Goal: Task Accomplishment & Management: Manage account settings

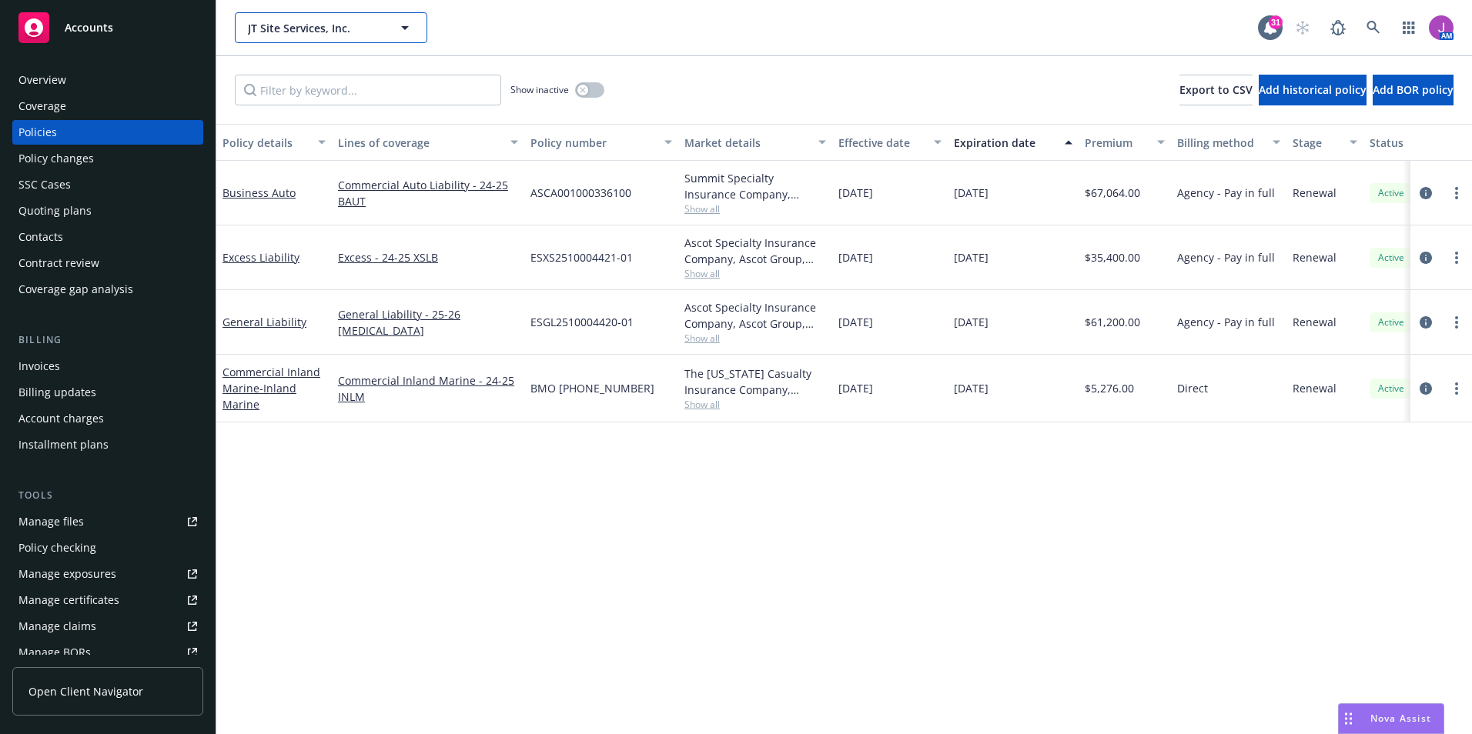
click at [298, 28] on span "JT Site Services, Inc." at bounding box center [314, 28] width 133 height 16
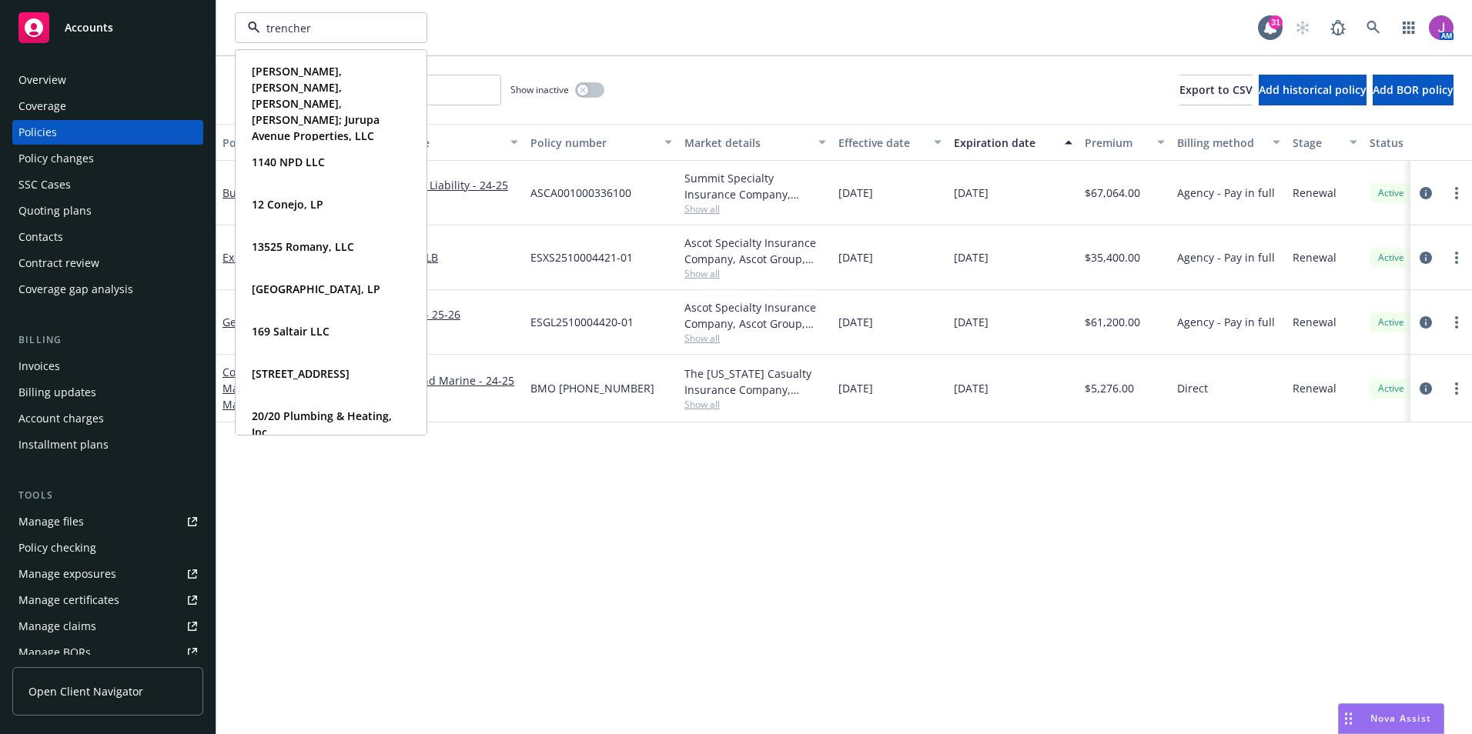
type input "trenchers"
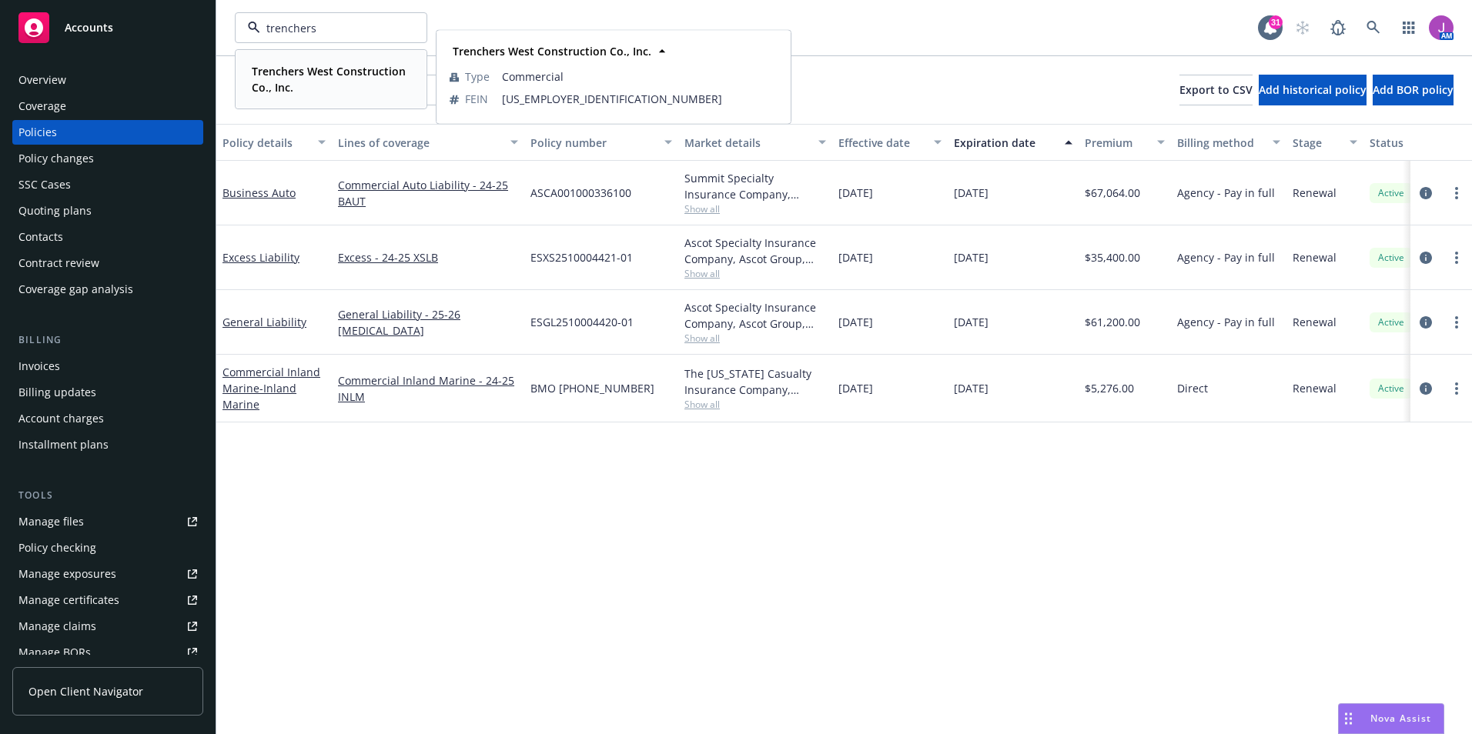
click at [323, 82] on span "Trenchers West Construction Co., Inc." at bounding box center [329, 79] width 155 height 32
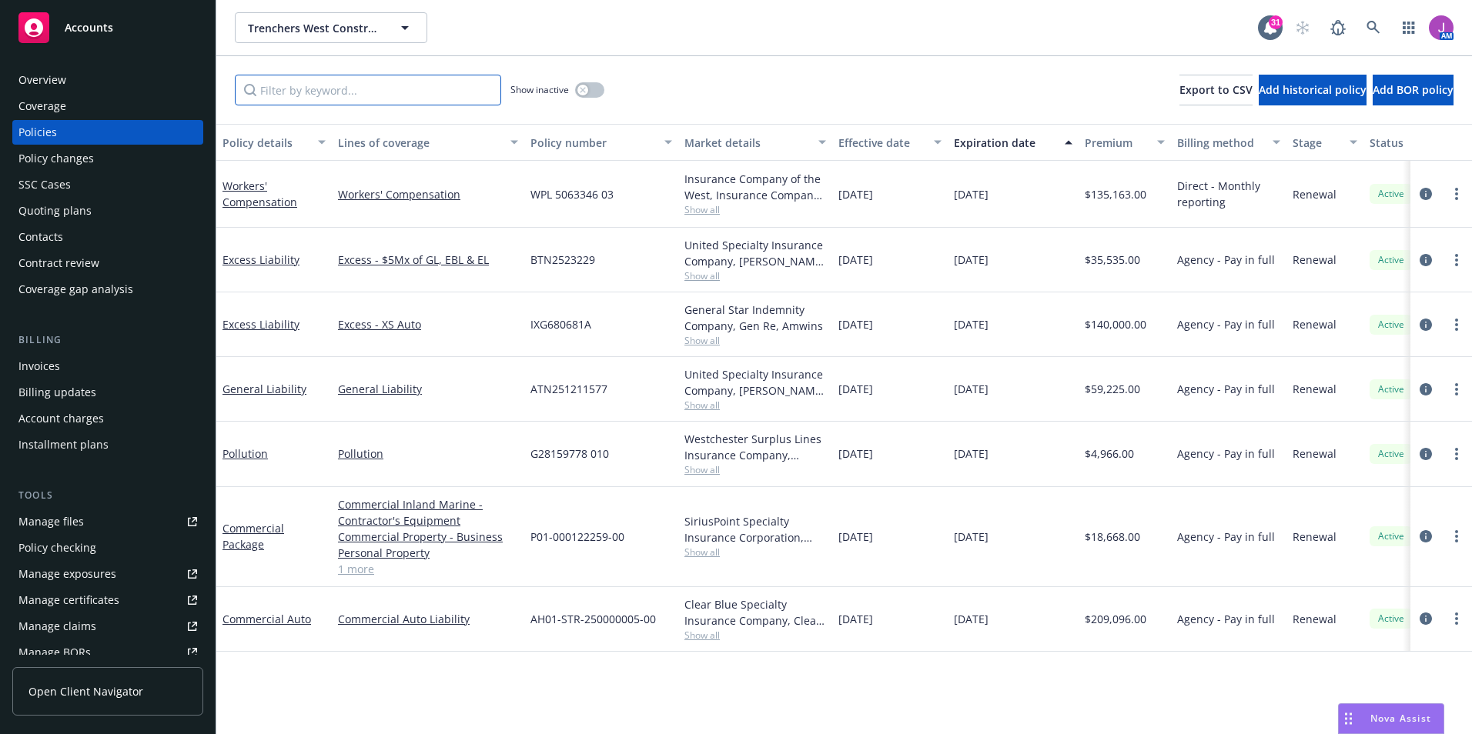
click at [307, 85] on input "Filter by keyword..." at bounding box center [368, 90] width 266 height 31
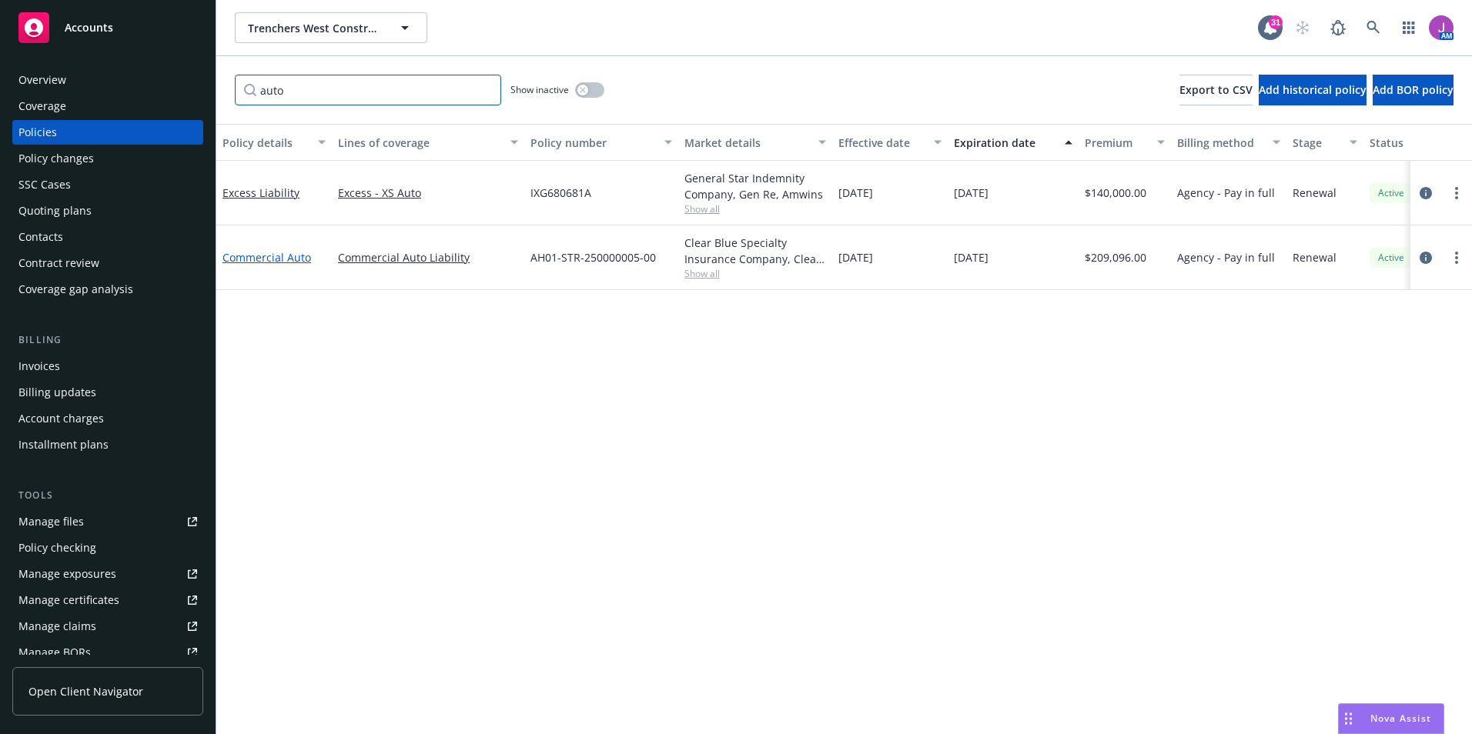
type input "auto"
click at [267, 258] on link "Commercial Auto" at bounding box center [266, 257] width 89 height 15
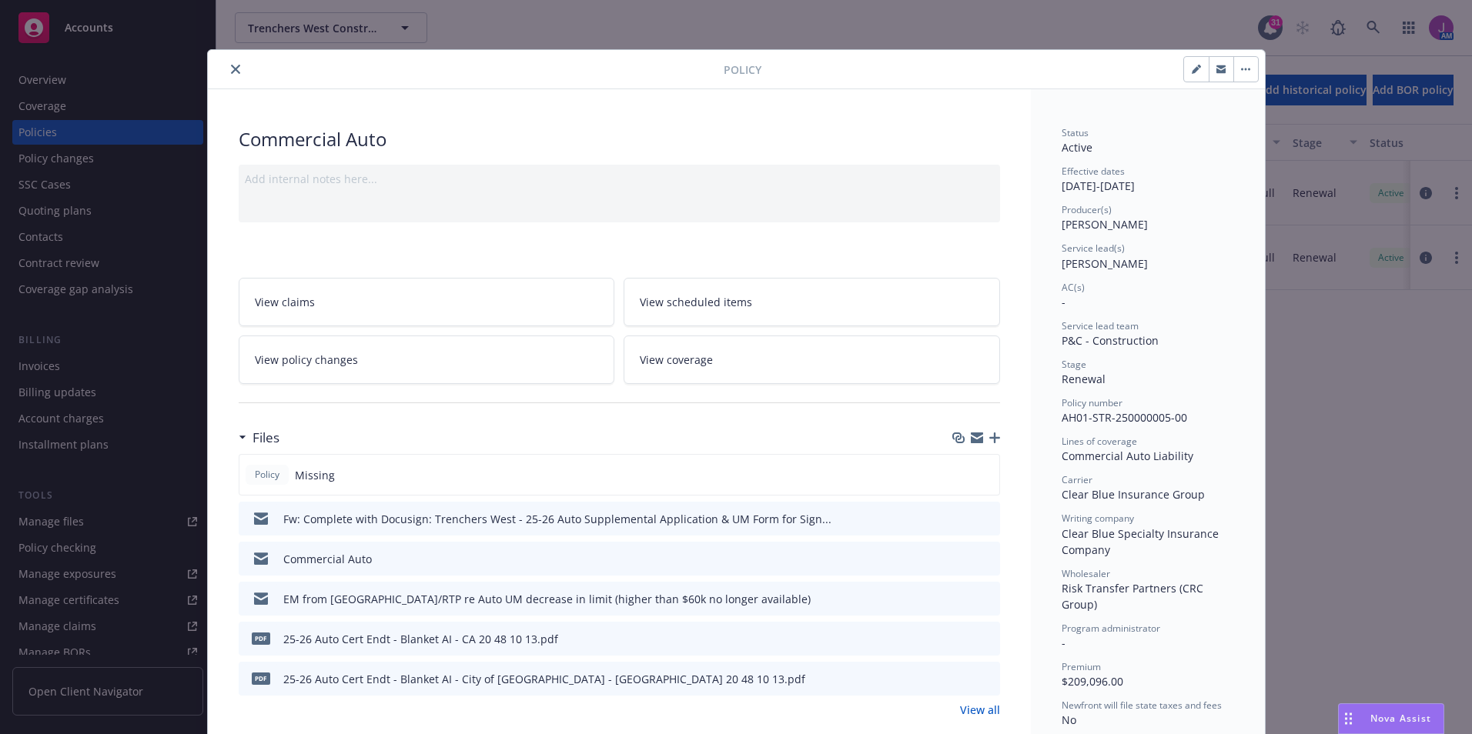
click at [983, 557] on icon "preview file" at bounding box center [985, 558] width 14 height 11
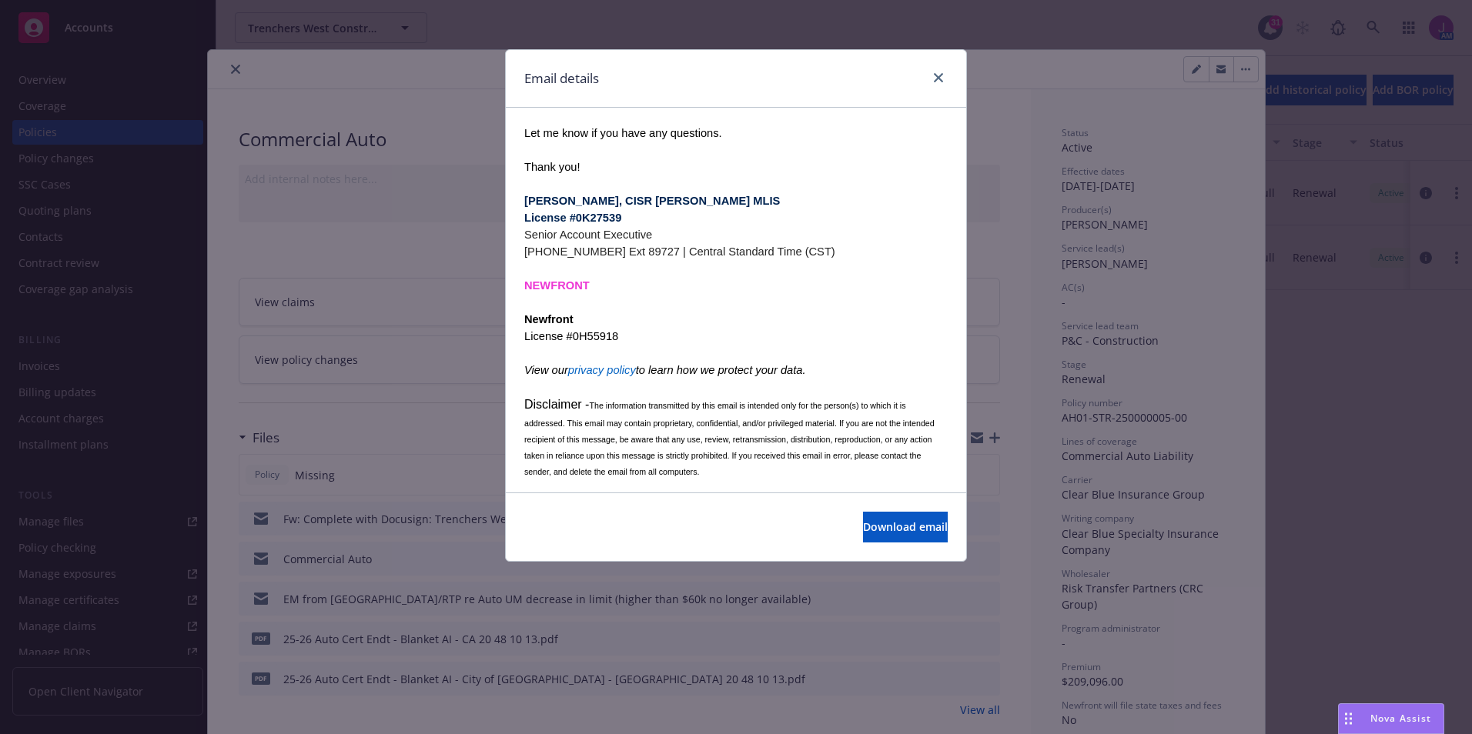
scroll to position [267, 0]
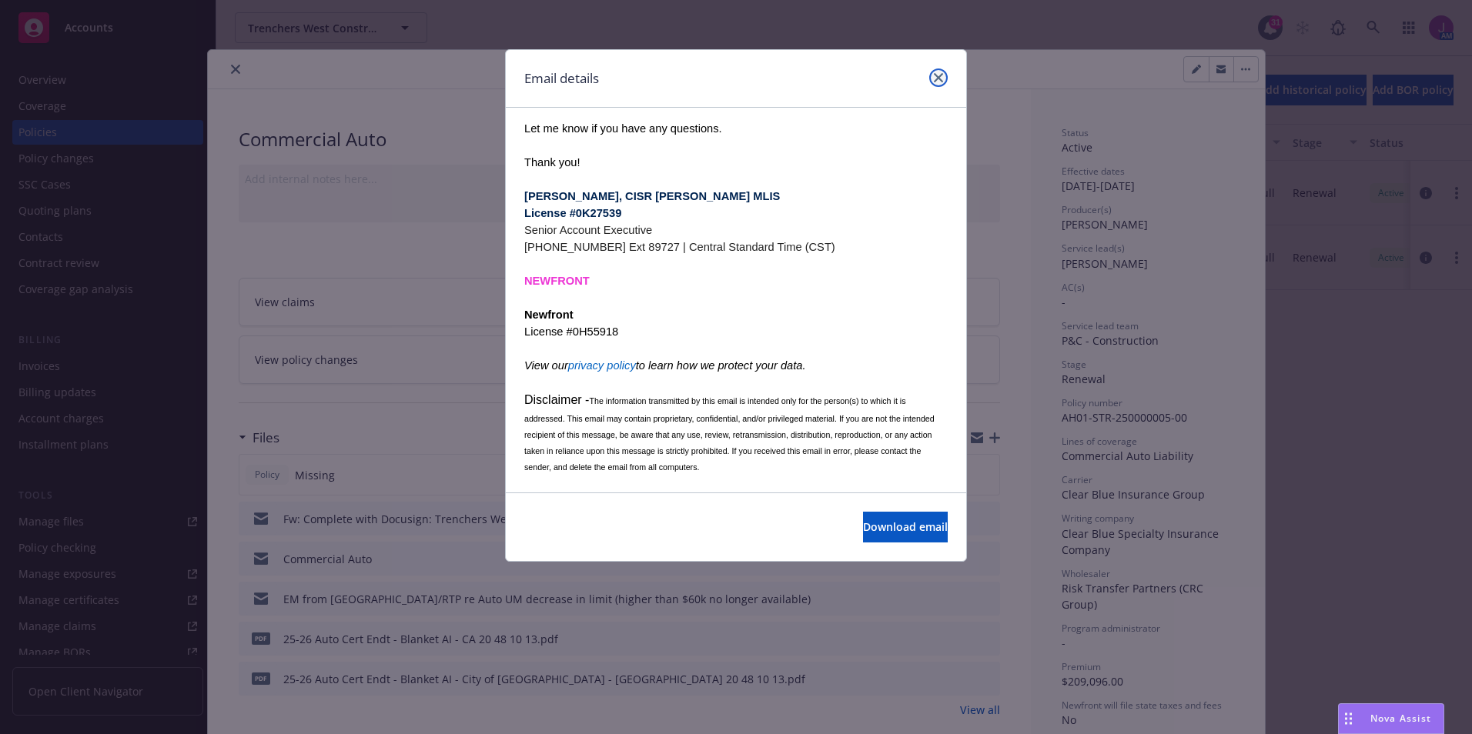
click at [935, 72] on link "close" at bounding box center [938, 78] width 18 height 18
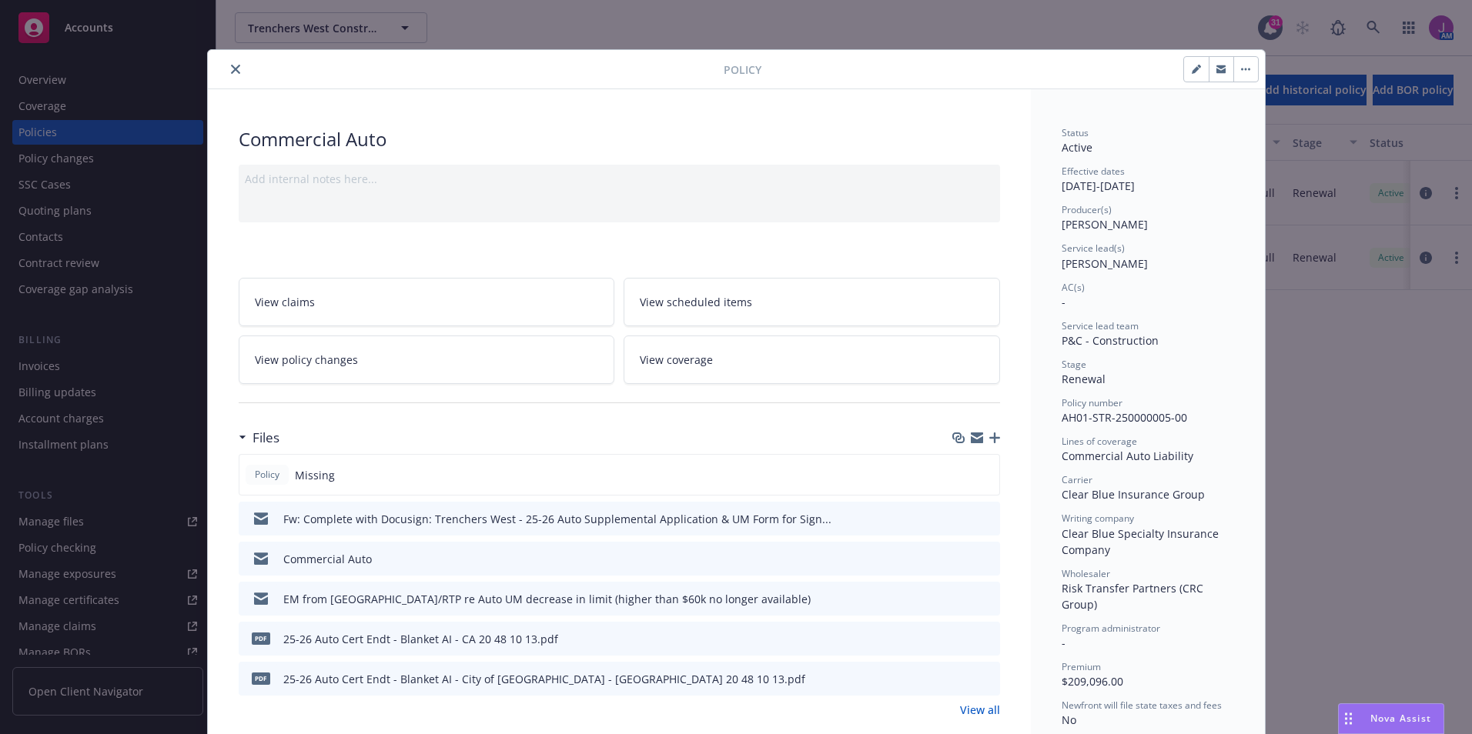
click at [232, 60] on button "close" at bounding box center [235, 69] width 18 height 18
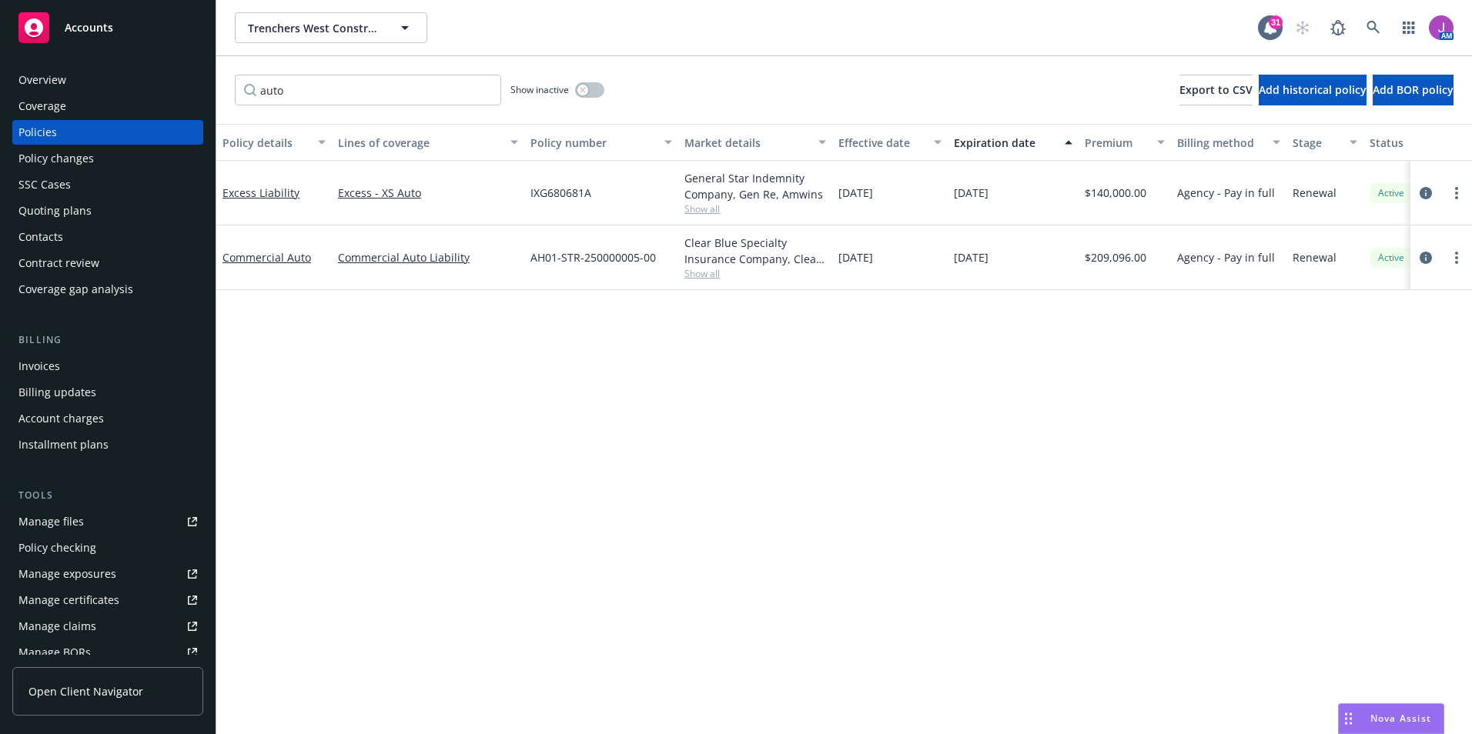
click at [68, 207] on div "Quoting plans" at bounding box center [54, 211] width 73 height 25
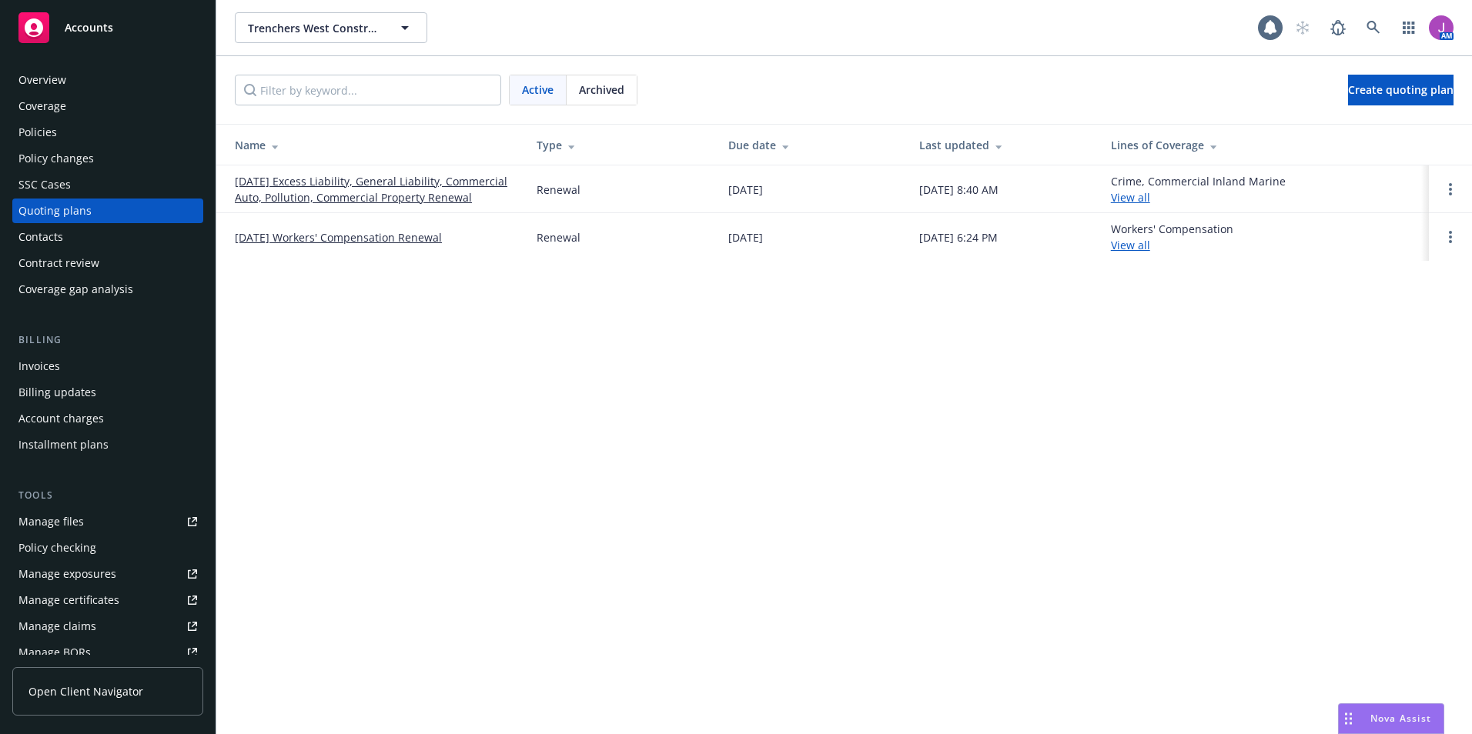
click at [399, 178] on link "09/05/25 Excess Liability, General Liability, Commercial Auto, Pollution, Comme…" at bounding box center [373, 189] width 277 height 32
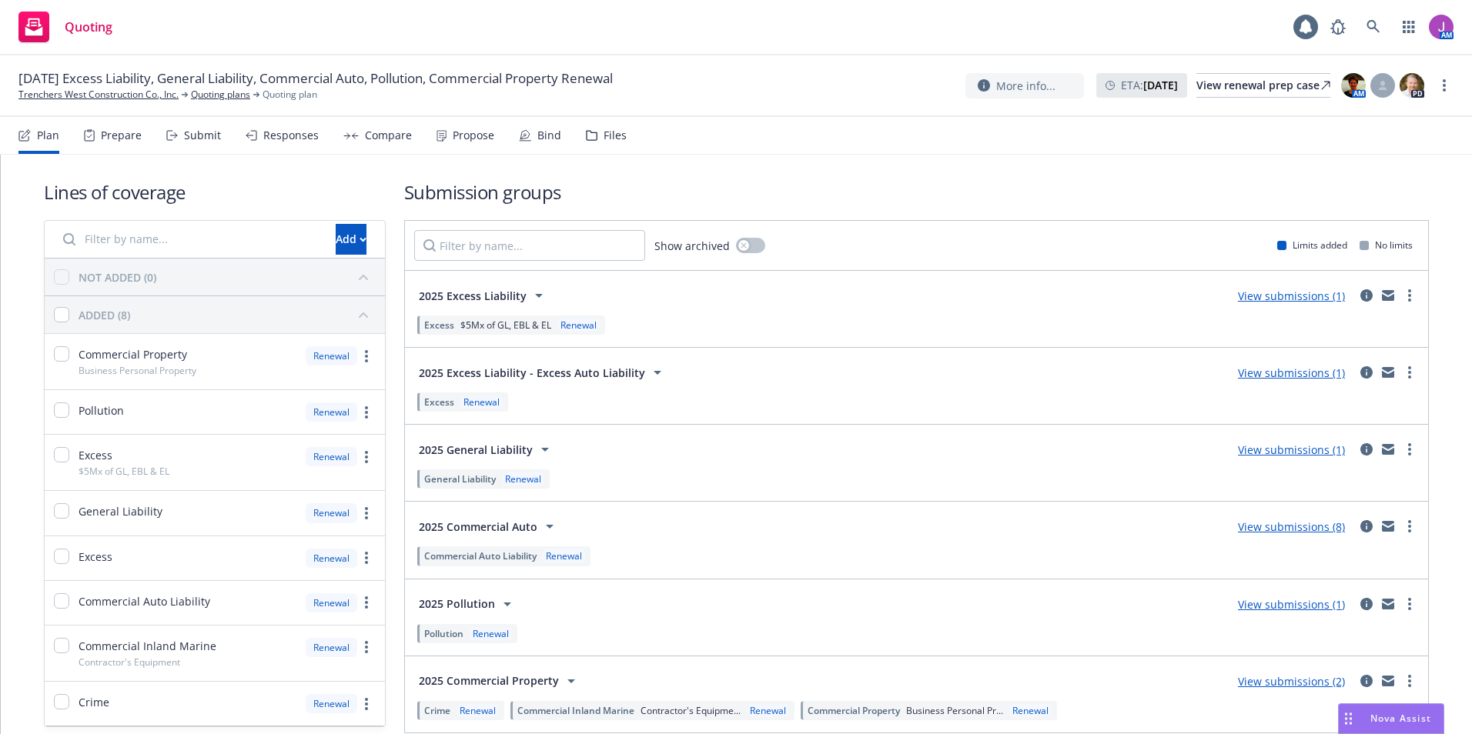
click at [586, 134] on icon at bounding box center [592, 135] width 12 height 11
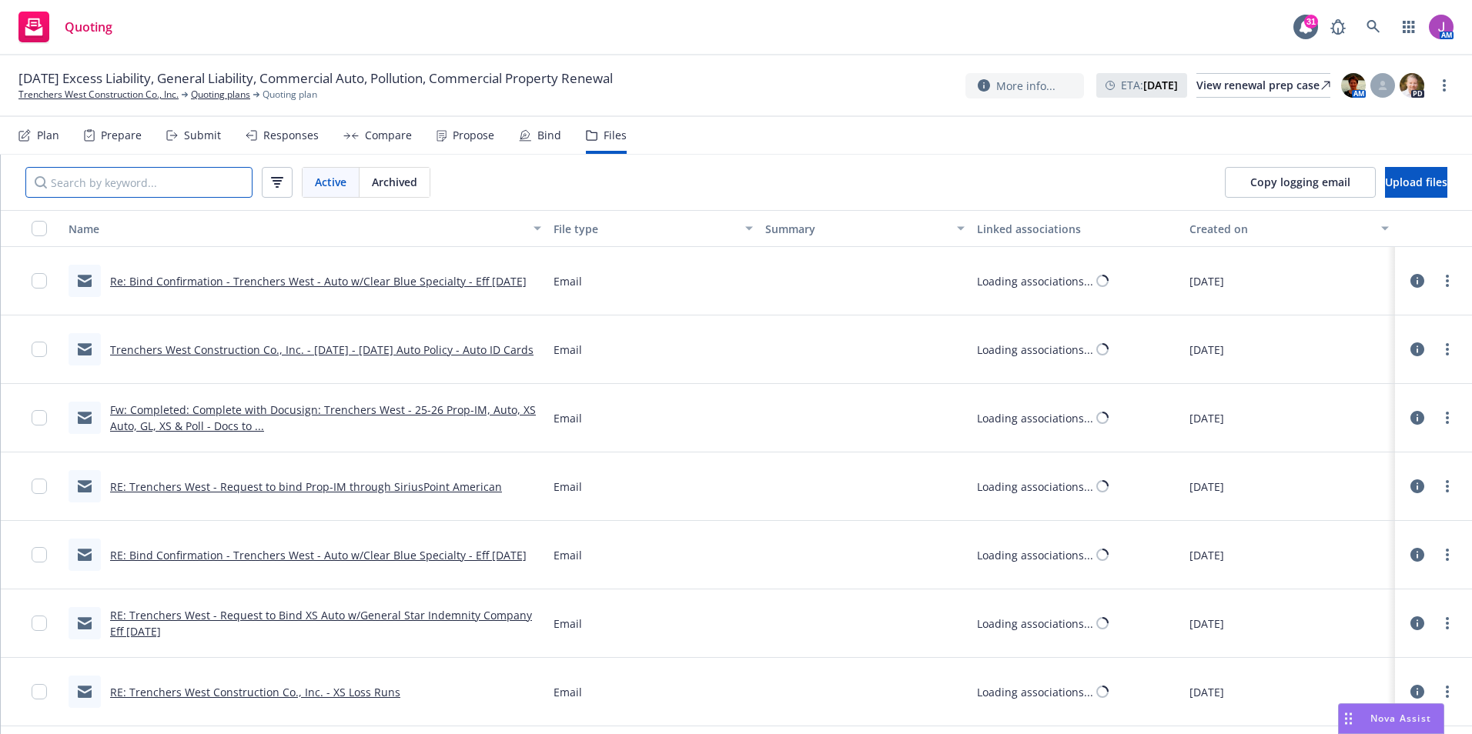
click at [162, 181] on input "Search by keyword..." at bounding box center [138, 182] width 227 height 31
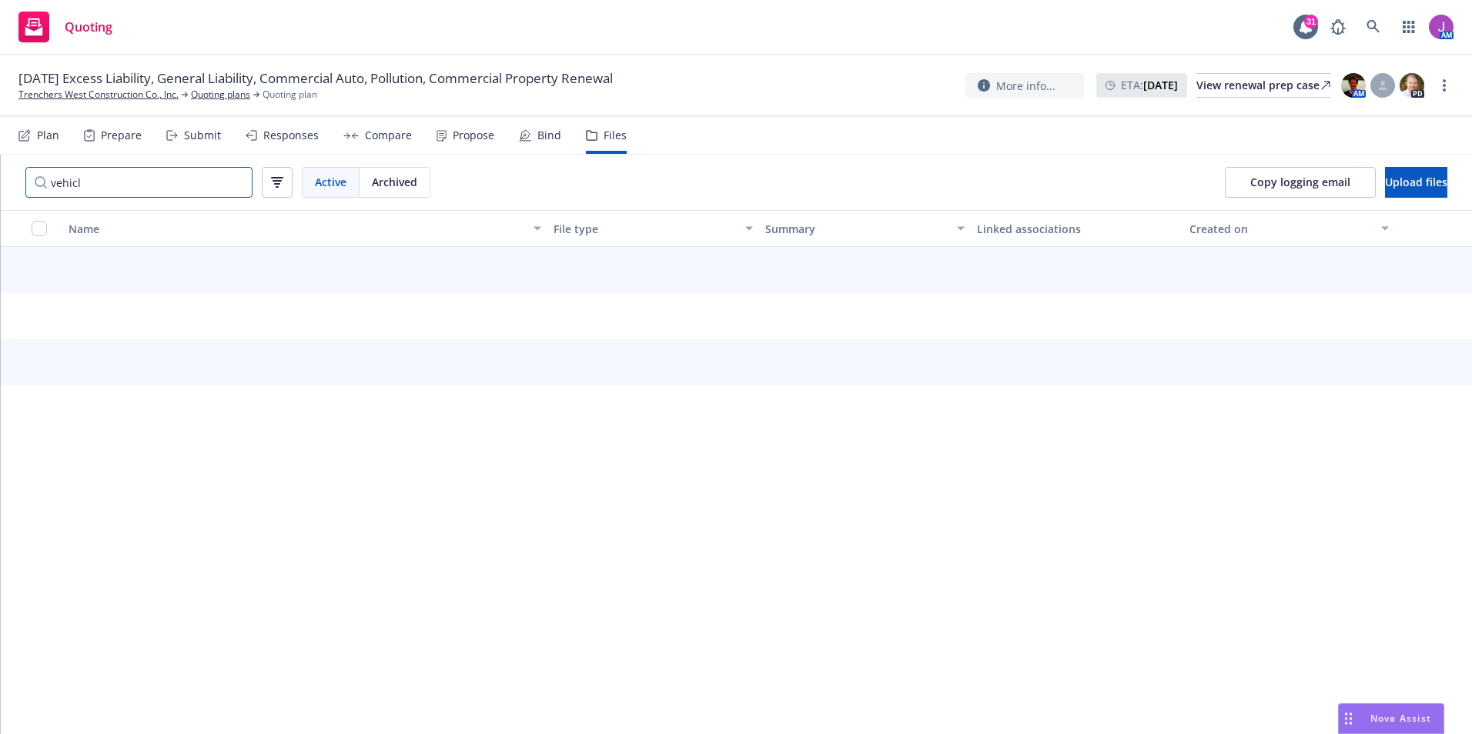
type input "vehicle"
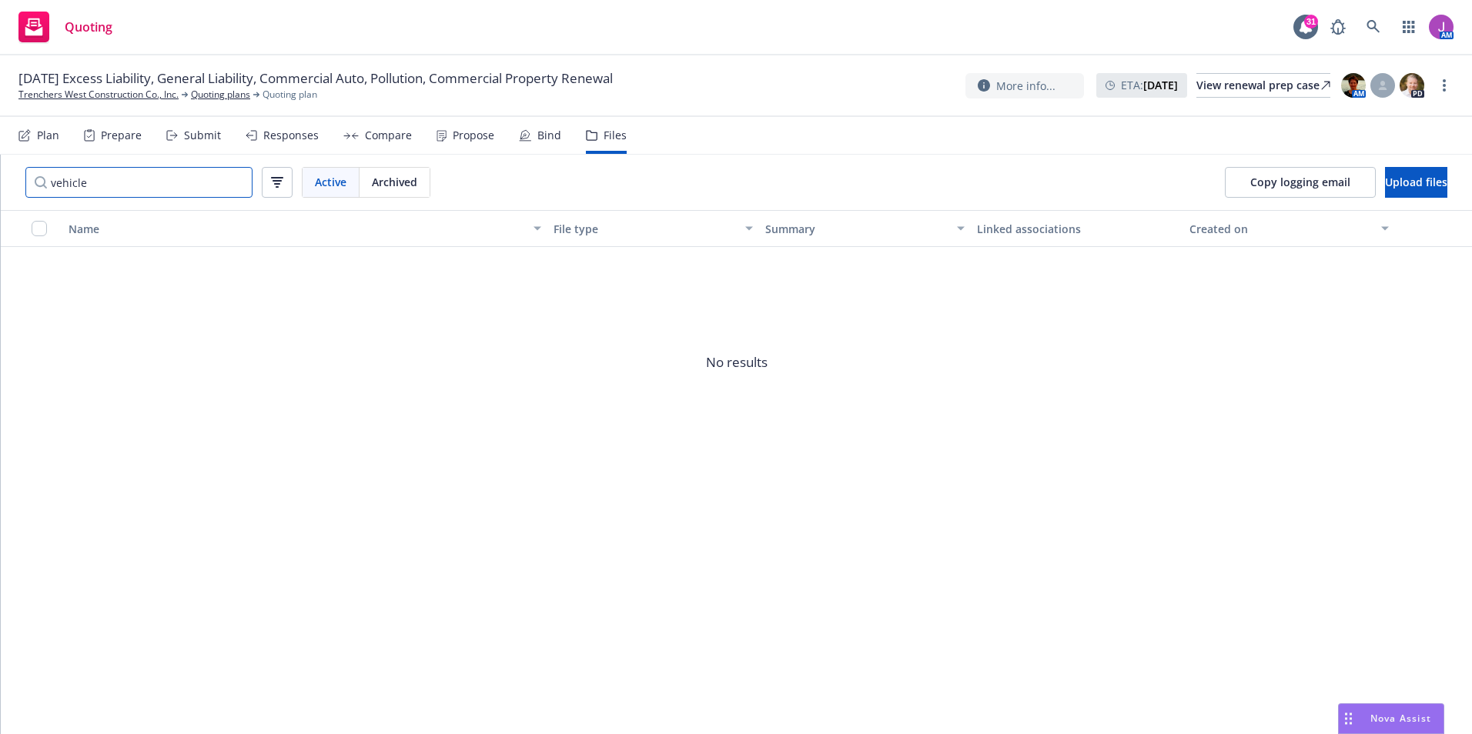
click at [0, 175] on html "Quoting 31 AM 09/05/25 Excess Liability, General Liability, Commercial Auto, Po…" at bounding box center [736, 367] width 1472 height 734
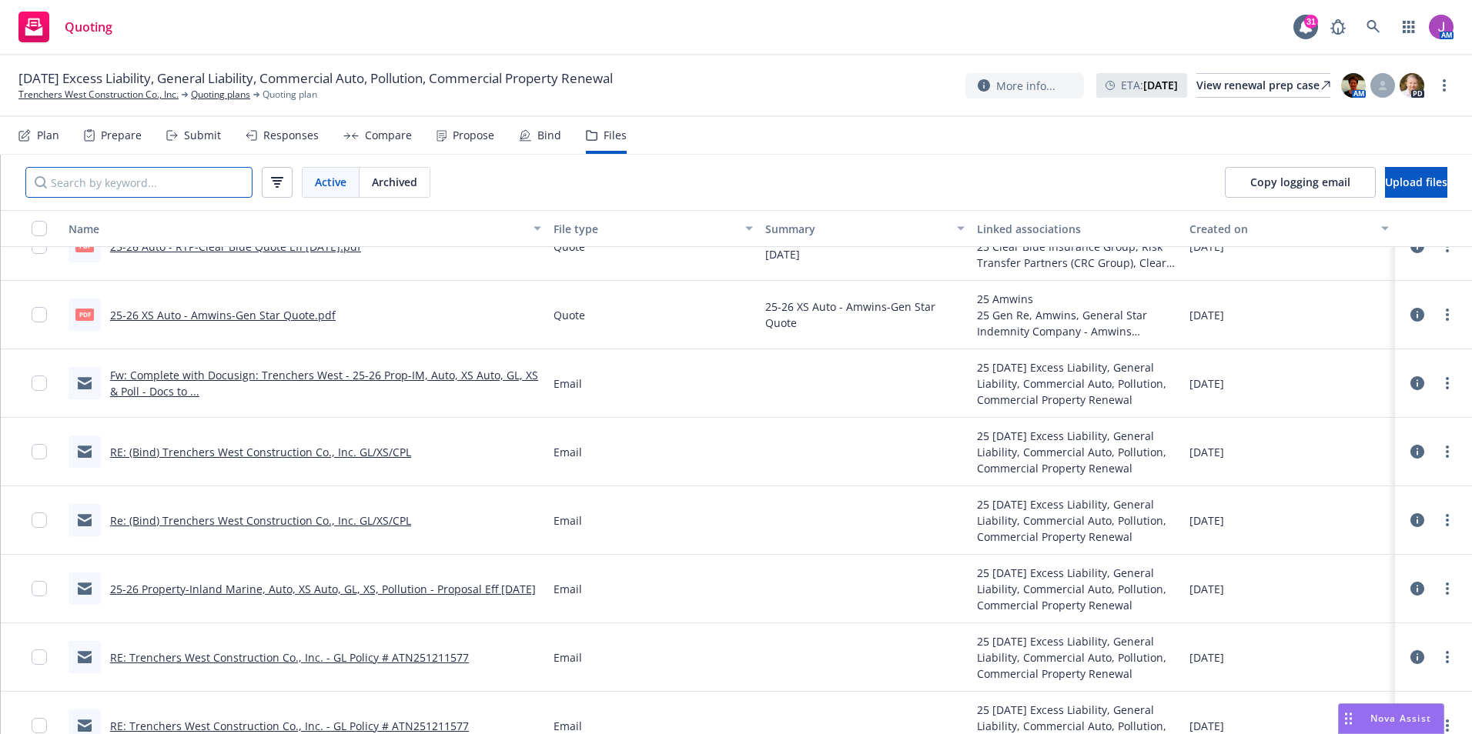
scroll to position [1770, 0]
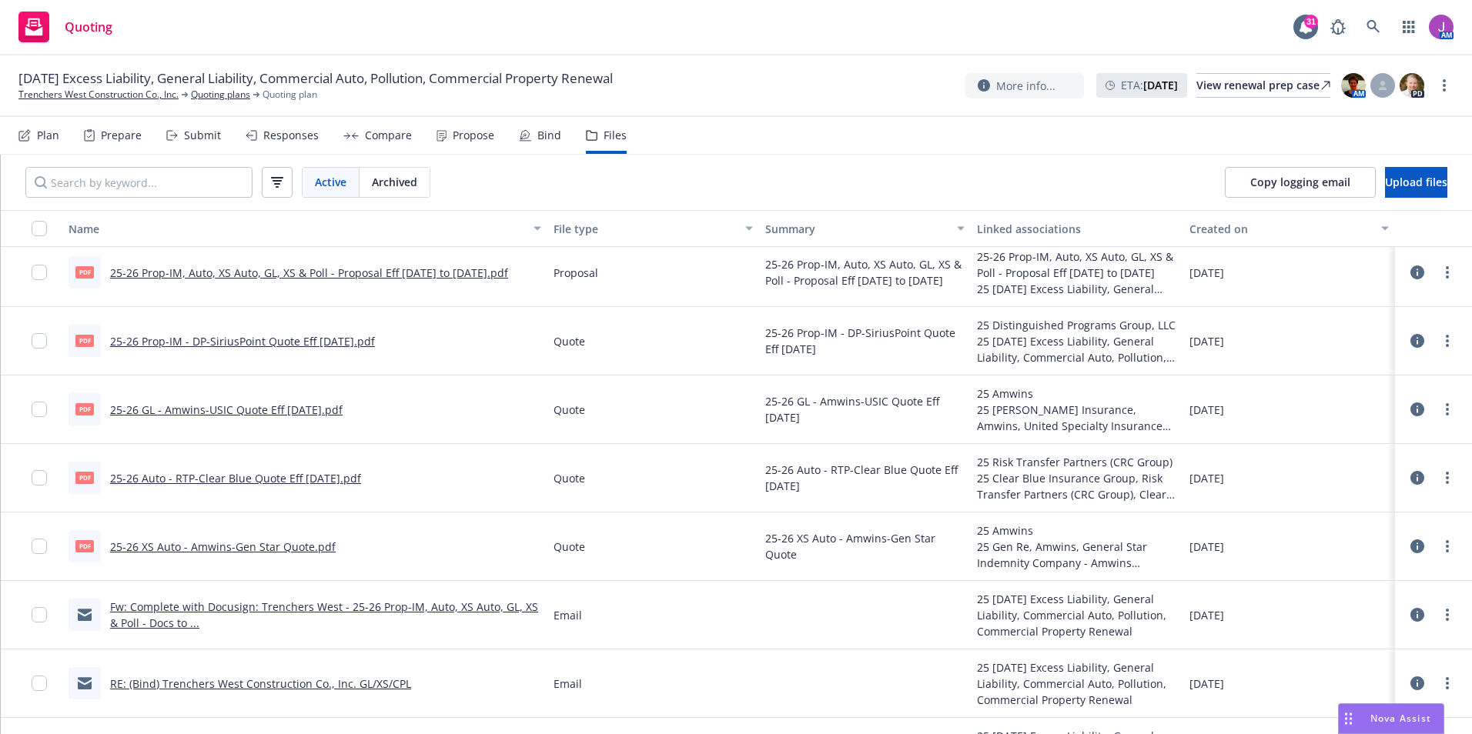
click at [229, 480] on link "25-26 Auto - RTP-Clear Blue Quote Eff 09-05-2025.pdf" at bounding box center [235, 478] width 251 height 15
click at [209, 94] on link "Quoting plans" at bounding box center [220, 95] width 59 height 14
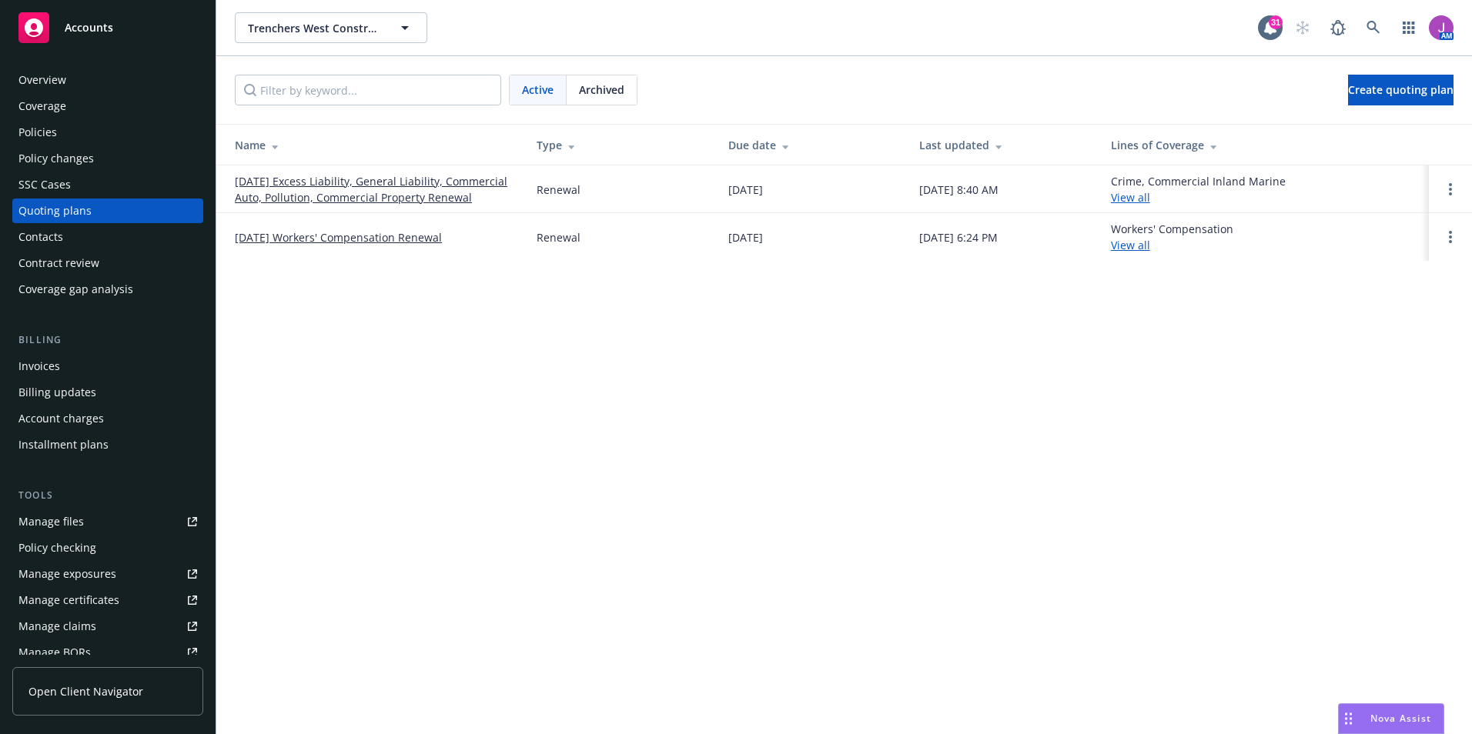
click at [62, 207] on div "Quoting plans" at bounding box center [54, 211] width 73 height 25
click at [60, 236] on div "Contacts" at bounding box center [40, 237] width 45 height 25
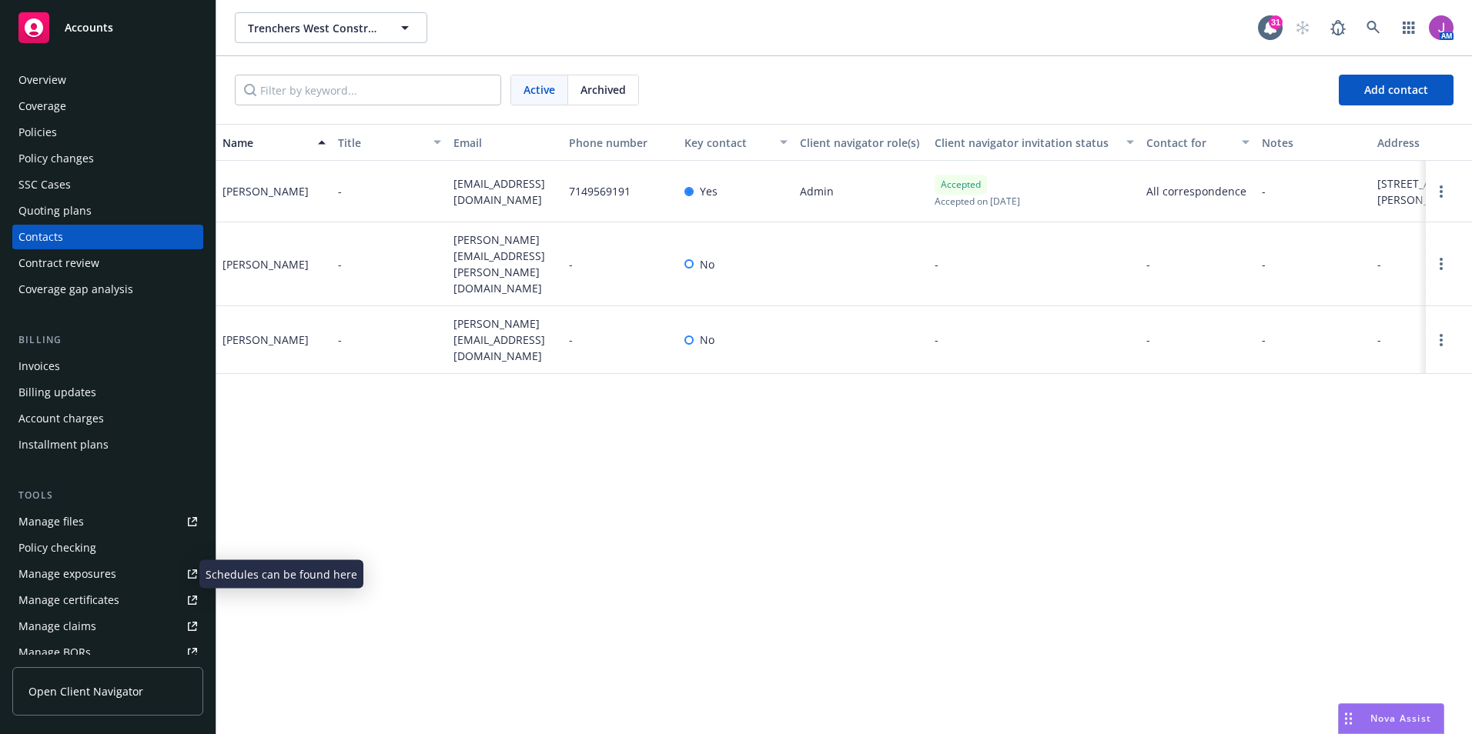
click at [75, 577] on div "Manage exposures" at bounding box center [67, 574] width 98 height 25
click at [48, 157] on div "Policy changes" at bounding box center [55, 158] width 75 height 25
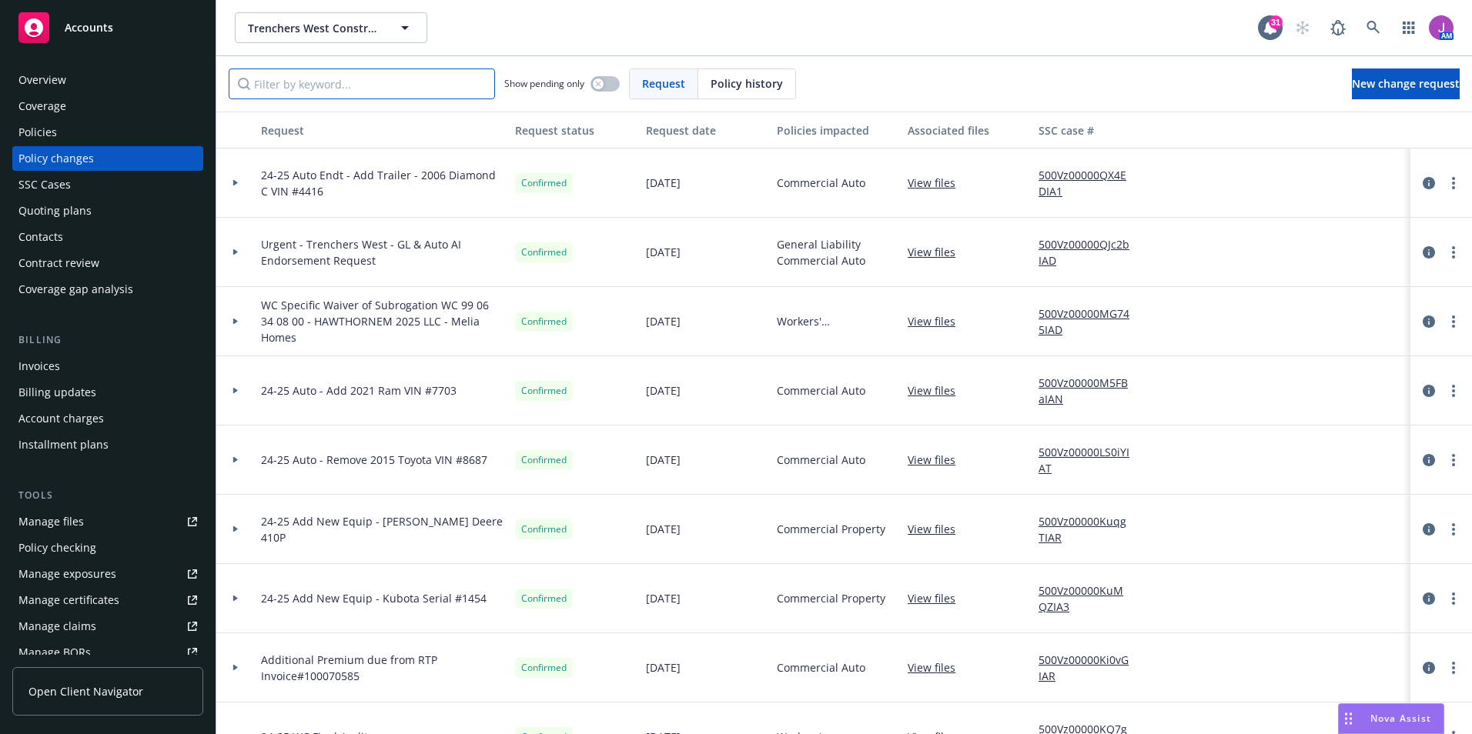
click at [394, 91] on input "Filter by keyword..." at bounding box center [362, 84] width 266 height 31
paste input "5TFTX4CN4FX048687"
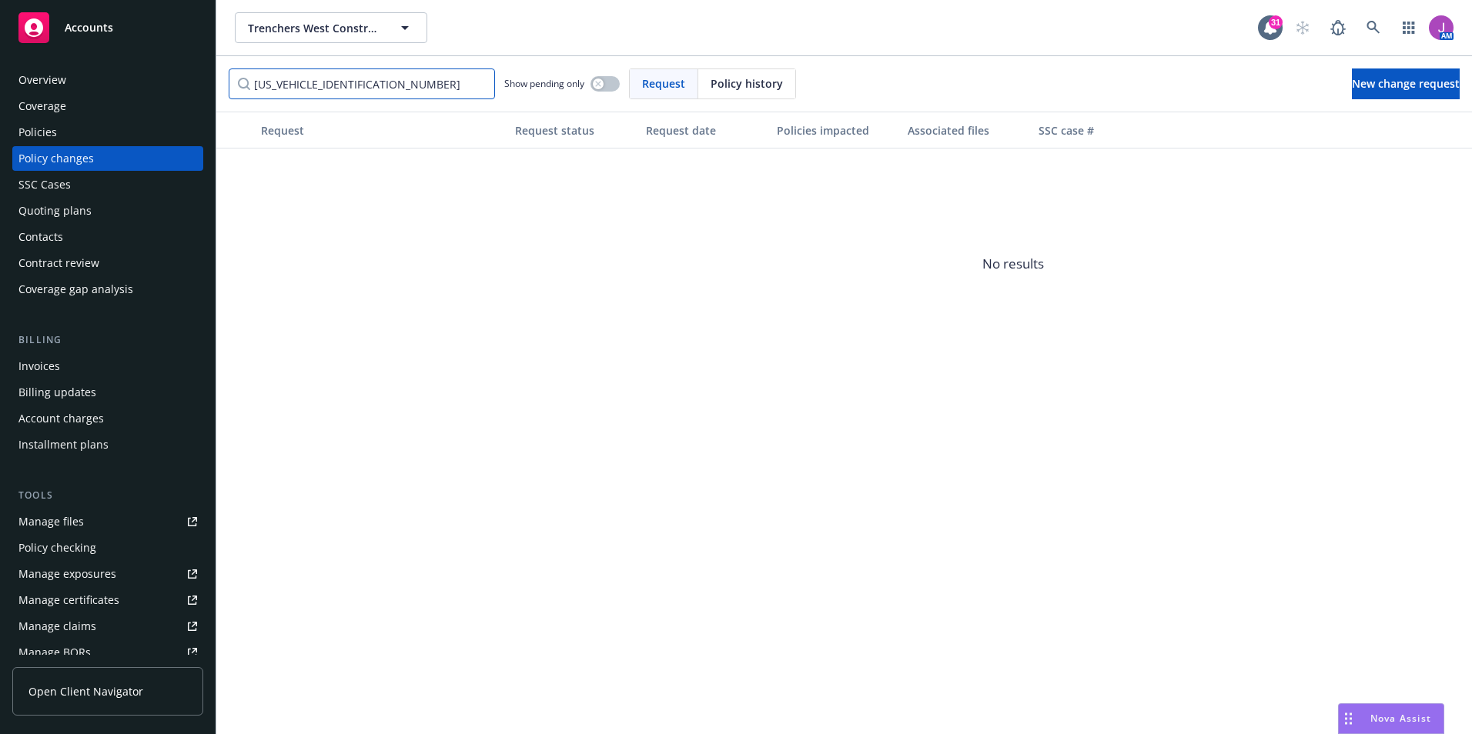
drag, startPoint x: 333, startPoint y: 83, endPoint x: 157, endPoint y: 53, distance: 178.0
click at [162, 53] on div "Accounts Overview Coverage Policies Policy changes SSC Cases Quoting plans Cont…" at bounding box center [736, 367] width 1472 height 734
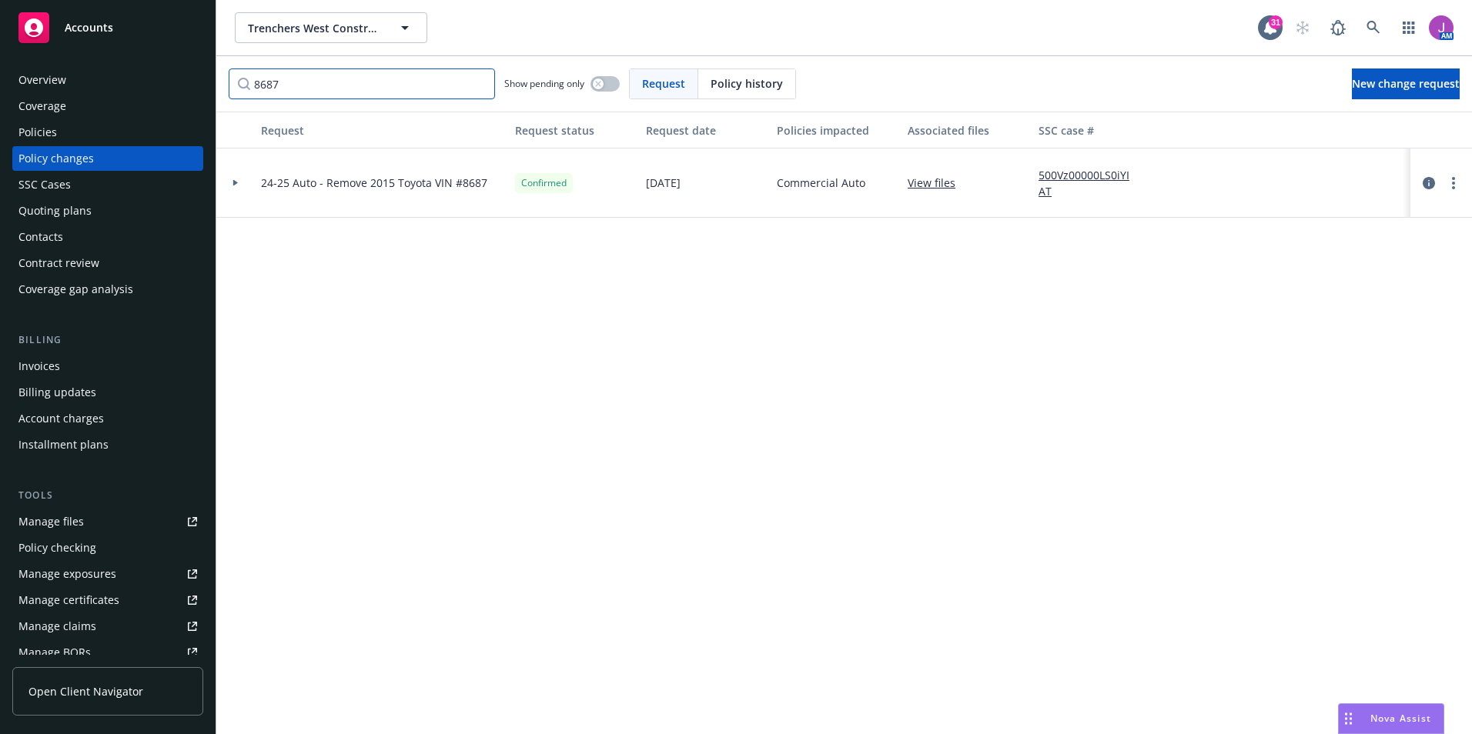
type input "8687"
click at [236, 184] on icon at bounding box center [235, 183] width 5 height 6
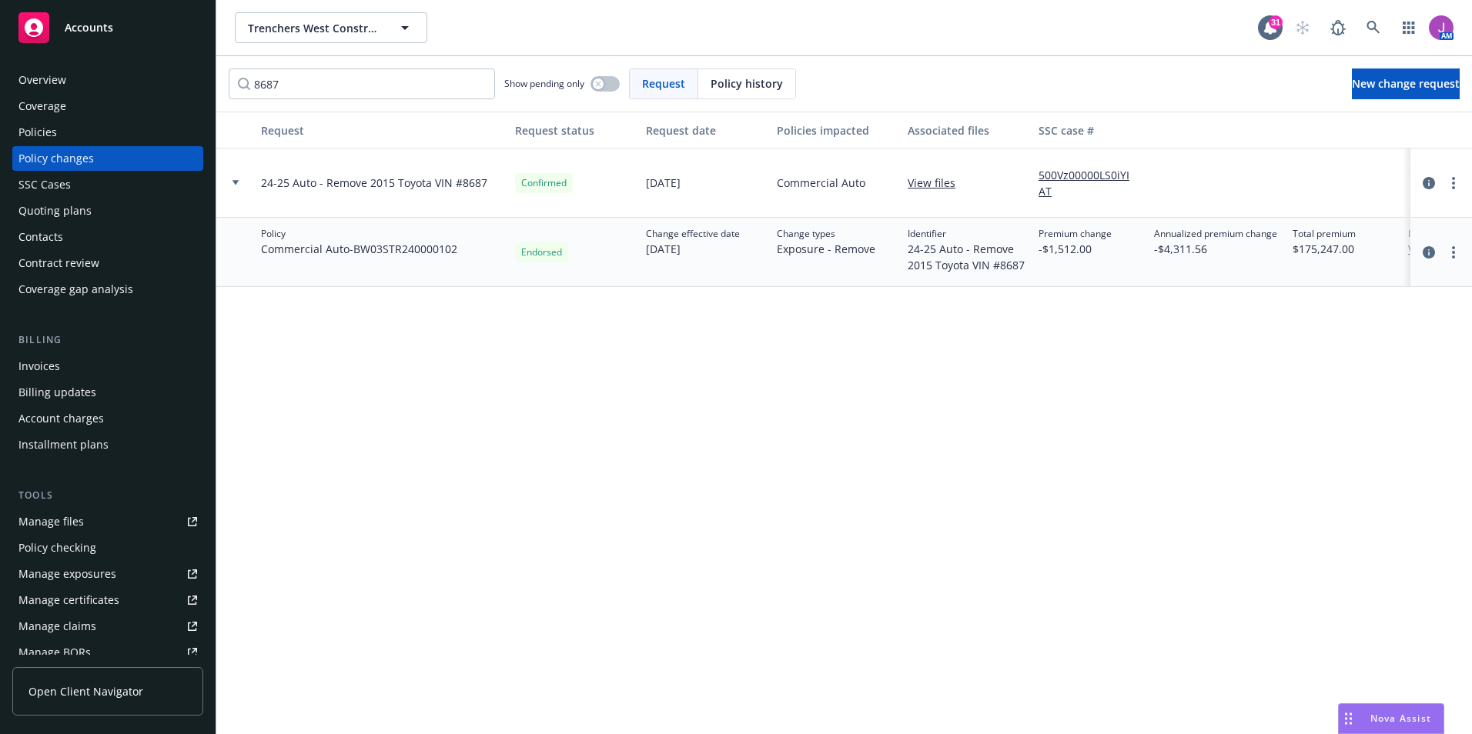
click at [928, 185] on link "View files" at bounding box center [937, 183] width 60 height 16
click at [67, 405] on div "Invoices Billing updates Account charges Installment plans" at bounding box center [107, 405] width 191 height 103
click at [64, 570] on div "Manage exposures" at bounding box center [67, 574] width 98 height 25
click at [318, 32] on span "Trenchers West Construction Co., Inc." at bounding box center [314, 28] width 133 height 16
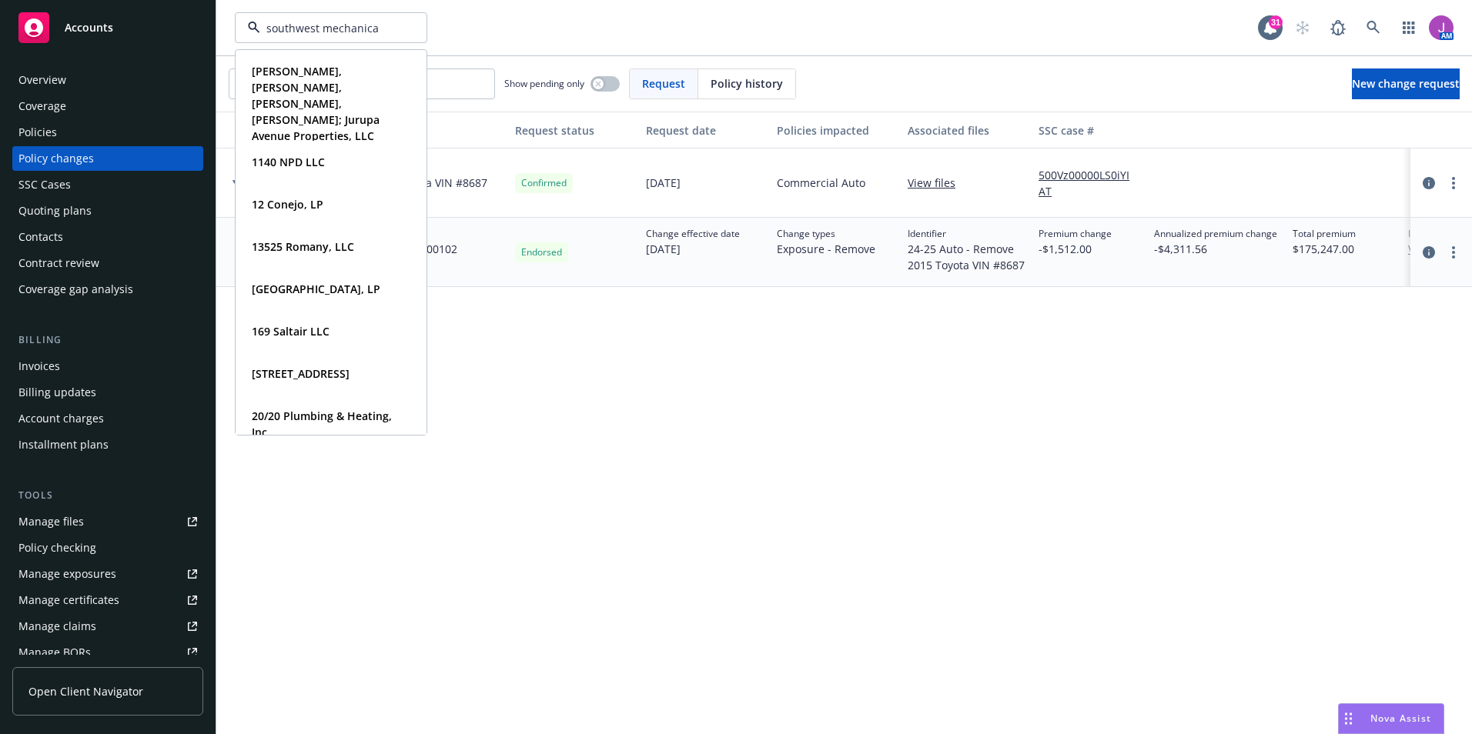
type input "southwest mechanical"
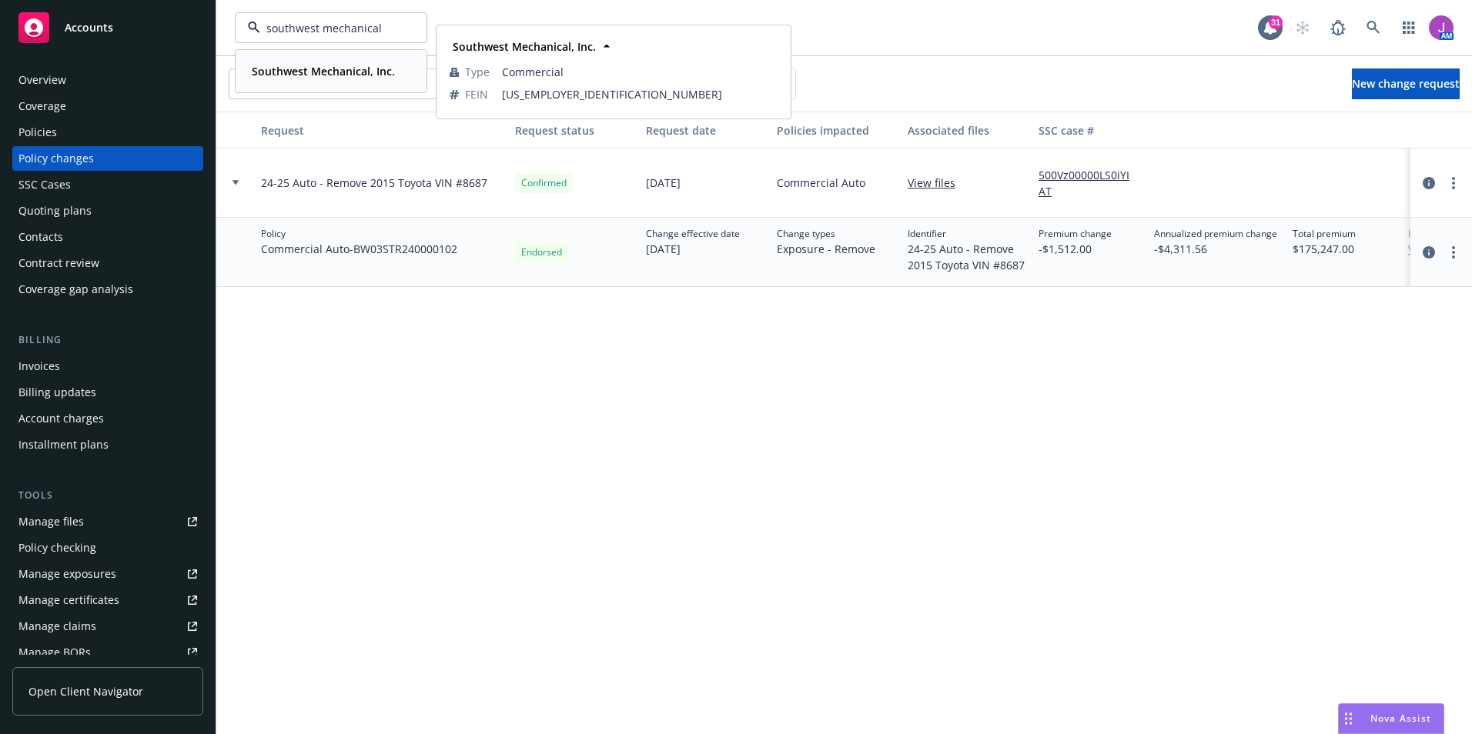
click at [278, 72] on strong "Southwest Mechanical, Inc." at bounding box center [323, 71] width 143 height 15
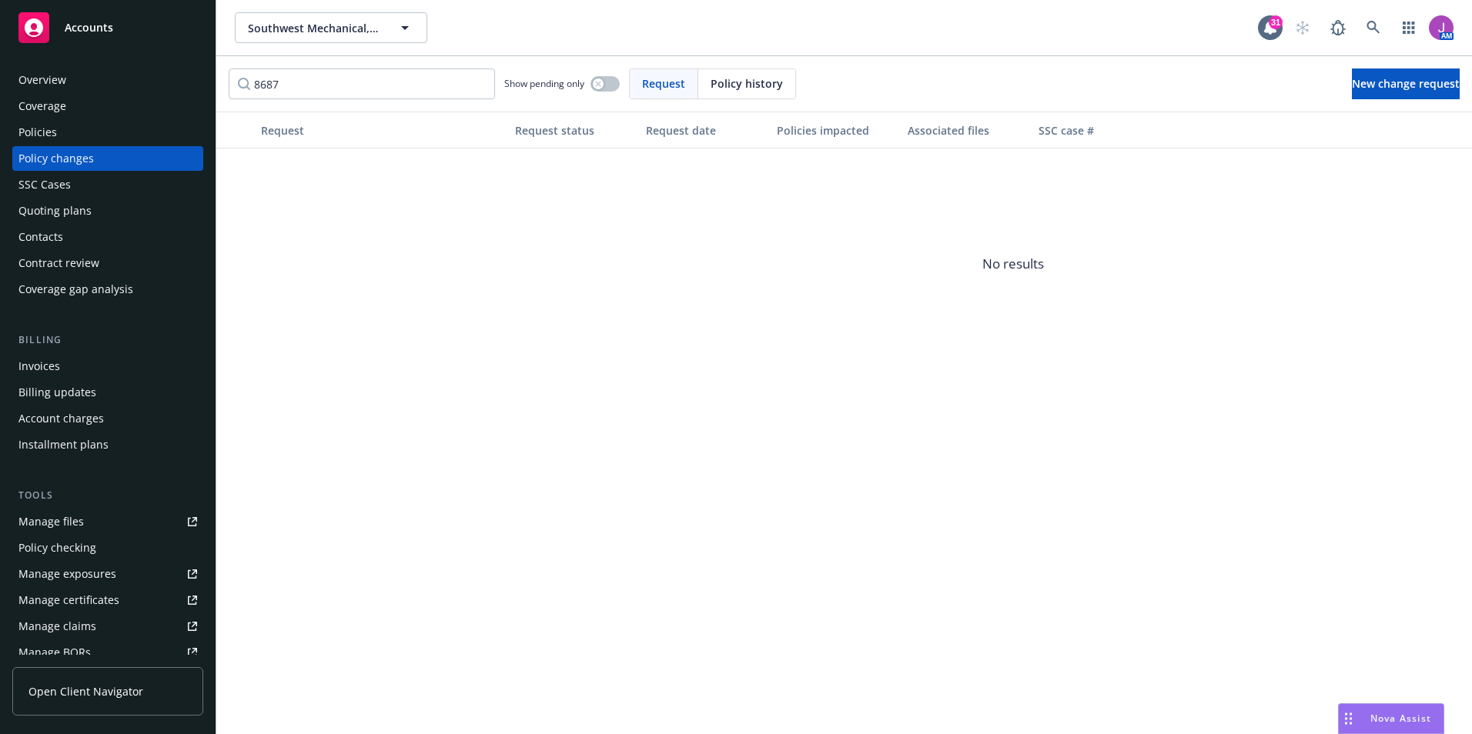
drag, startPoint x: 72, startPoint y: 124, endPoint x: 112, endPoint y: 128, distance: 40.2
click at [72, 124] on div "Policies" at bounding box center [107, 132] width 179 height 25
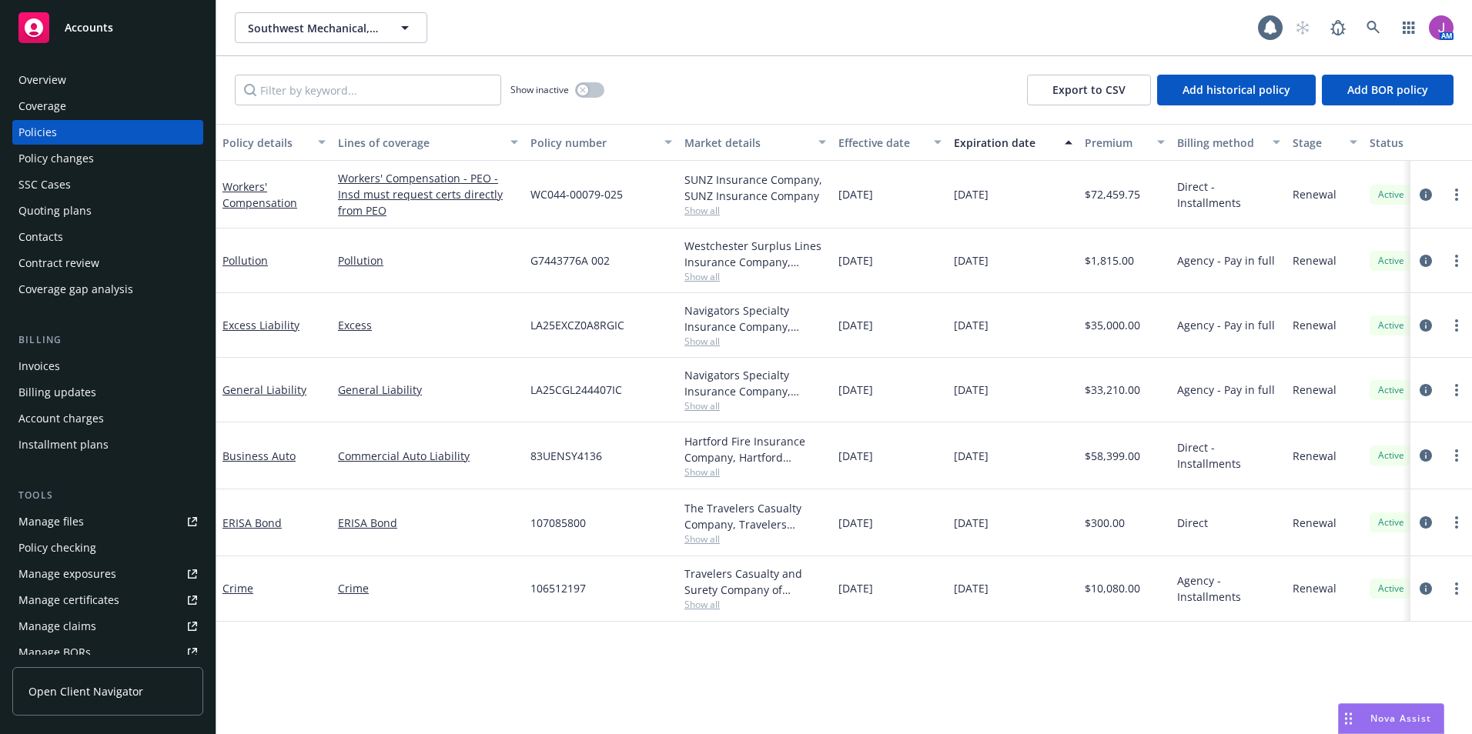
click at [99, 153] on div "Policy changes" at bounding box center [107, 158] width 179 height 25
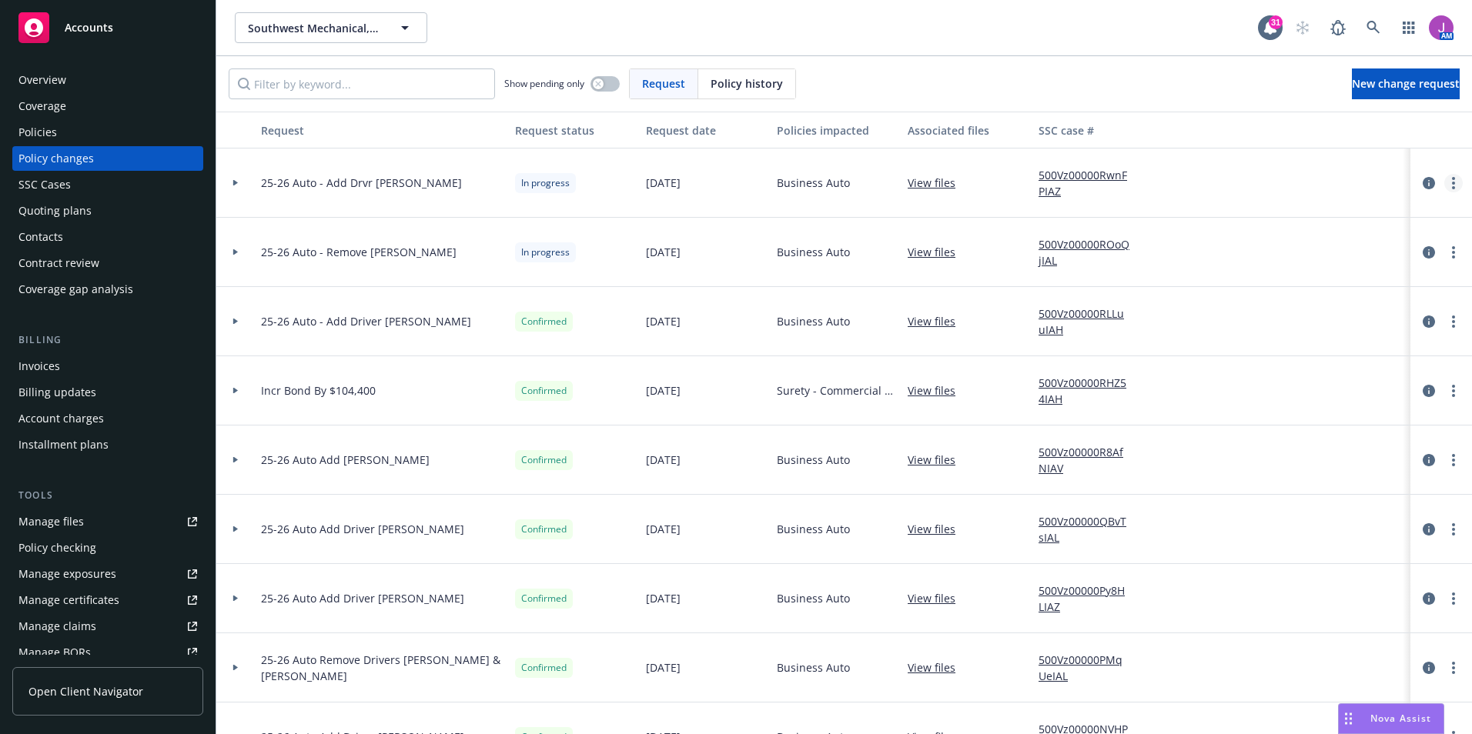
click at [1444, 186] on link "more" at bounding box center [1453, 183] width 18 height 18
click at [1275, 299] on link "Resume workflow" at bounding box center [1318, 307] width 264 height 31
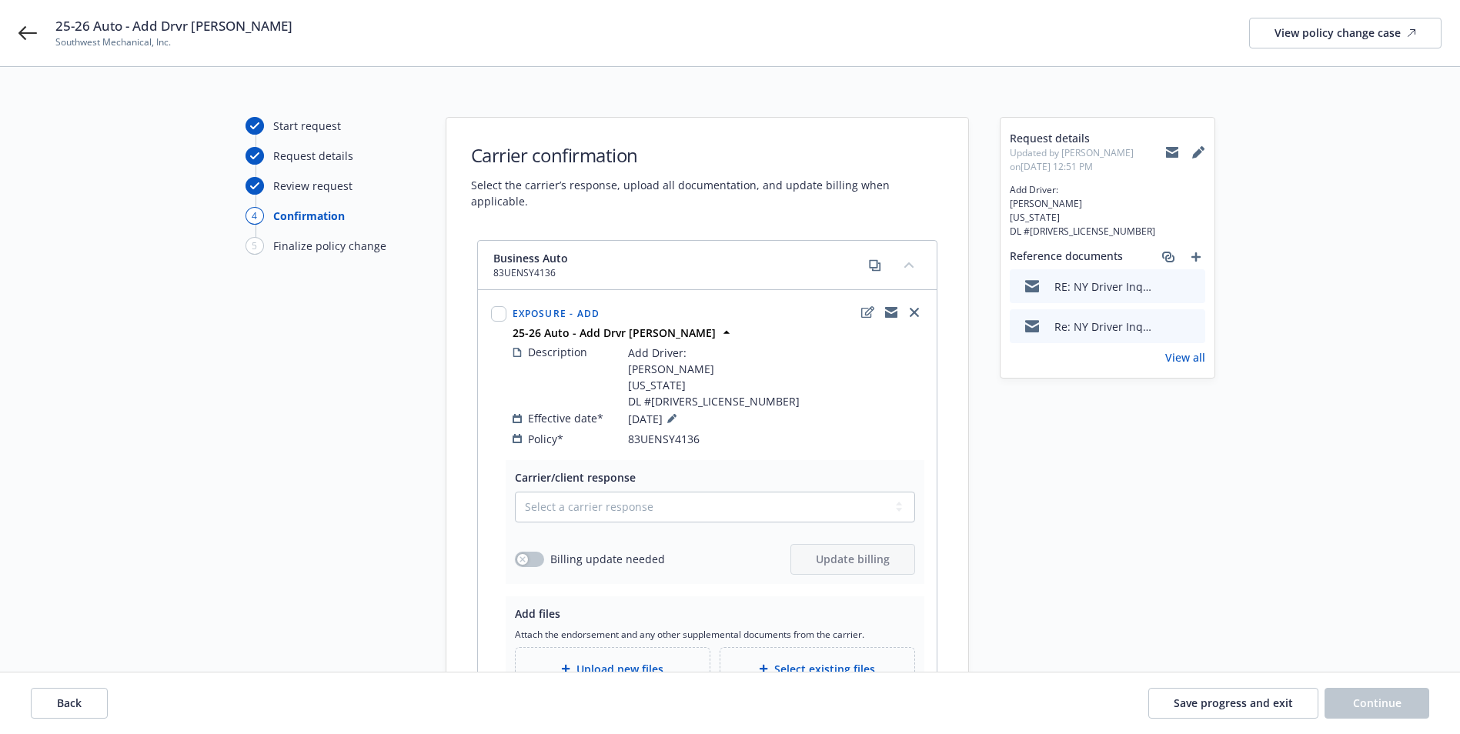
scroll to position [179, 0]
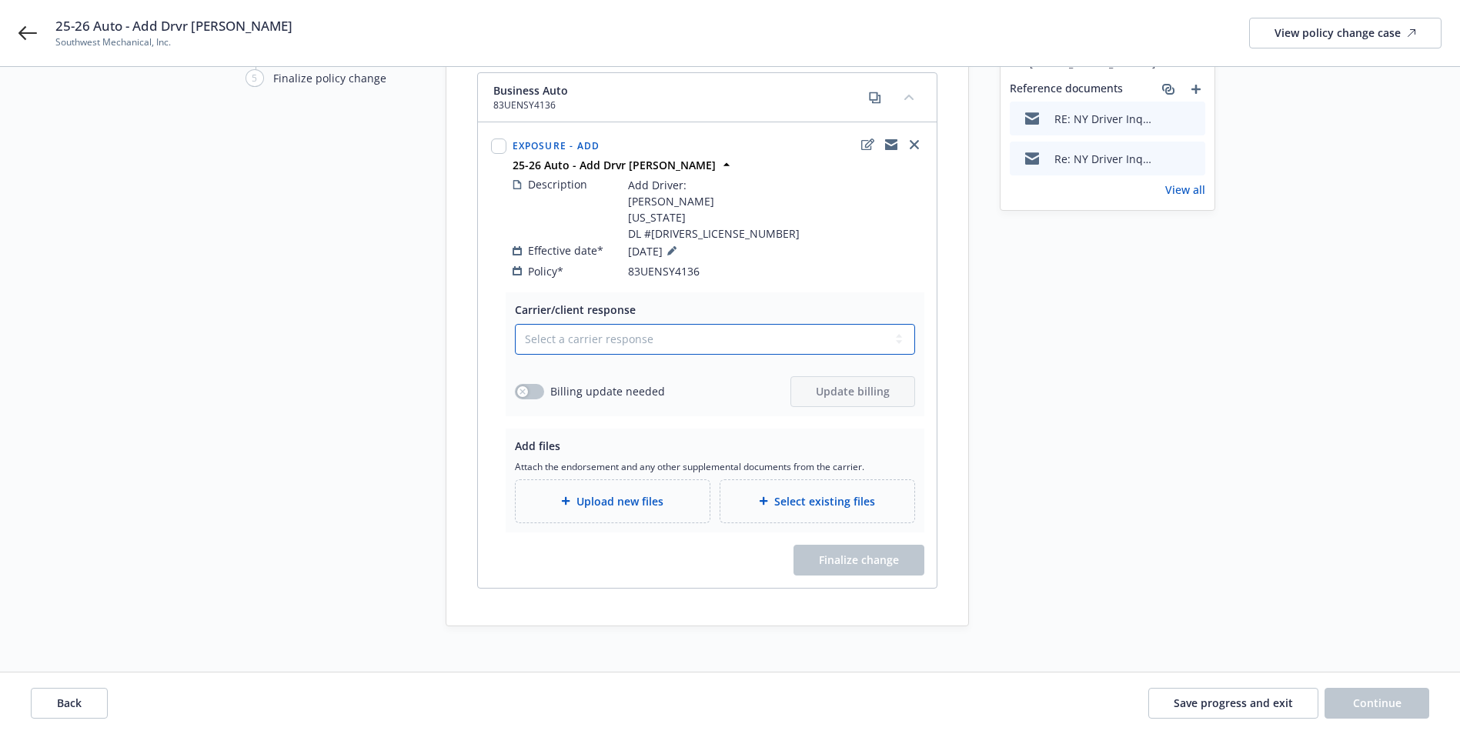
drag, startPoint x: 613, startPoint y: 320, endPoint x: 617, endPoint y: 337, distance: 17.6
click at [613, 324] on select "Select a carrier response Accepted Accepted with revision No endorsement needed…" at bounding box center [715, 339] width 400 height 31
select select "NO_ENDORSEMENT_NEEDED"
click at [515, 355] on select "Select a carrier response Accepted Accepted with revision No endorsement needed…" at bounding box center [715, 339] width 400 height 31
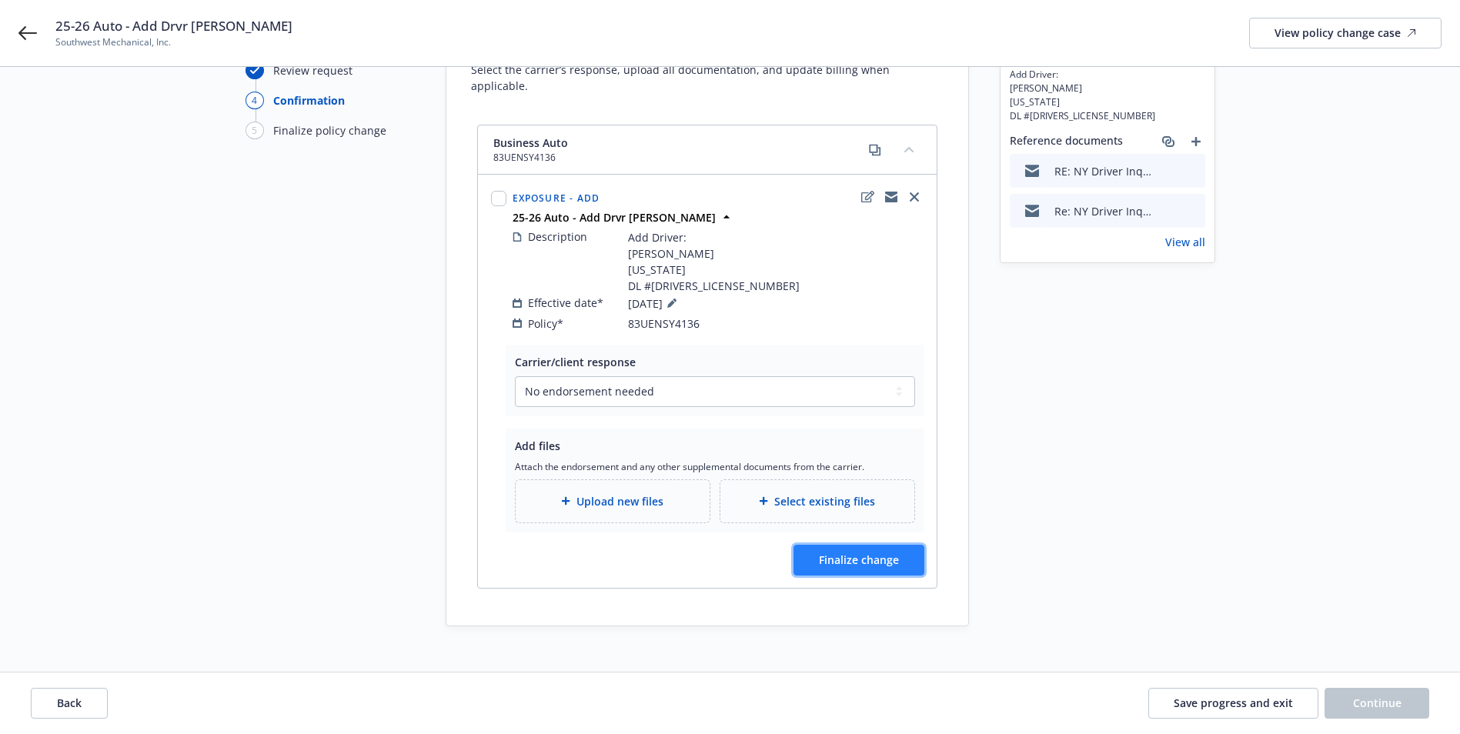
click at [851, 553] on span "Finalize change" at bounding box center [859, 560] width 80 height 15
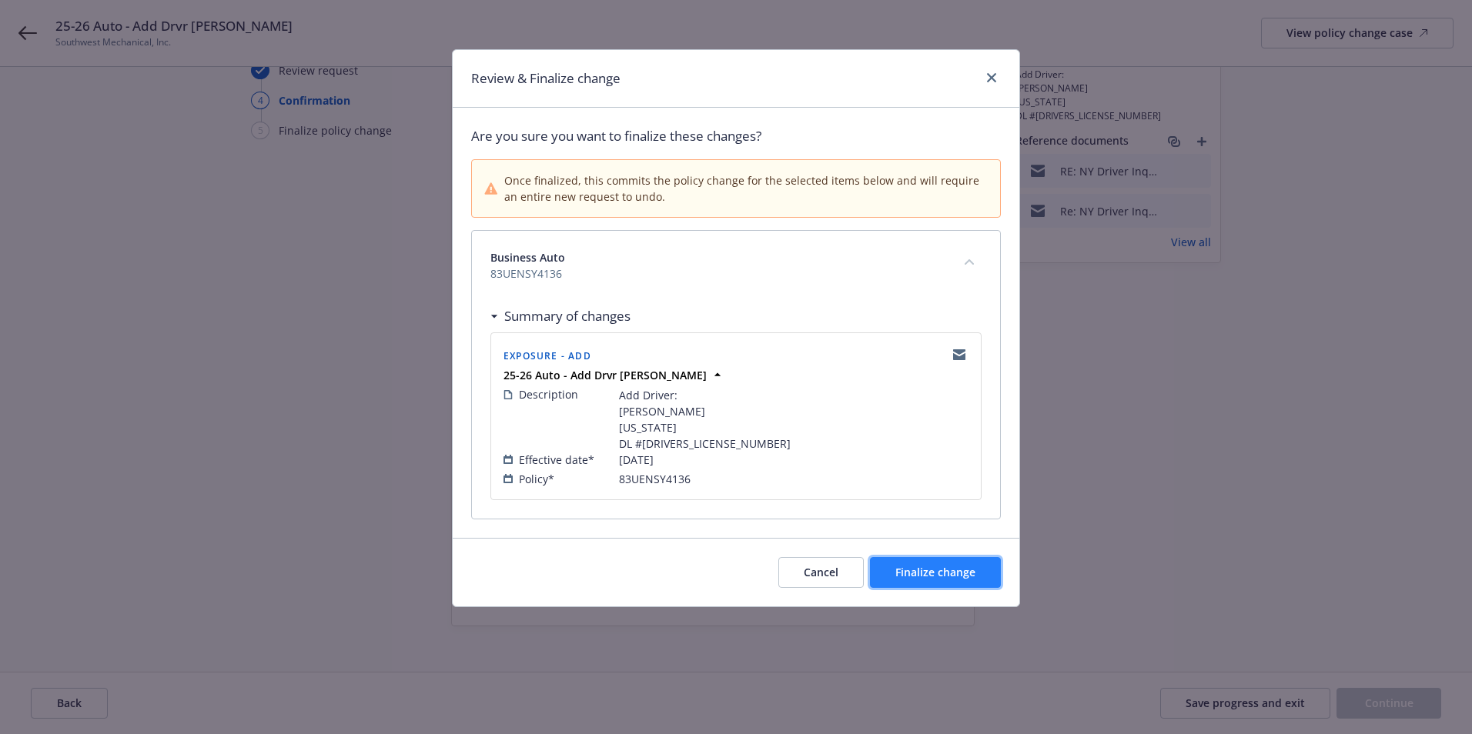
click at [904, 567] on span "Finalize change" at bounding box center [935, 572] width 80 height 15
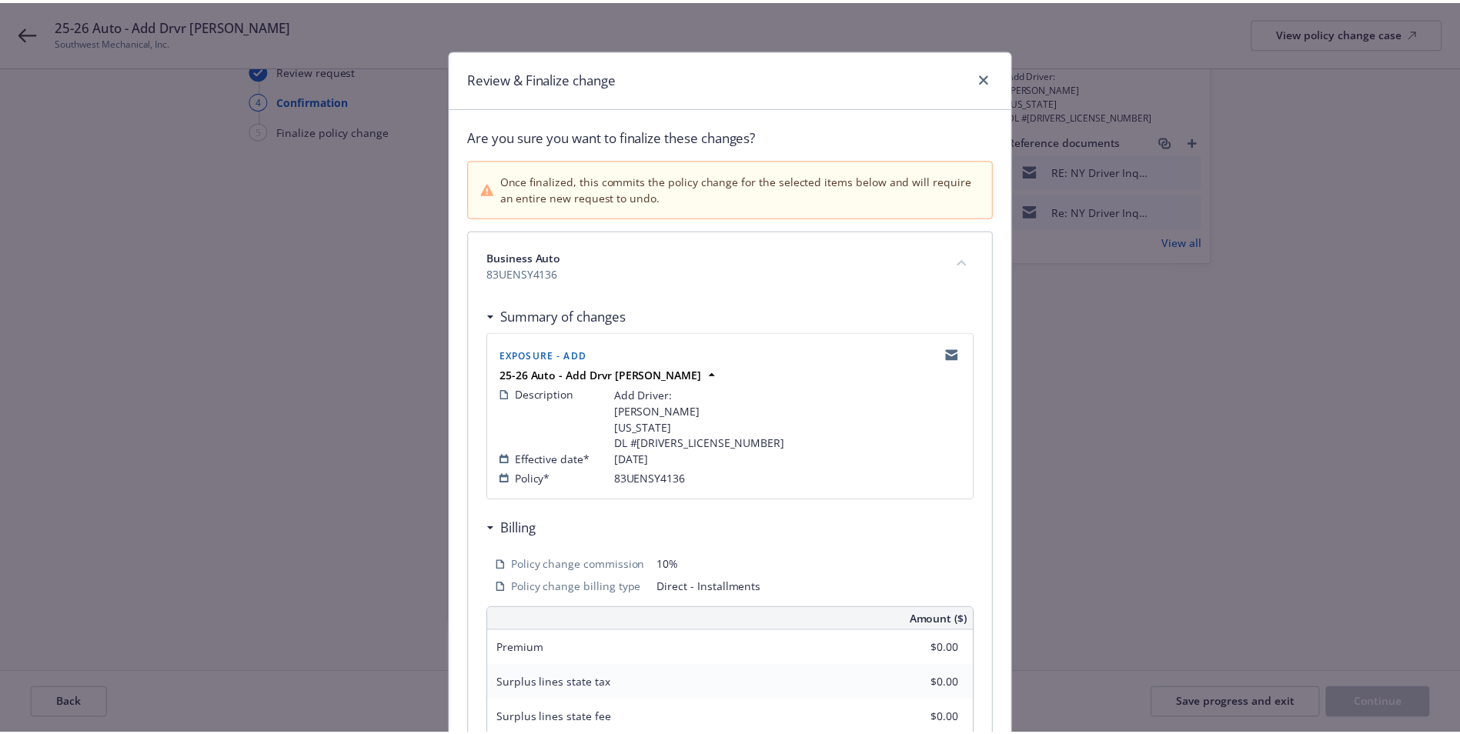
scroll to position [126, 0]
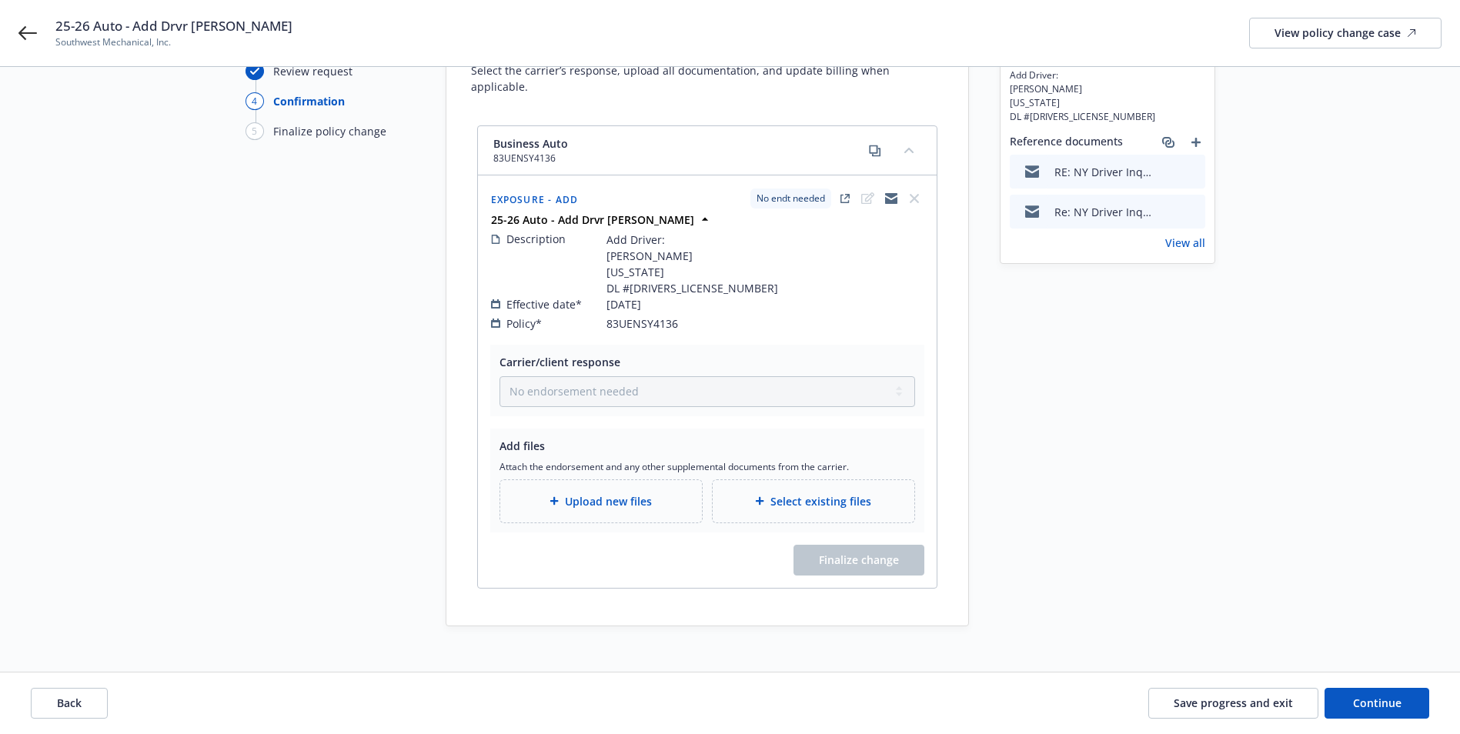
click at [1191, 242] on link "View all" at bounding box center [1185, 243] width 40 height 16
click at [1399, 717] on button "Continue" at bounding box center [1377, 703] width 105 height 31
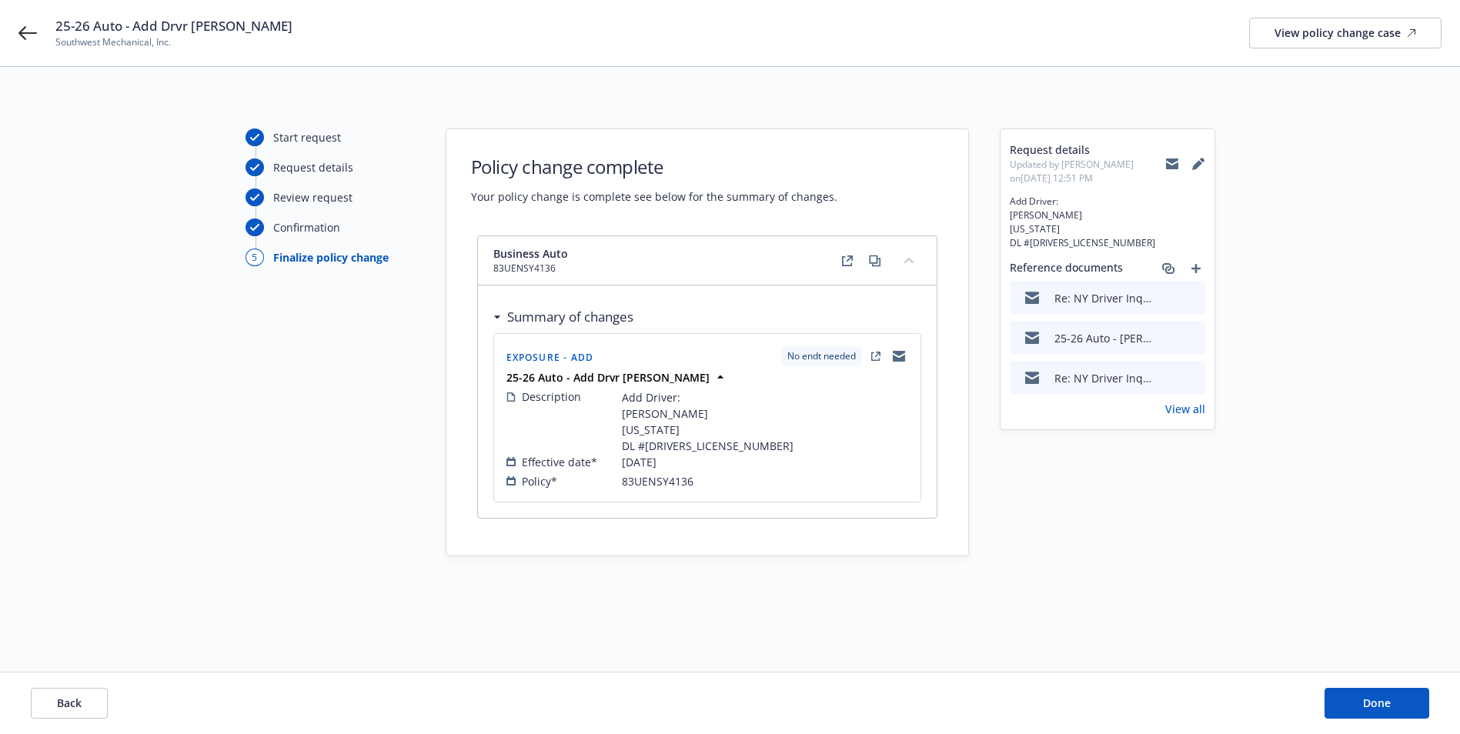
scroll to position [0, 0]
click at [1373, 697] on button "Done" at bounding box center [1388, 703] width 105 height 31
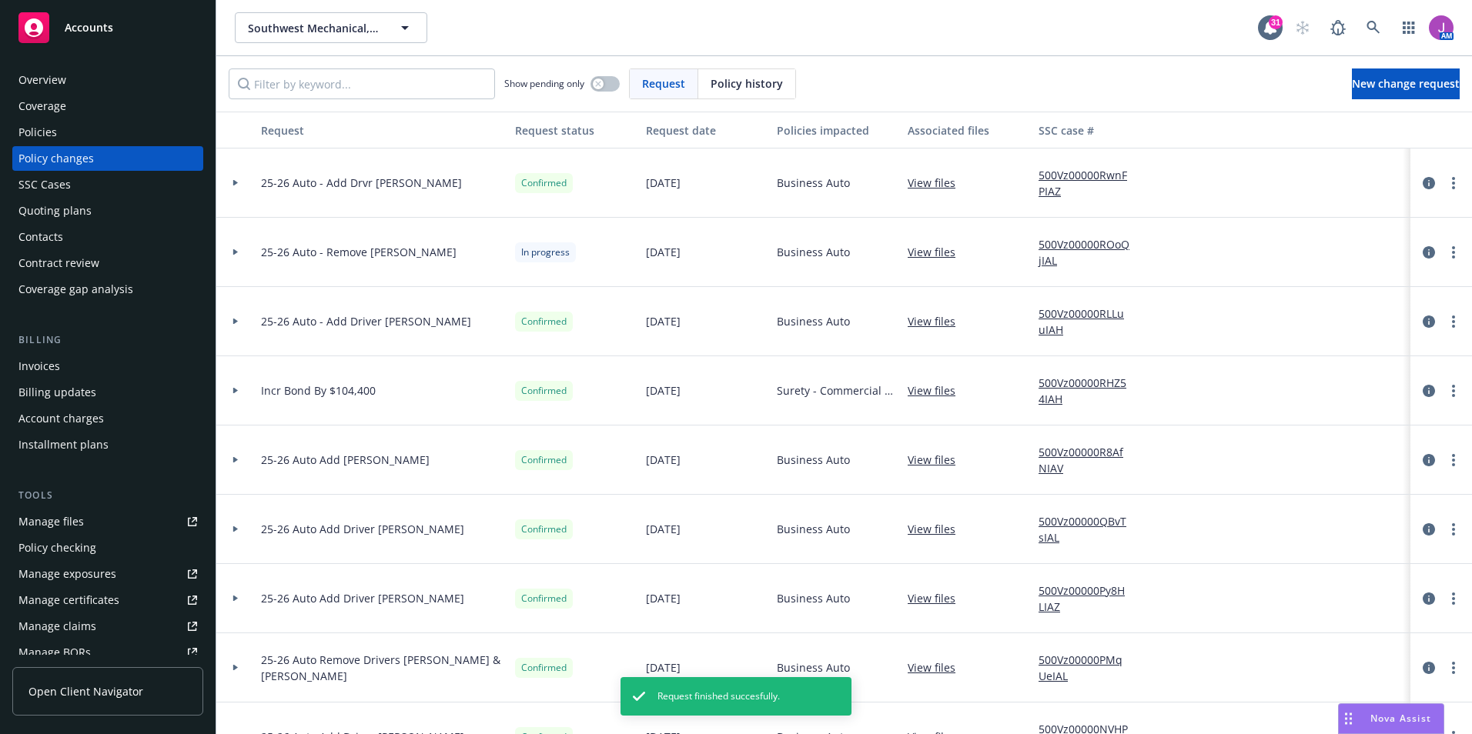
click at [1084, 175] on link "500Vz00000RwnFPIAZ" at bounding box center [1089, 183] width 103 height 32
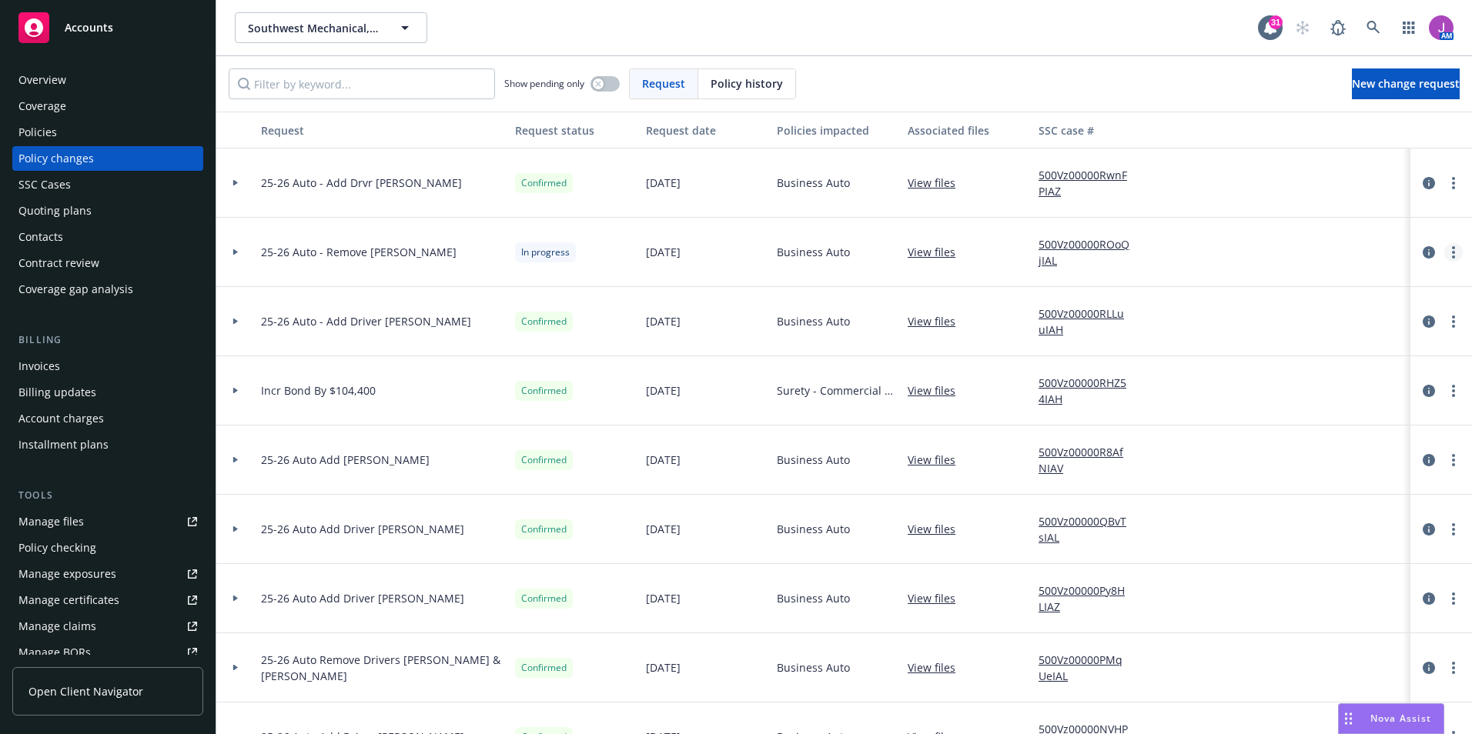
click at [1446, 249] on link "more" at bounding box center [1453, 252] width 18 height 18
click at [1292, 375] on link "Resume workflow" at bounding box center [1318, 376] width 264 height 31
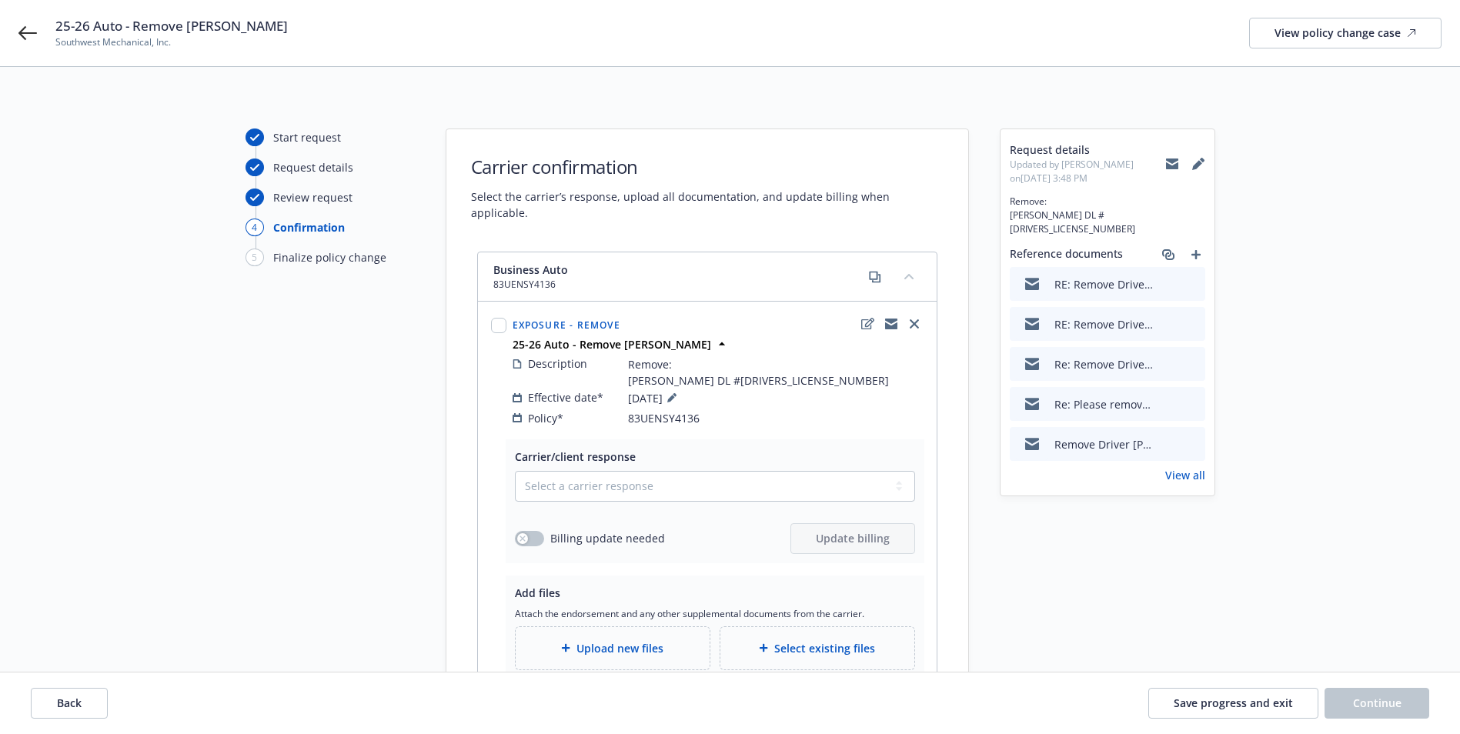
click at [1185, 468] on link "View all" at bounding box center [1185, 475] width 40 height 16
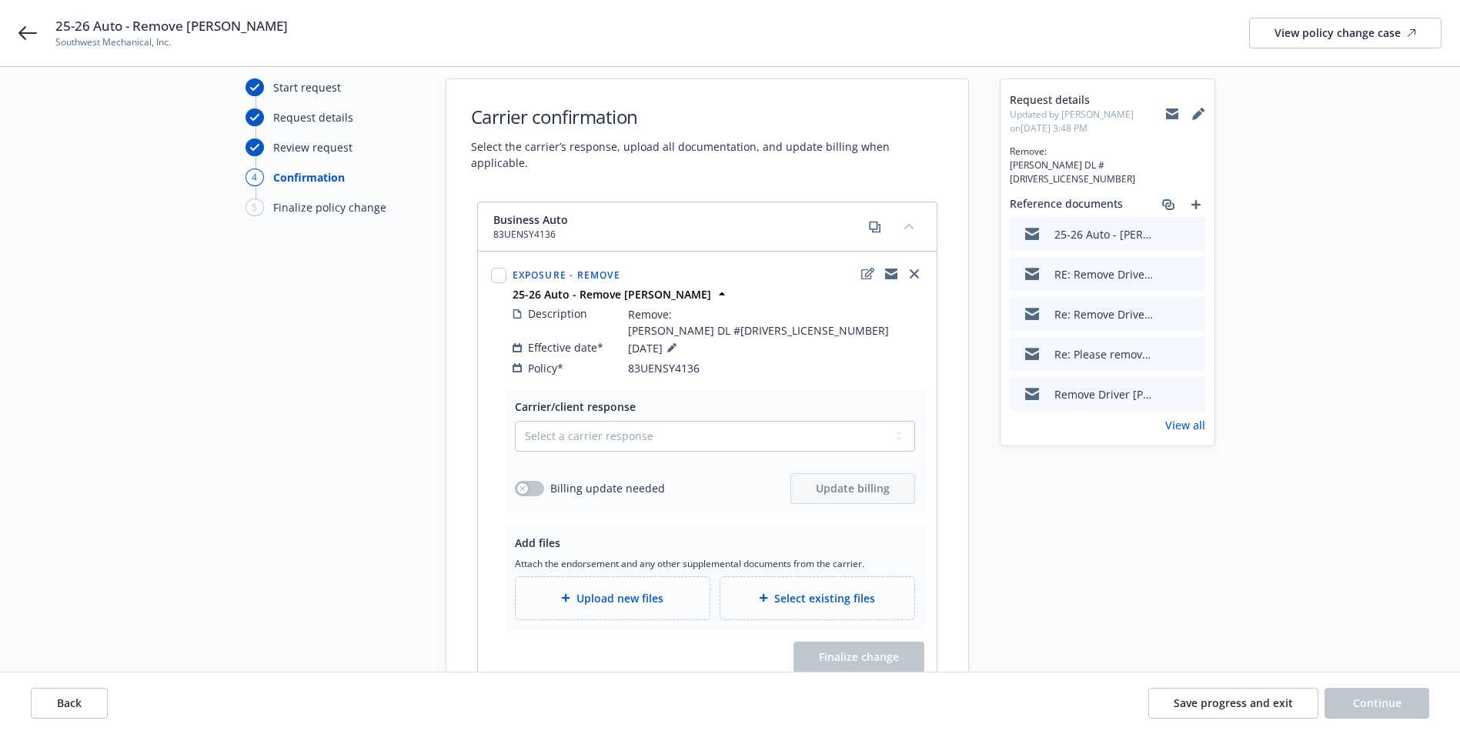
scroll to position [77, 0]
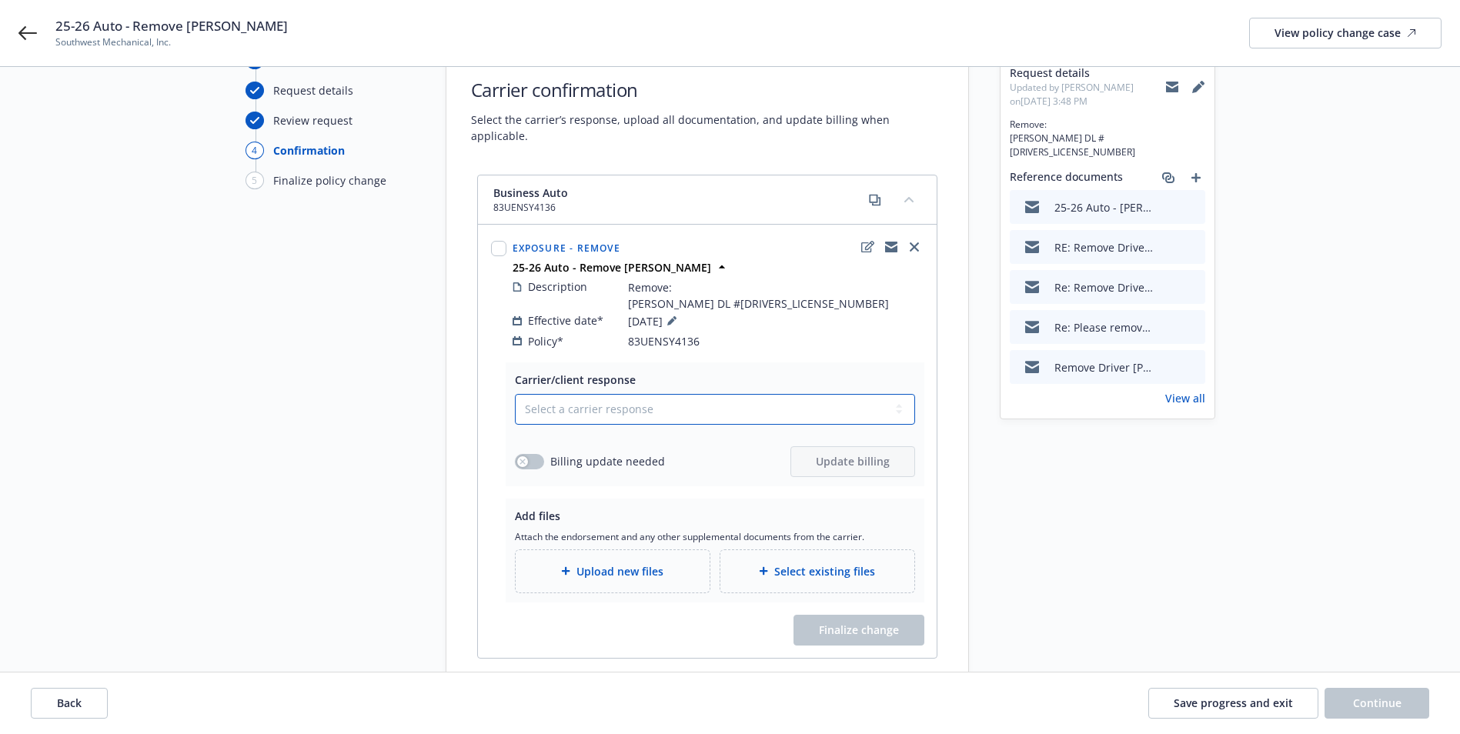
click at [586, 396] on select "Select a carrier response Accepted Accepted with revision No endorsement needed…" at bounding box center [715, 409] width 400 height 31
select select "NO_ENDORSEMENT_NEEDED"
click at [515, 394] on select "Select a carrier response Accepted Accepted with revision No endorsement needed…" at bounding box center [715, 409] width 400 height 31
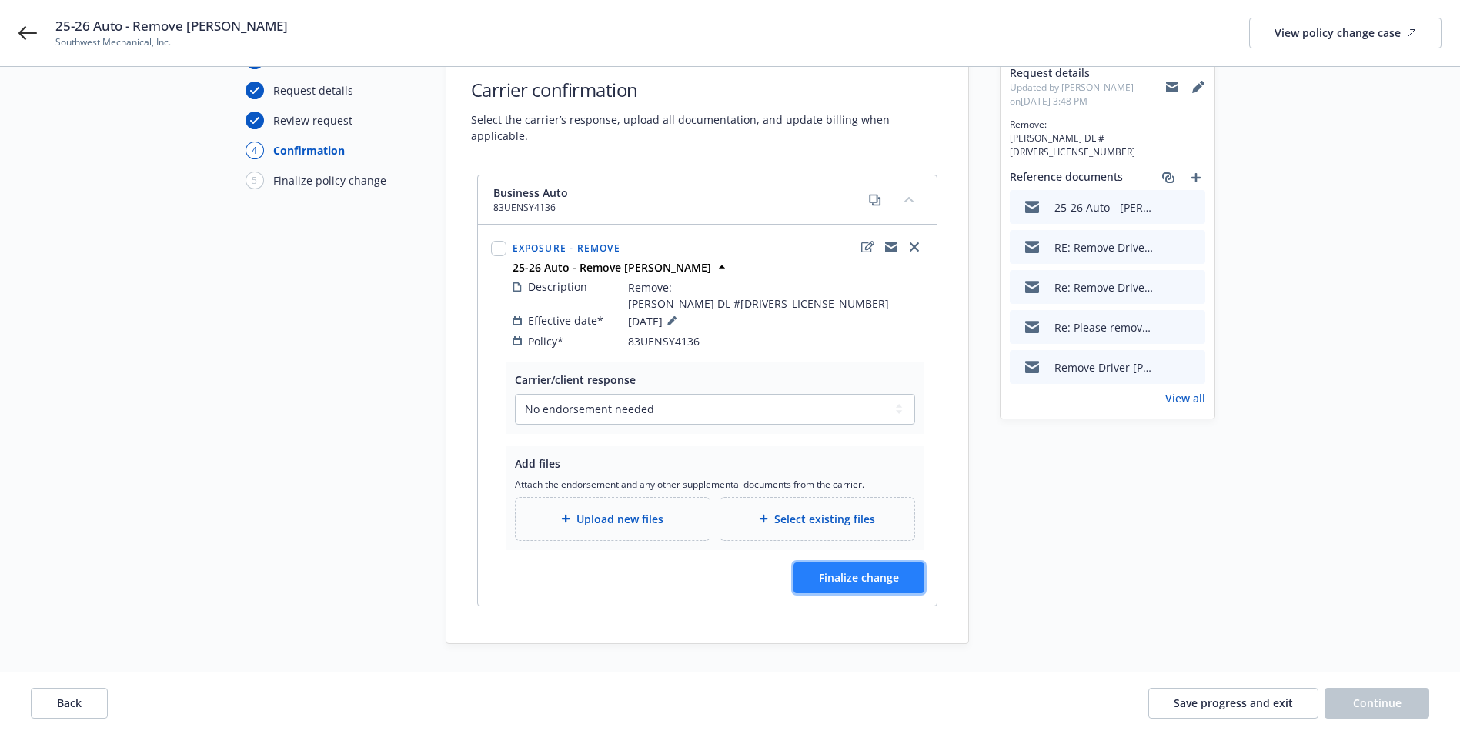
click at [853, 563] on button "Finalize change" at bounding box center [859, 578] width 131 height 31
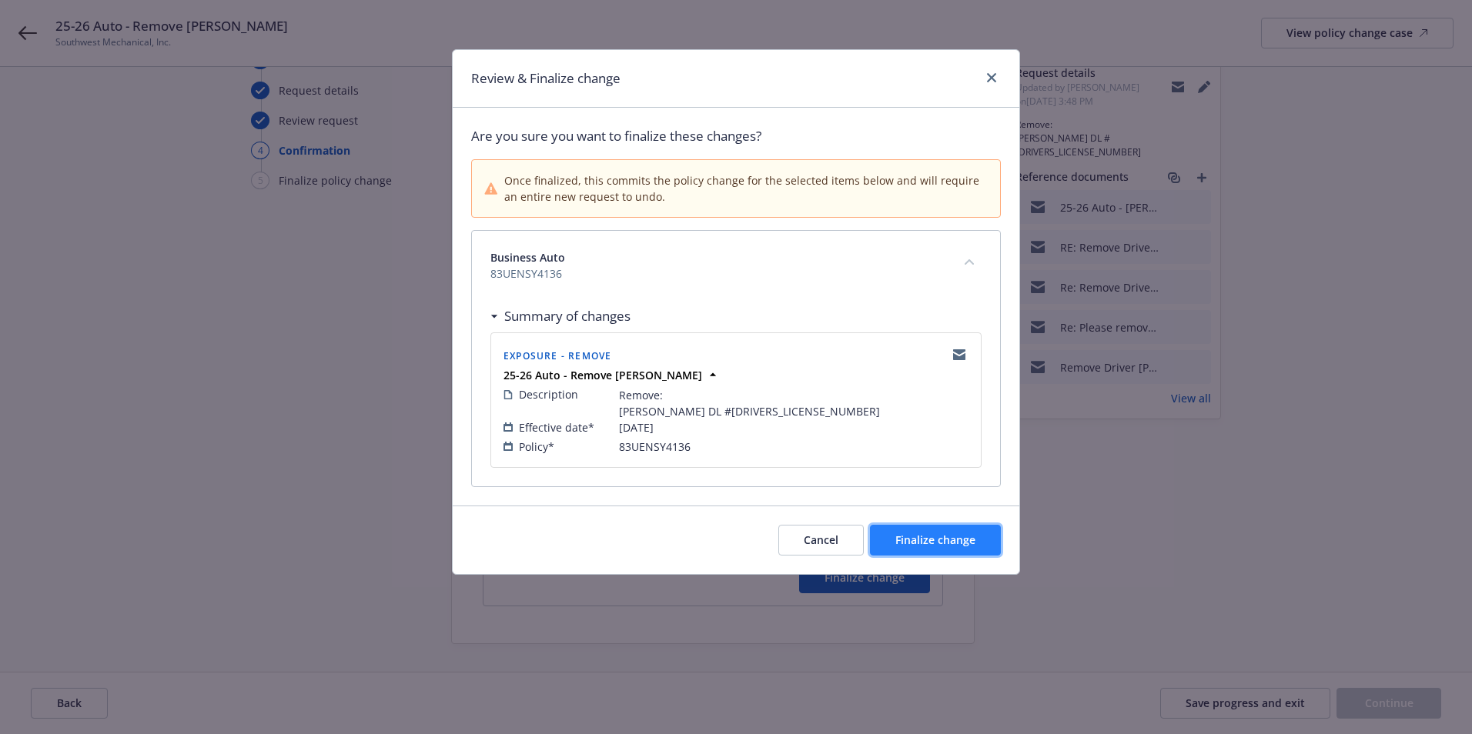
click at [961, 536] on span "Finalize change" at bounding box center [935, 540] width 80 height 15
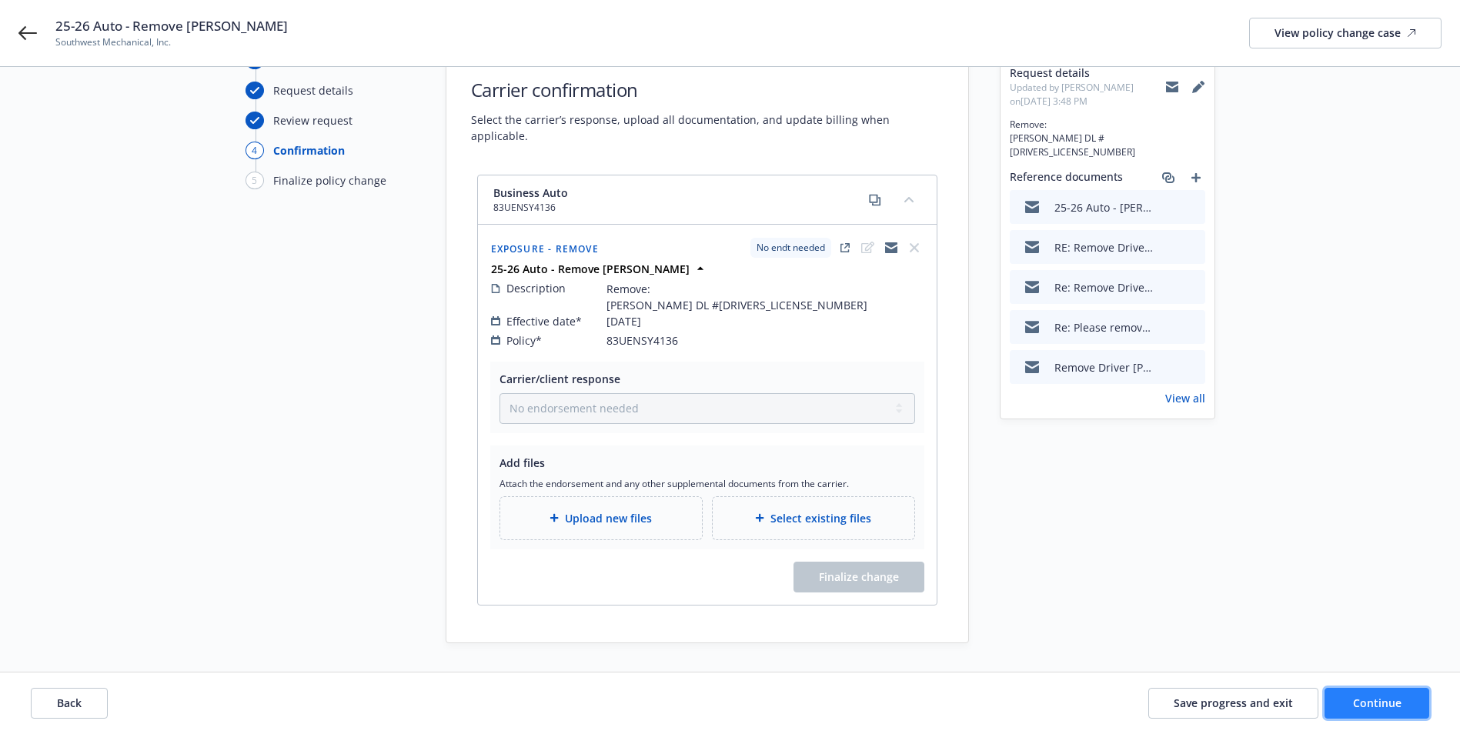
click at [1396, 705] on span "Continue" at bounding box center [1377, 703] width 48 height 15
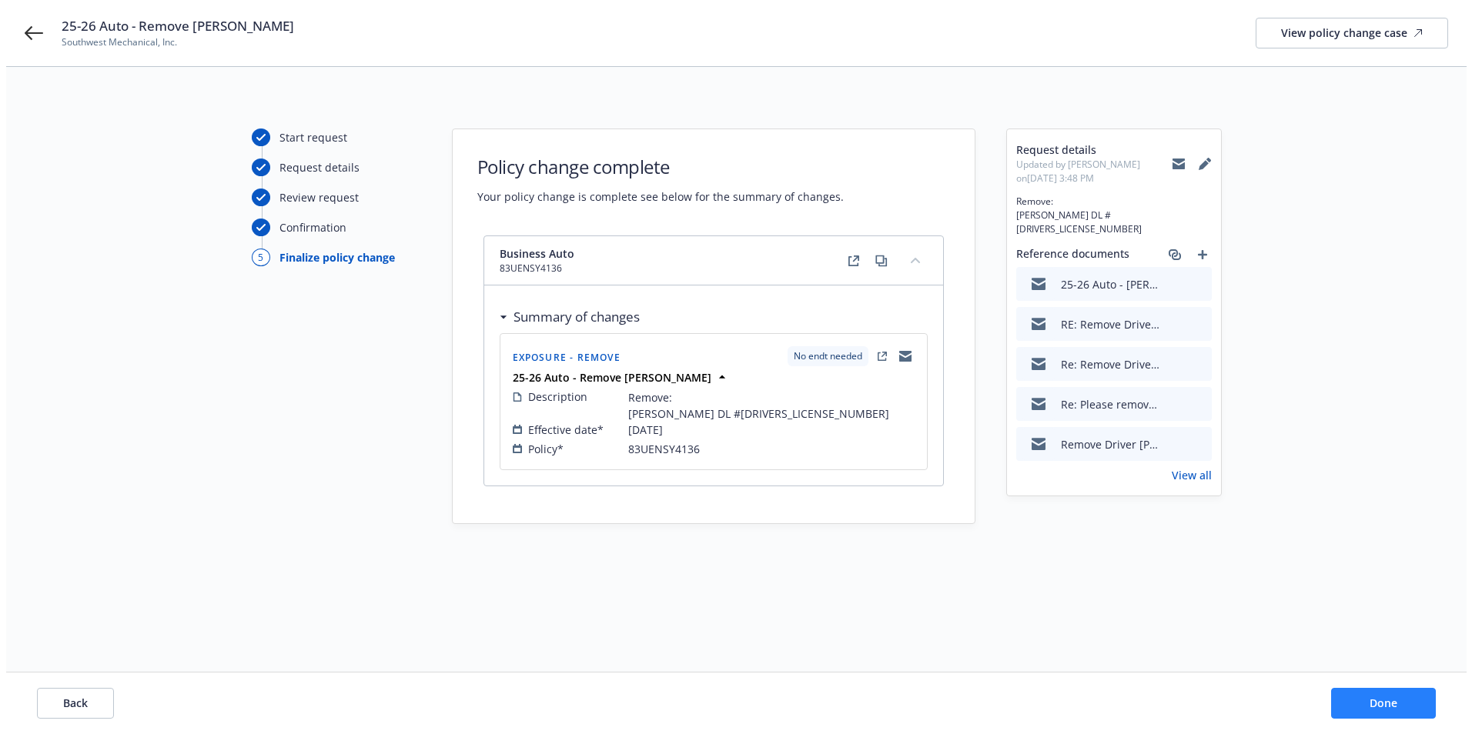
scroll to position [0, 0]
click at [1395, 706] on span "Done" at bounding box center [1389, 703] width 28 height 15
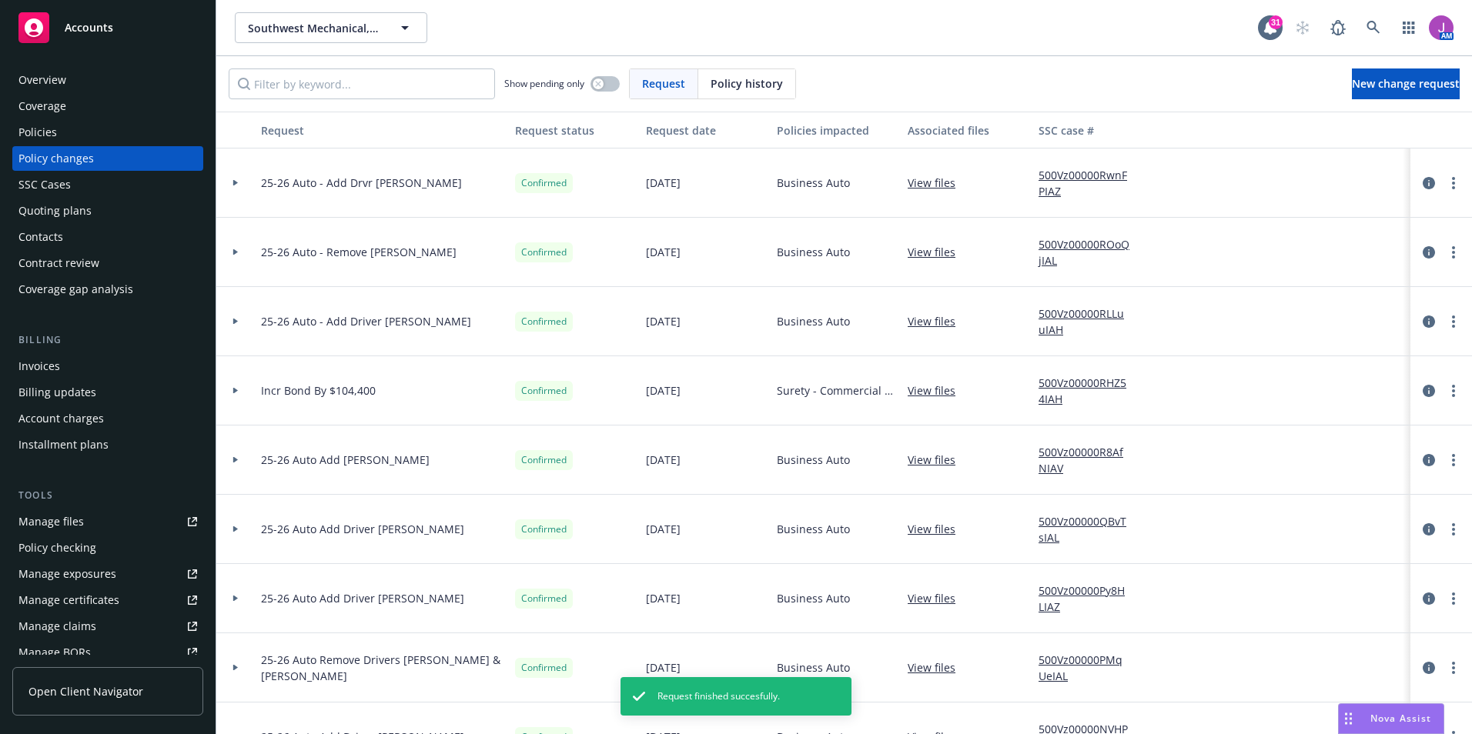
click at [1067, 246] on link "500Vz00000ROoQjIAL" at bounding box center [1089, 252] width 103 height 32
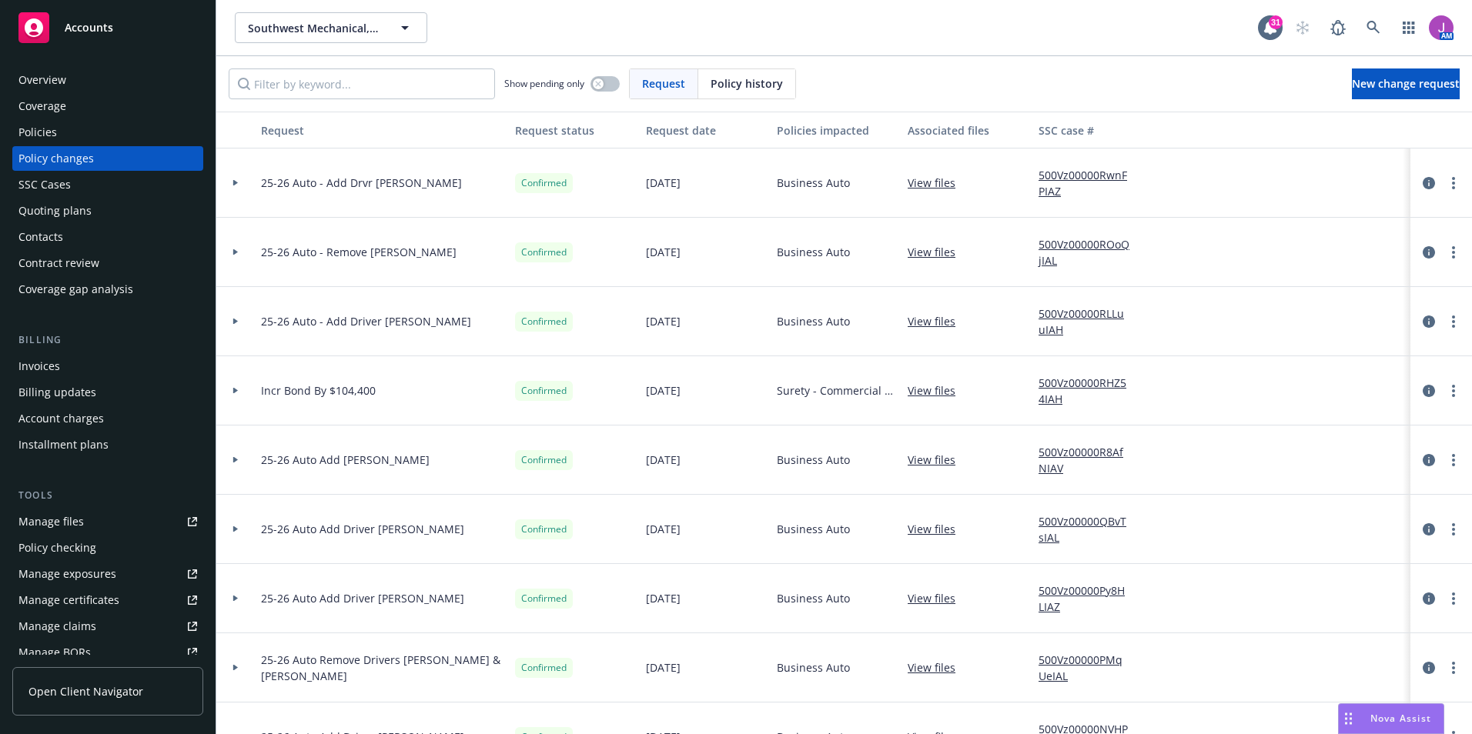
click at [60, 132] on div "Policies" at bounding box center [107, 132] width 179 height 25
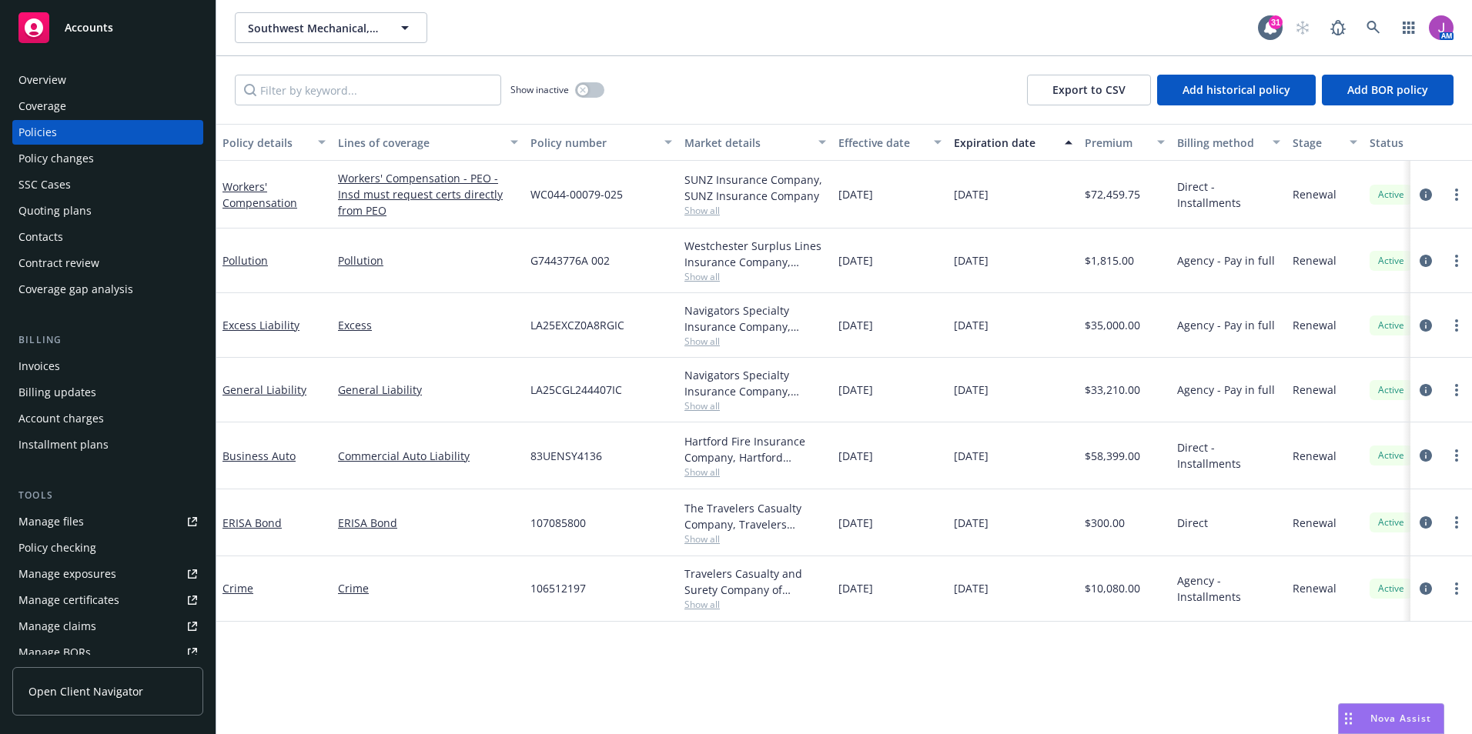
click at [54, 132] on div "Policies" at bounding box center [37, 132] width 38 height 25
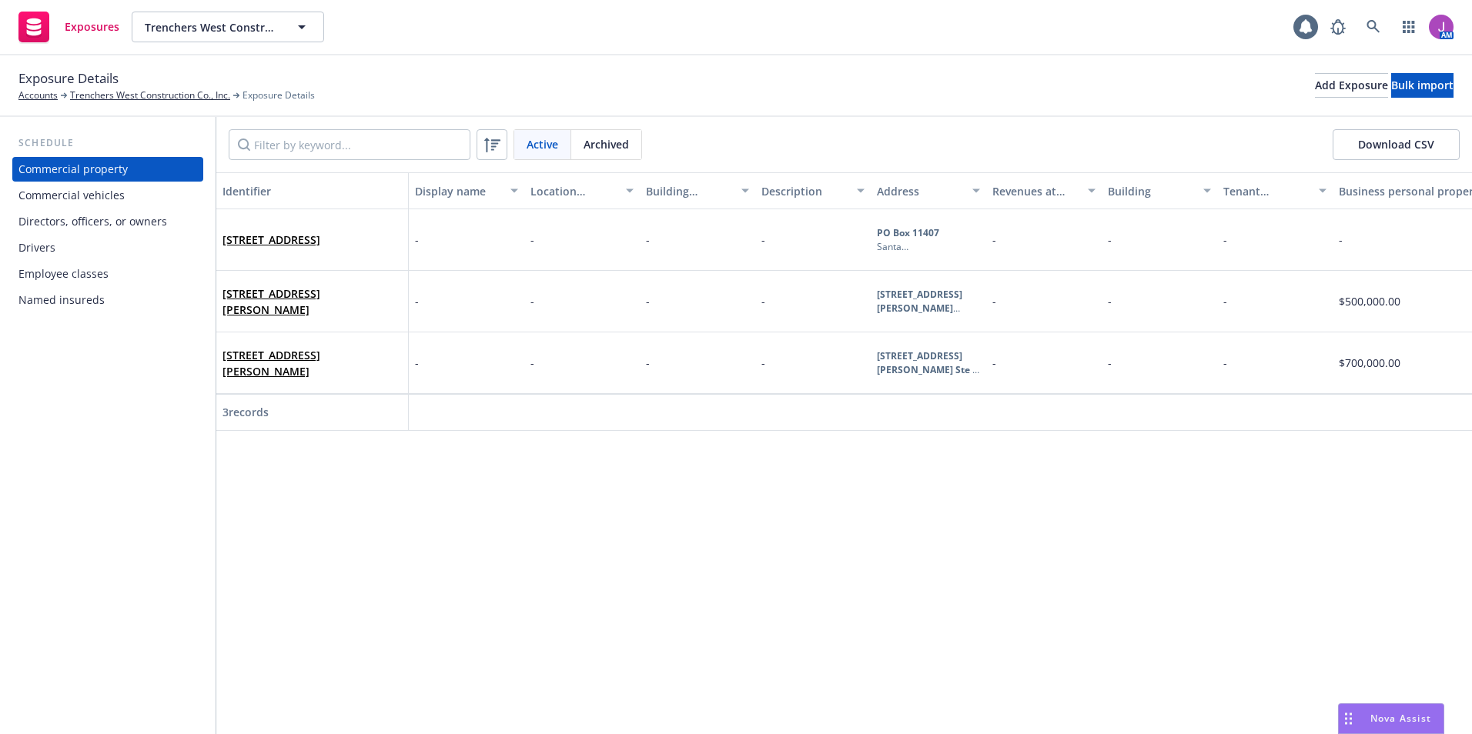
click at [79, 203] on div "Commercial vehicles" at bounding box center [71, 195] width 106 height 25
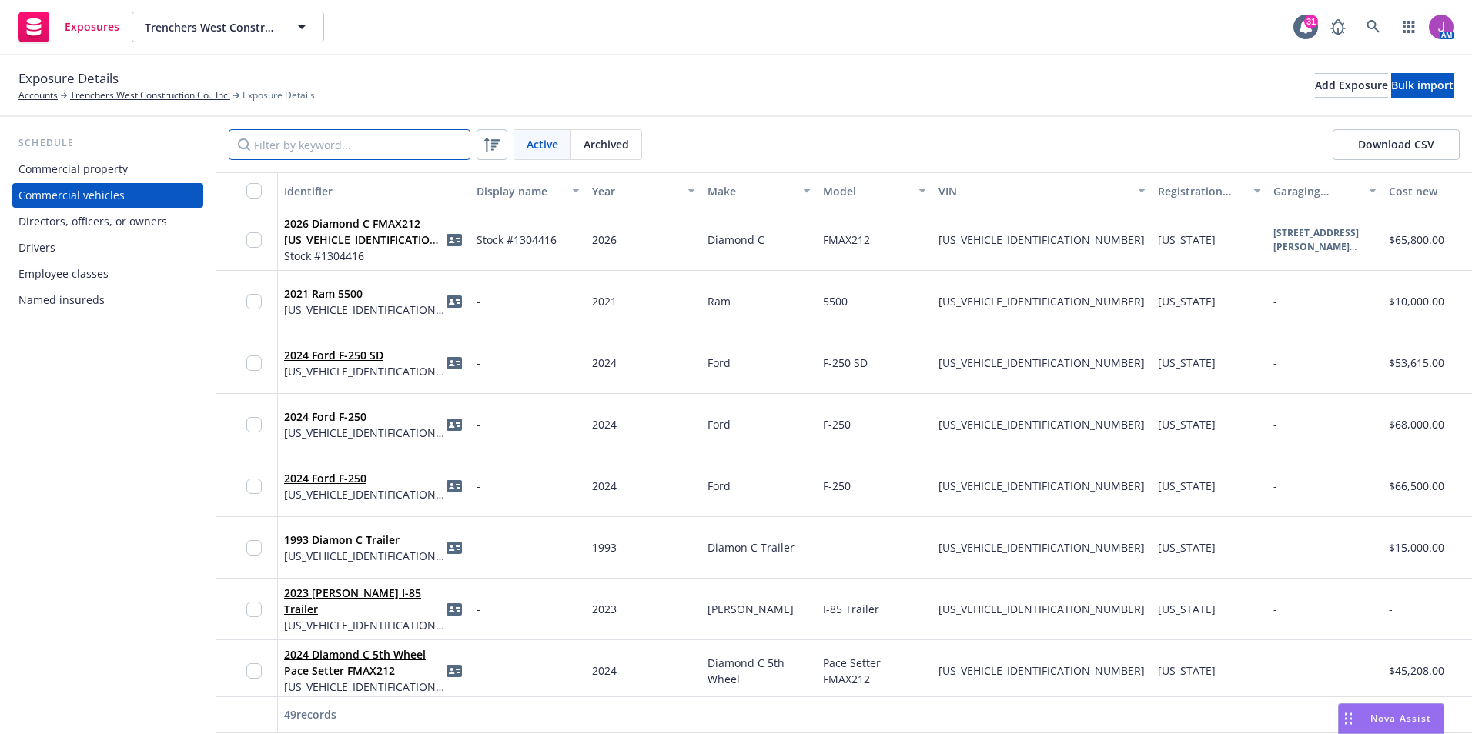
click at [359, 149] on input "Filter by keyword..." at bounding box center [350, 144] width 242 height 31
paste input "5TFTX4CN4FX048687"
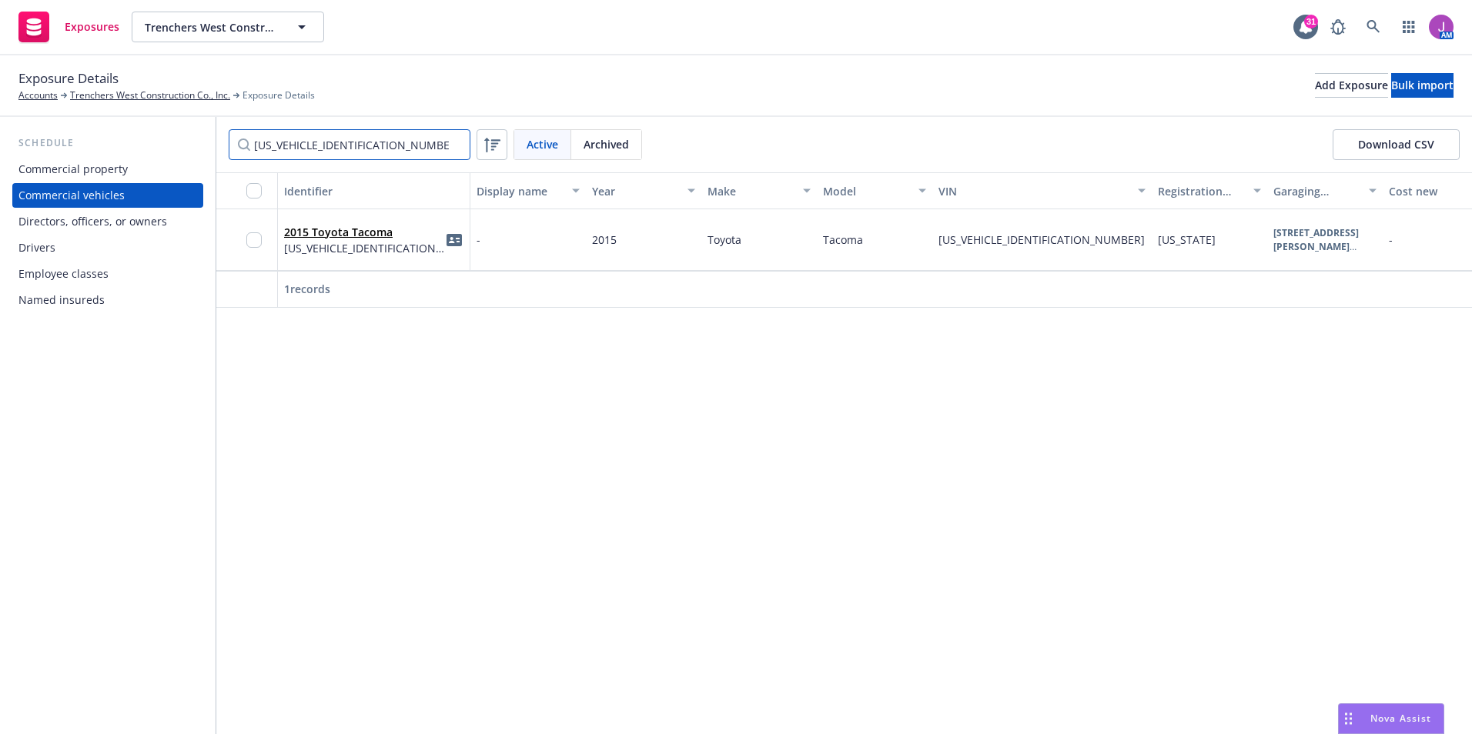
type input "5TFTX4CN4FX048687"
click at [610, 143] on span "Archived" at bounding box center [605, 144] width 45 height 16
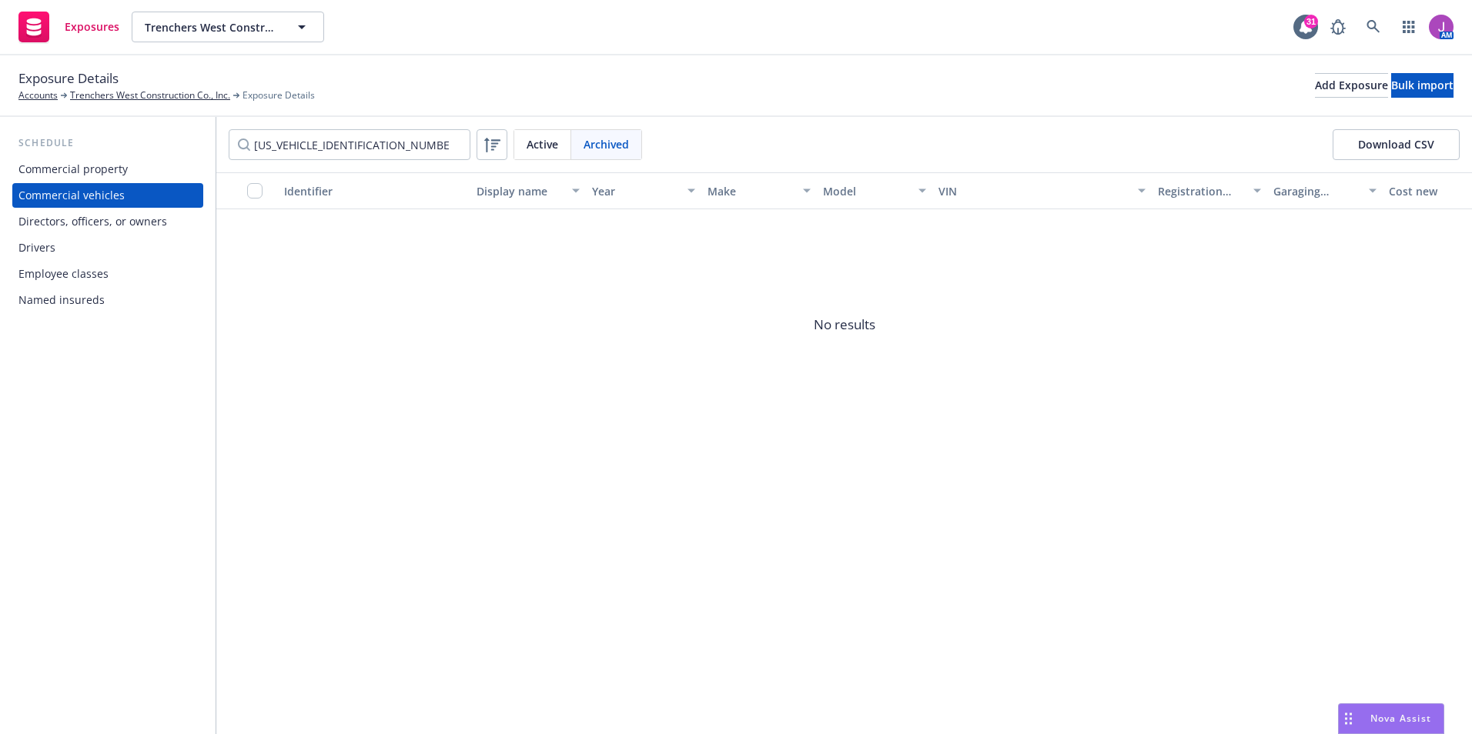
click at [535, 145] on span "Active" at bounding box center [542, 144] width 32 height 16
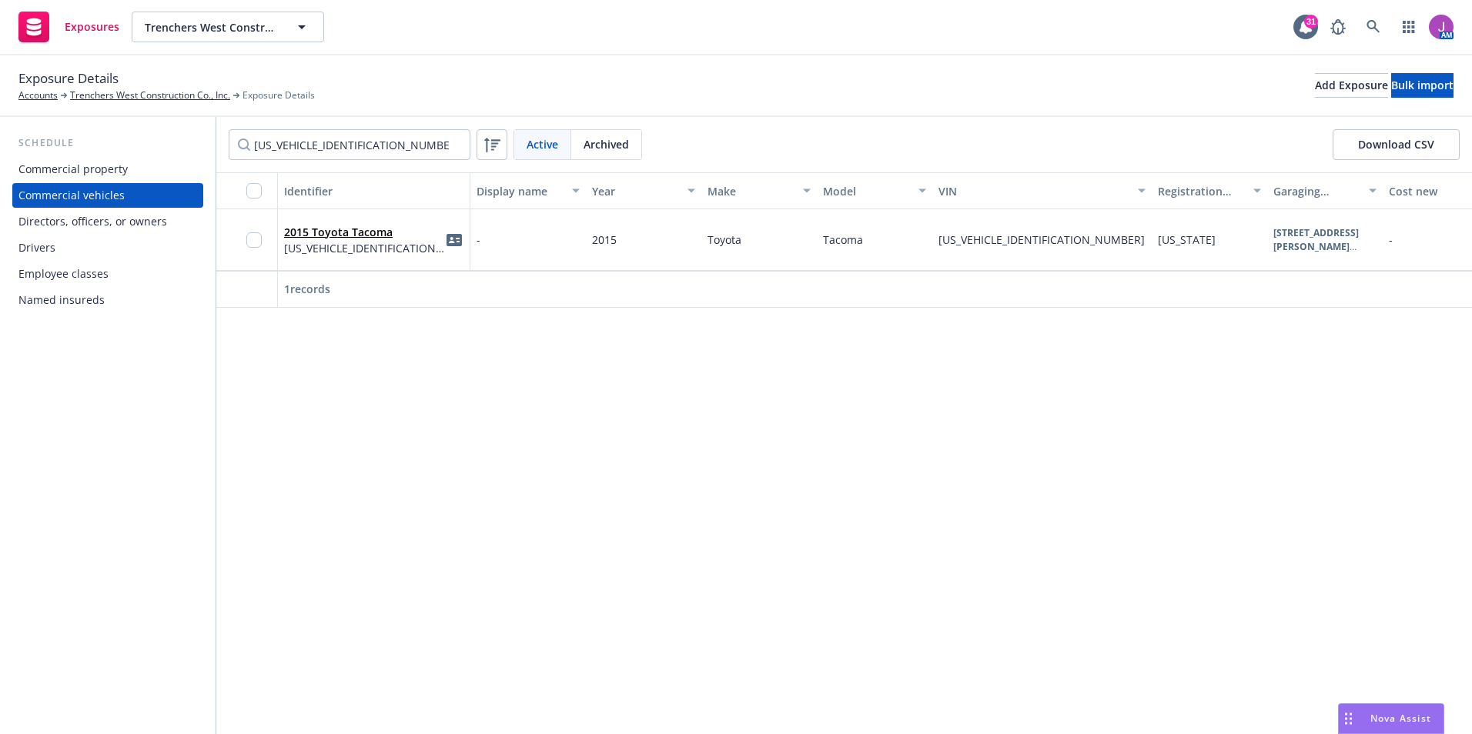
click at [406, 253] on div "2015 Toyota Tacoma 5TFTX4CN4FX048687" at bounding box center [373, 240] width 179 height 42
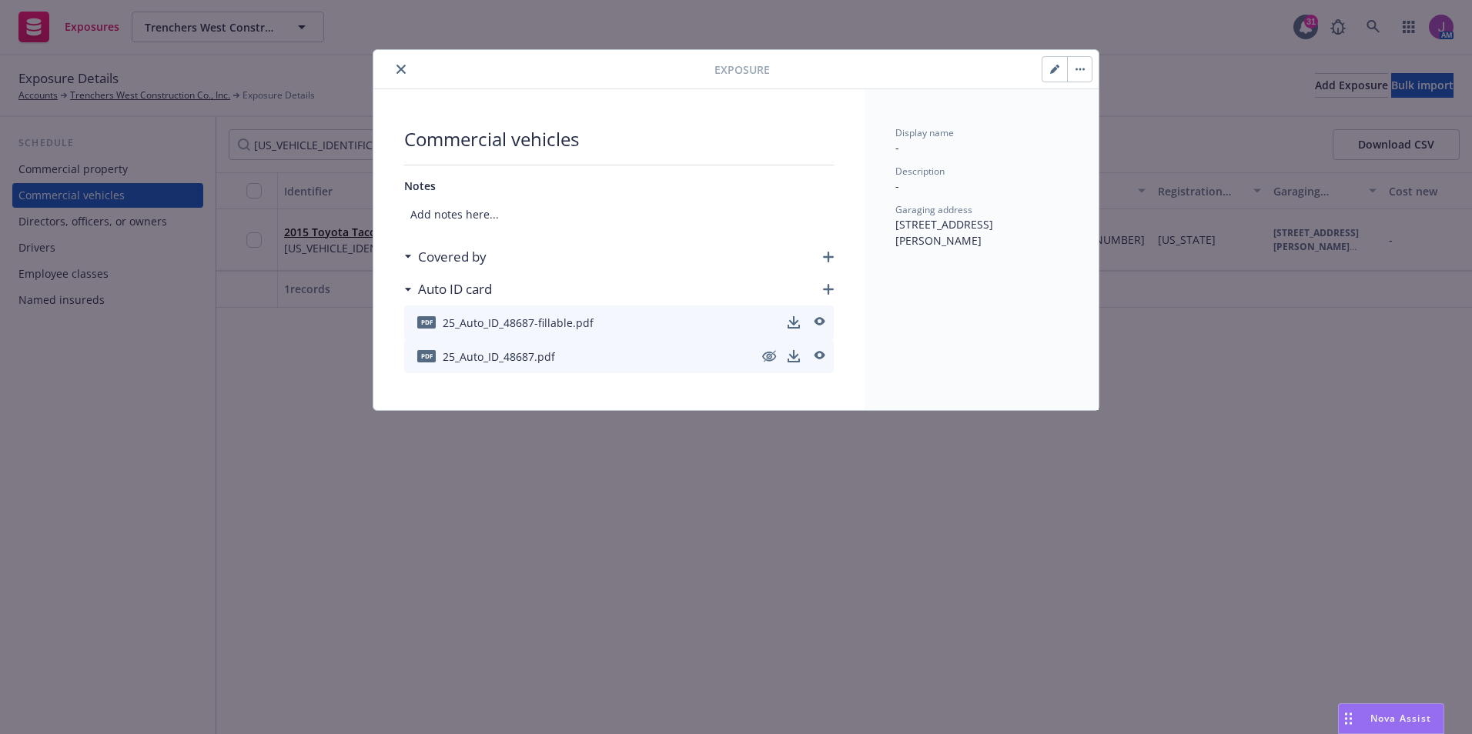
click at [1051, 69] on icon "button" at bounding box center [1054, 69] width 9 height 9
select select "CA"
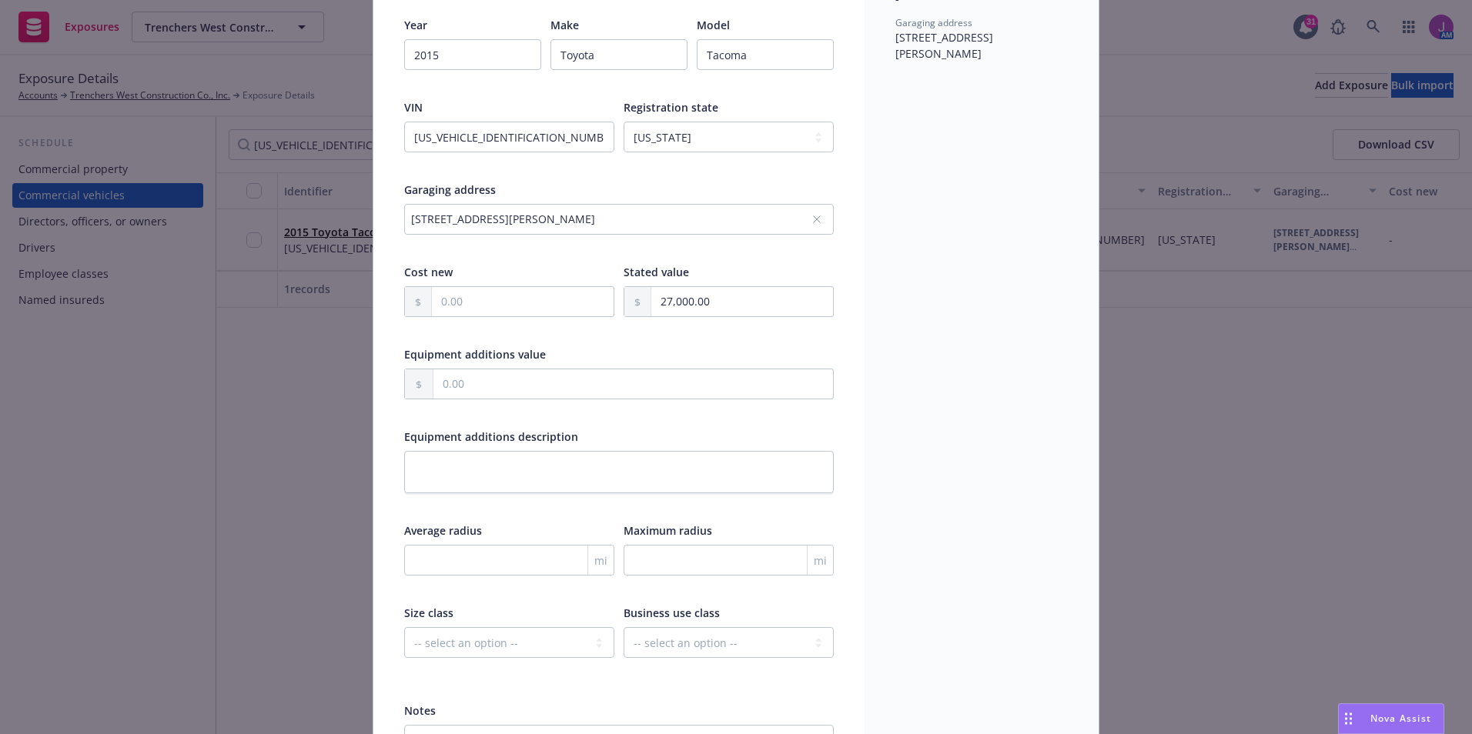
scroll to position [312, 0]
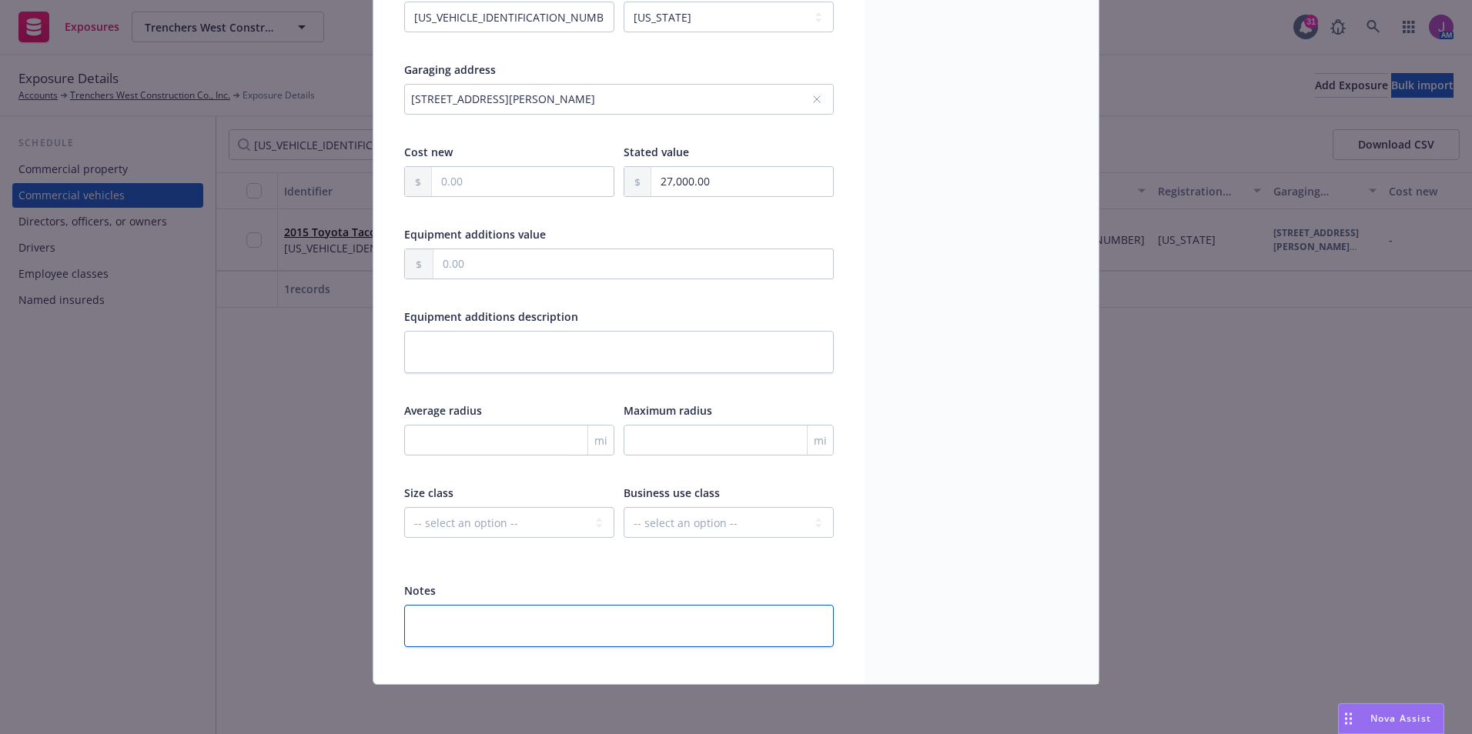
click at [498, 618] on textarea at bounding box center [619, 626] width 430 height 42
type textarea "I"
type textarea "x"
type textarea "Ins"
type textarea "x"
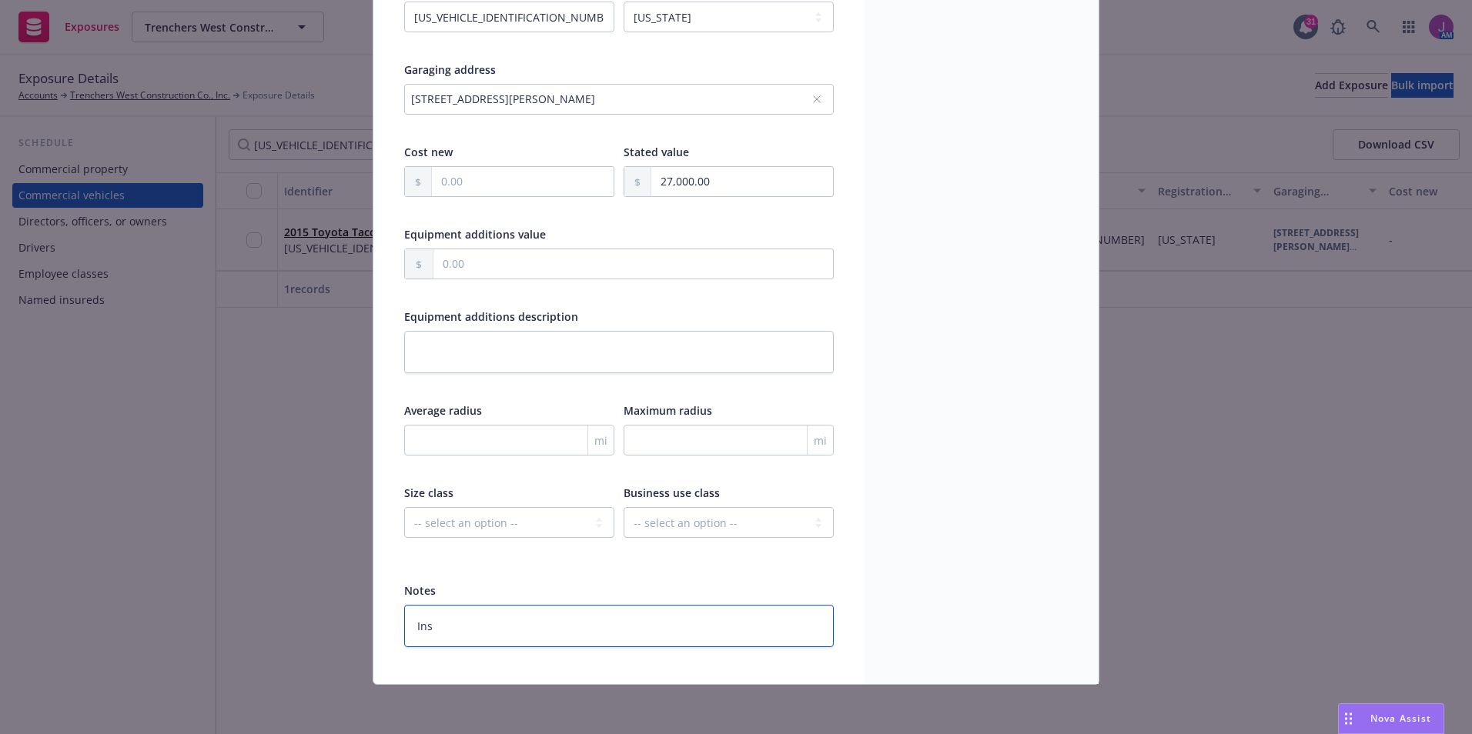
type textarea "Insd"
type textarea "x"
type textarea "Insd"
type textarea "x"
type textarea "Insd re"
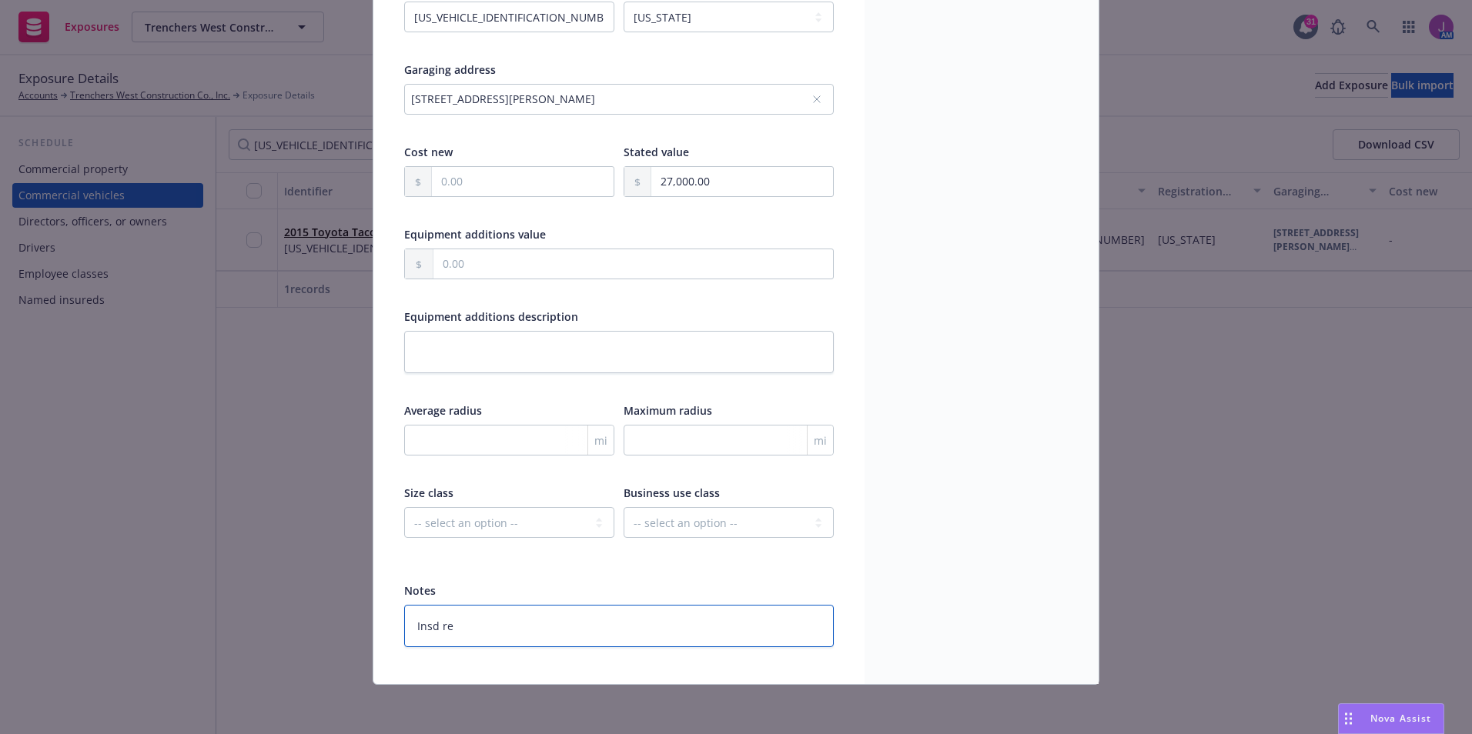
type textarea "x"
type textarea "Insd remov"
type textarea "x"
type textarea "Insd remove"
type textarea "x"
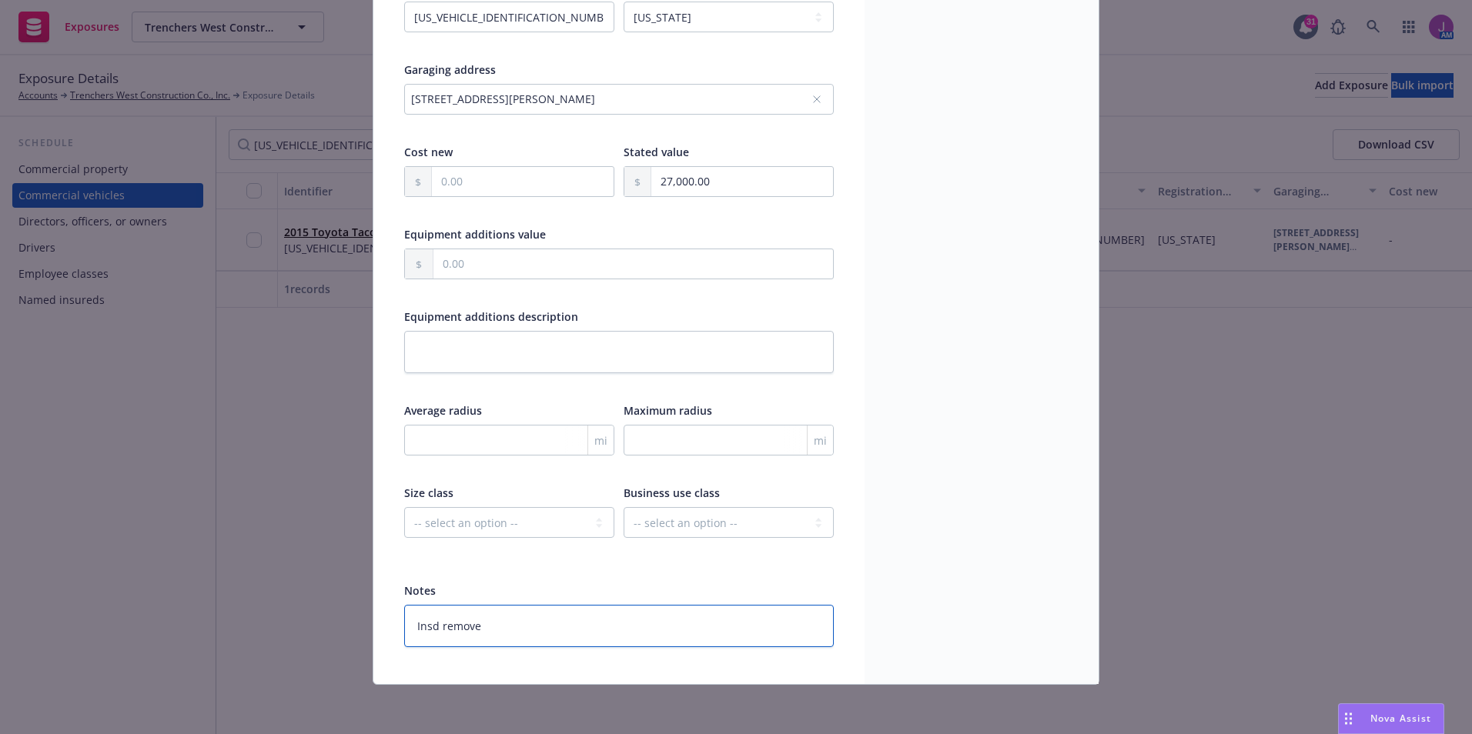
type textarea "Insd removed"
type textarea "x"
type textarea "Insd removed t"
type textarea "x"
type textarea "Insd removed"
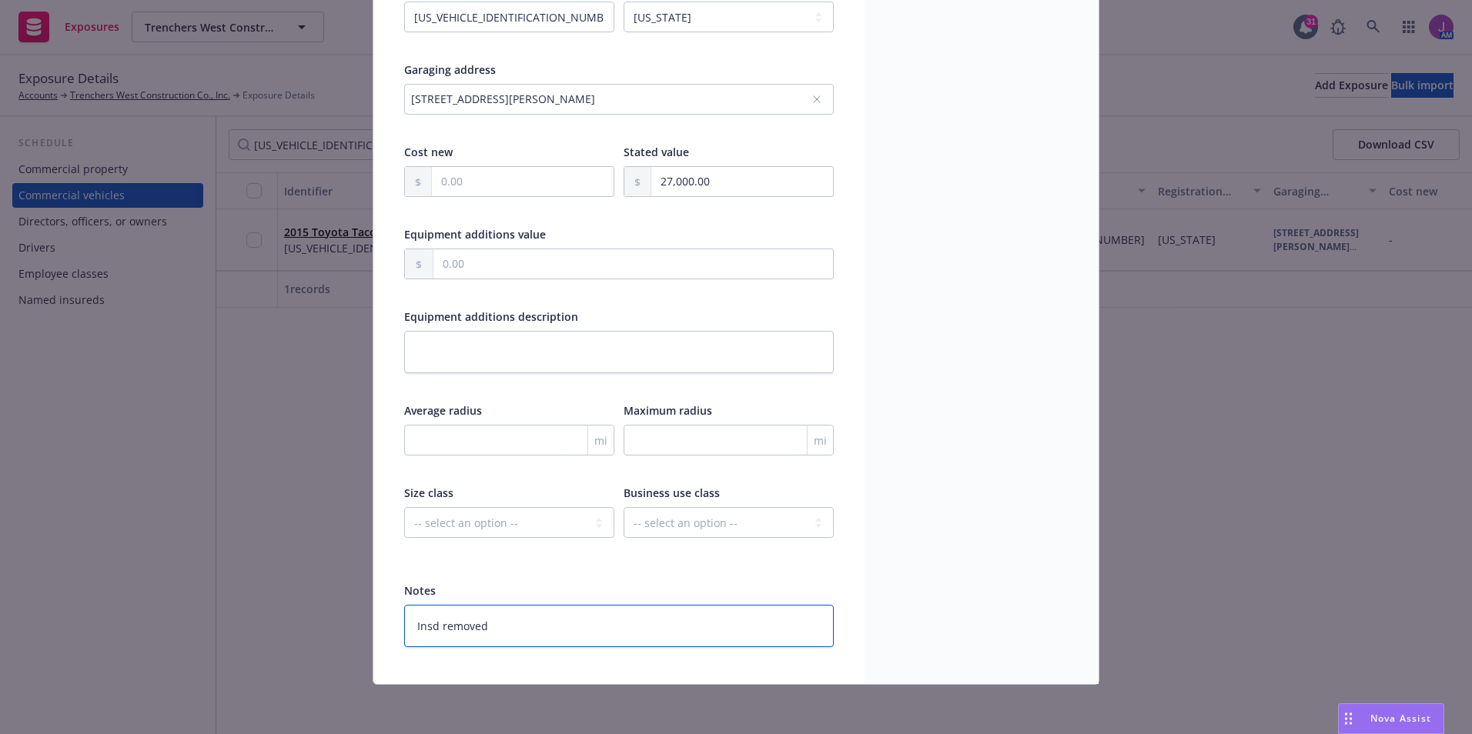
type textarea "x"
type textarea "Insd removed a"
type textarea "x"
type textarea "Insd removed at"
type textarea "x"
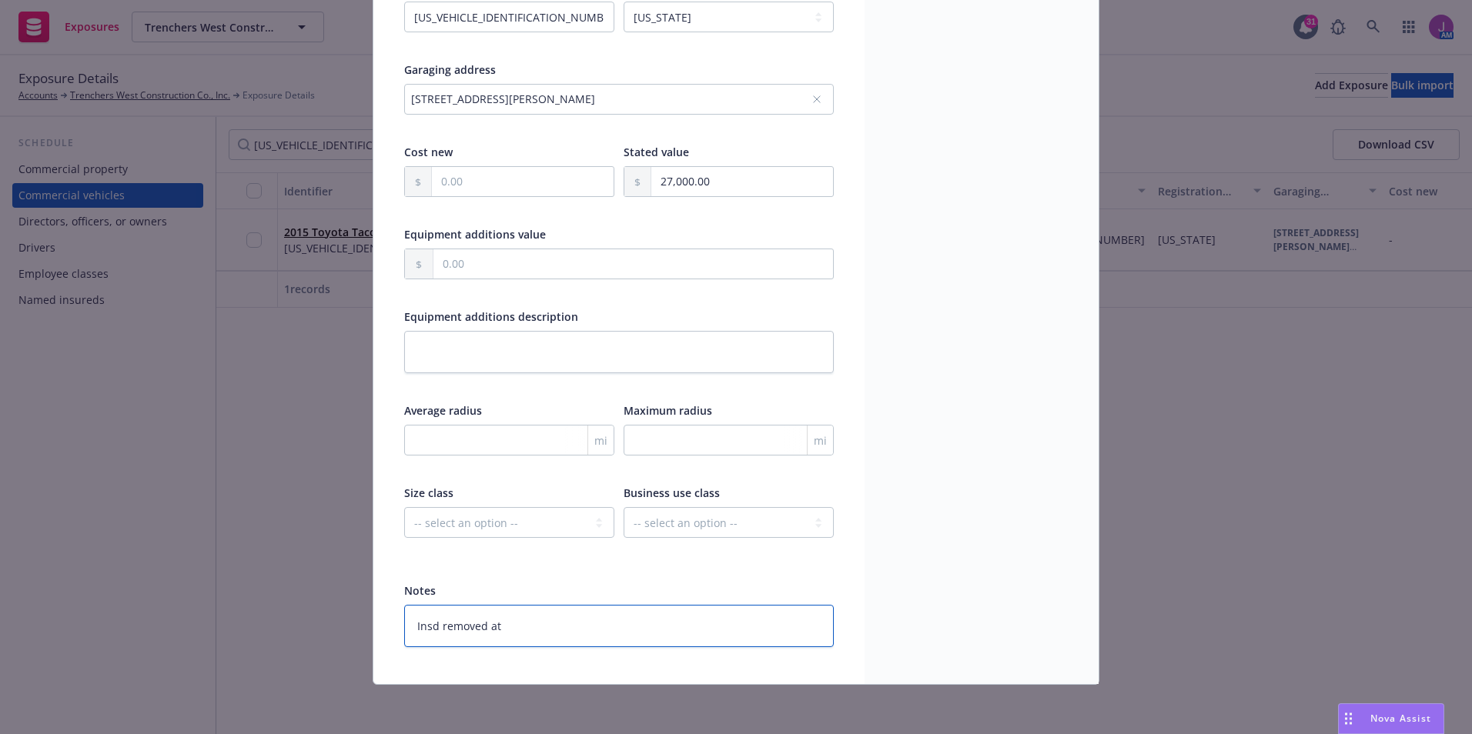
type textarea "Insd removed at 2"
type textarea "x"
type textarea "Insd removed at 20"
type textarea "x"
type textarea "Insd removed at 202"
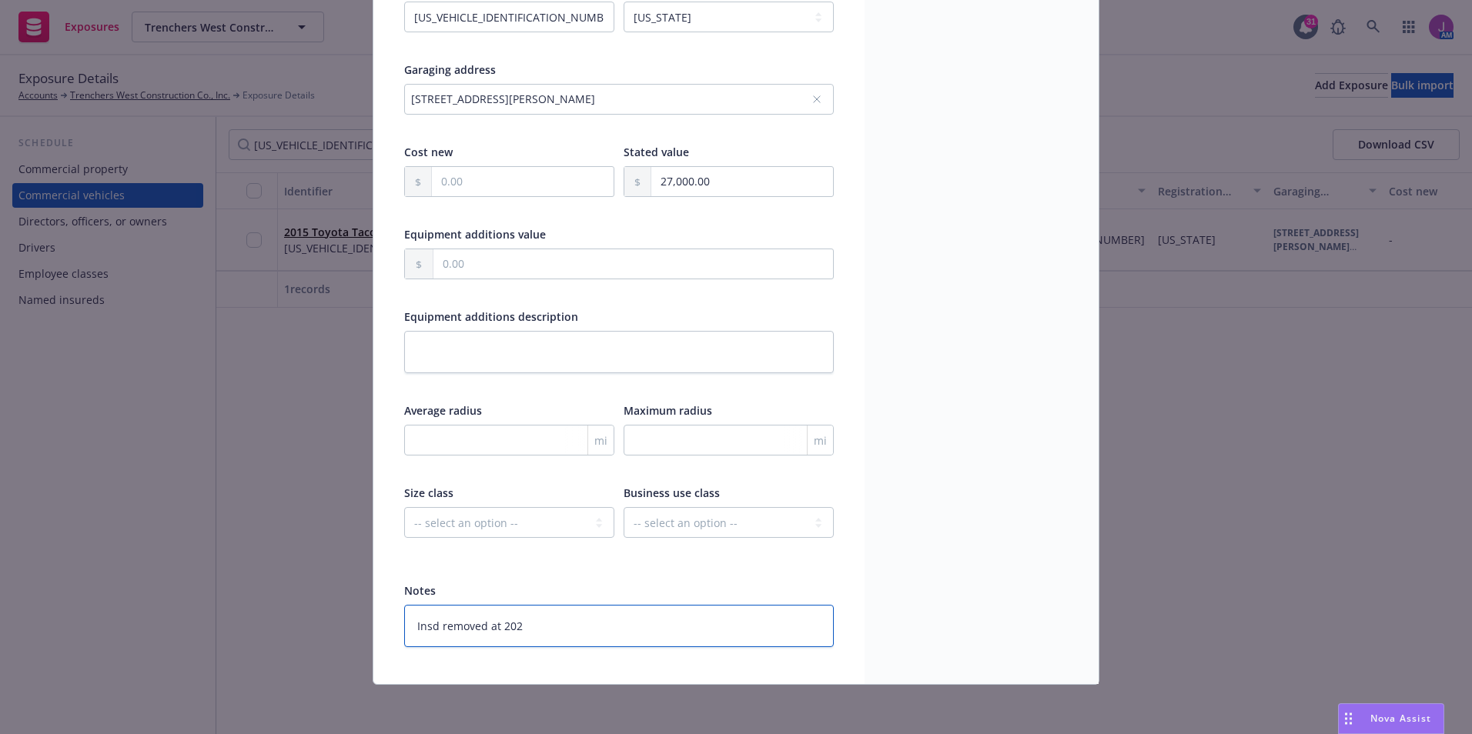
type textarea "x"
type textarea "Insd removed at 2025"
type textarea "x"
type textarea "Insd removed at 2025"
type textarea "x"
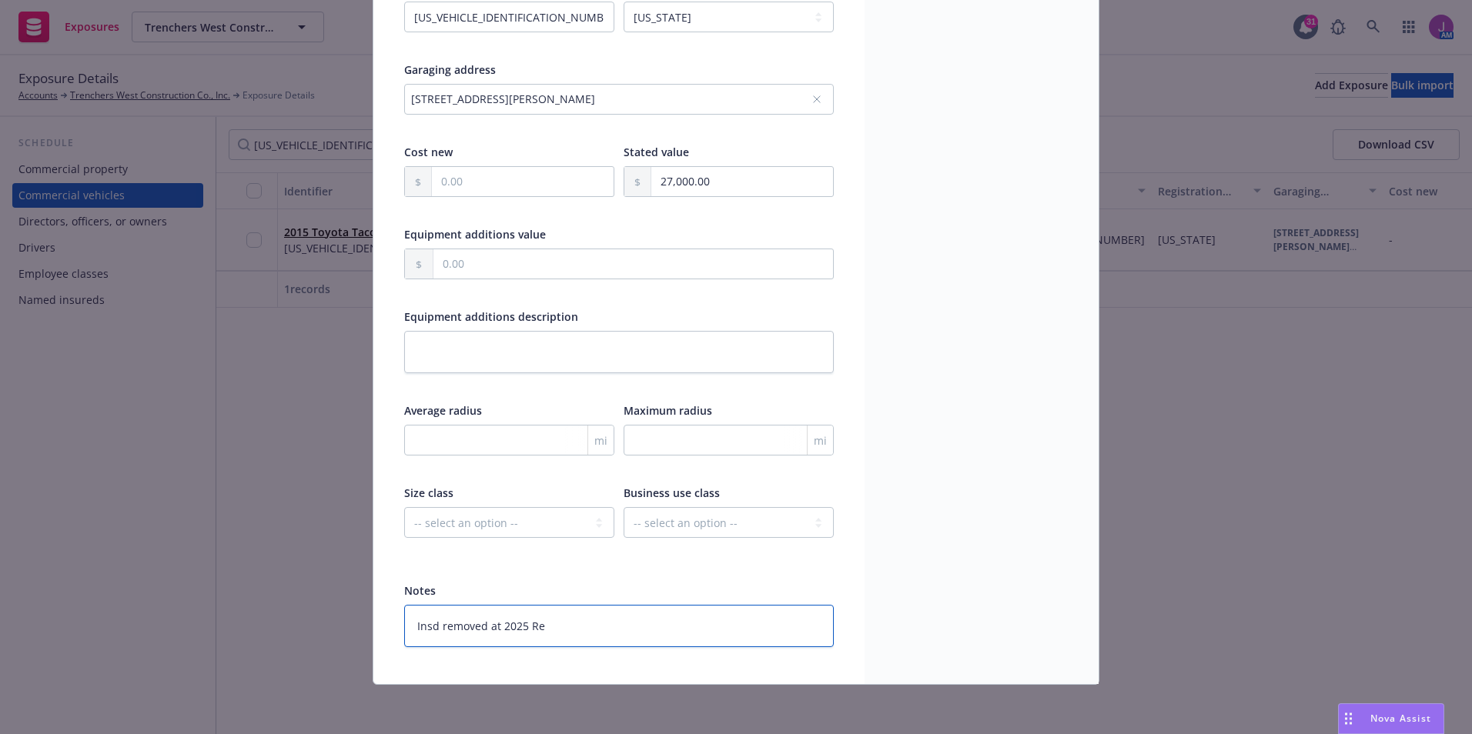
type textarea "Insd removed at 2025 Ren"
type textarea "x"
type textarea "Insd removed at 2025 Renew"
type textarea "x"
type textarea "Insd removed at 2025 Renewa"
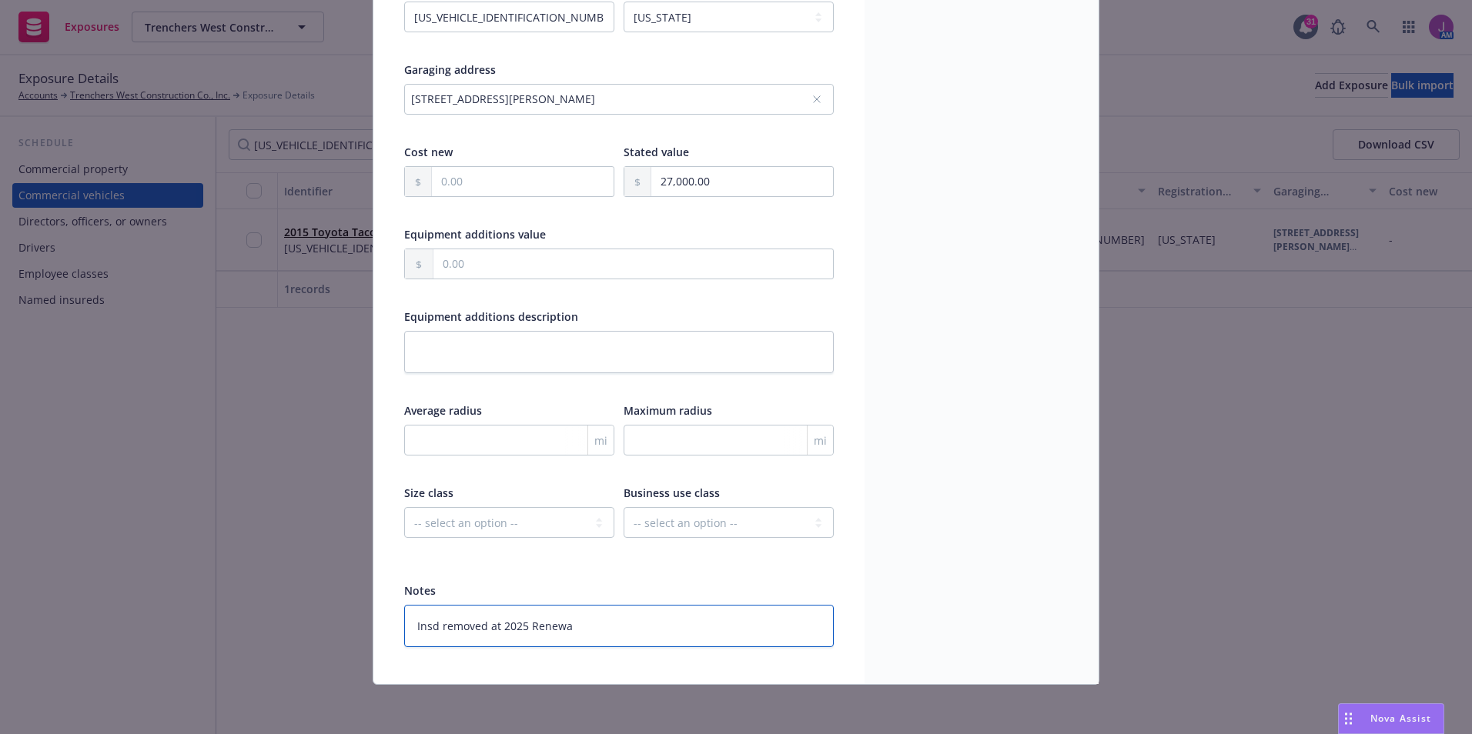
type textarea "x"
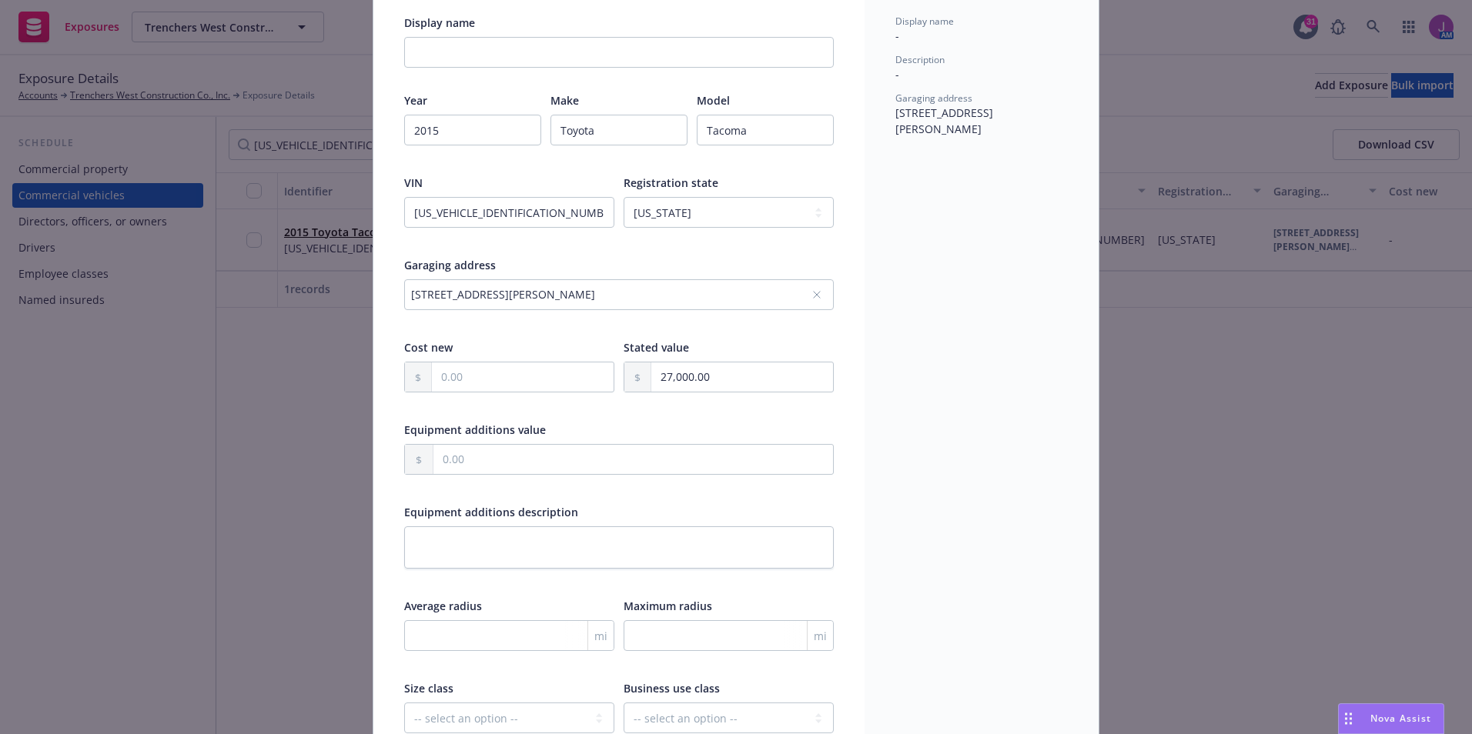
scroll to position [4, 0]
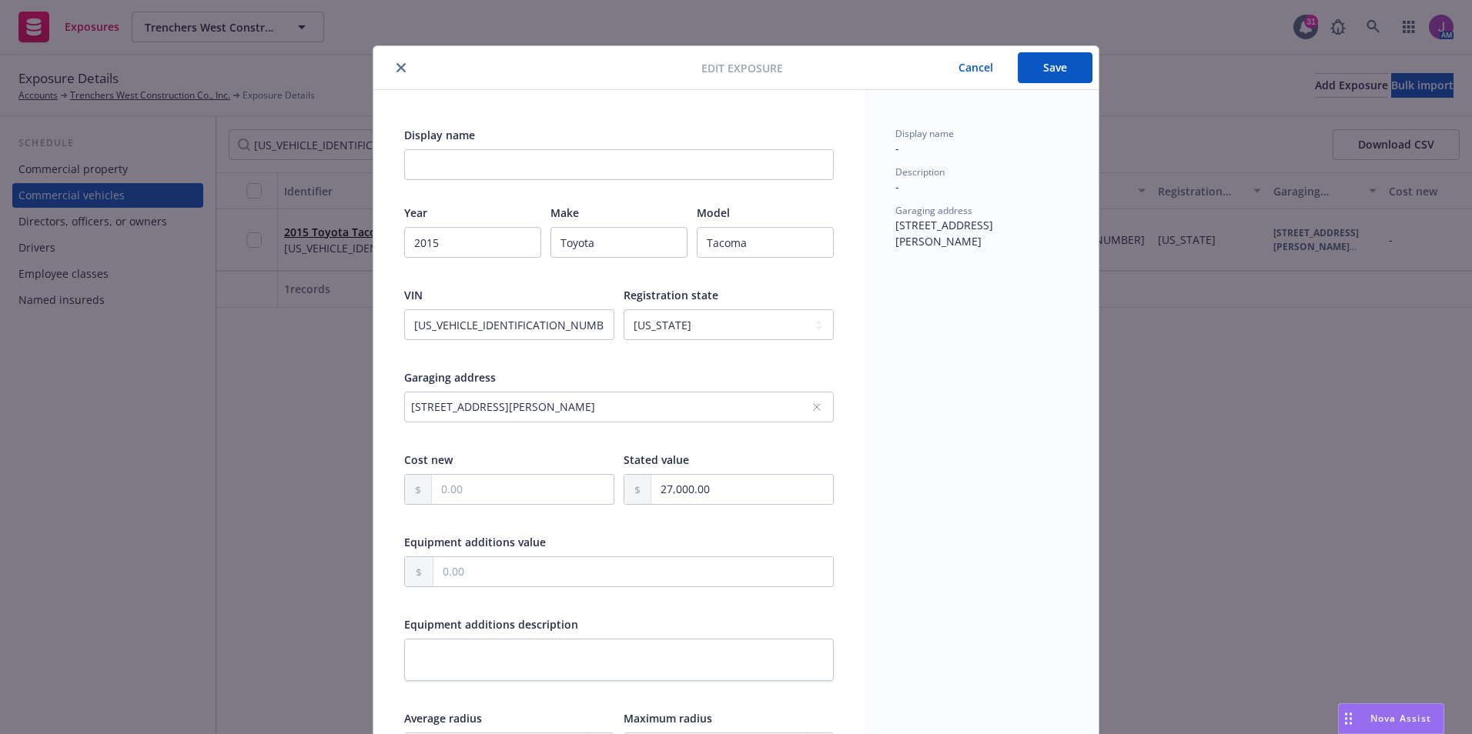
type textarea "Insd removed at 2025 Renewal"
click at [1042, 68] on button "Save" at bounding box center [1055, 67] width 75 height 31
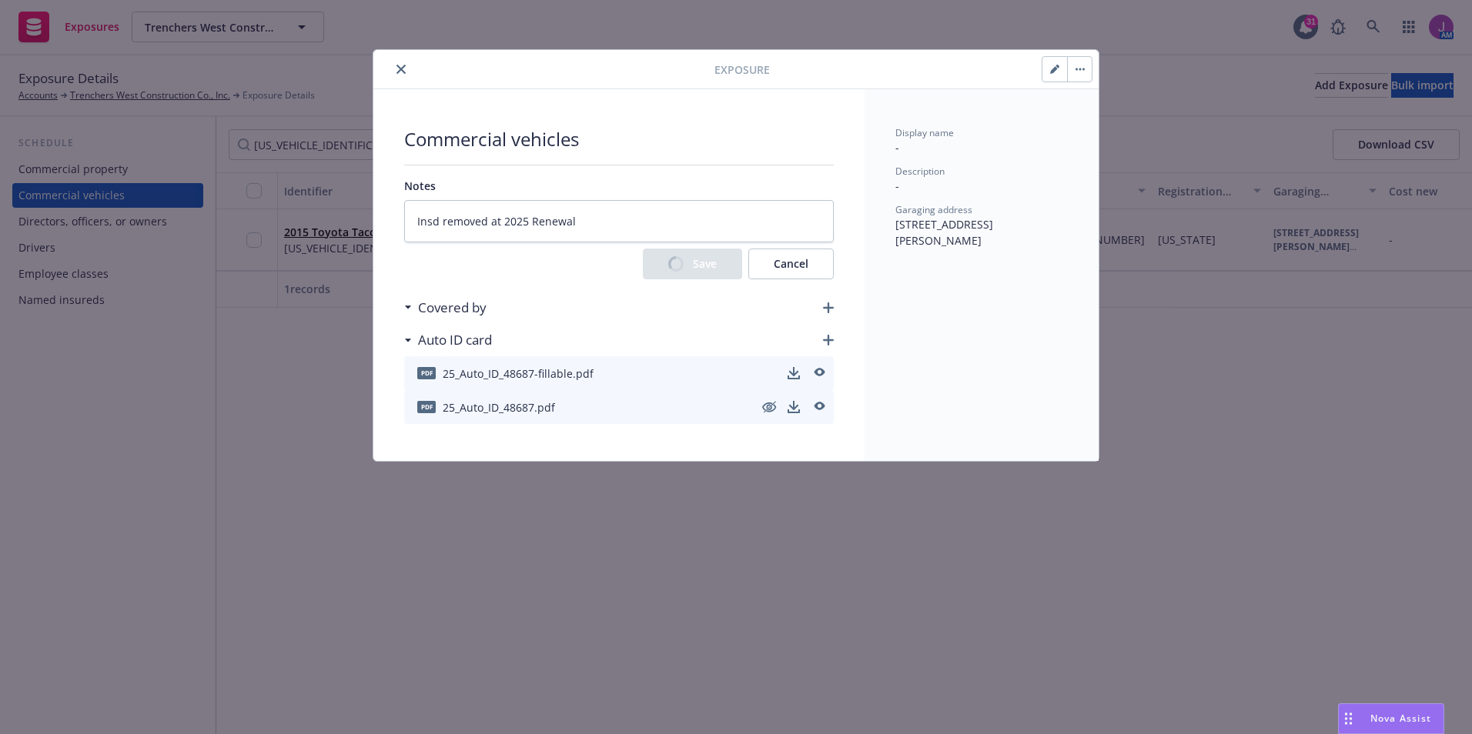
click at [1069, 79] on button "button" at bounding box center [1079, 69] width 25 height 25
type textarea "x"
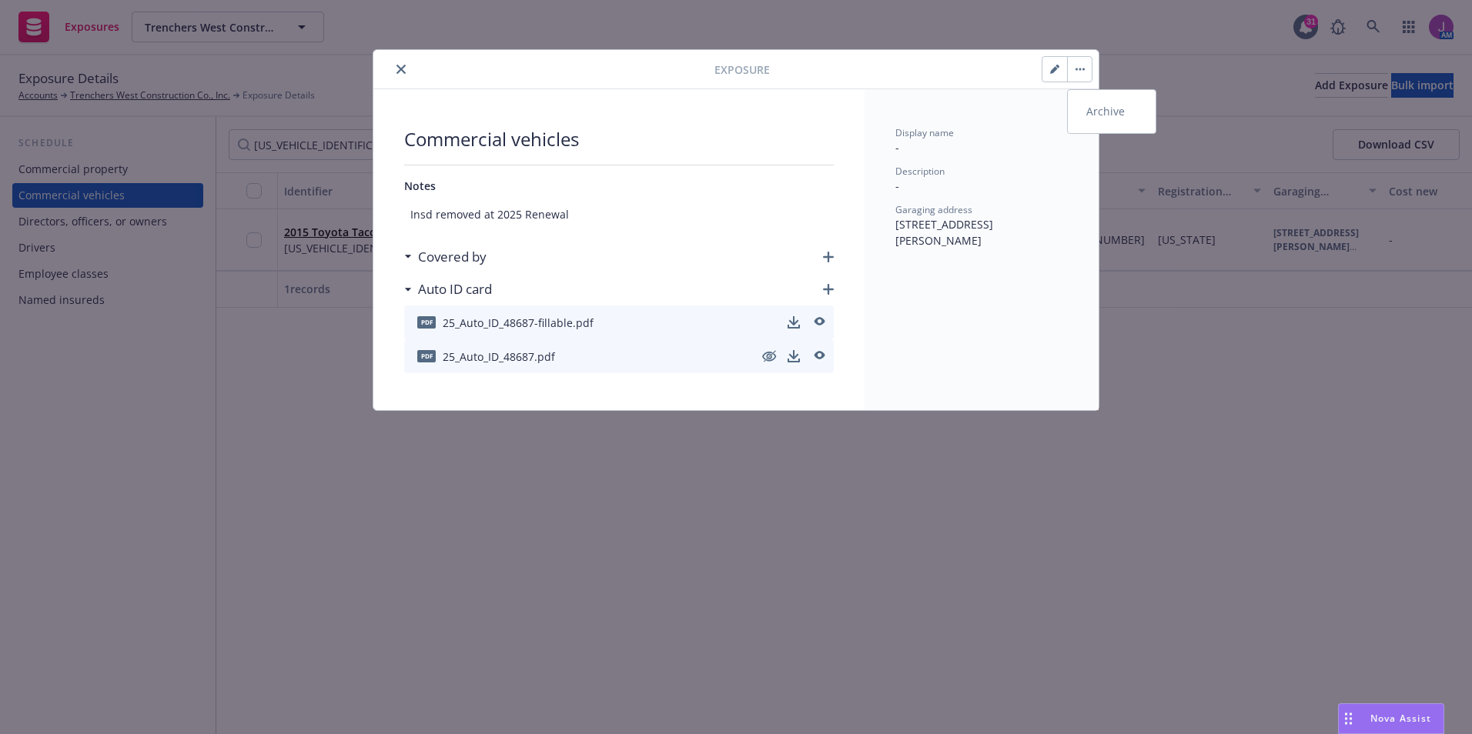
click at [1091, 109] on link "Archive" at bounding box center [1112, 111] width 88 height 31
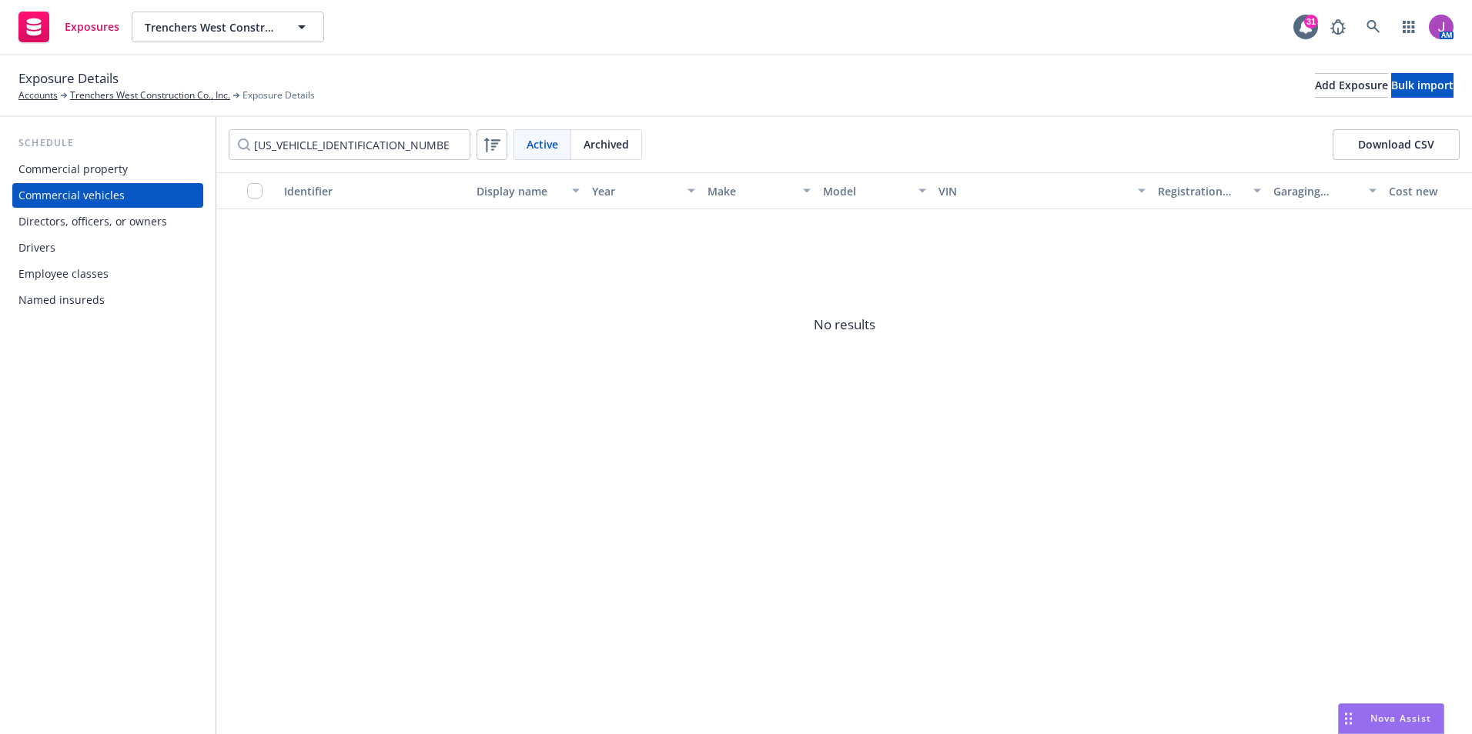
click at [798, 503] on div "Identifier Display name Year Make Model VIN Registration state Garaging address…" at bounding box center [843, 453] width 1255 height 562
click at [621, 140] on span "Archived" at bounding box center [605, 144] width 45 height 16
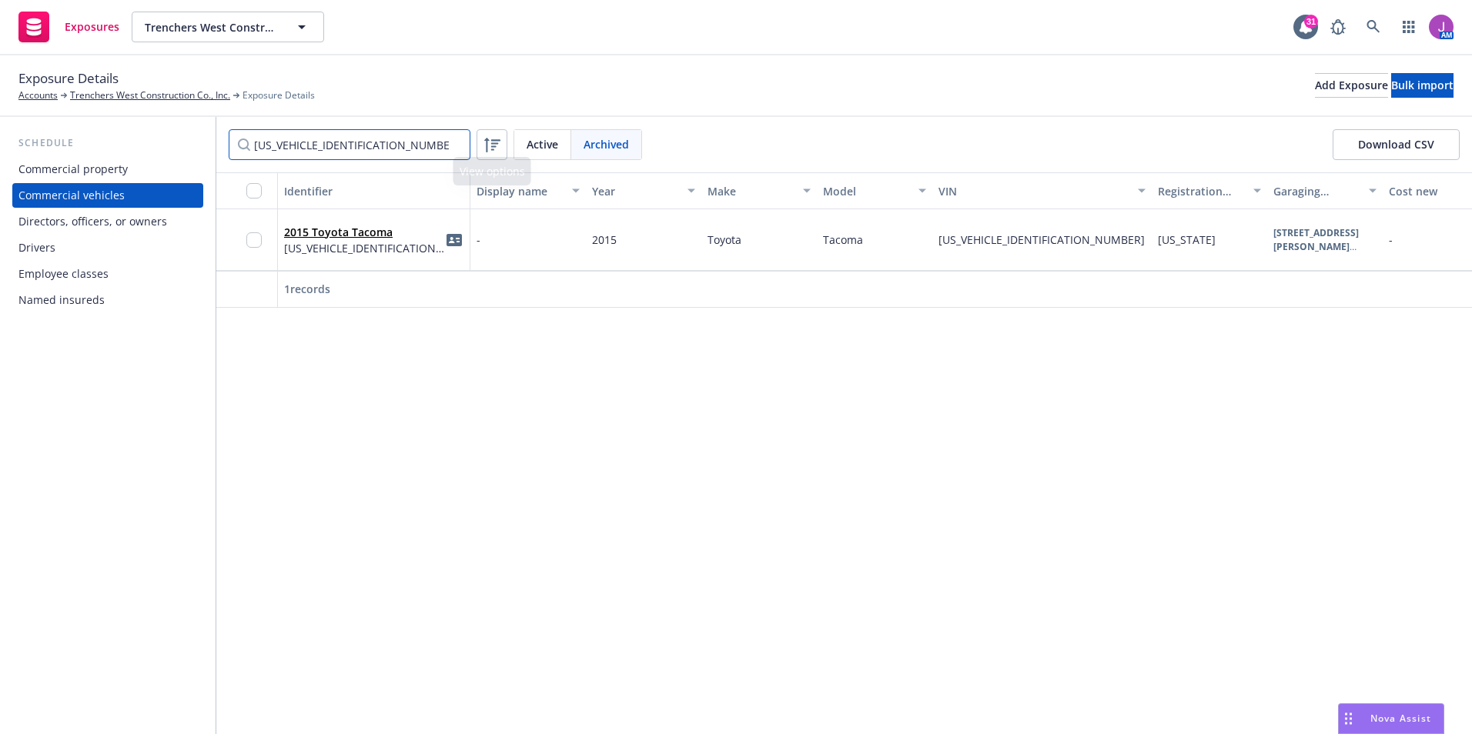
drag, startPoint x: 358, startPoint y: 151, endPoint x: 166, endPoint y: 134, distance: 192.4
click at [170, 134] on div "Schedule Commercial property Commercial vehicles Directors, officers, or owners…" at bounding box center [736, 425] width 1472 height 617
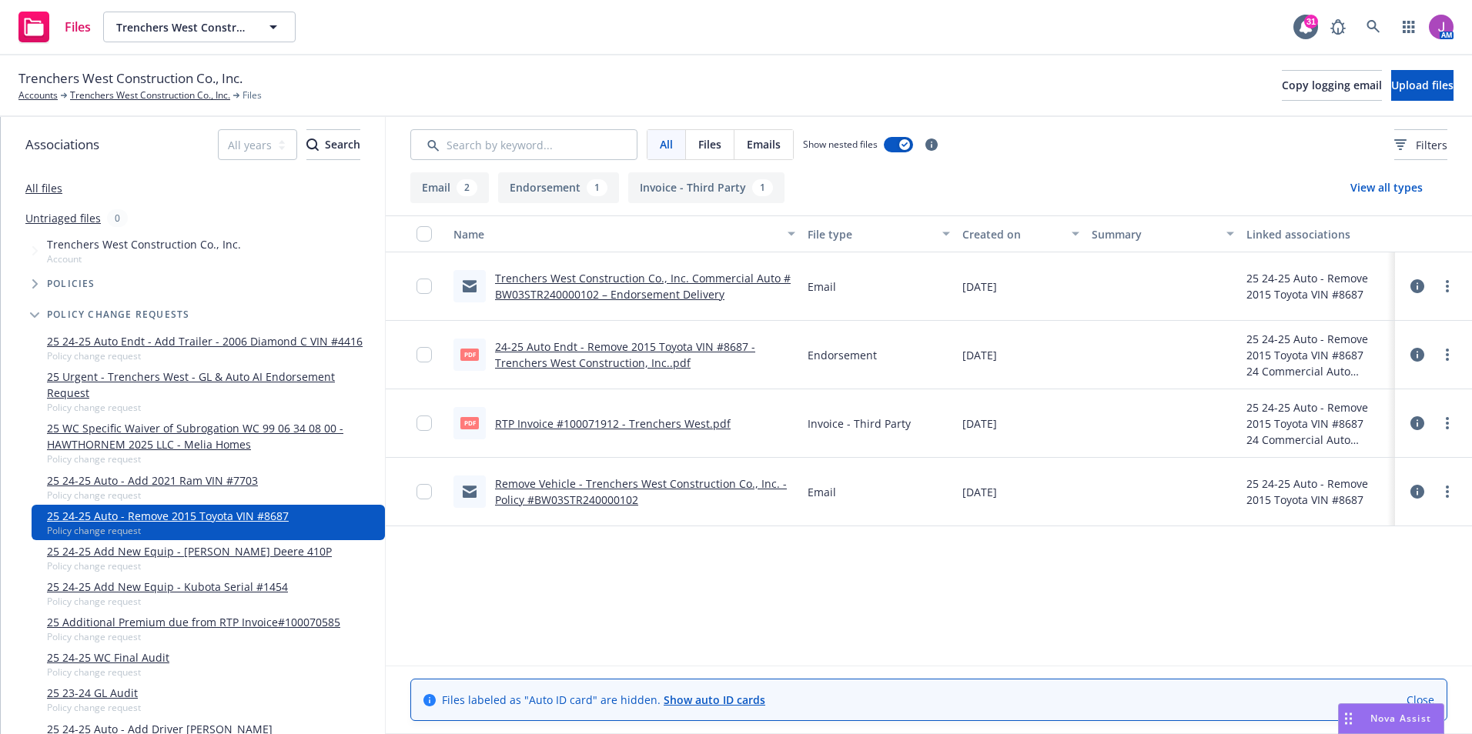
click at [595, 349] on link "24-25 Auto Endt - Remove 2015 Toyota VIN #8687 - Trenchers West Construction, I…" at bounding box center [625, 354] width 260 height 31
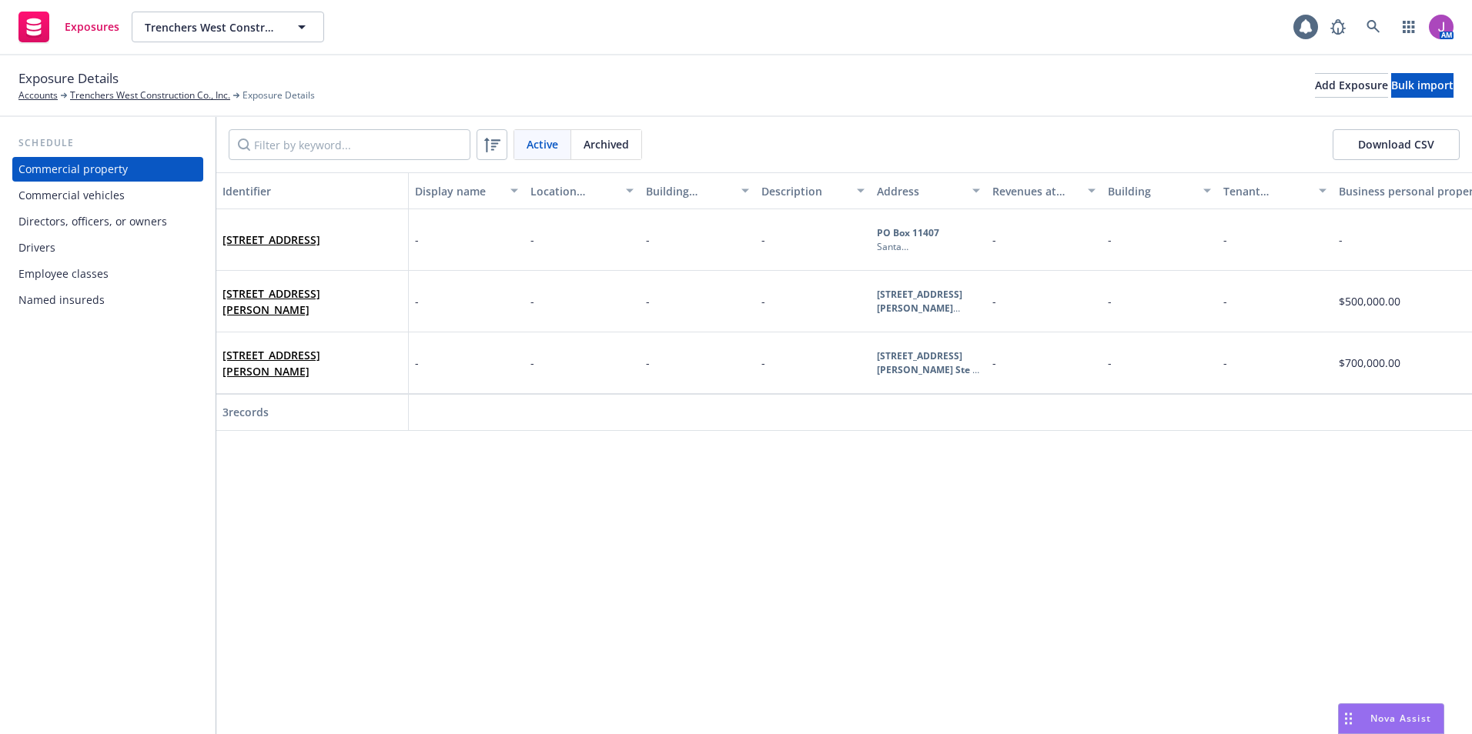
click at [65, 196] on div "Commercial vehicles" at bounding box center [71, 195] width 106 height 25
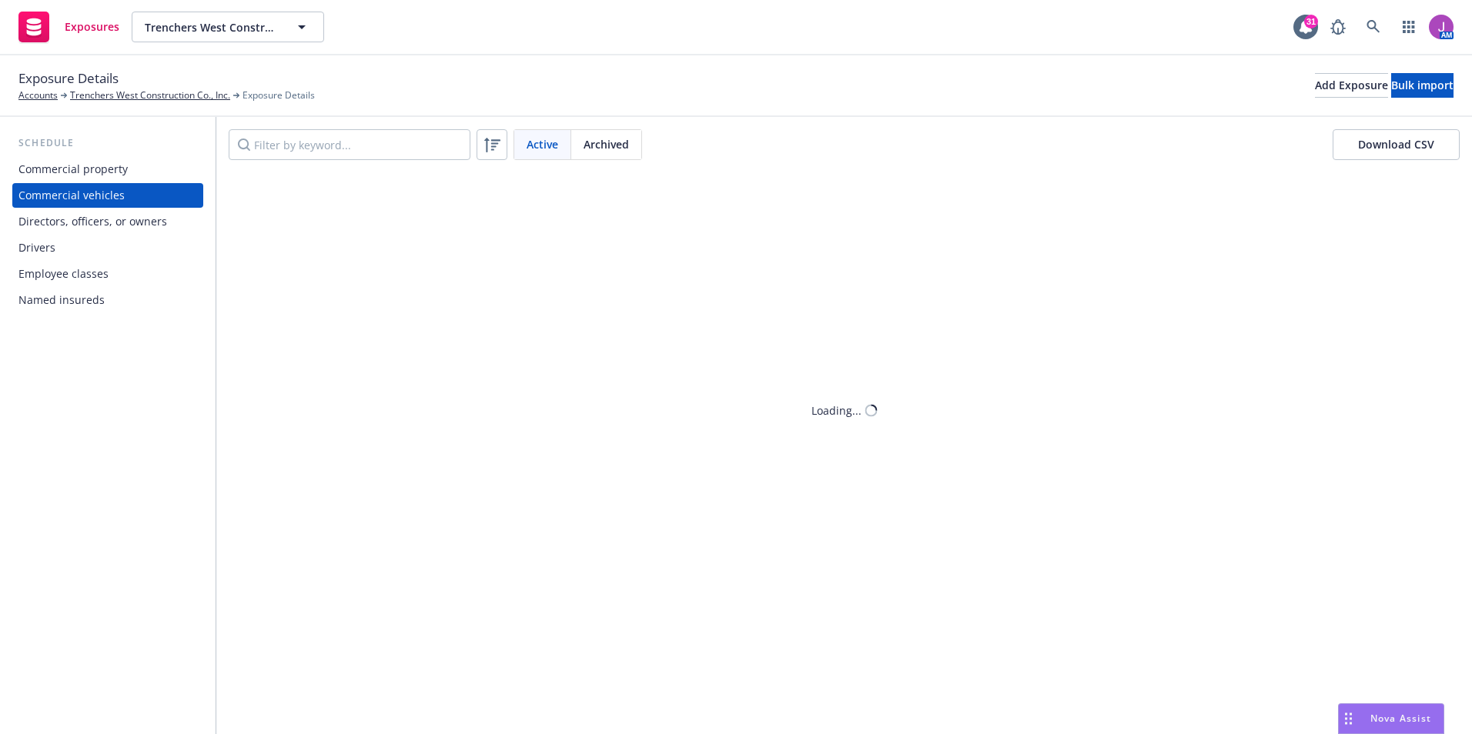
click at [612, 150] on span "Archived" at bounding box center [605, 144] width 45 height 16
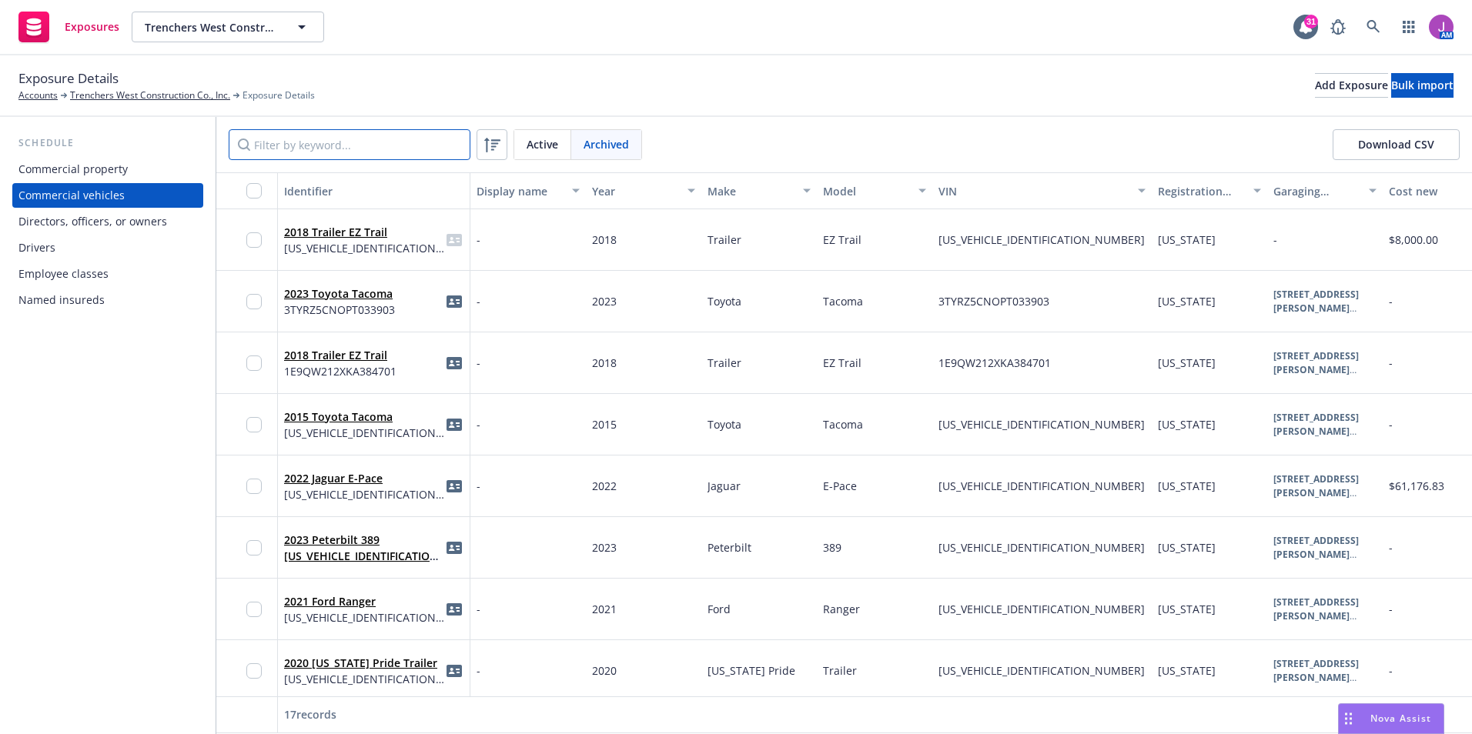
click at [382, 155] on input "Filter by keyword..." at bounding box center [350, 144] width 242 height 31
paste input "[US_VEHICLE_IDENTIFICATION_NUMBER]"
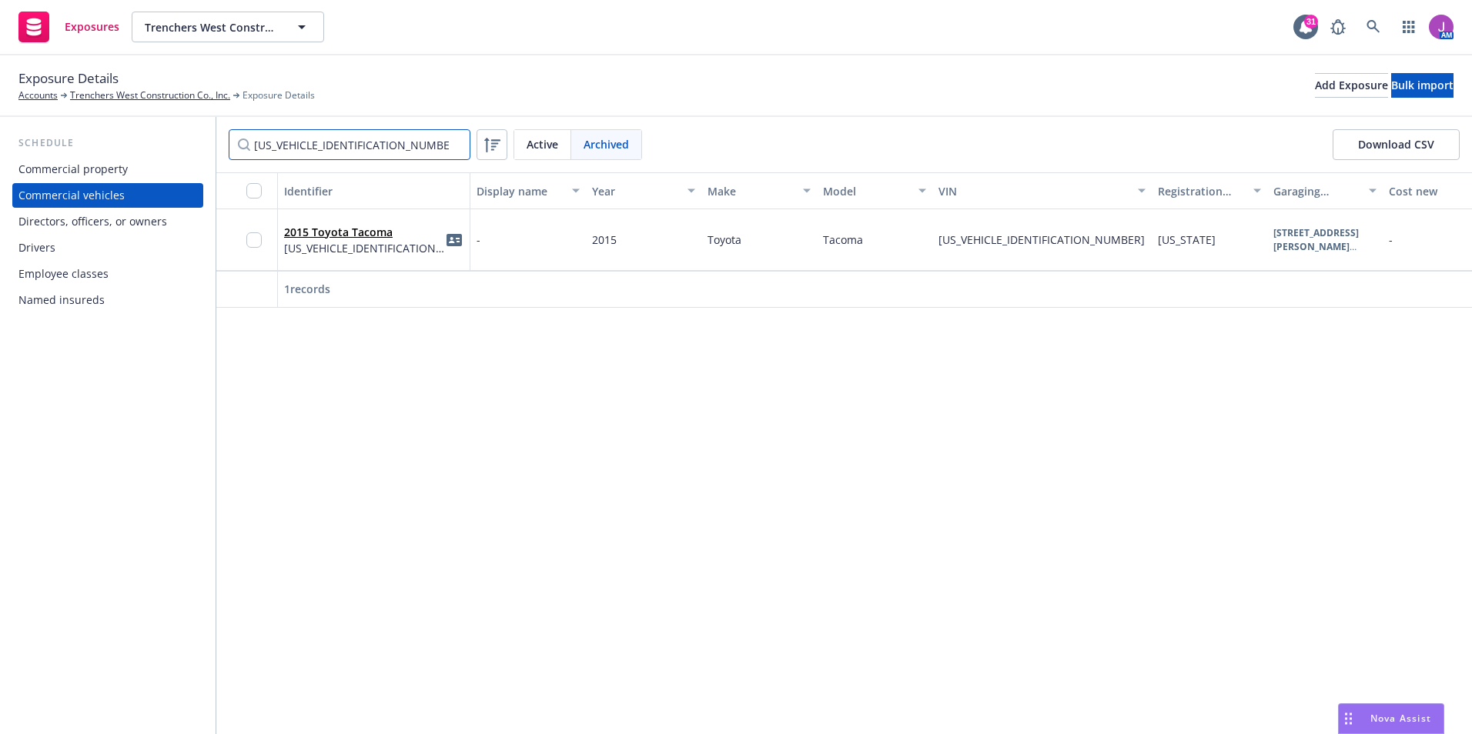
type input "[US_VEHICLE_IDENTIFICATION_NUMBER]"
click at [399, 240] on body "Exposures Trenchers West Construction Co., Inc. Trenchers West Construction Co.…" at bounding box center [736, 367] width 1472 height 734
click at [405, 252] on div "2015 Toyota Tacoma 5TFTX4CN4FX048687" at bounding box center [373, 240] width 179 height 42
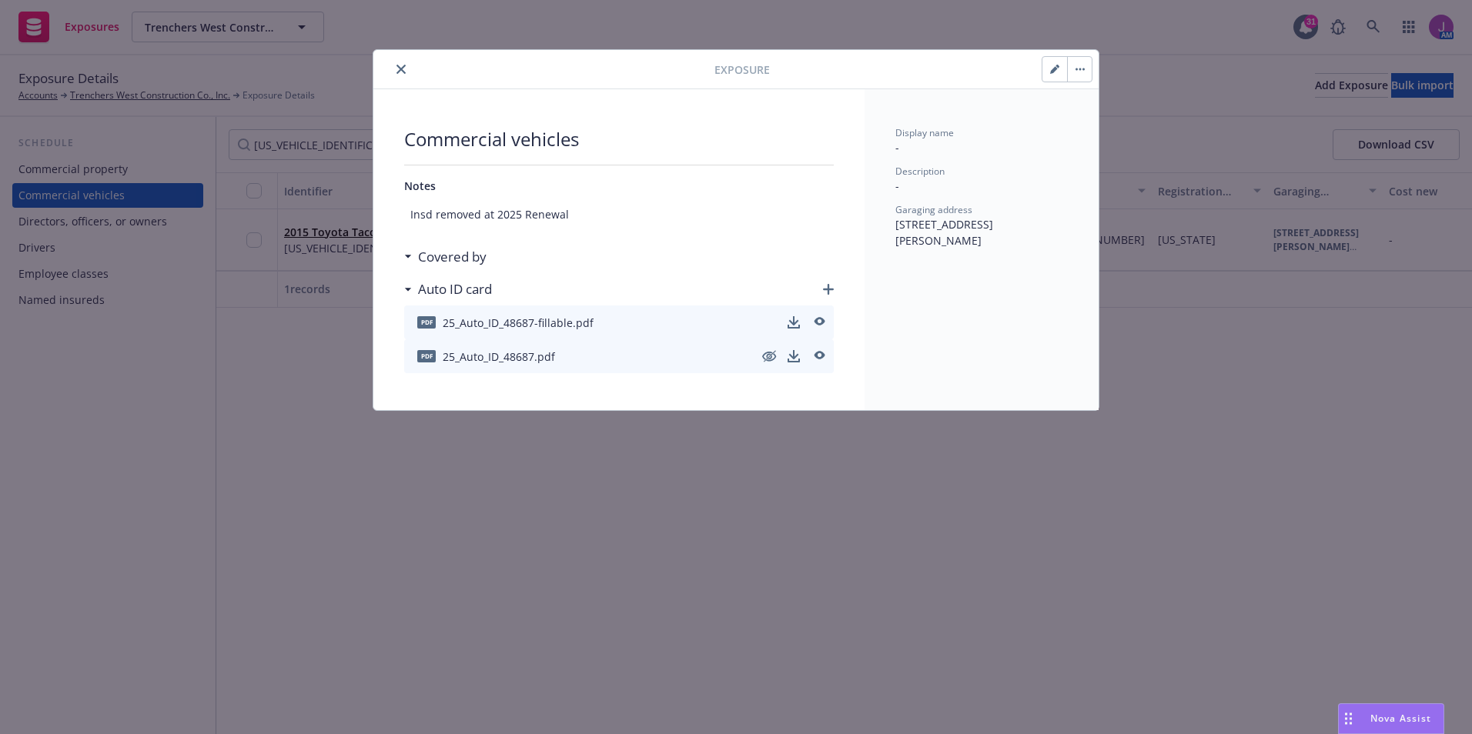
click at [1061, 65] on button "button" at bounding box center [1054, 69] width 25 height 25
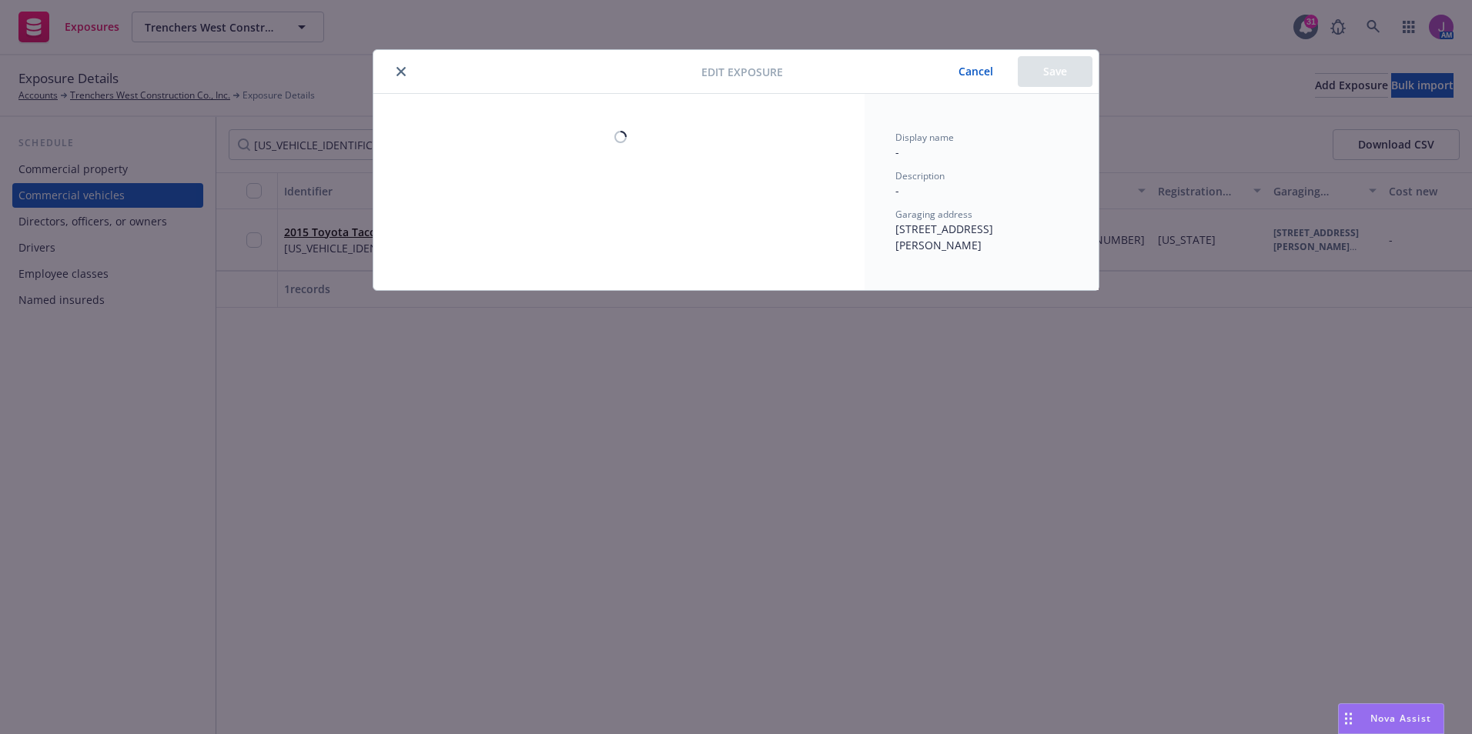
select select "CA"
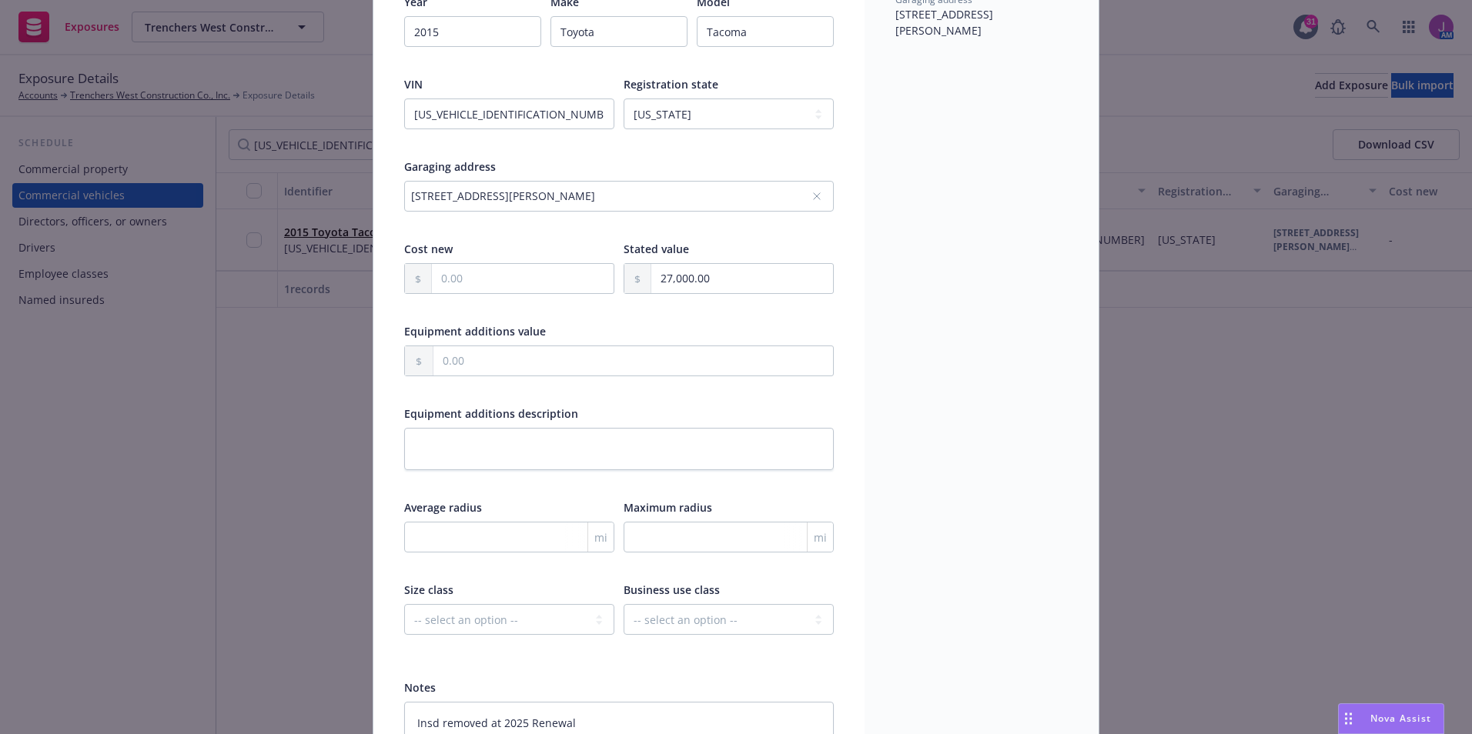
scroll to position [312, 0]
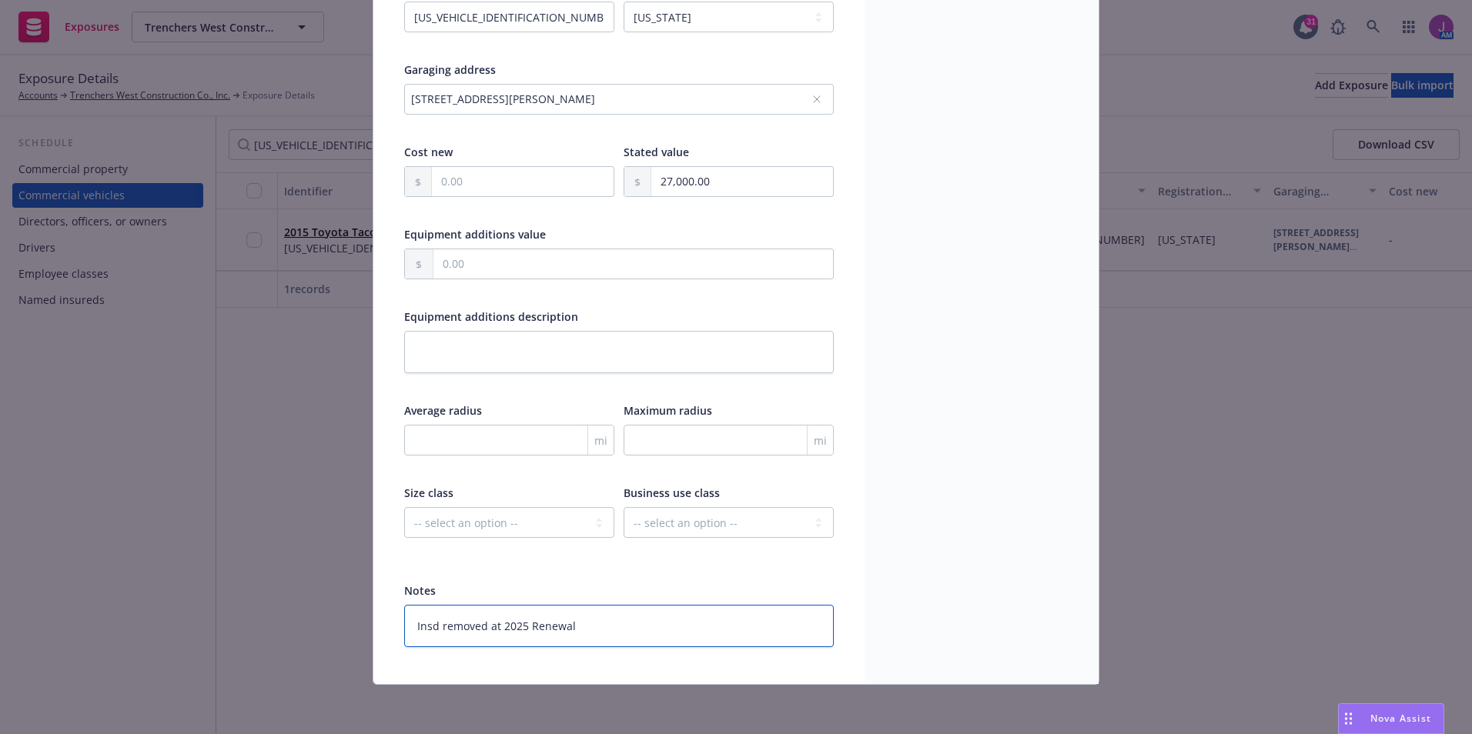
drag, startPoint x: 482, startPoint y: 627, endPoint x: 679, endPoint y: 629, distance: 197.1
click at [679, 629] on textarea "Insd removed at 2025 Renewal" at bounding box center [619, 626] width 430 height 42
type textarea "Insd removed"
type textarea "x"
type textarea "Insd removed"
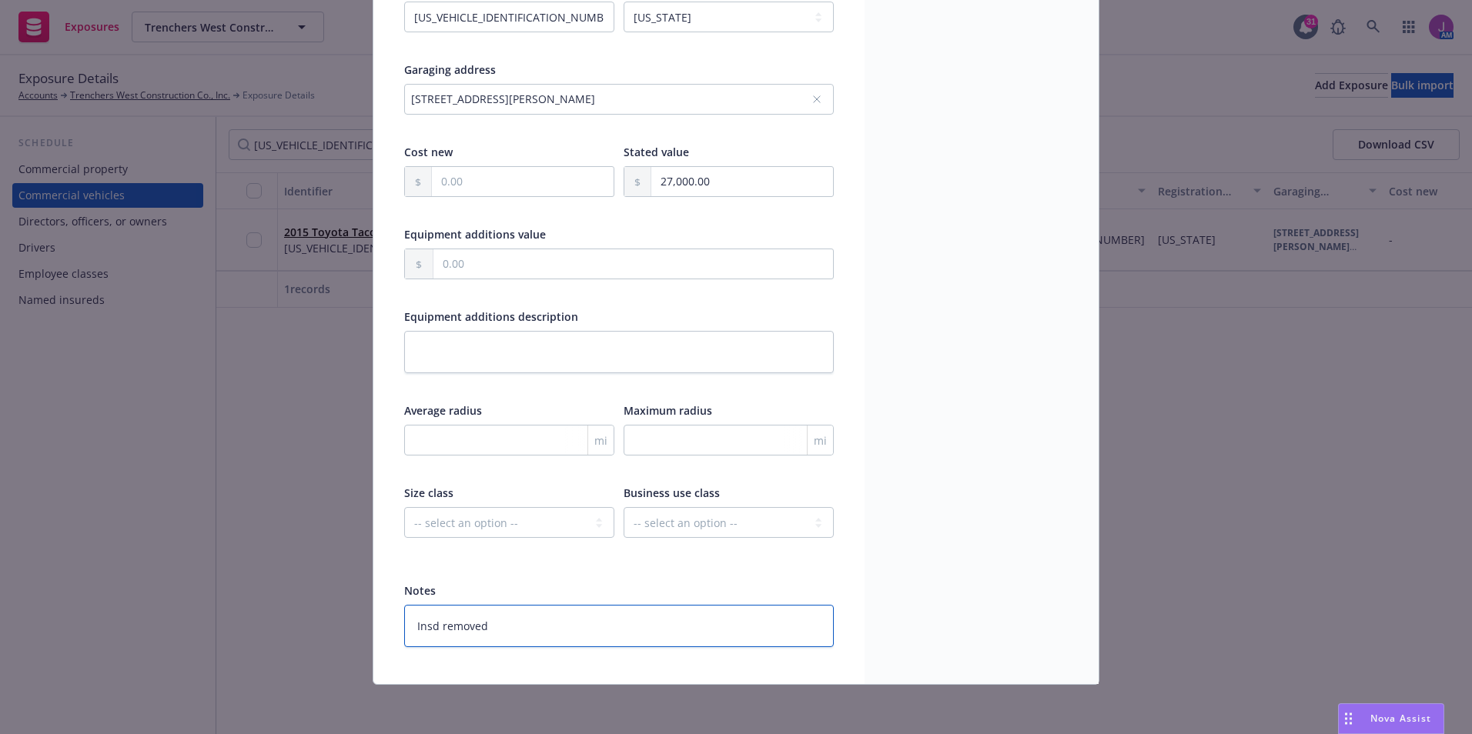
type textarea "x"
type textarea "Insd removed ef"
type textarea "x"
type textarea "Insd removed eff"
type textarea "x"
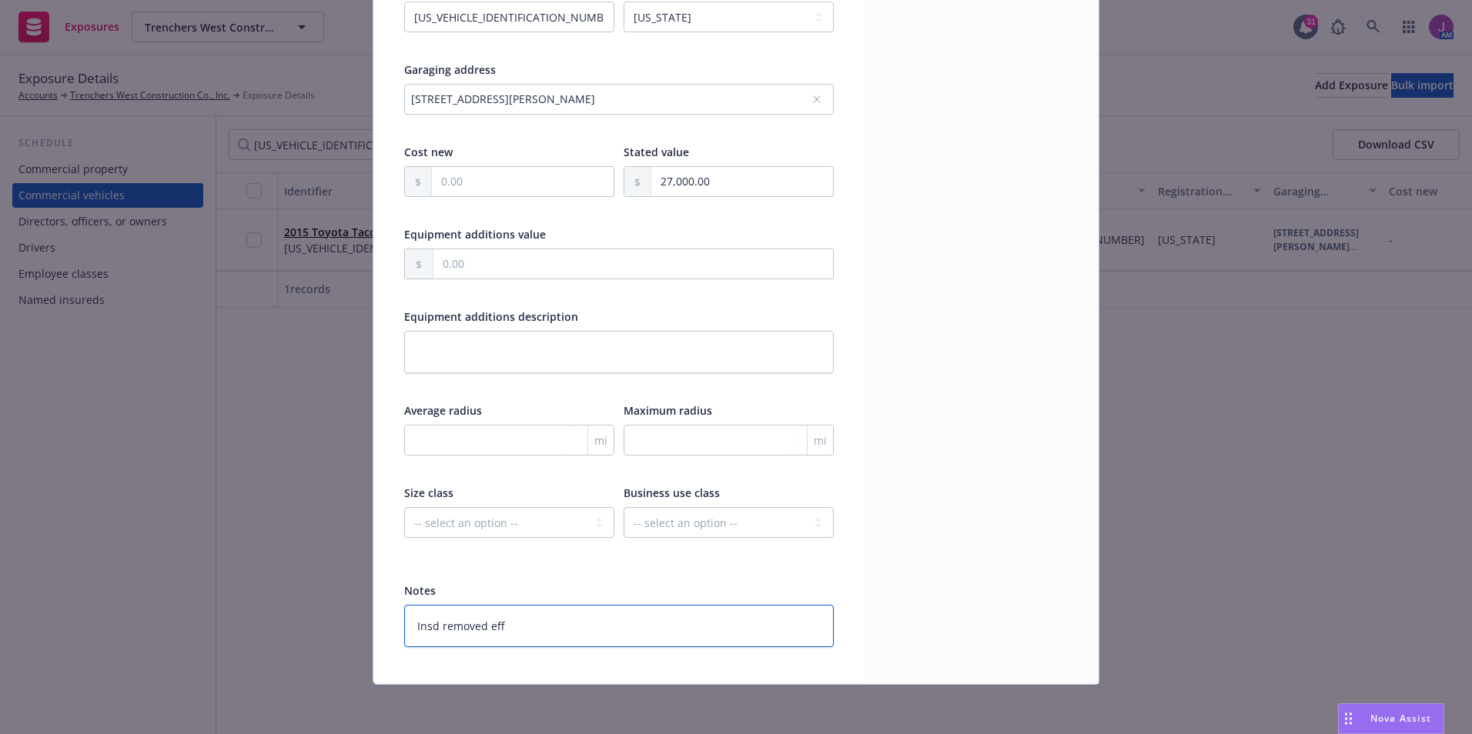
type textarea "Insd removed eff"
type textarea "x"
type textarea "Insd removed eff 4"
type textarea "x"
type textarea "Insd removed eff 4/3"
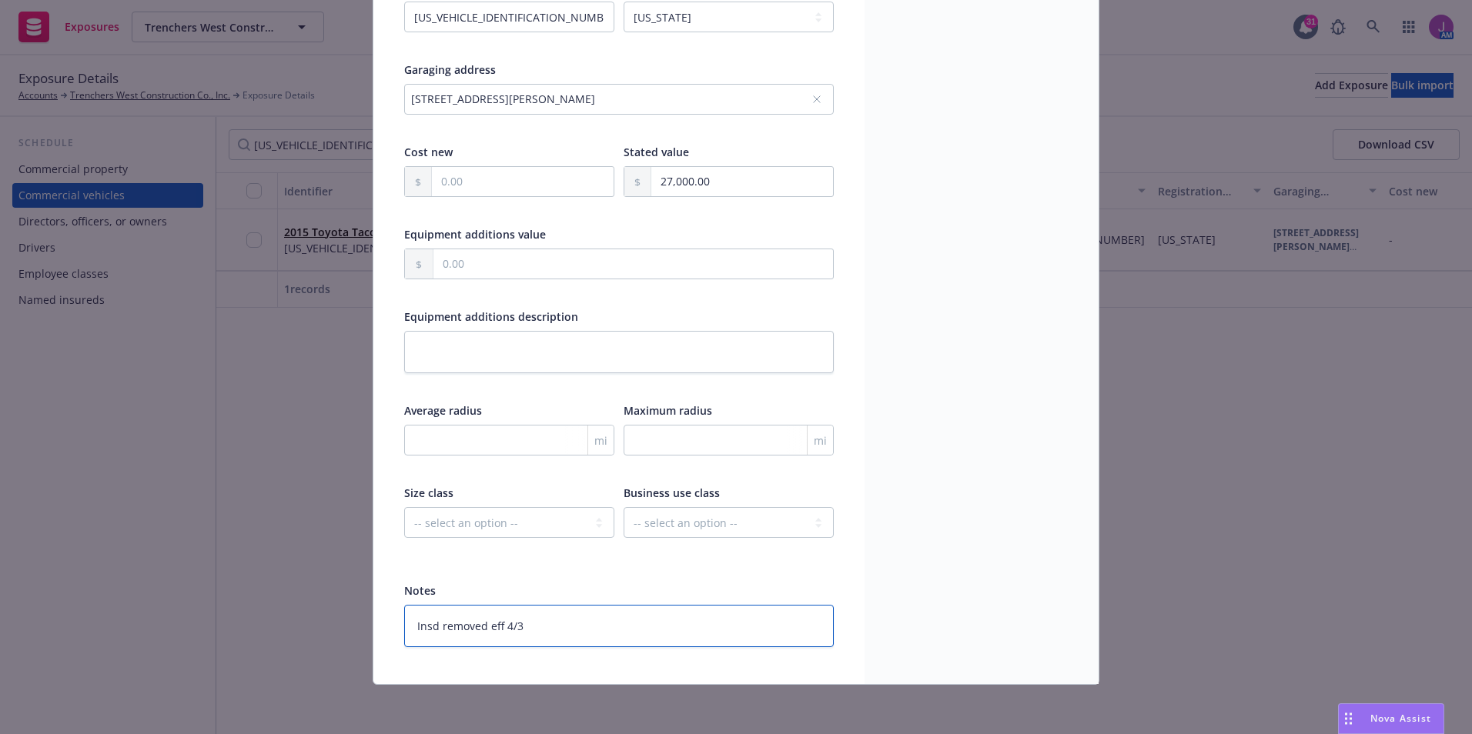
type textarea "x"
type textarea "Insd removed eff 4/30"
type textarea "x"
type textarea "Insd removed eff 4/30/"
type textarea "x"
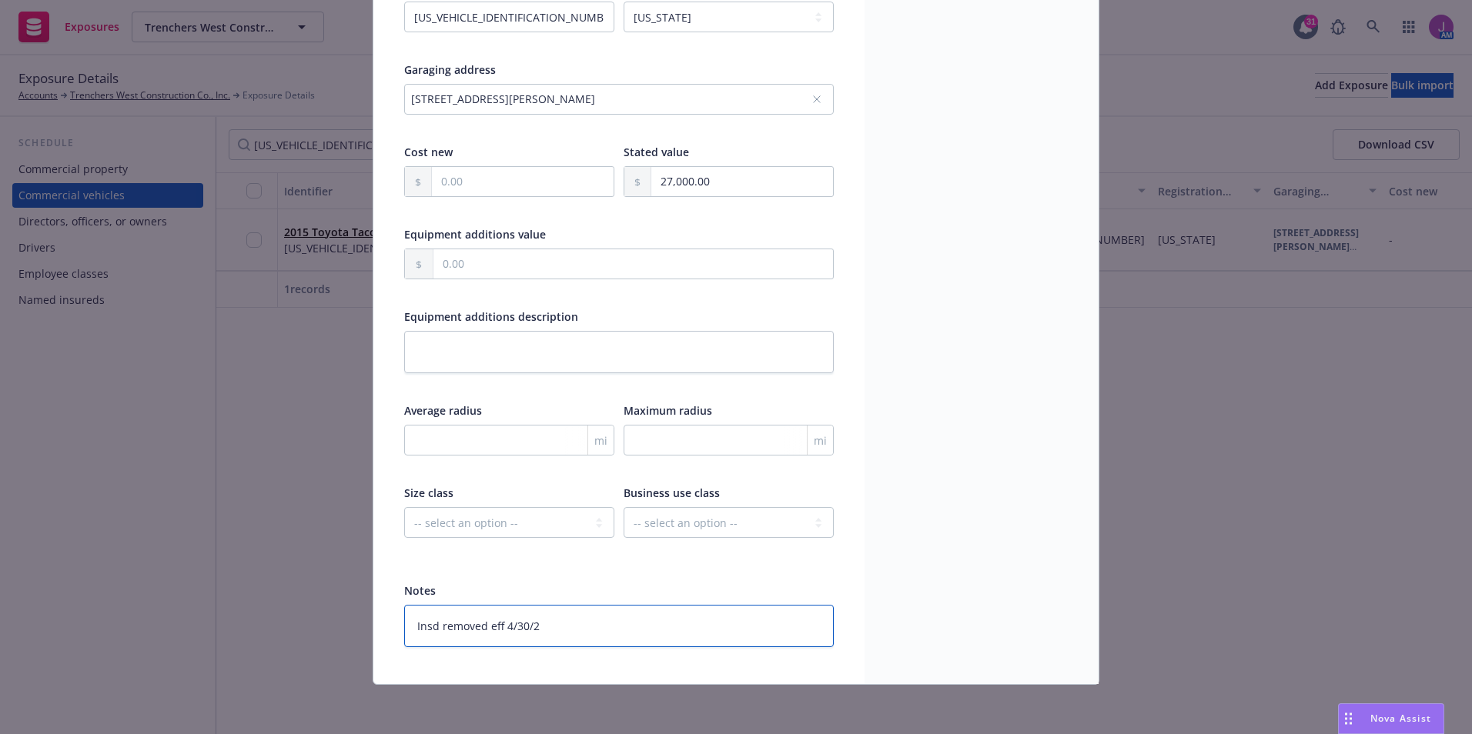
type textarea "Insd removed eff 4/30/25"
type textarea "x"
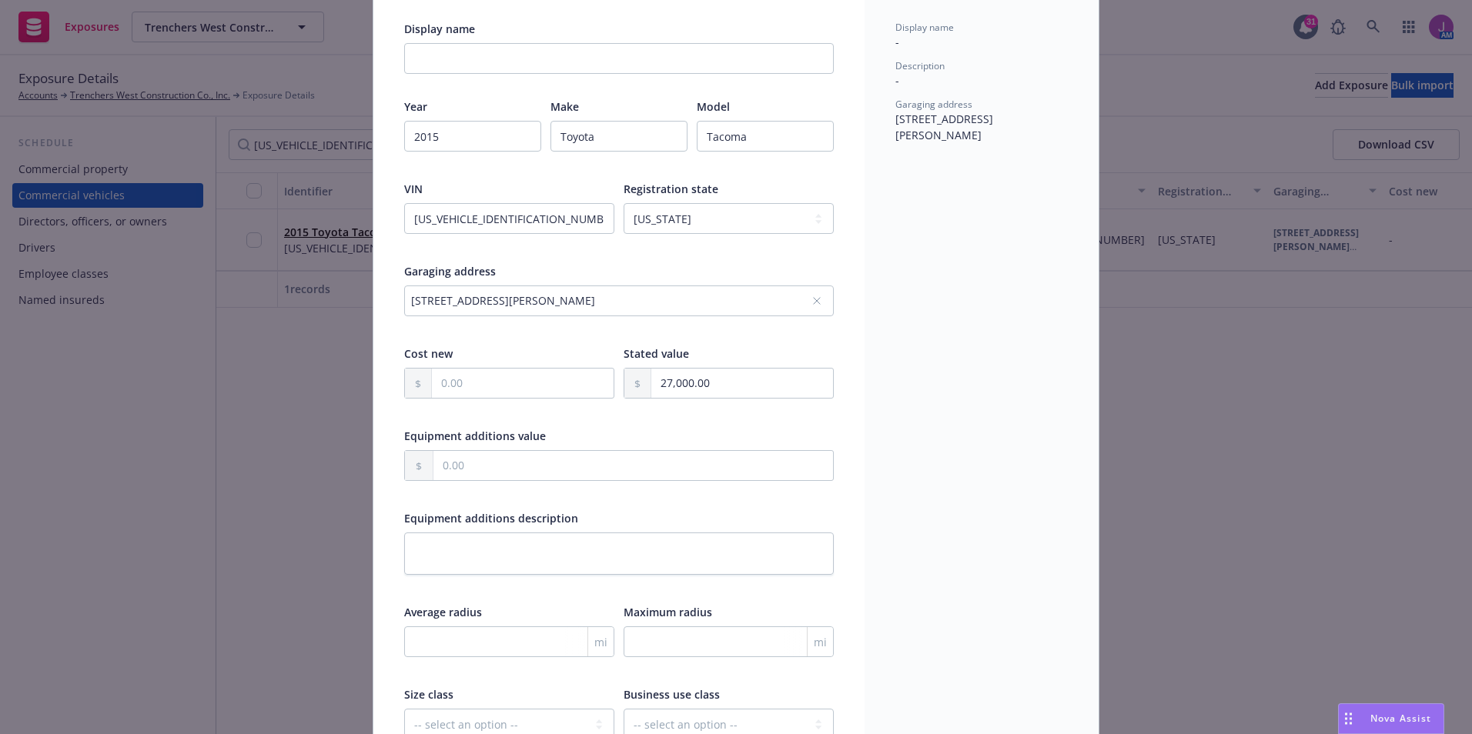
scroll to position [0, 0]
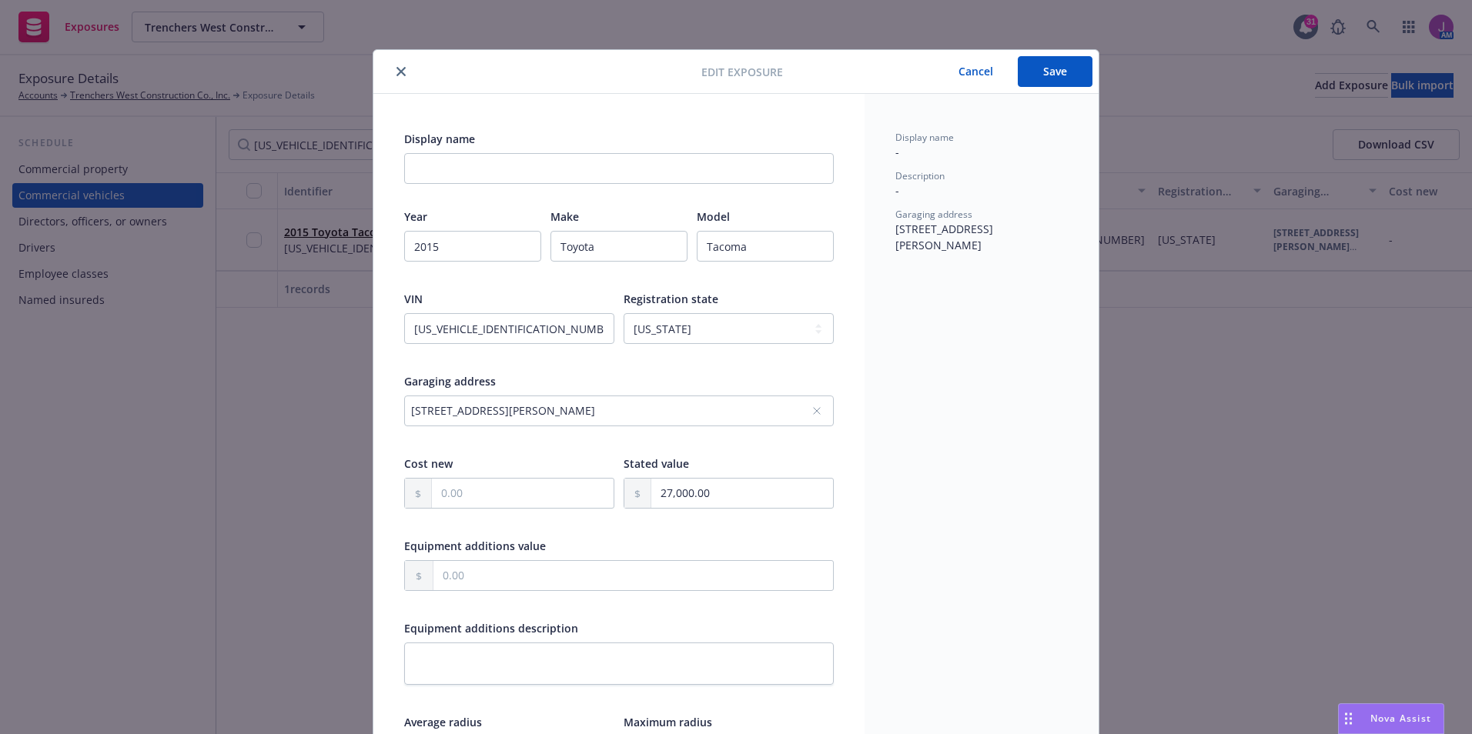
type textarea "Insd removed eff 4/30/25"
click at [1038, 81] on button "Save" at bounding box center [1055, 71] width 75 height 31
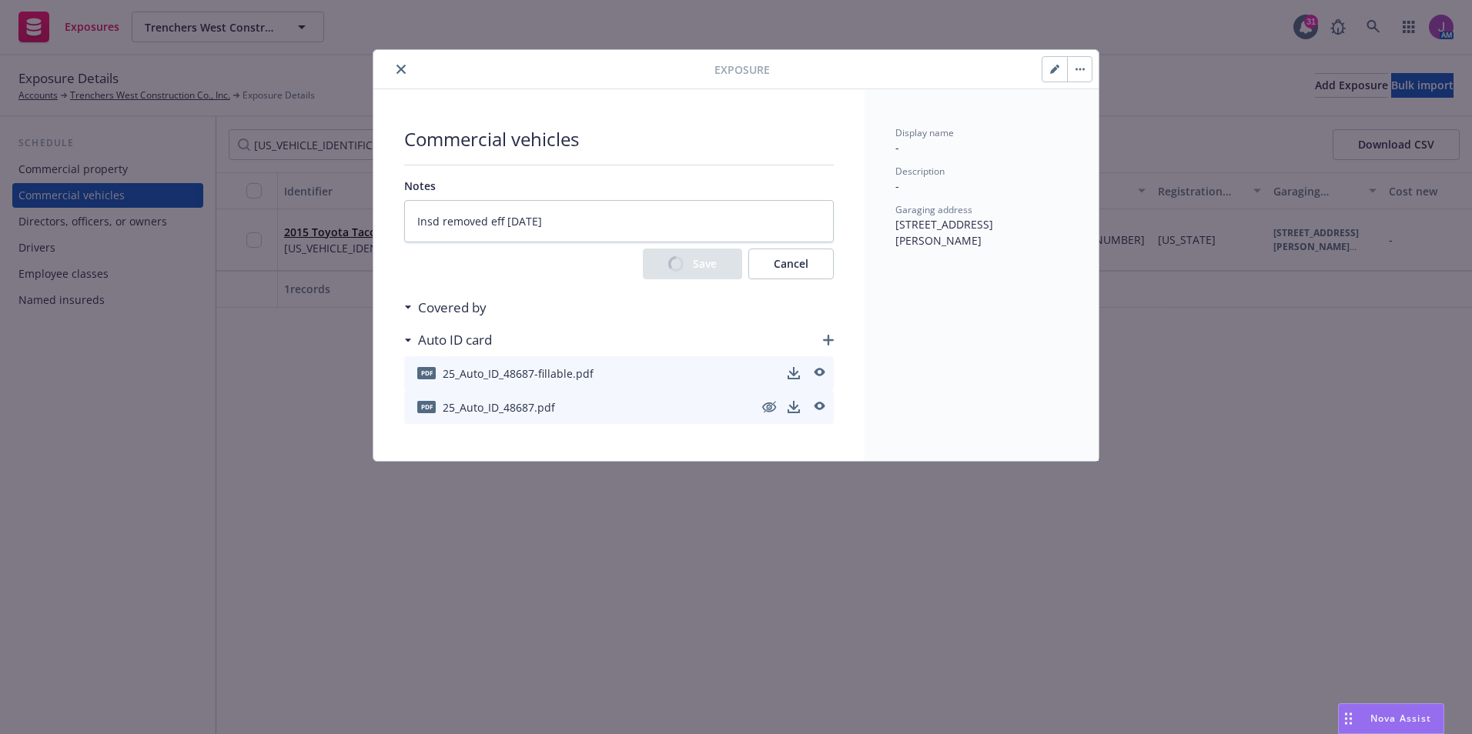
type textarea "x"
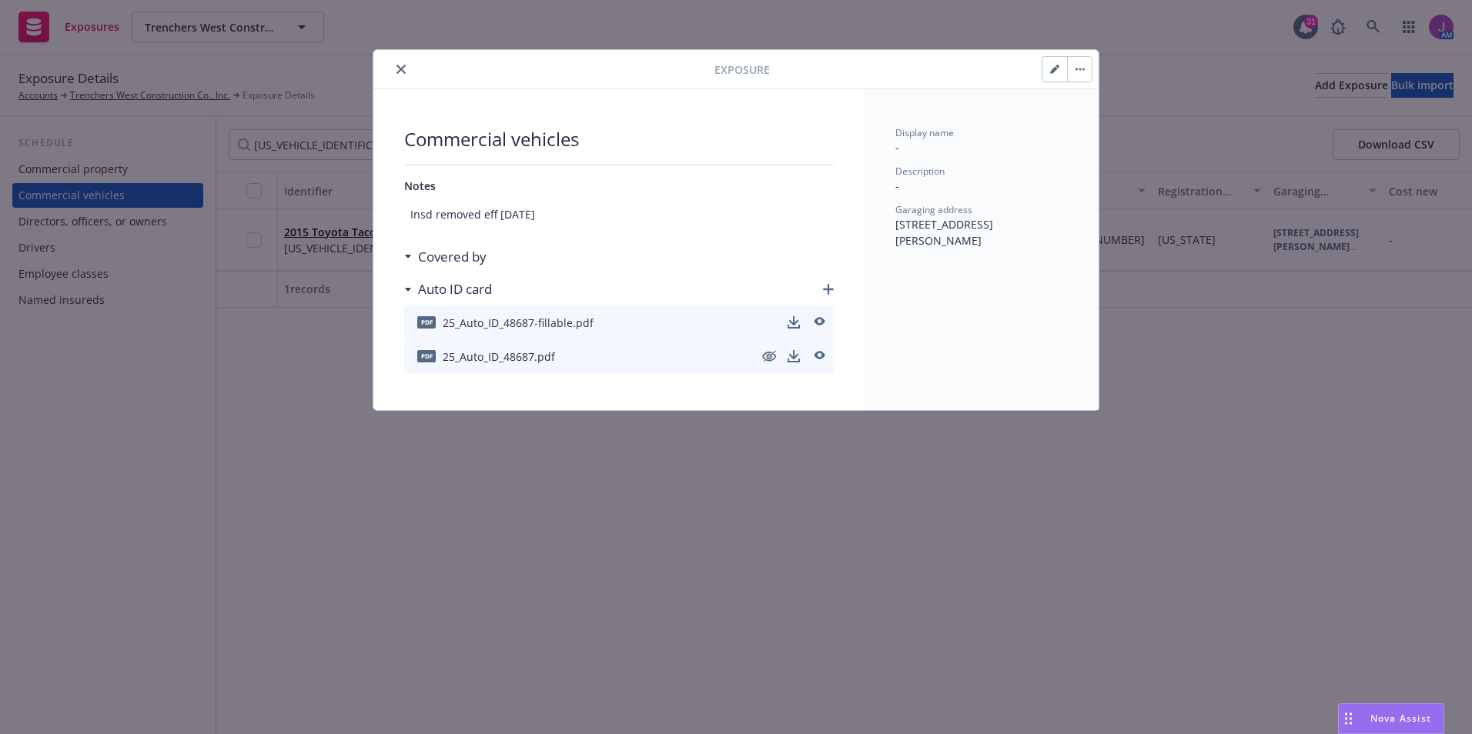
click at [394, 65] on button "close" at bounding box center [401, 69] width 18 height 18
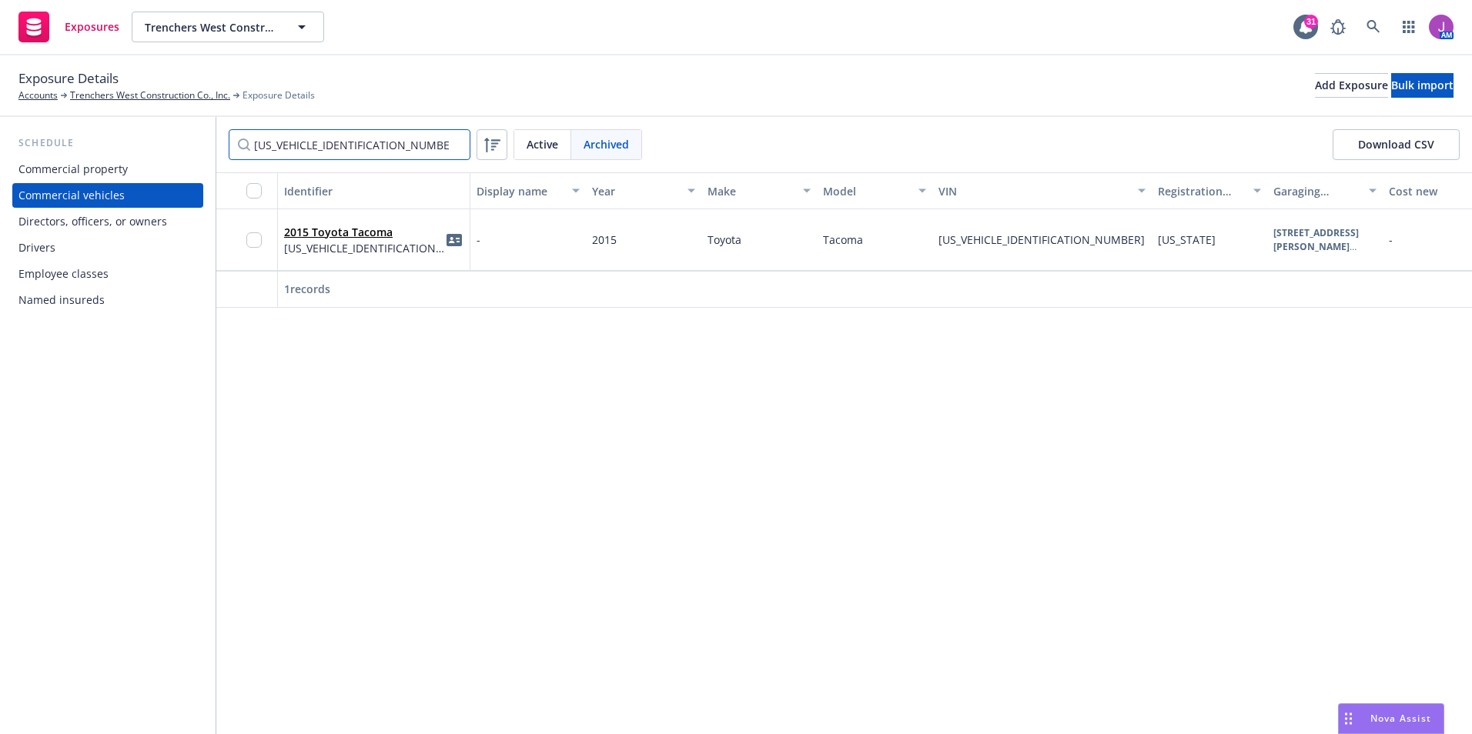
drag, startPoint x: 458, startPoint y: 144, endPoint x: 168, endPoint y: 126, distance: 290.7
click at [165, 129] on div "Schedule Commercial property Commercial vehicles Directors, officers, or owners…" at bounding box center [736, 425] width 1472 height 617
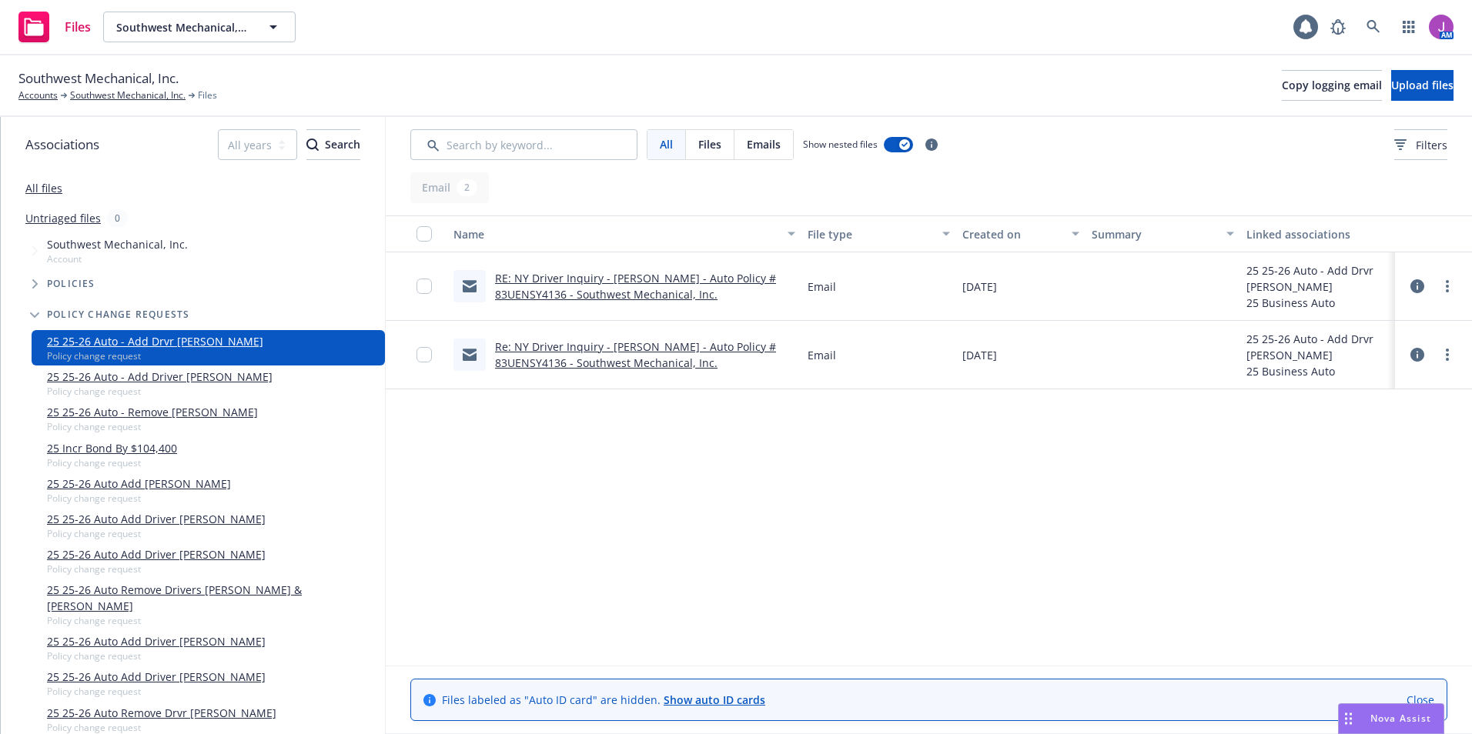
click at [584, 278] on link "RE: NY Driver Inquiry - [PERSON_NAME] - Auto Policy # 83UENSY4136 - Southwest M…" at bounding box center [635, 286] width 281 height 31
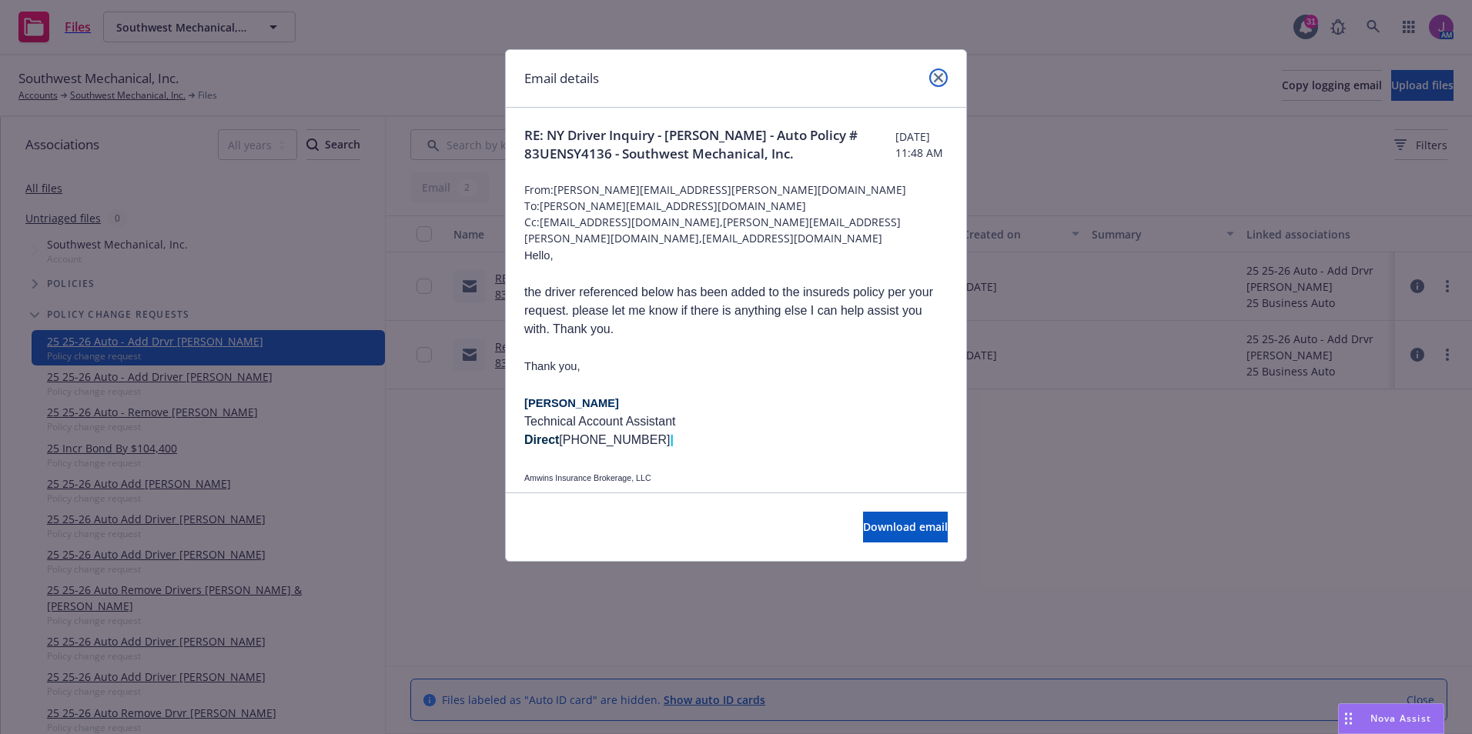
click at [931, 84] on link "close" at bounding box center [938, 78] width 18 height 18
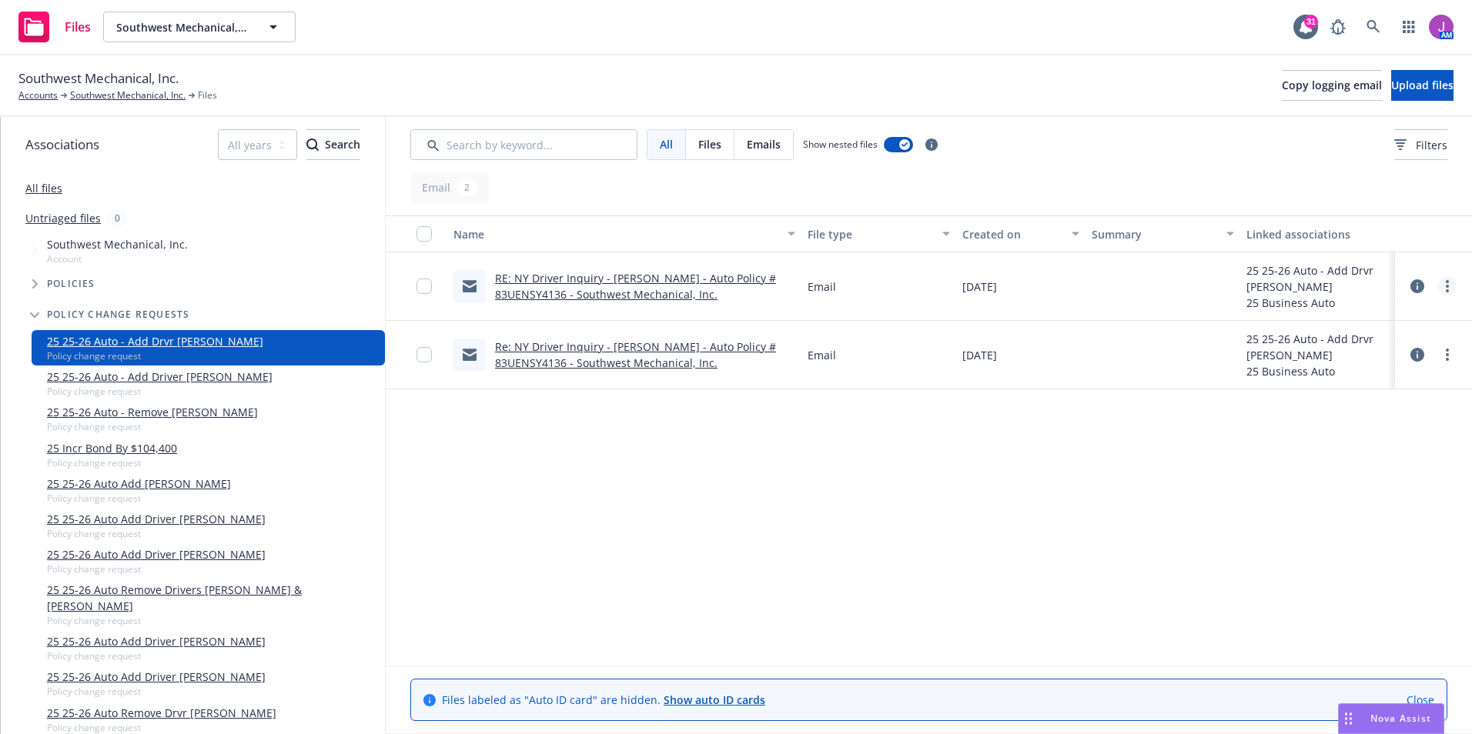
click at [1447, 288] on circle "more" at bounding box center [1447, 286] width 3 height 3
click at [1336, 366] on link "Edit" at bounding box center [1378, 379] width 153 height 31
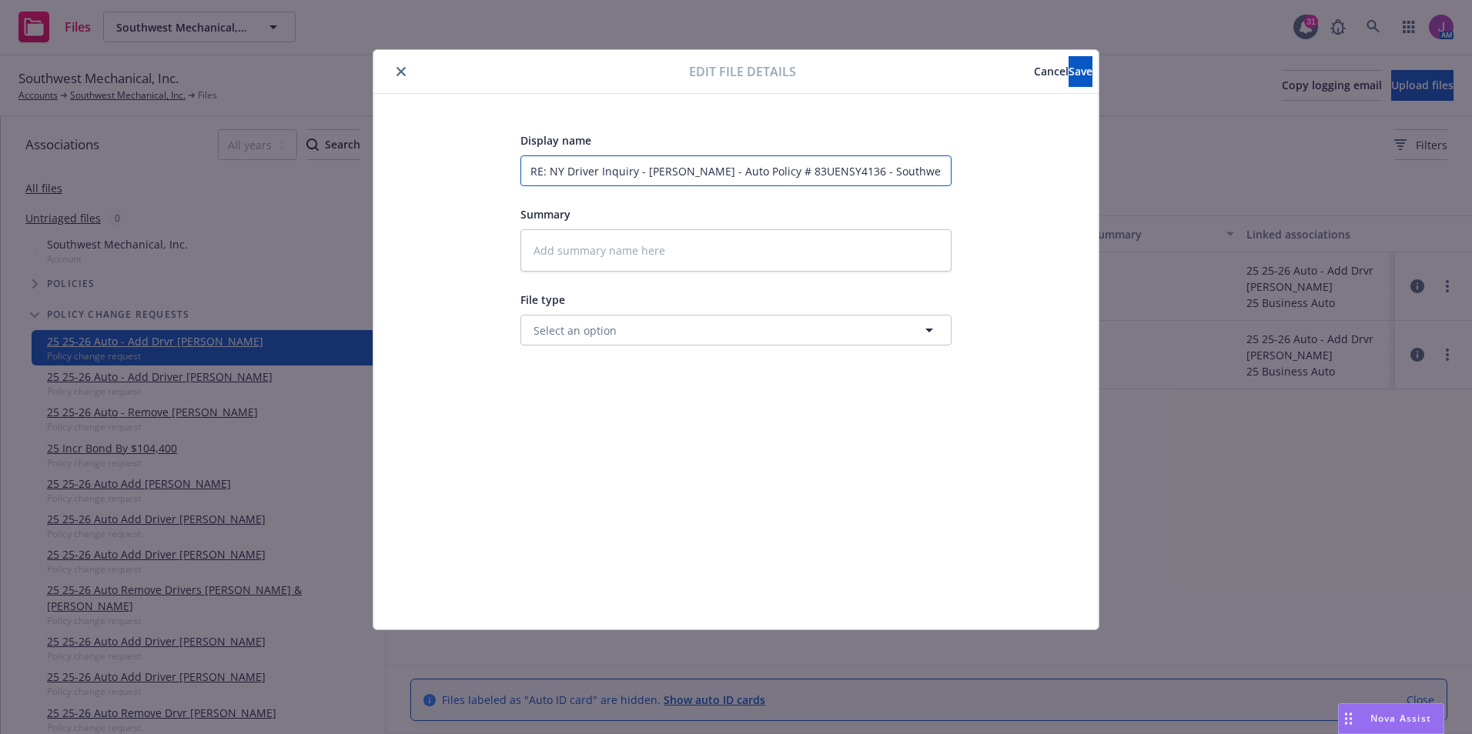
drag, startPoint x: 858, startPoint y: 167, endPoint x: 199, endPoint y: 142, distance: 660.1
click at [194, 141] on div "Edit file details Cancel Save Display name RE: NY Driver Inquiry - Kevin Kazlo …" at bounding box center [736, 367] width 1472 height 734
type textarea "x"
type input "Southwest Mechanical, Inc."
drag, startPoint x: 465, startPoint y: 174, endPoint x: 446, endPoint y: 174, distance: 18.5
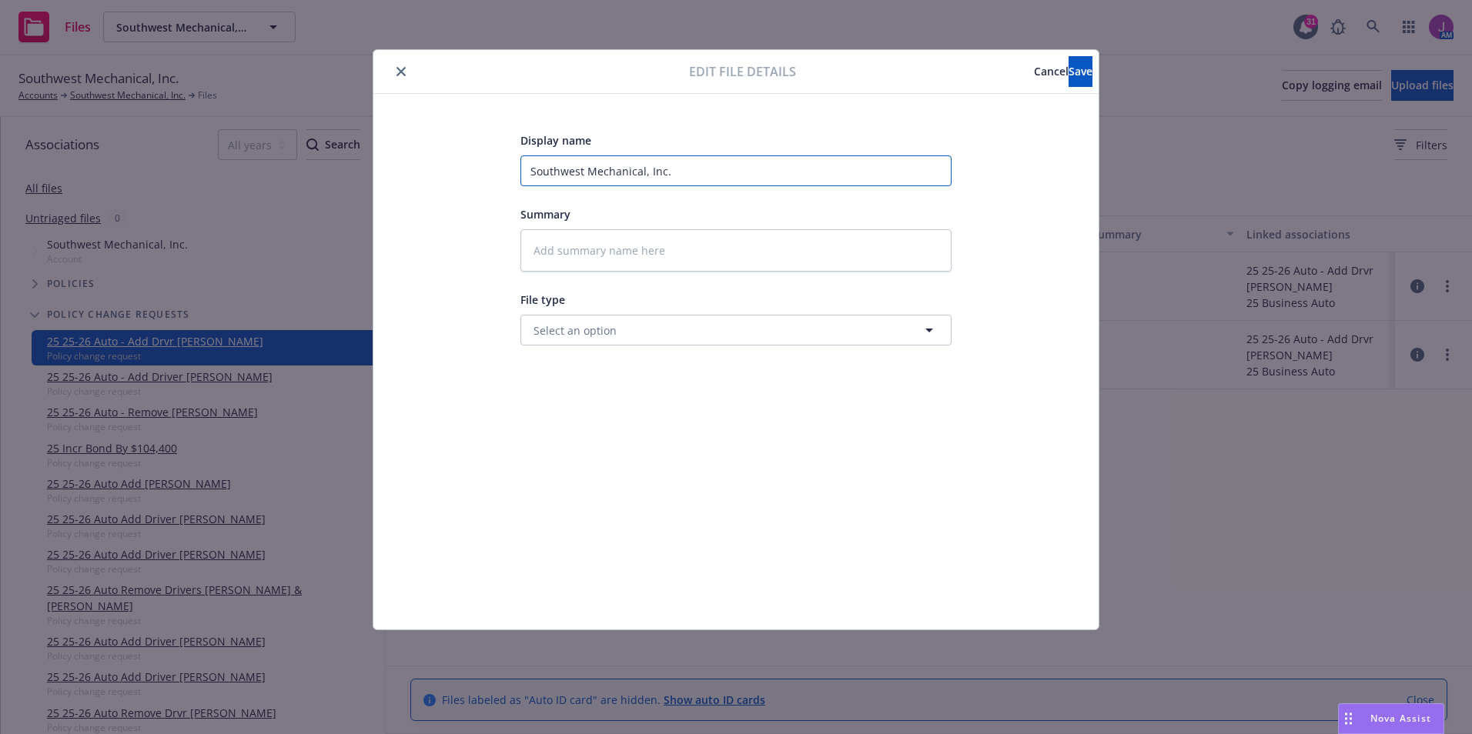
click at [446, 174] on div "Display name Southwest Mechanical, Inc. Summary File type Select an option" at bounding box center [735, 362] width 663 height 462
type textarea "x"
type input "2"
type textarea "x"
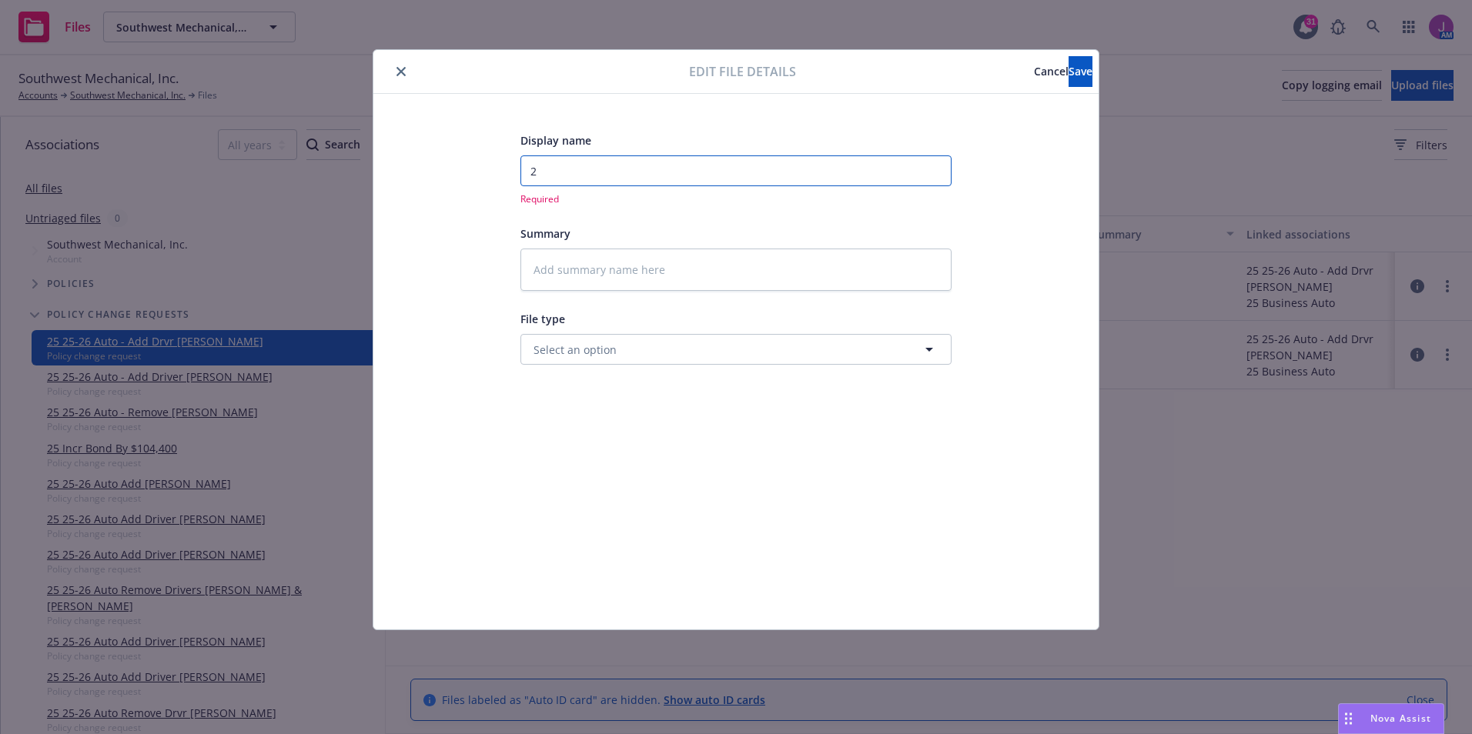
type input "25"
type textarea "x"
type input "25-"
type textarea "x"
type input "25-2"
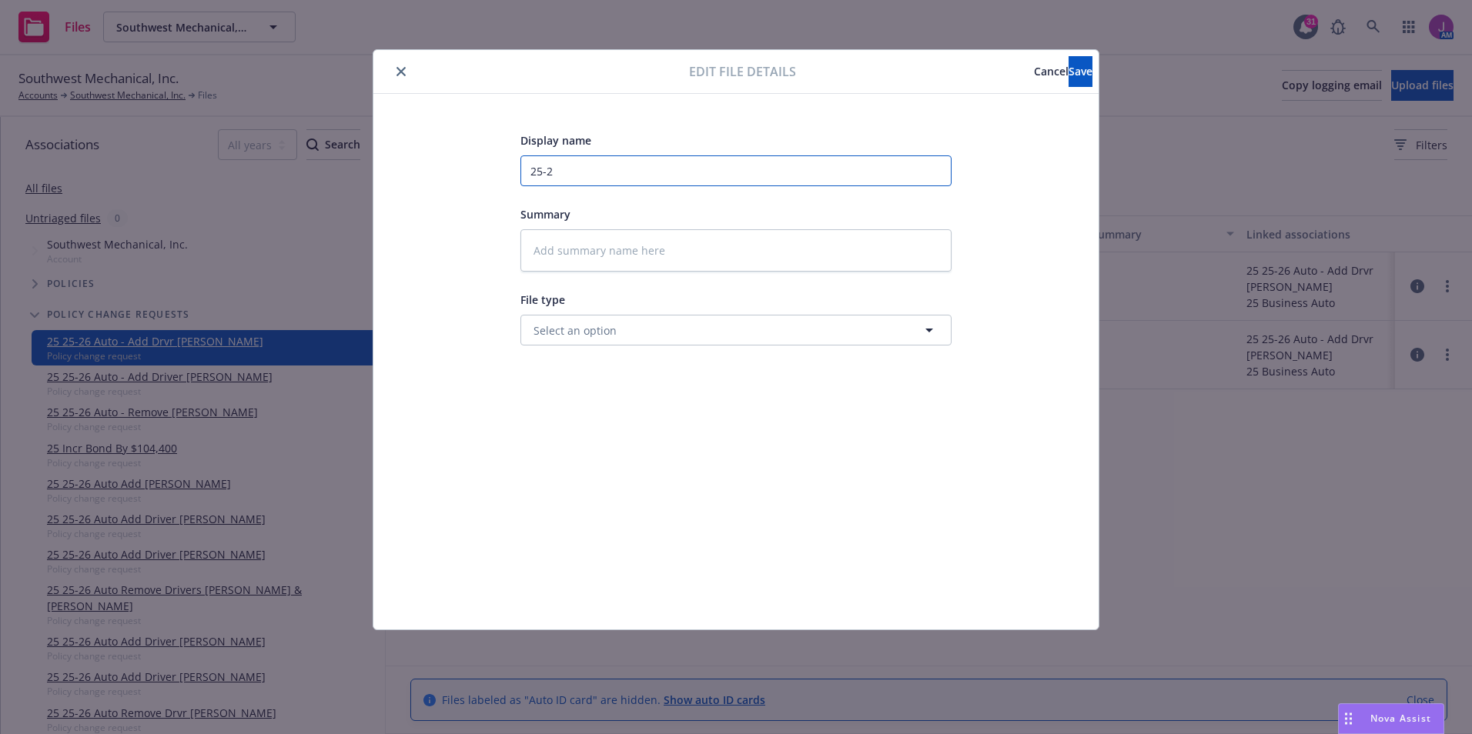
type textarea "x"
type input "25-26"
type textarea "x"
type input "25-26"
type textarea "x"
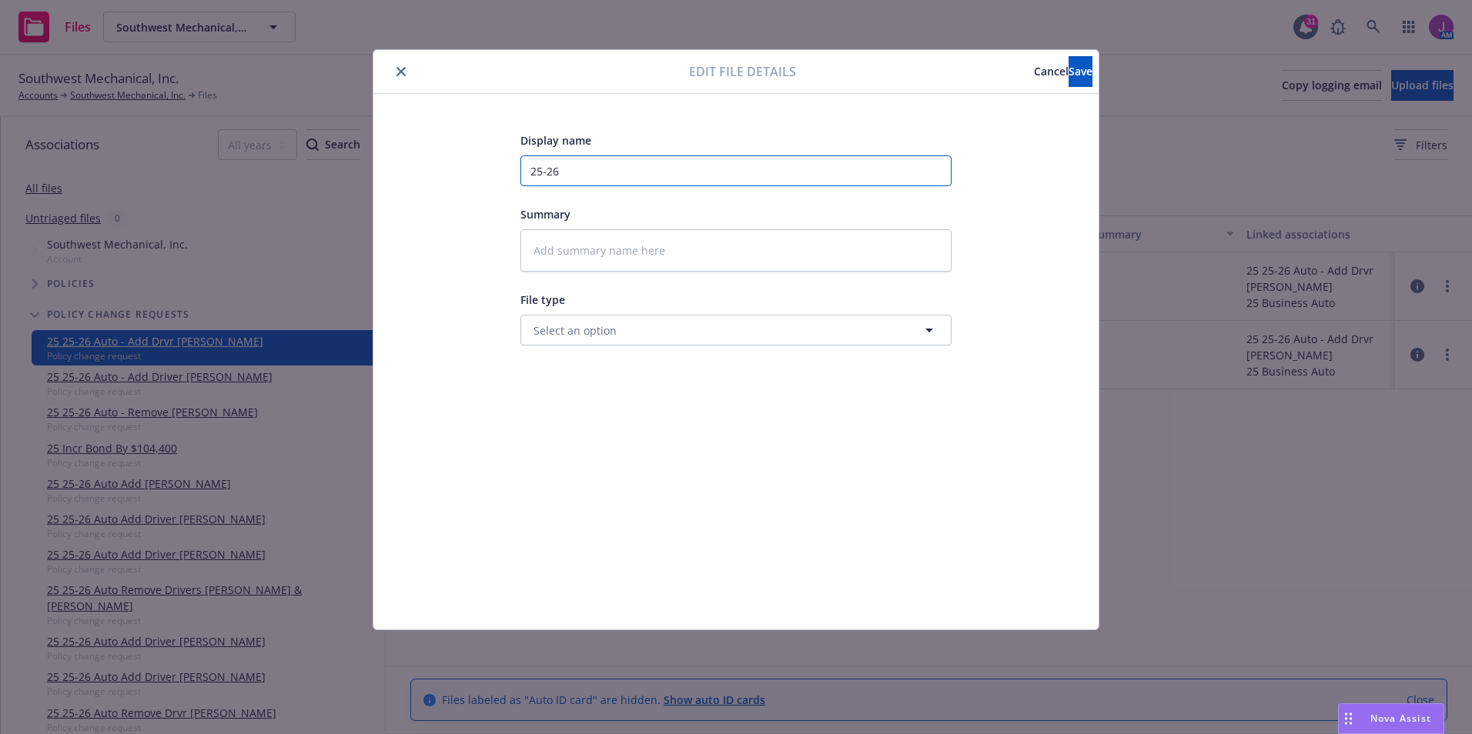
type input "25-26 A"
type textarea "x"
type input "25-26 Au"
type textarea "x"
type input "25-26 Aut"
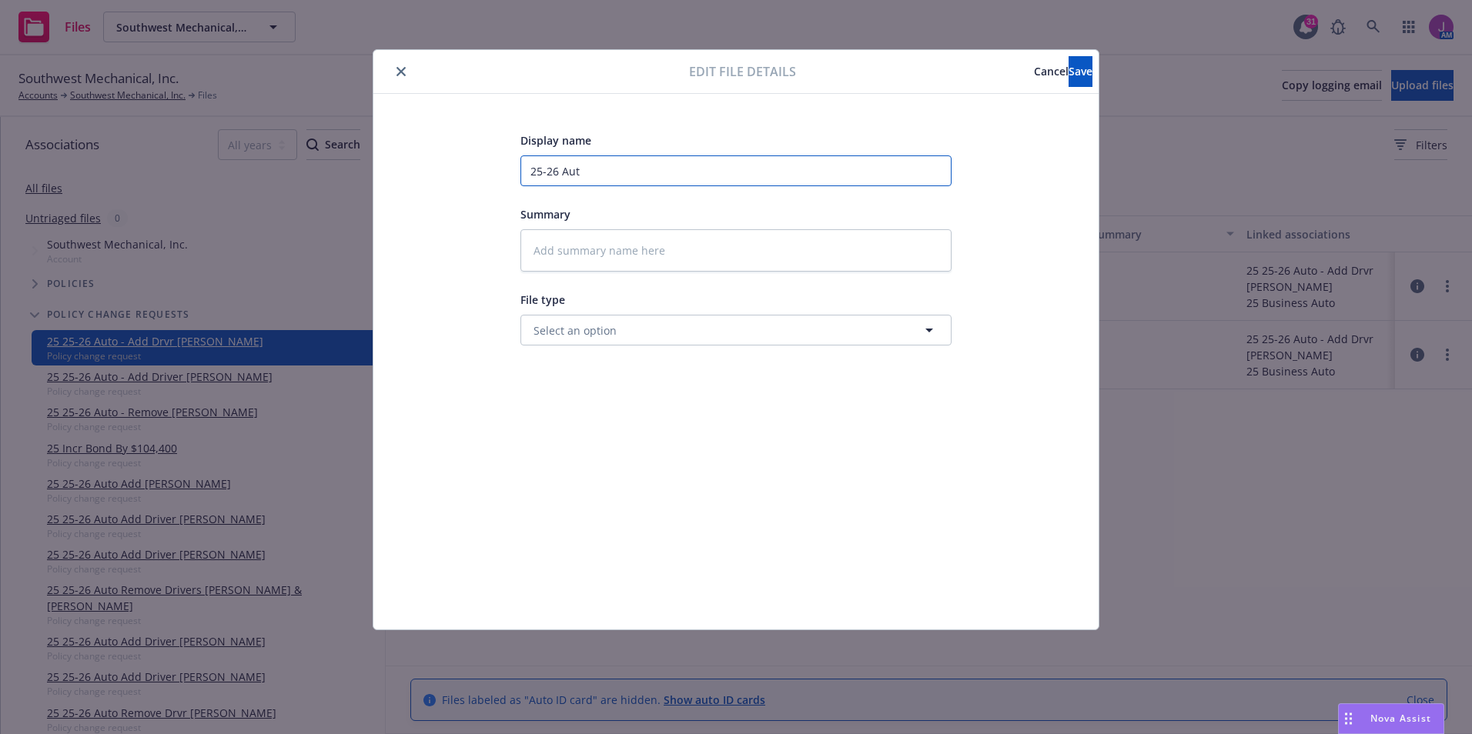
type textarea "x"
type input "25-26 Auto"
type textarea "x"
type input "25-26 Auto"
type textarea "x"
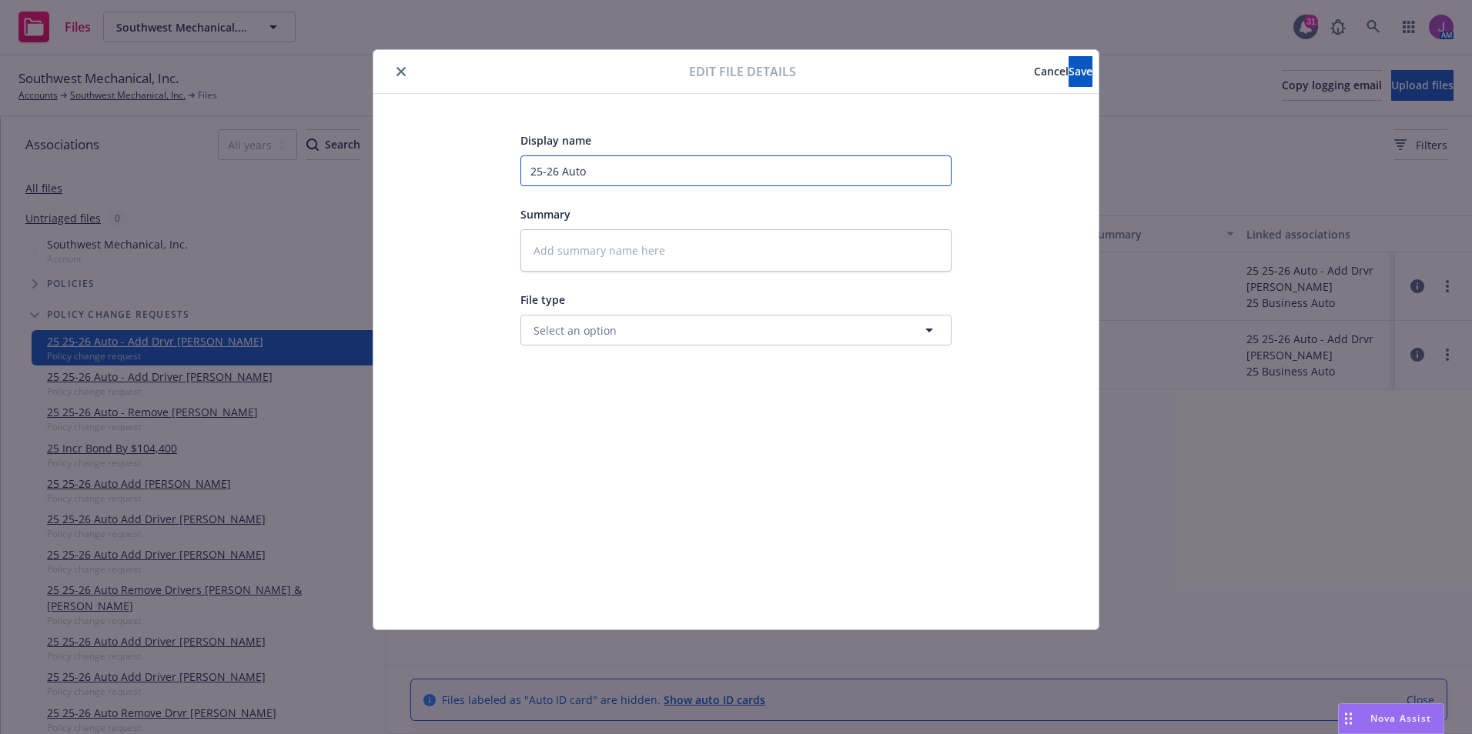
type input "25-26 Auto A"
type textarea "x"
type input "25-26 Auto Ad"
type textarea "x"
type input "25-26 Auto Add"
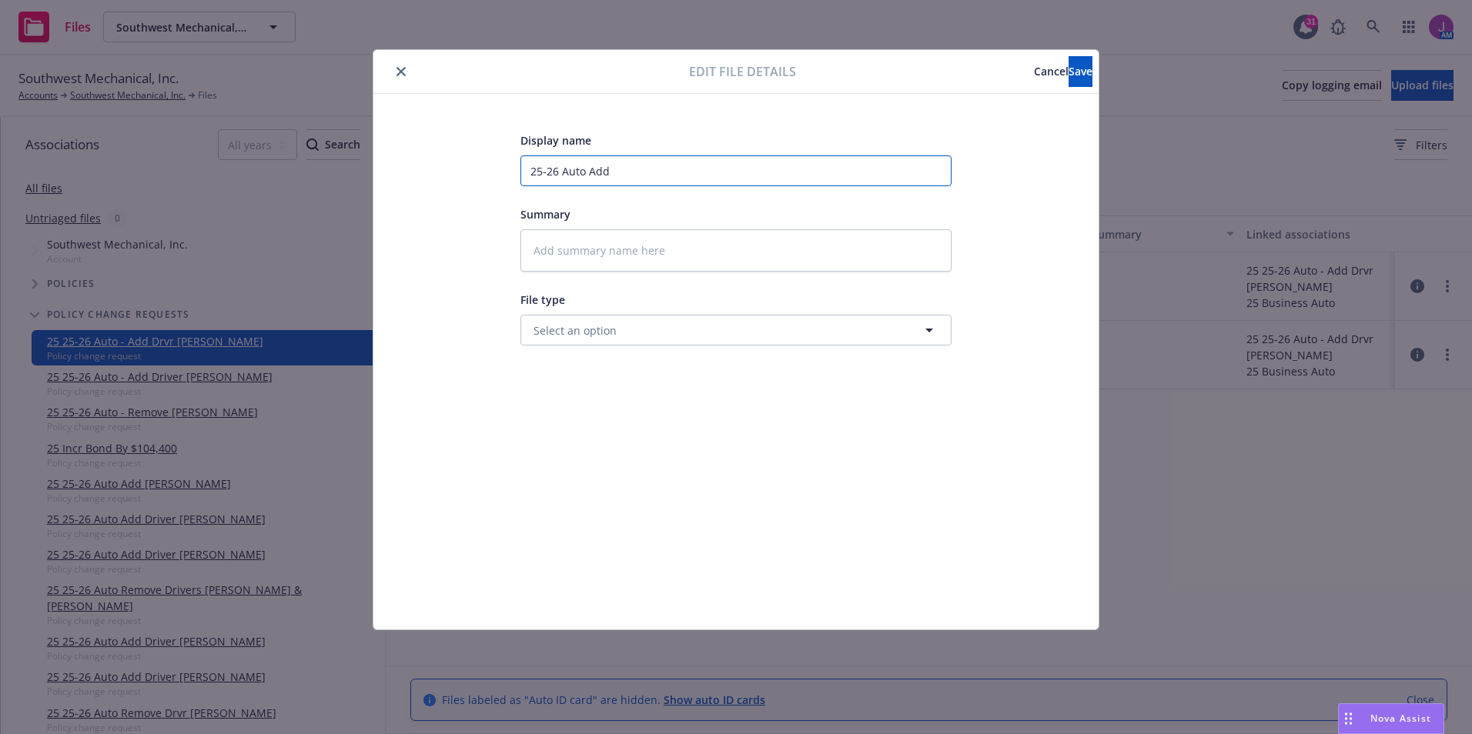
type textarea "x"
type input "25-26 Auto Add"
type textarea "x"
type input "25-26 Auto Add D"
type textarea "x"
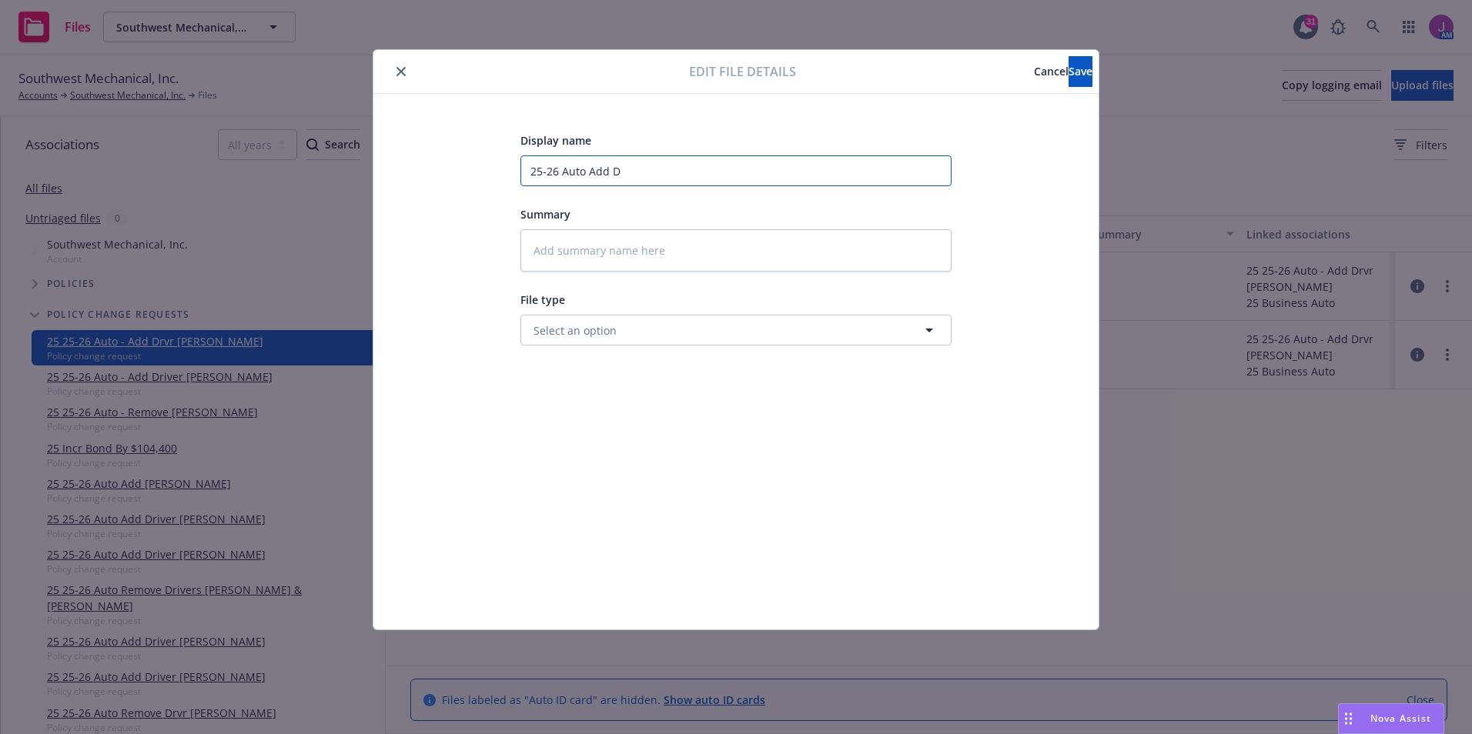
type input "25-26 Auto Add"
type textarea "x"
type input "25-26 Auto Add"
type textarea "x"
type input "25-26 Auto Ad"
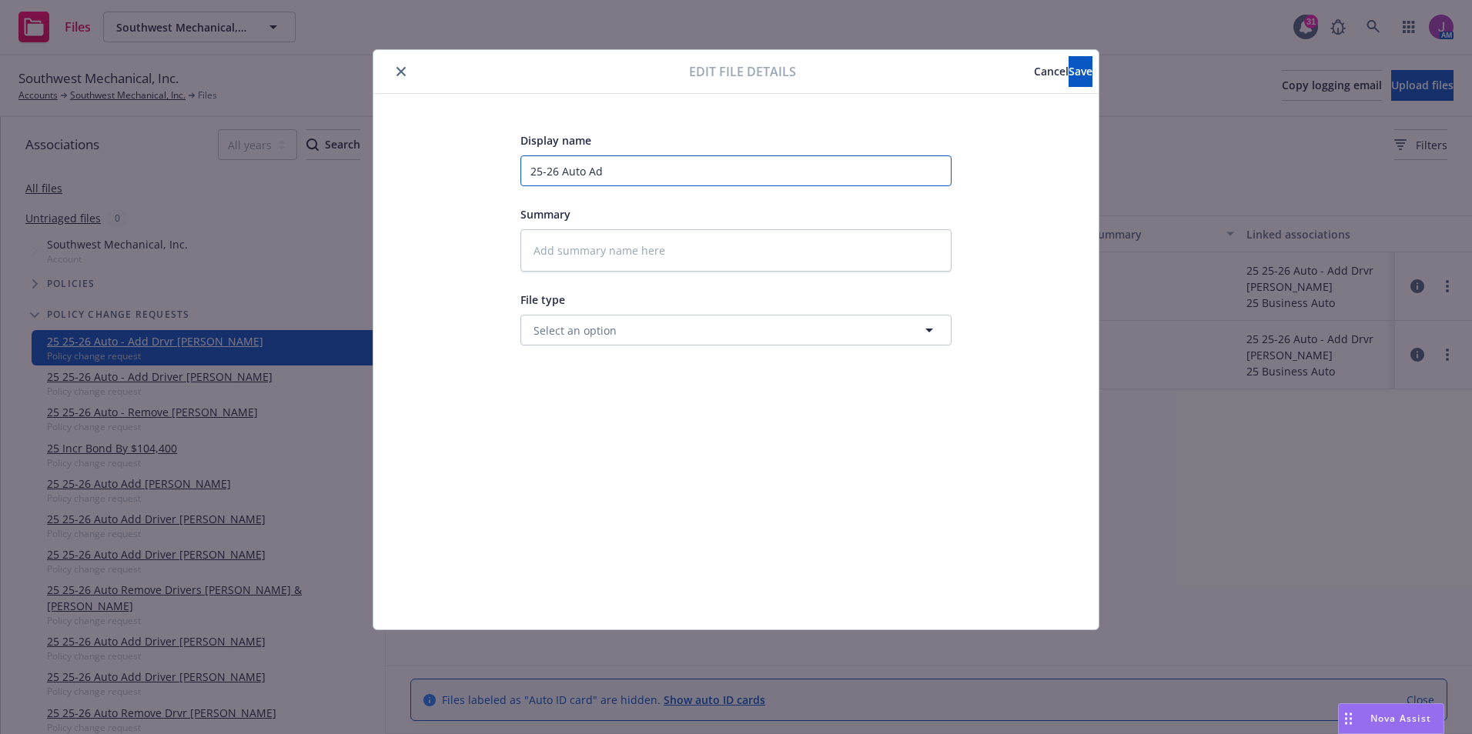
type textarea "x"
type input "25-26 Auto A"
type textarea "x"
type input "25-26 Auto"
type textarea "x"
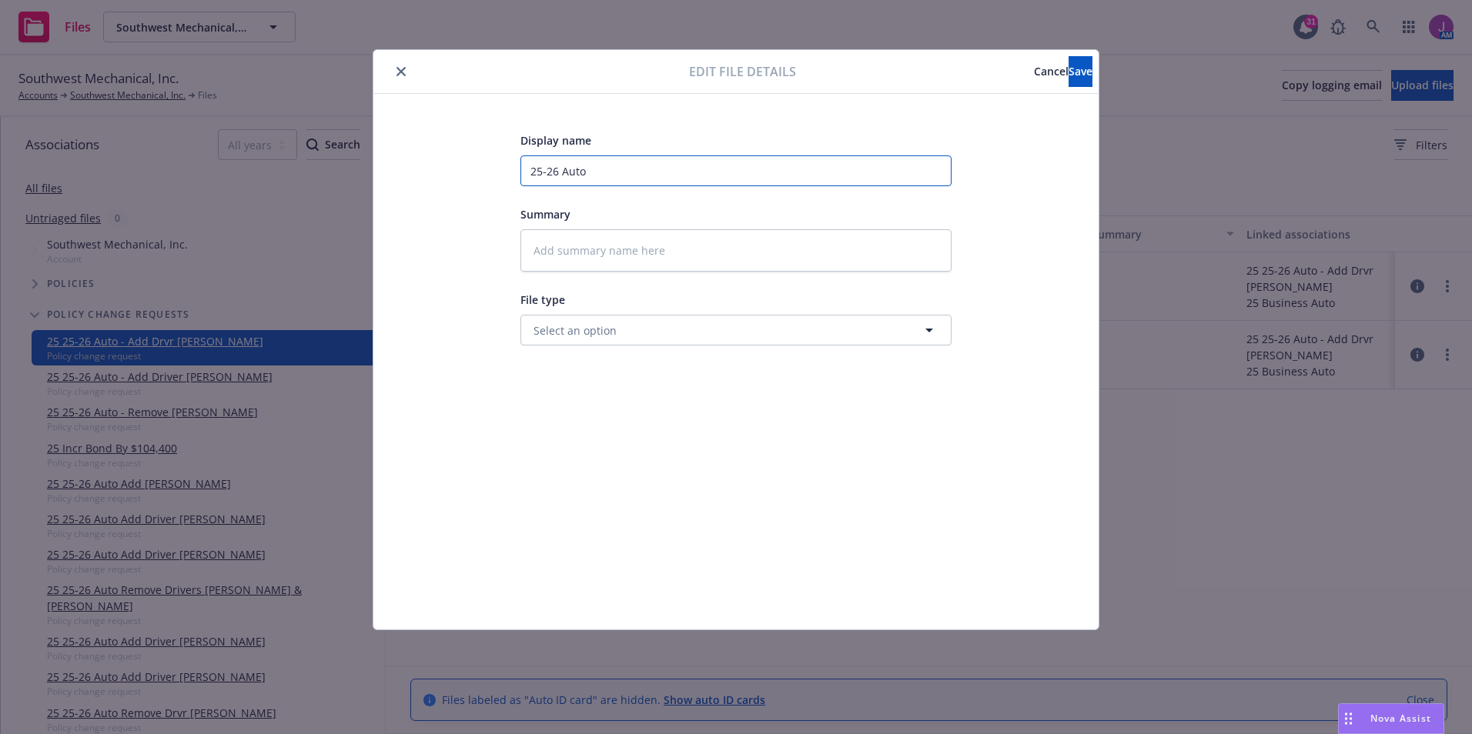
type input "25-26 Auto"
type textarea "x"
type input "25-26 Aut"
type textarea "x"
type input "25-26 Au"
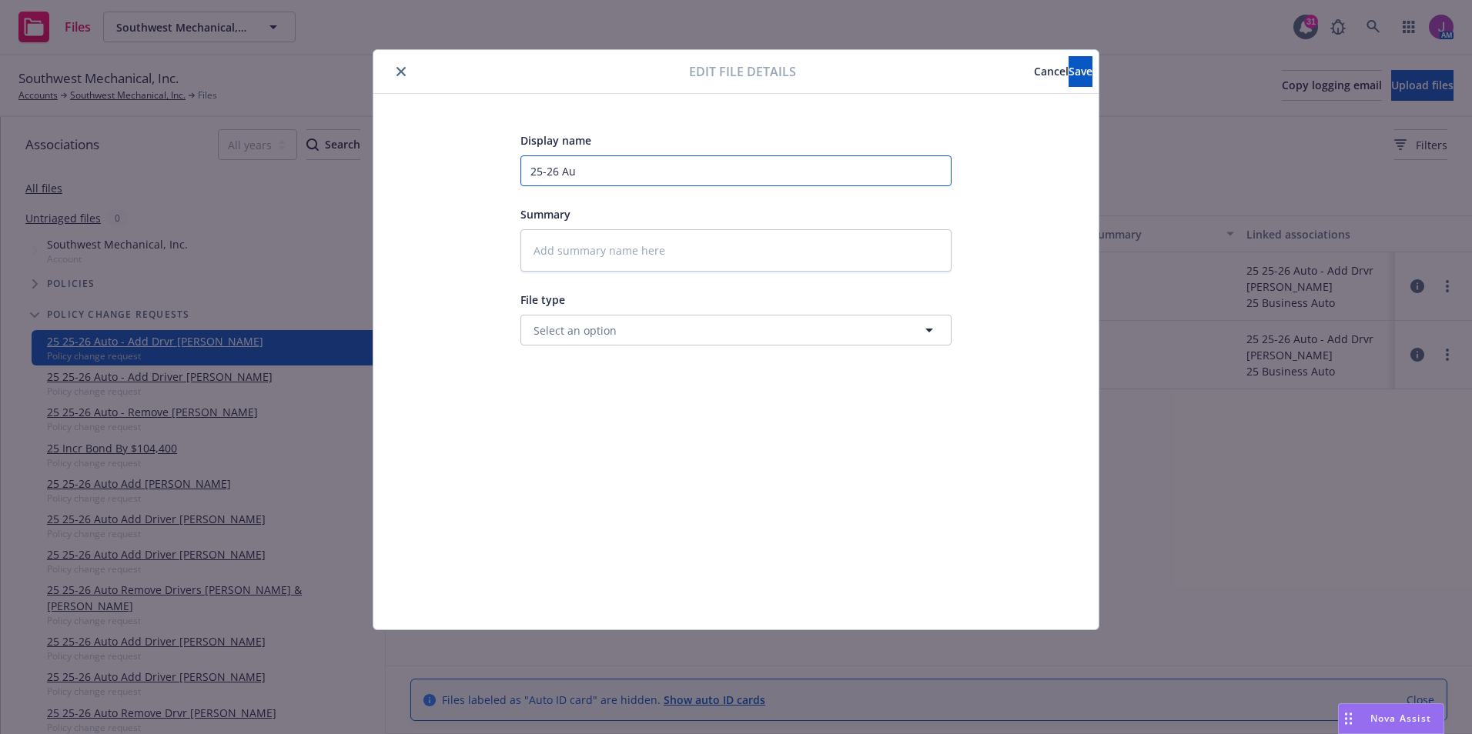
type textarea "x"
type input "25-26 A"
type textarea "x"
type input "25-26"
type textarea "x"
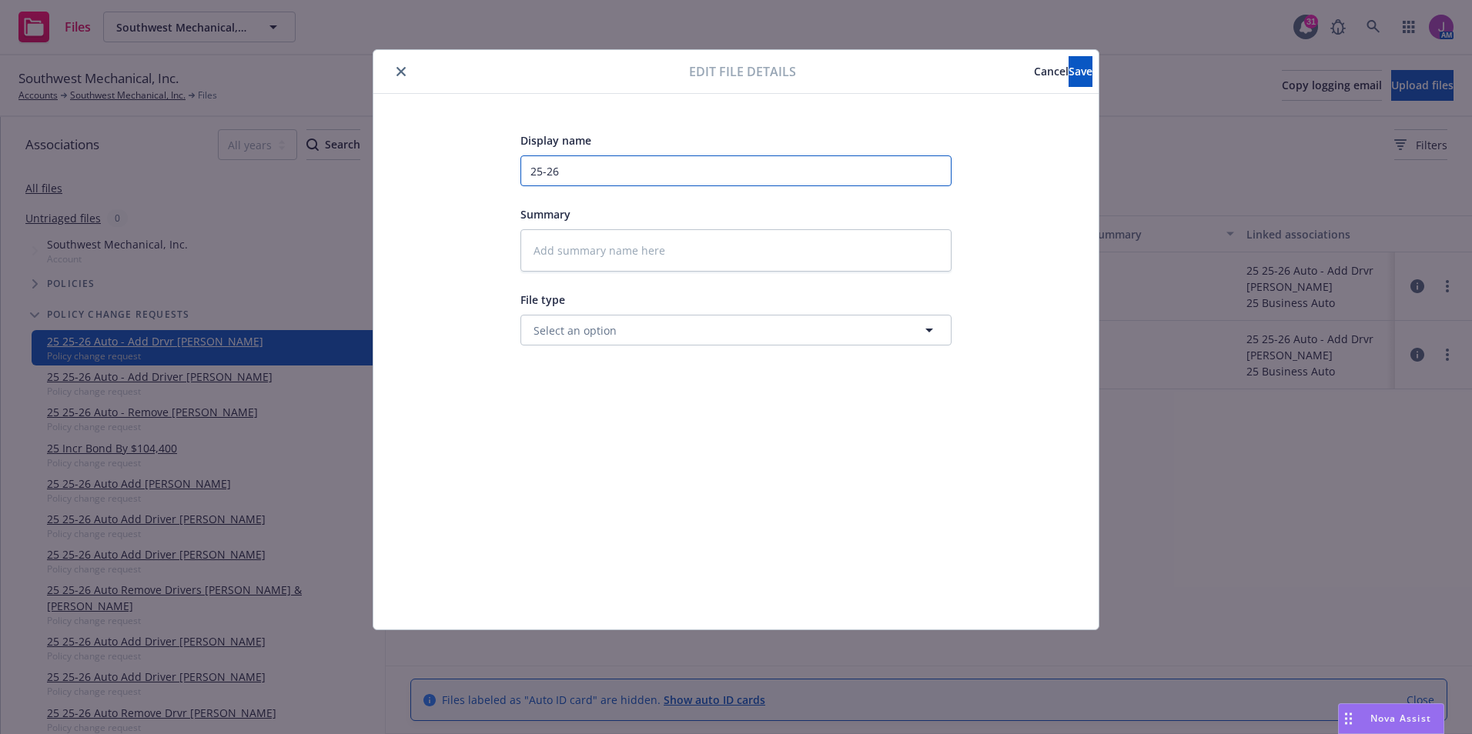
type input "25-26"
type textarea "x"
type input "25-2"
type textarea "x"
type input "25-"
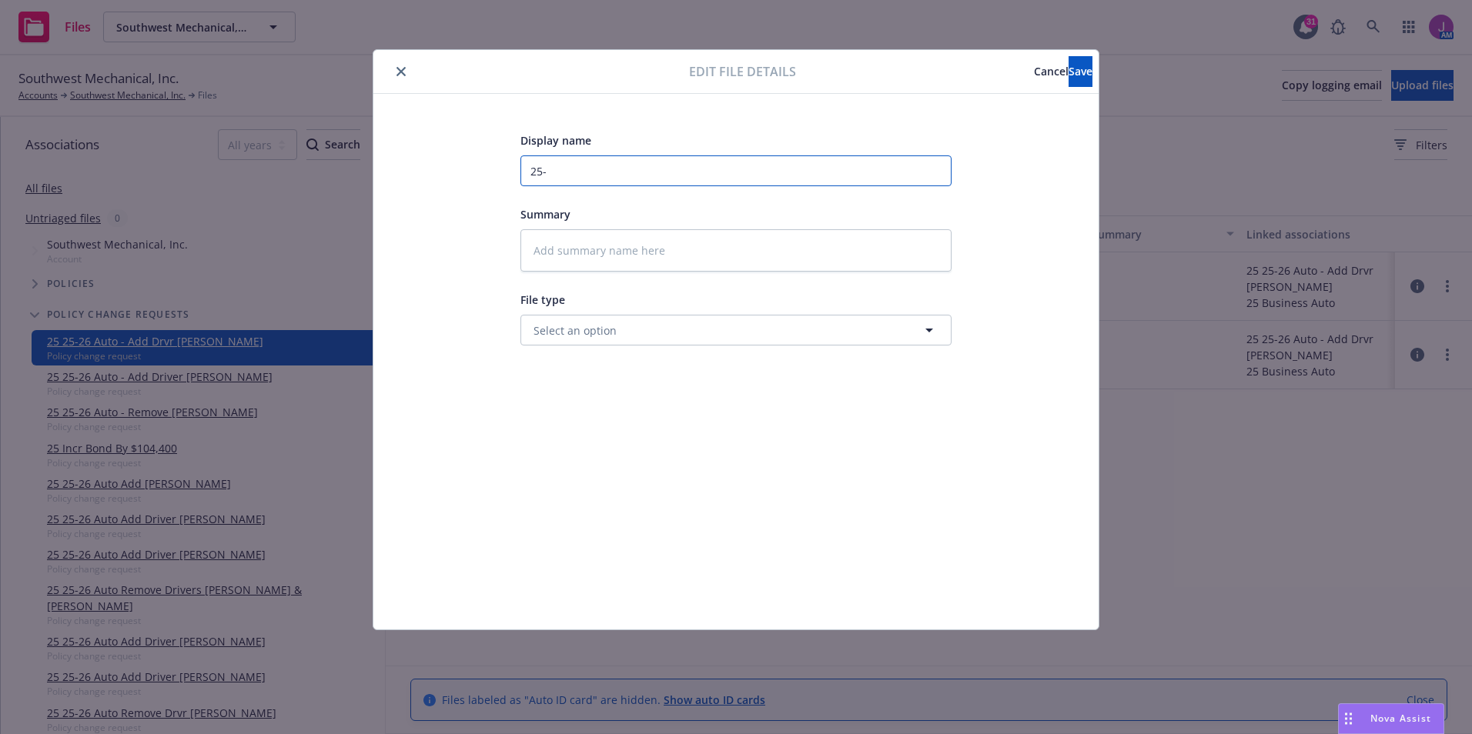
type textarea "x"
type input "25"
type textarea "x"
type input "2"
type textarea "x"
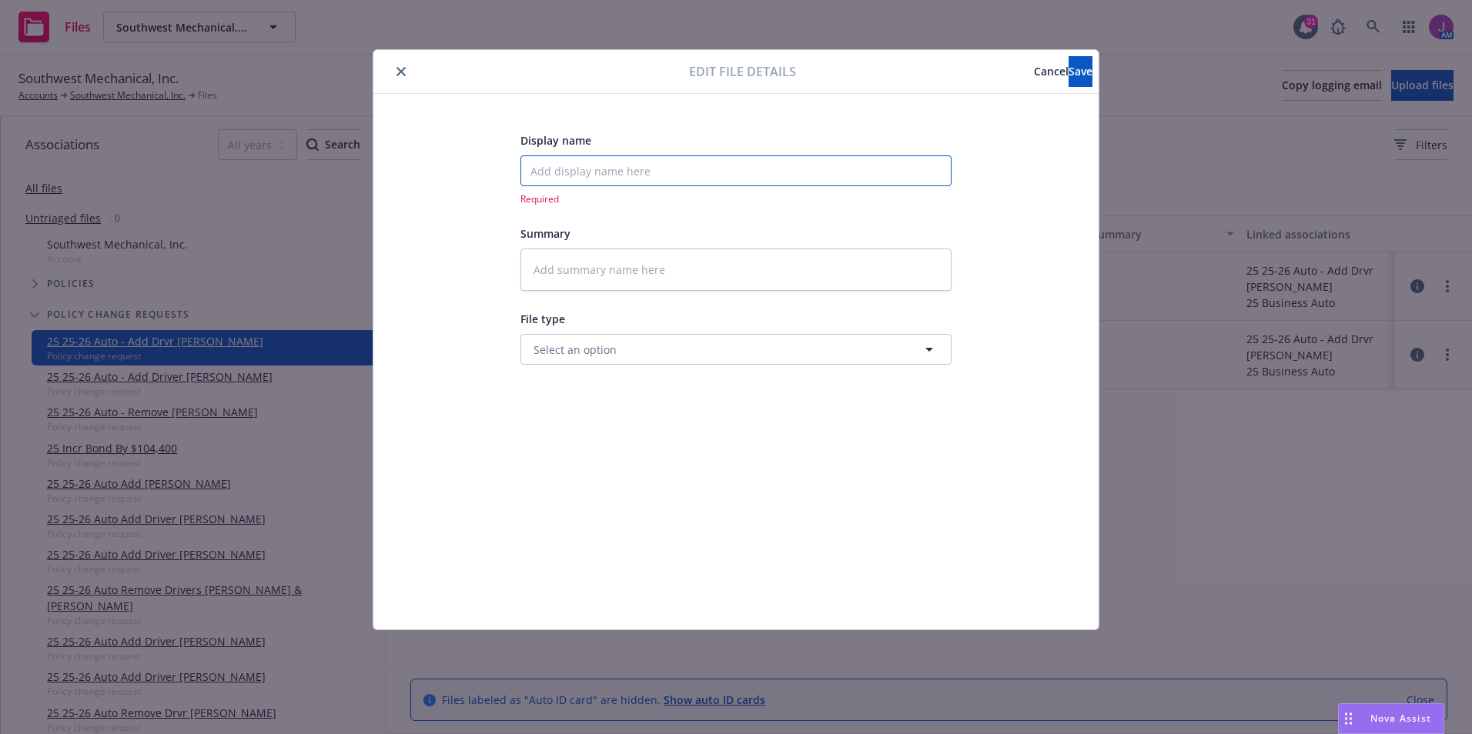
type textarea "x"
type input "A"
type textarea "x"
type input "Am"
type textarea "x"
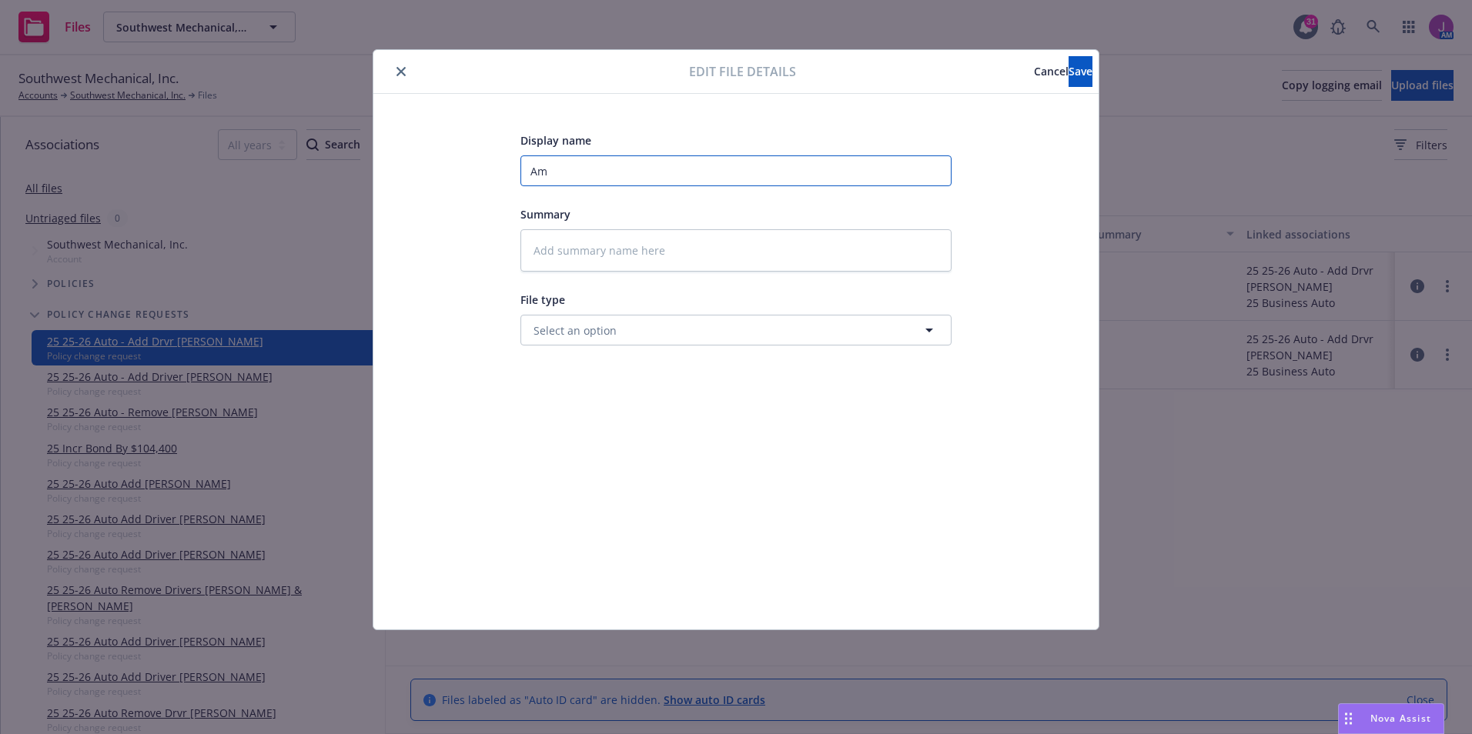
type input "Amw"
type textarea "x"
type input "Amwi"
type textarea "x"
type input "Amwin"
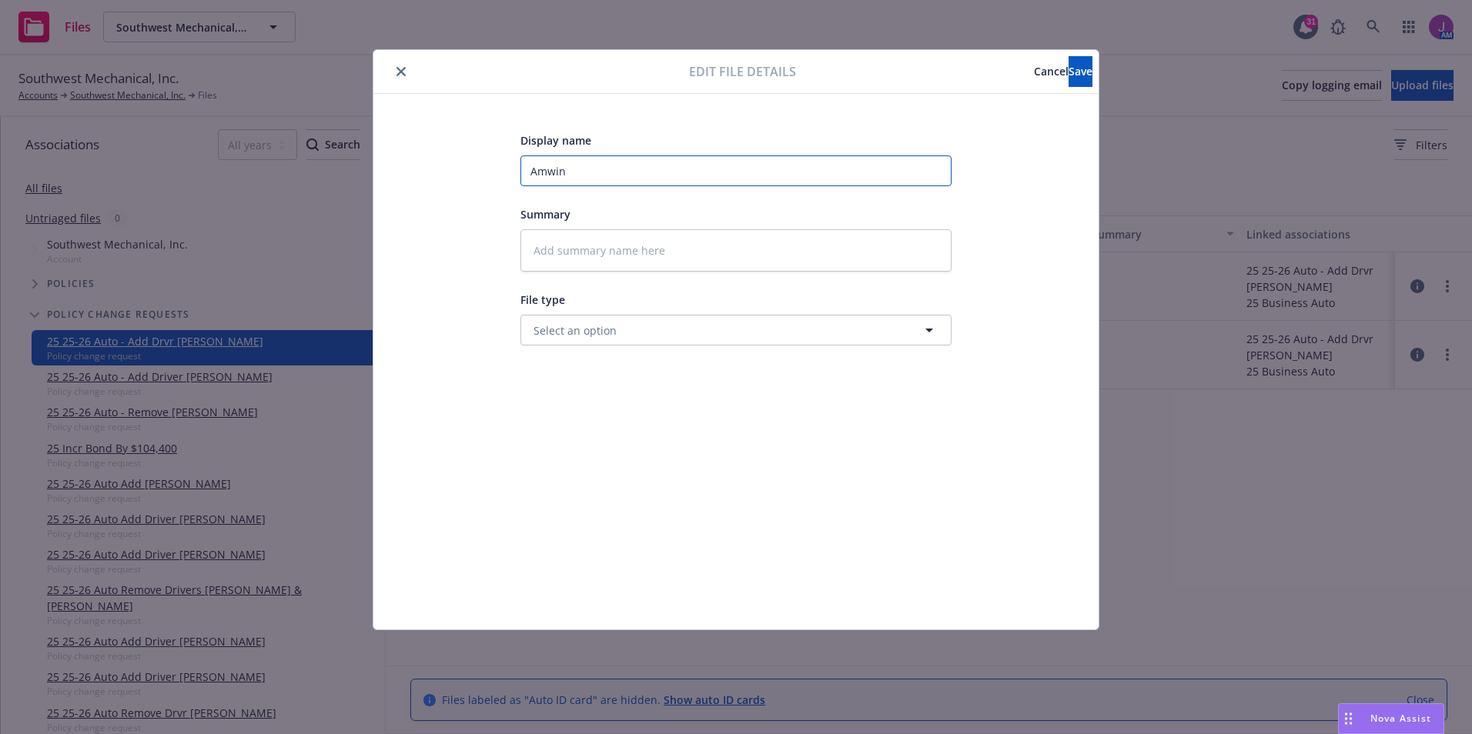
type textarea "x"
type input "Amwins"
type textarea "x"
type input "Amwins"
type textarea "x"
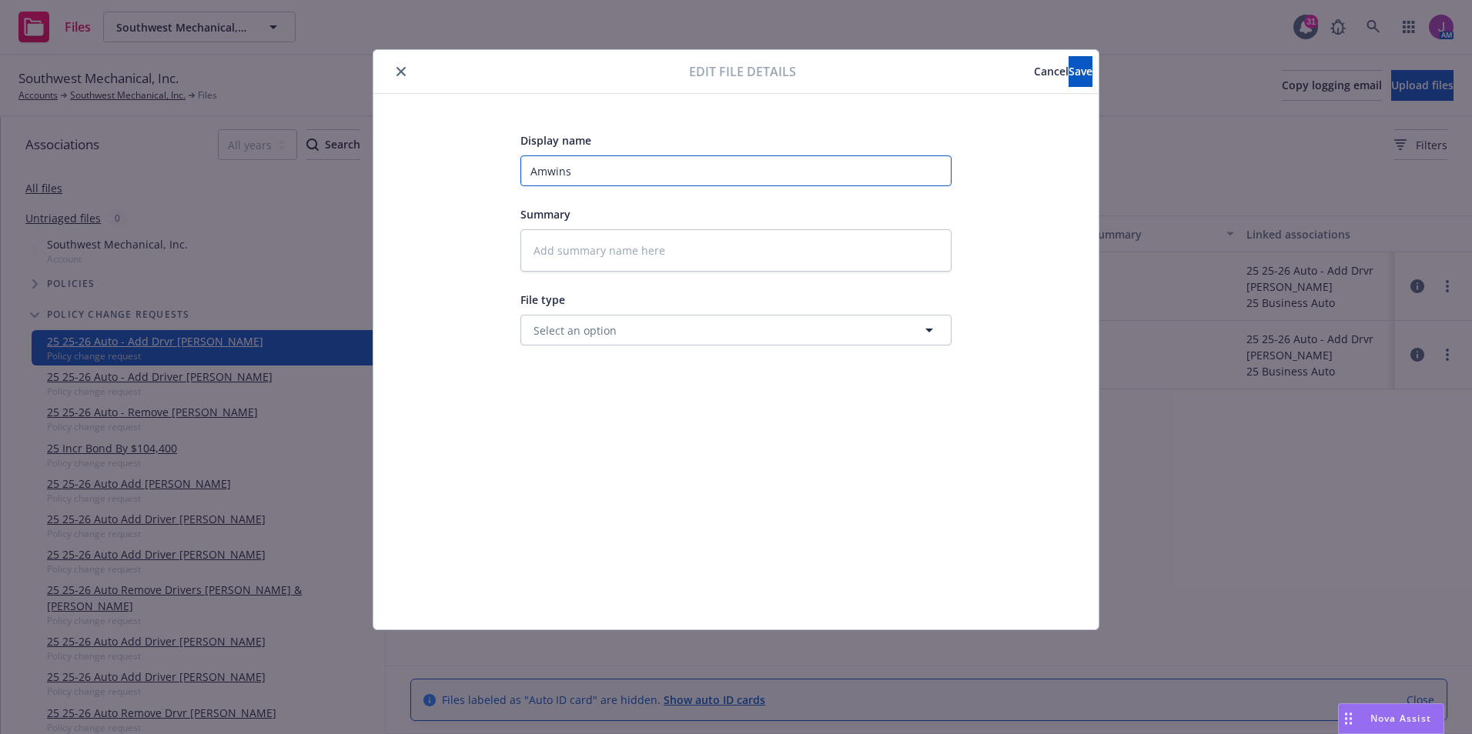
type input "Amwins c"
type textarea "x"
type input "Amwins co"
type textarea "x"
type input "Amwins con"
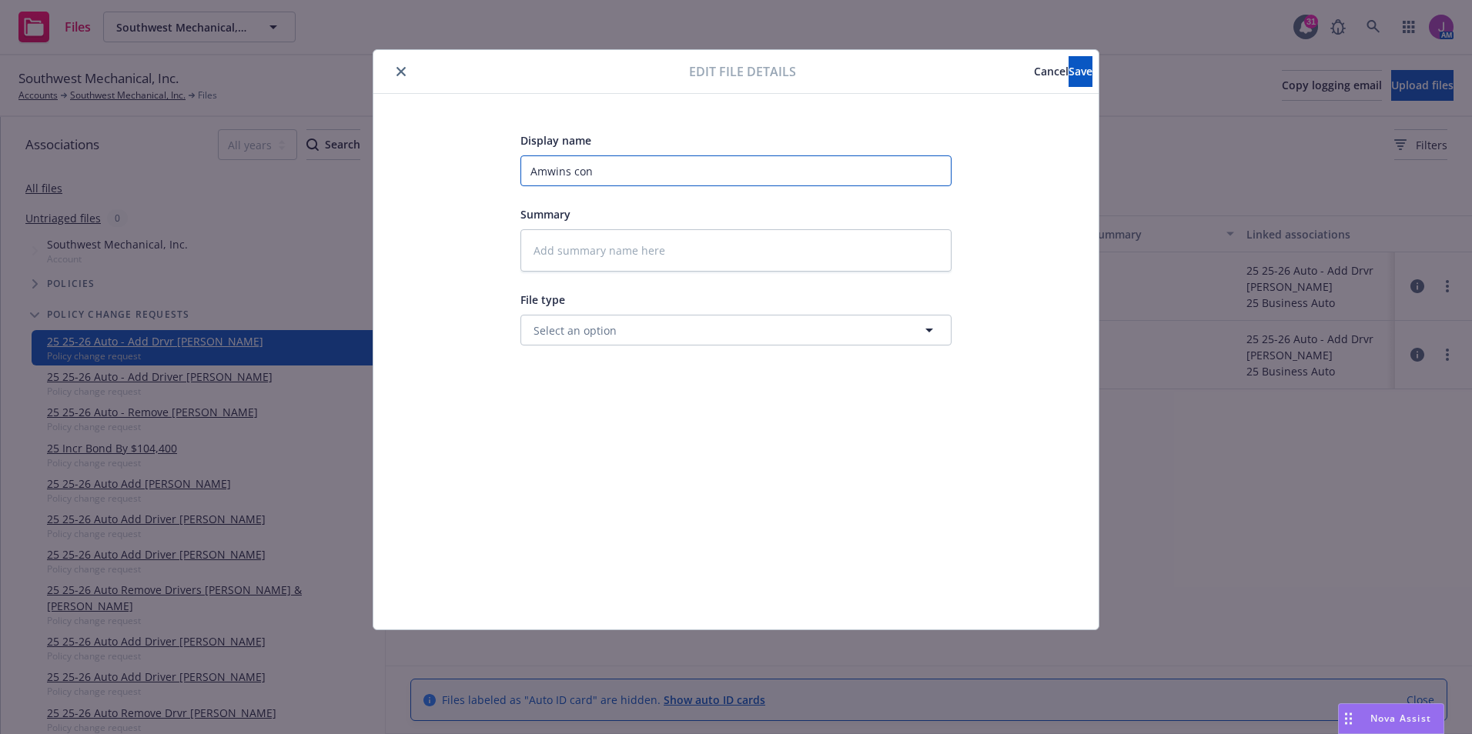
type textarea "x"
type input "Amwins conf"
type textarea "x"
type input "Amwins confi"
type textarea "x"
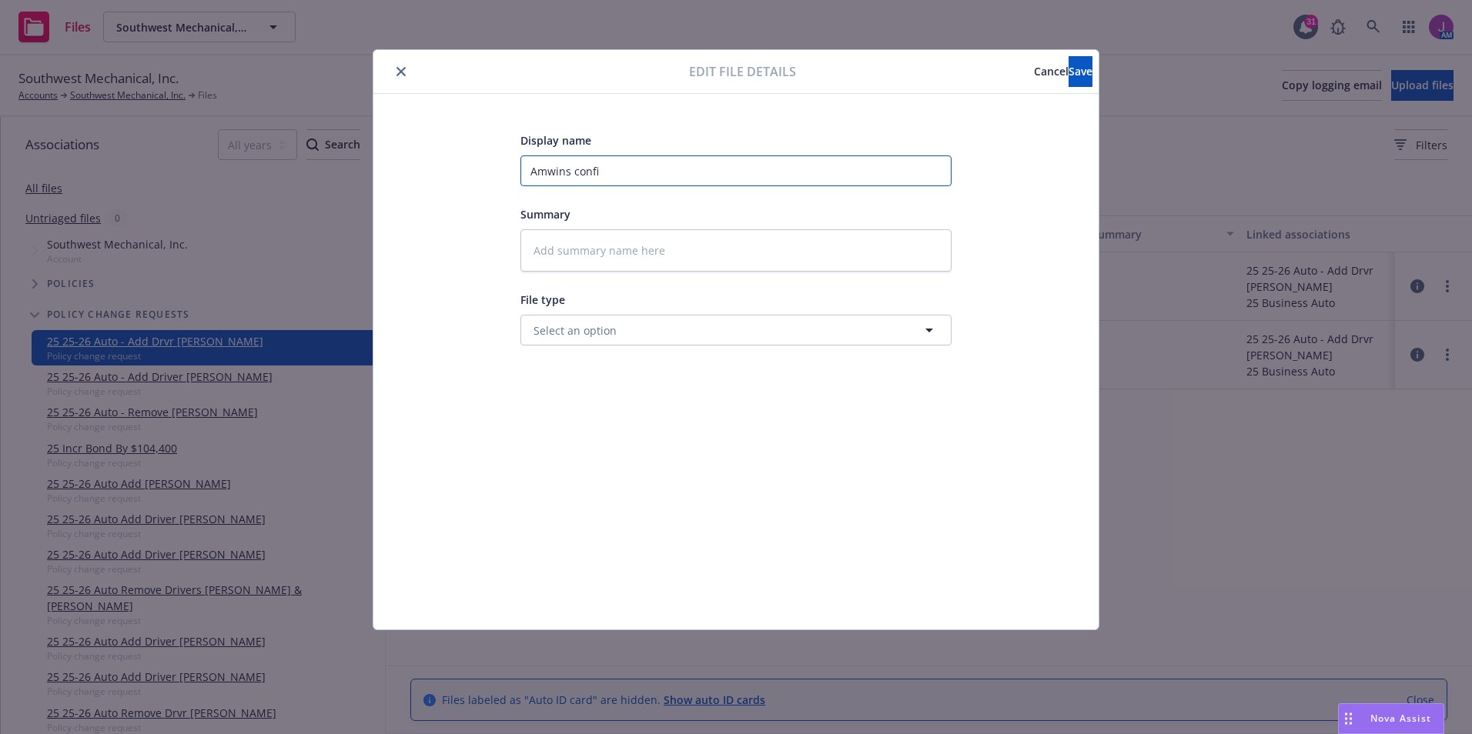
type input "Amwins confir"
type textarea "x"
type input "Amwins confirm"
type textarea "x"
type input "Amwins confirme"
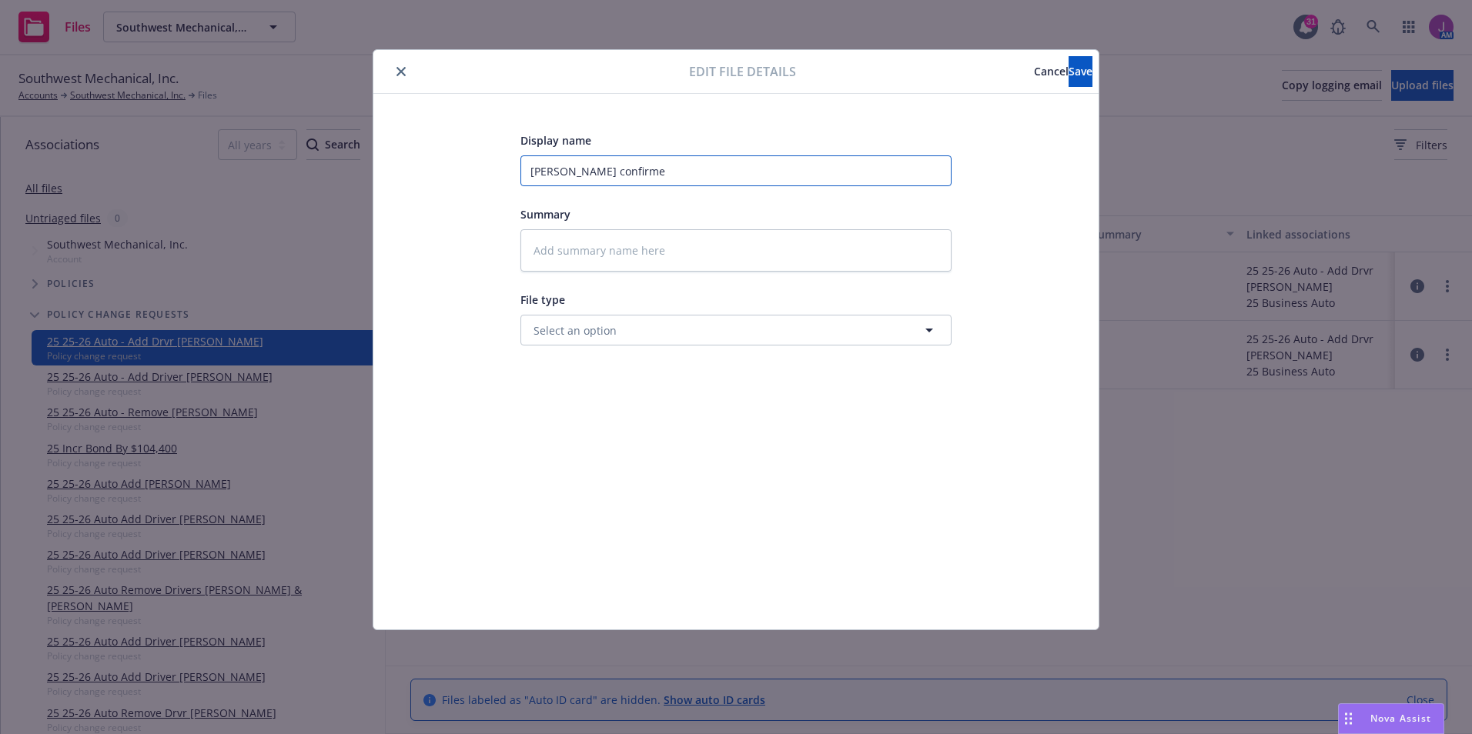
type textarea "x"
type input "Amwins confirmed"
type textarea "x"
type input "Amwins confirmed"
type textarea "x"
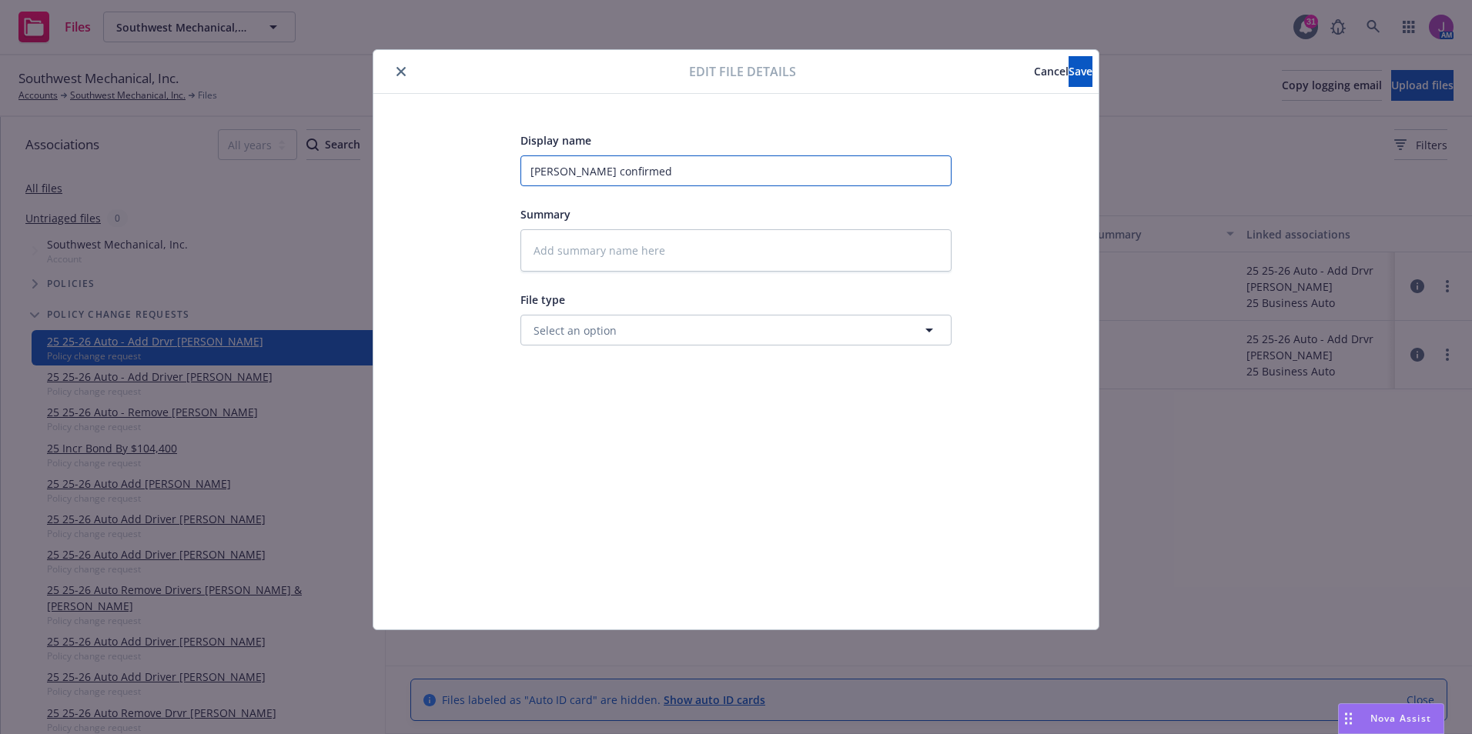
type input "Amwins confirmed K"
type textarea "x"
type input "Amwins confirmed Ke"
type textarea "x"
type input "Amwins confirmed Kev"
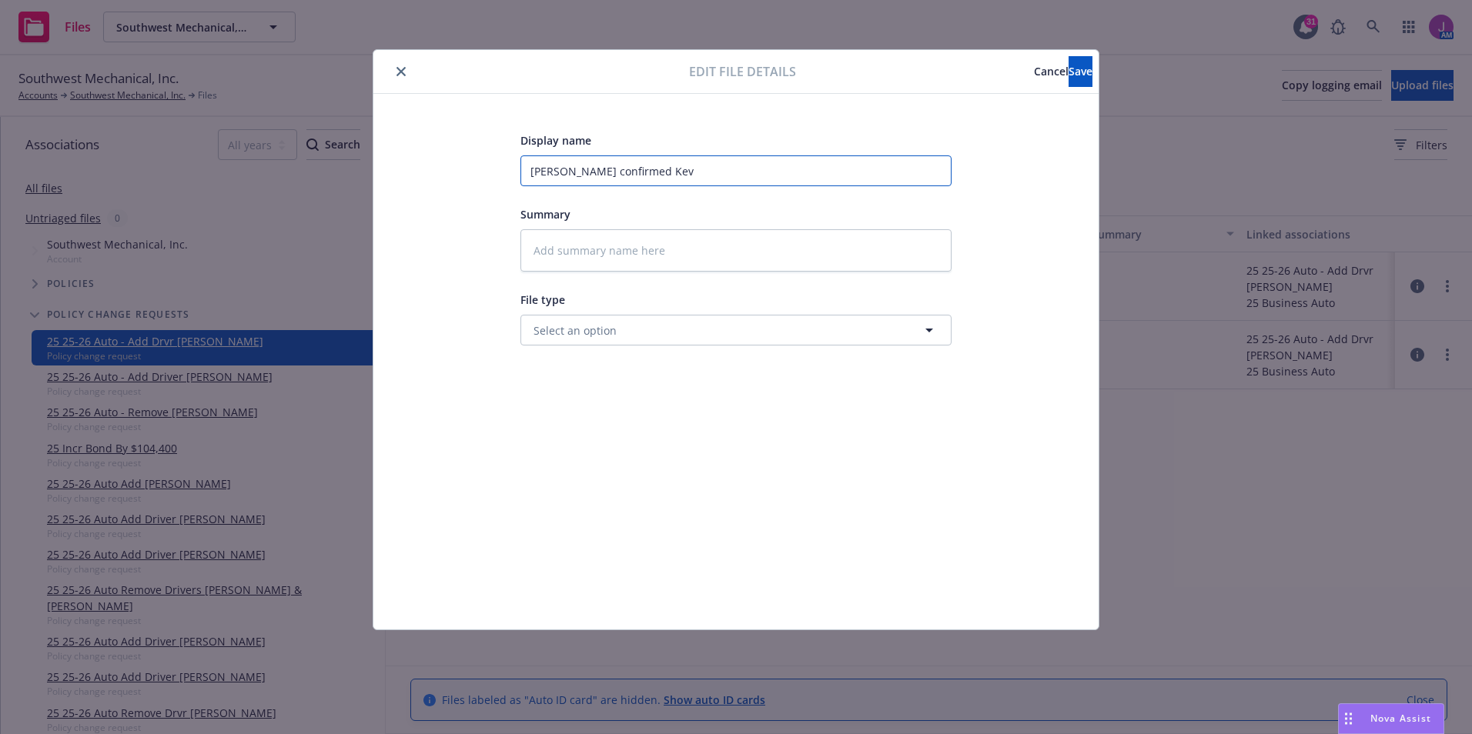
type textarea "x"
type input "Amwins confirmed Kevi"
type textarea "x"
type input "Amwins confirmed Kevin"
type textarea "x"
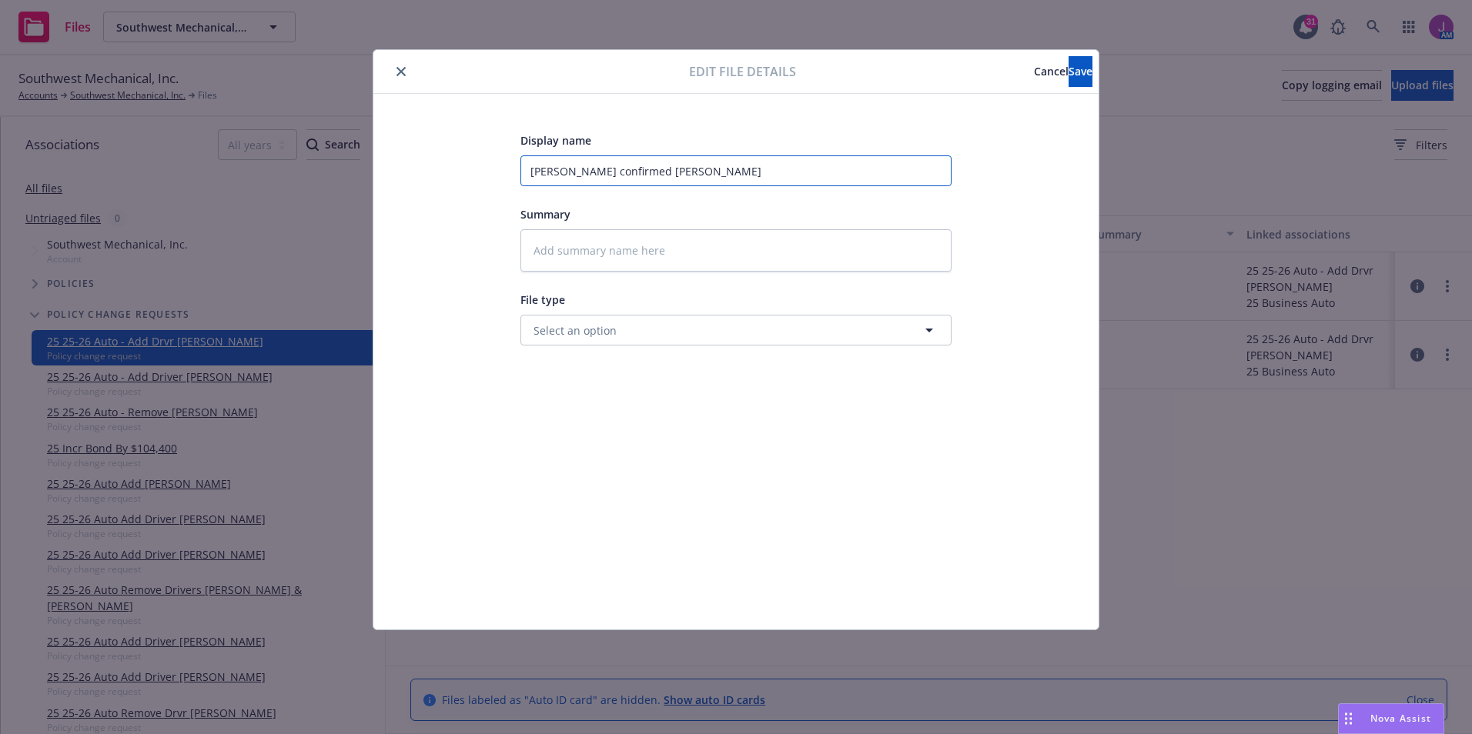
type input "Amwins confirmed Kevin"
type textarea "x"
type input "Amwins confirmed Kevin K"
type textarea "x"
type input "Amwins confirmed Kevin Ka"
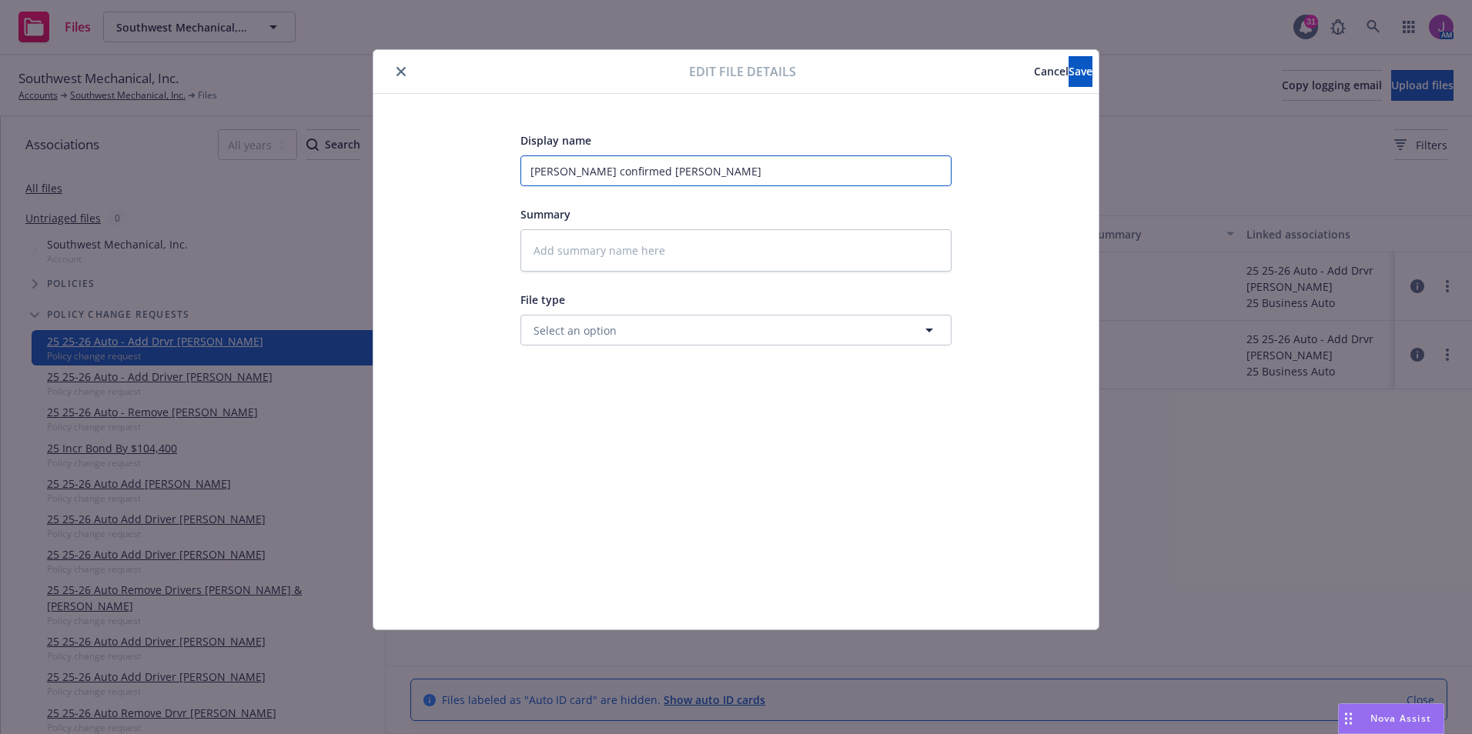
type textarea "x"
type input "Amwins confirmed Kevin Kaz"
type textarea "x"
type input "Amwins confirmed Kevin Kazl"
type textarea "x"
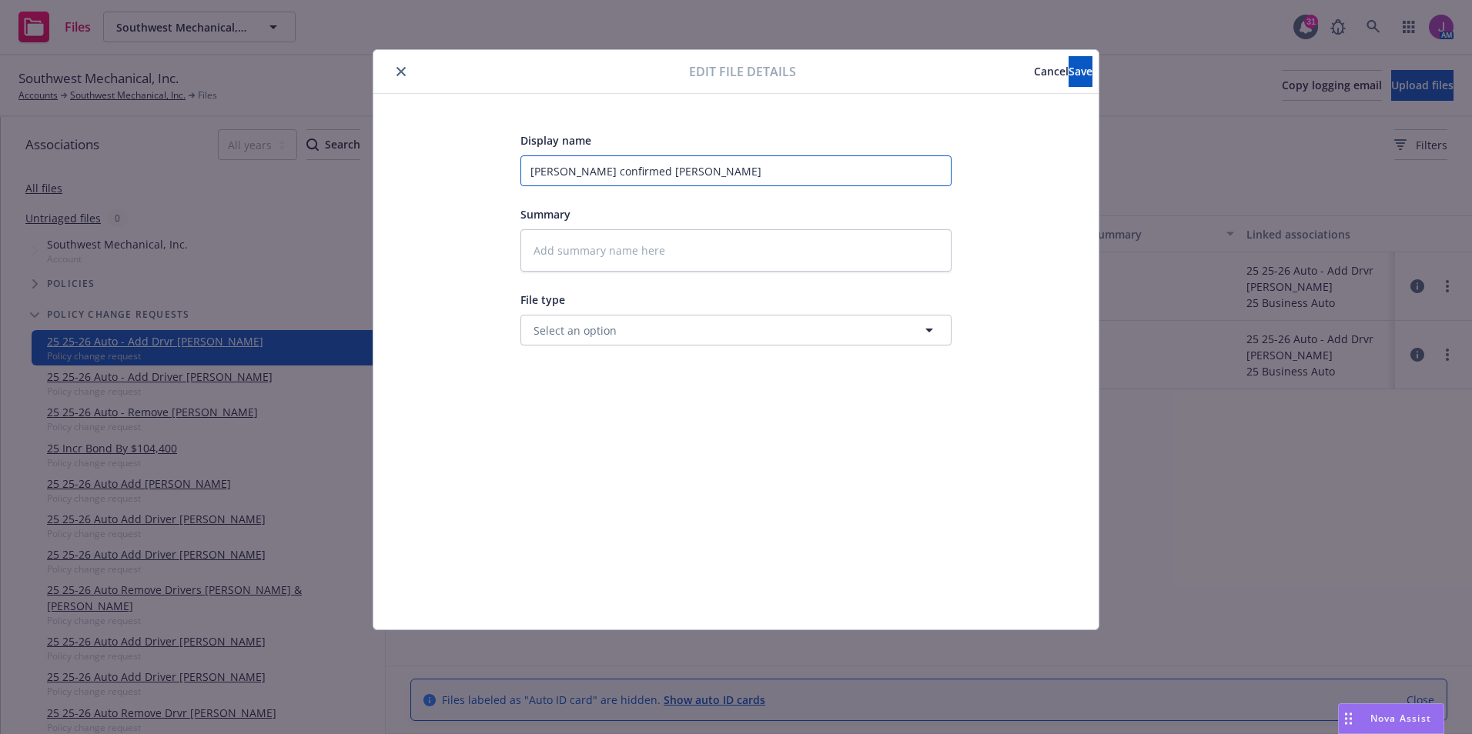
type input "Amwins confirmed Kevin Kazlo"
type textarea "x"
type input "Amwins confirmed Kevin Kazlo"
type textarea "x"
type input "Amwins confirmed Kevin Kazlo i"
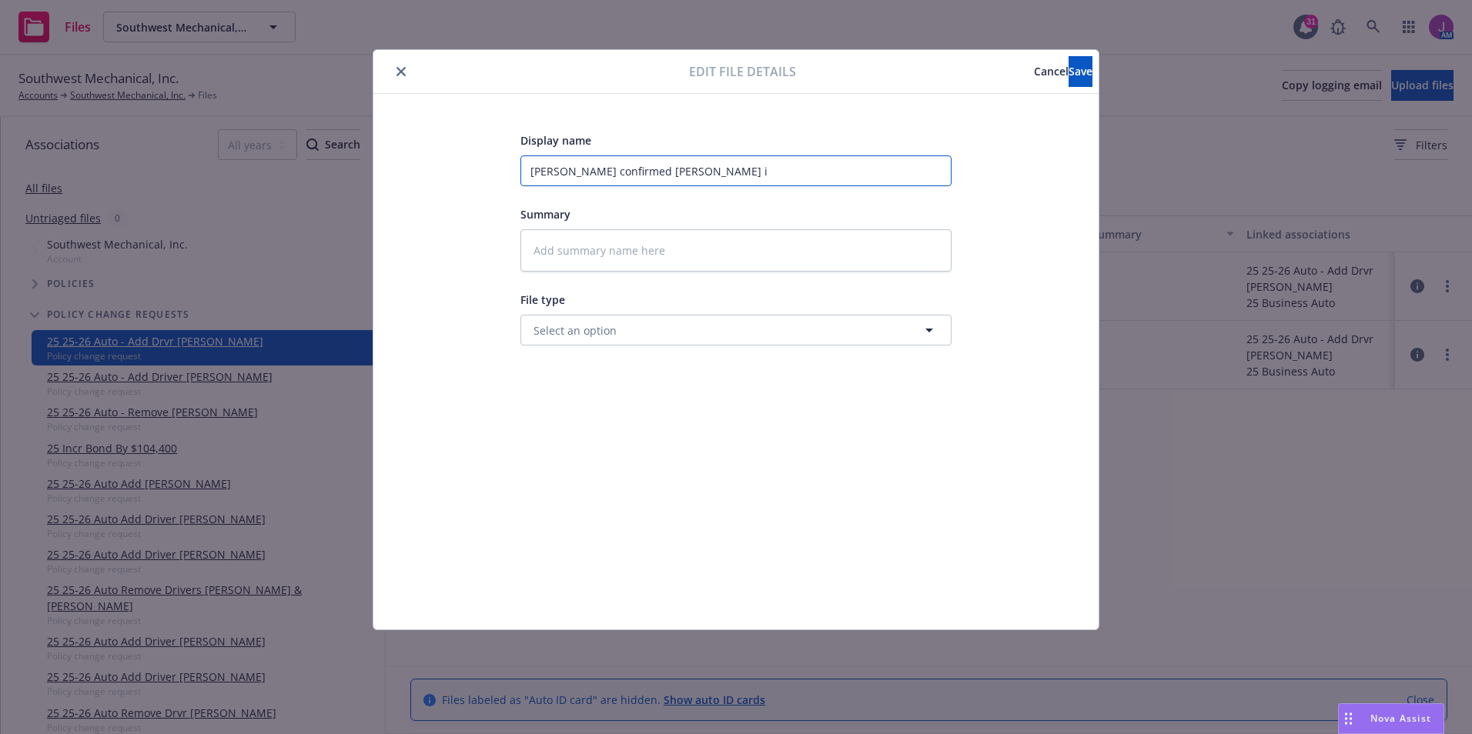
type textarea "x"
type input "Amwins confirmed Kevin Kazlo is"
type textarea "x"
type input "Amwins confirmed Kevin Kazlo is"
type textarea "x"
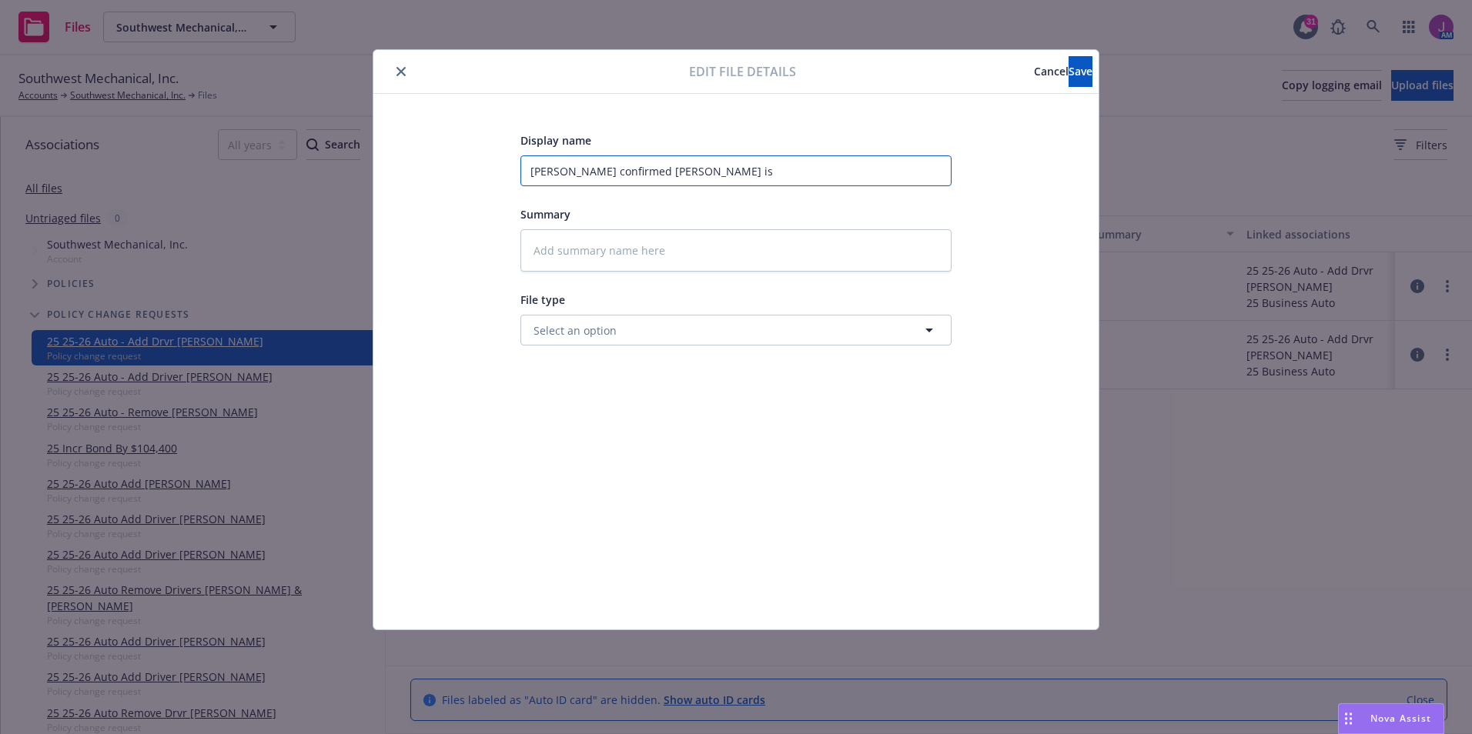
type input "Amwins confirmed Kevin Kazlo is a"
type textarea "x"
type input "Amwins confirmed Kevin Kazlo is ad"
type textarea "x"
type input "Amwins confirmed Kevin Kazlo is add"
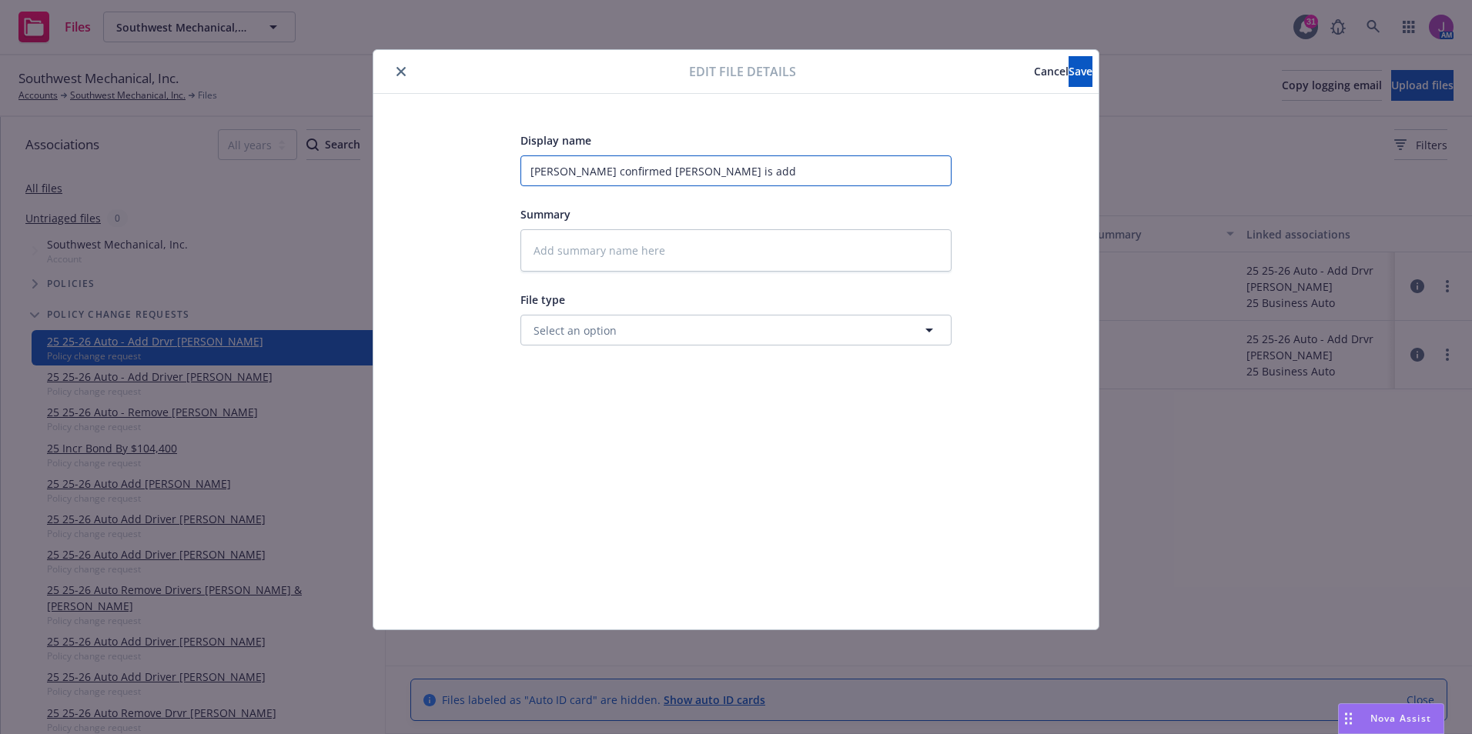
type textarea "x"
type input "Amwins confirmed Kevin Kazlo is adde"
type textarea "x"
type input "Amwins confirmed Kevin Kazlo is added"
type textarea "x"
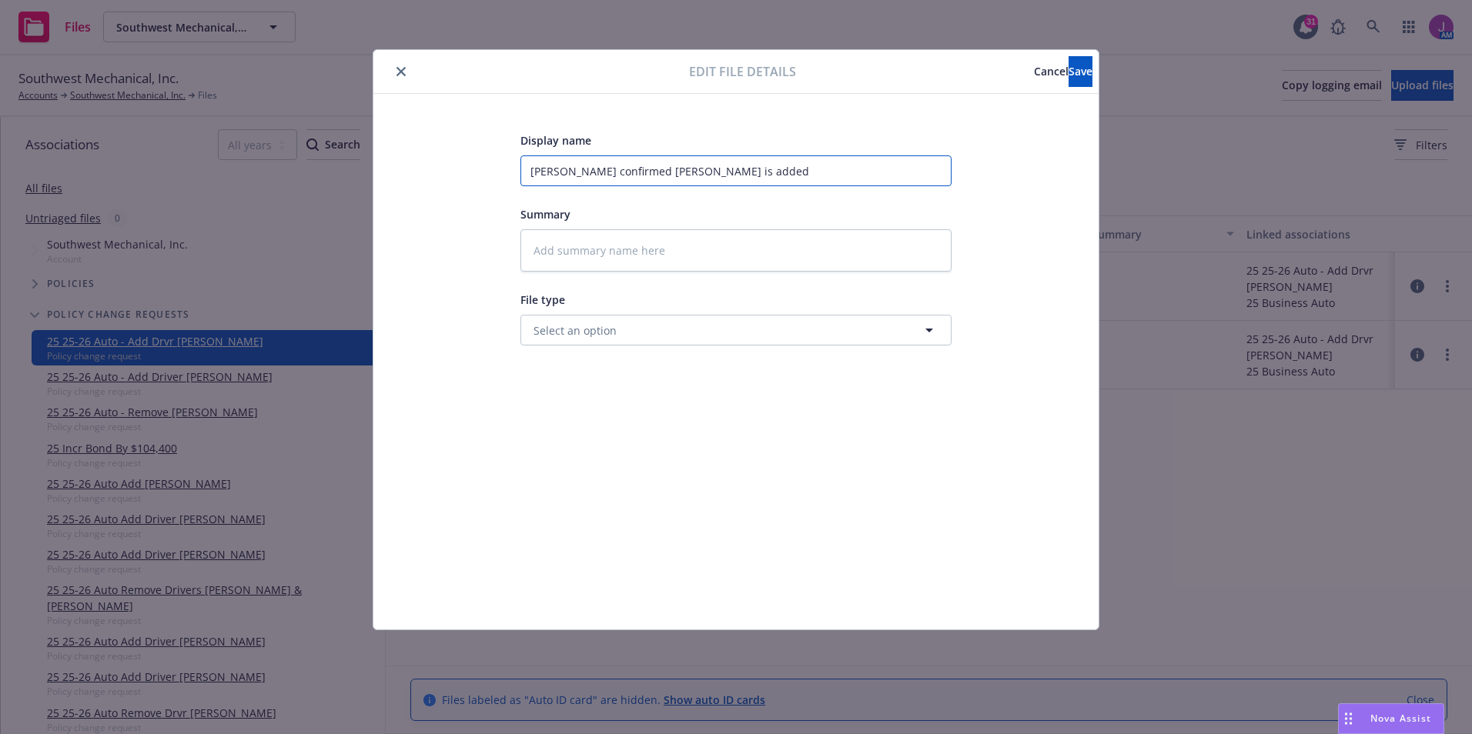
type input "Amwins confirmed Kevin Kazlo is added"
type textarea "x"
type input "2Amwins confirmed Kevin Kazlo is added"
type textarea "x"
type input "25Amwins confirmed Kevin Kazlo is added"
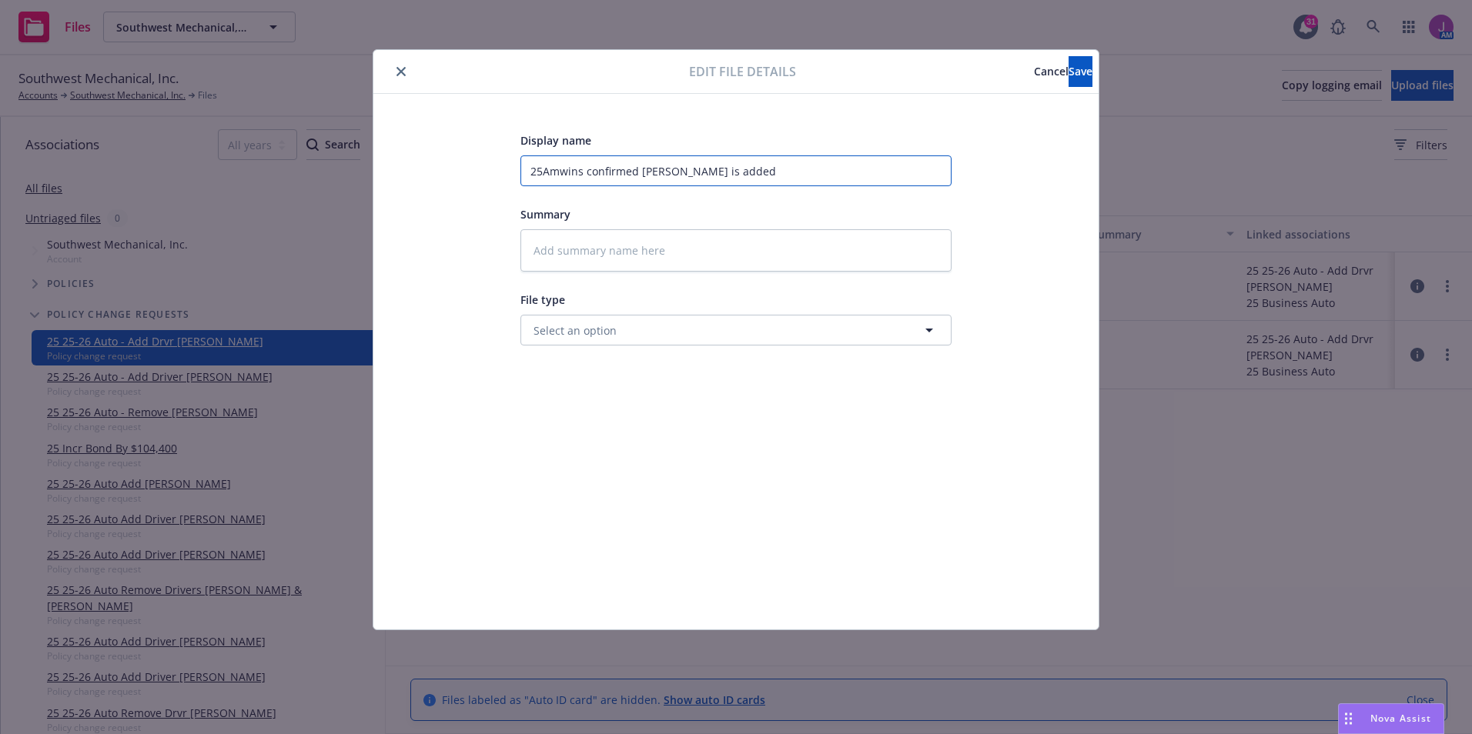
type textarea "x"
type input "25-Amwins confirmed Kevin Kazlo is added"
type textarea "x"
type input "25-2Amwins confirmed Kevin Kazlo is added"
type textarea "x"
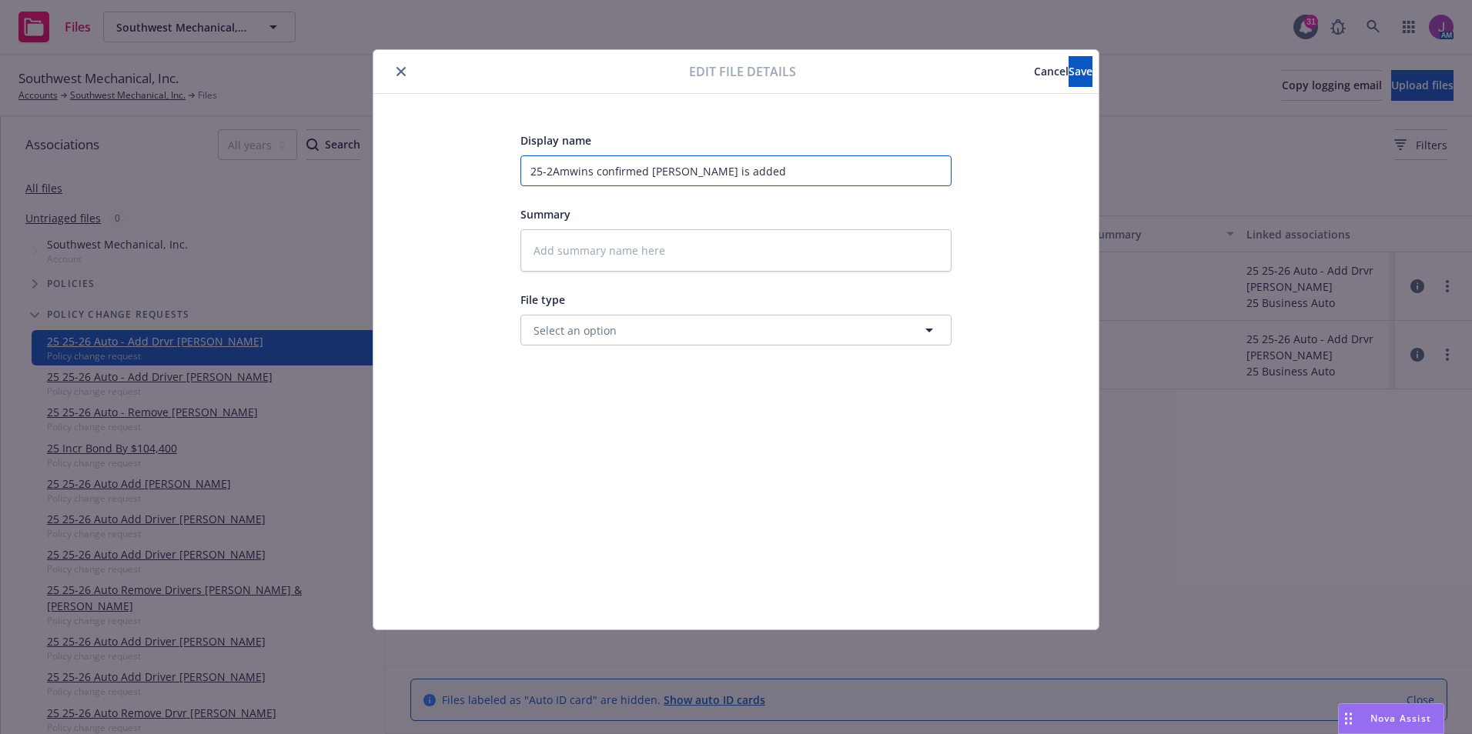
type input "25-26Amwins confirmed Kevin Kazlo is added"
type textarea "x"
type input "25-26 Amwins confirmed Kevin Kazlo is added"
type textarea "x"
type input "25-26 AAmwins confirmed Kevin Kazlo is added"
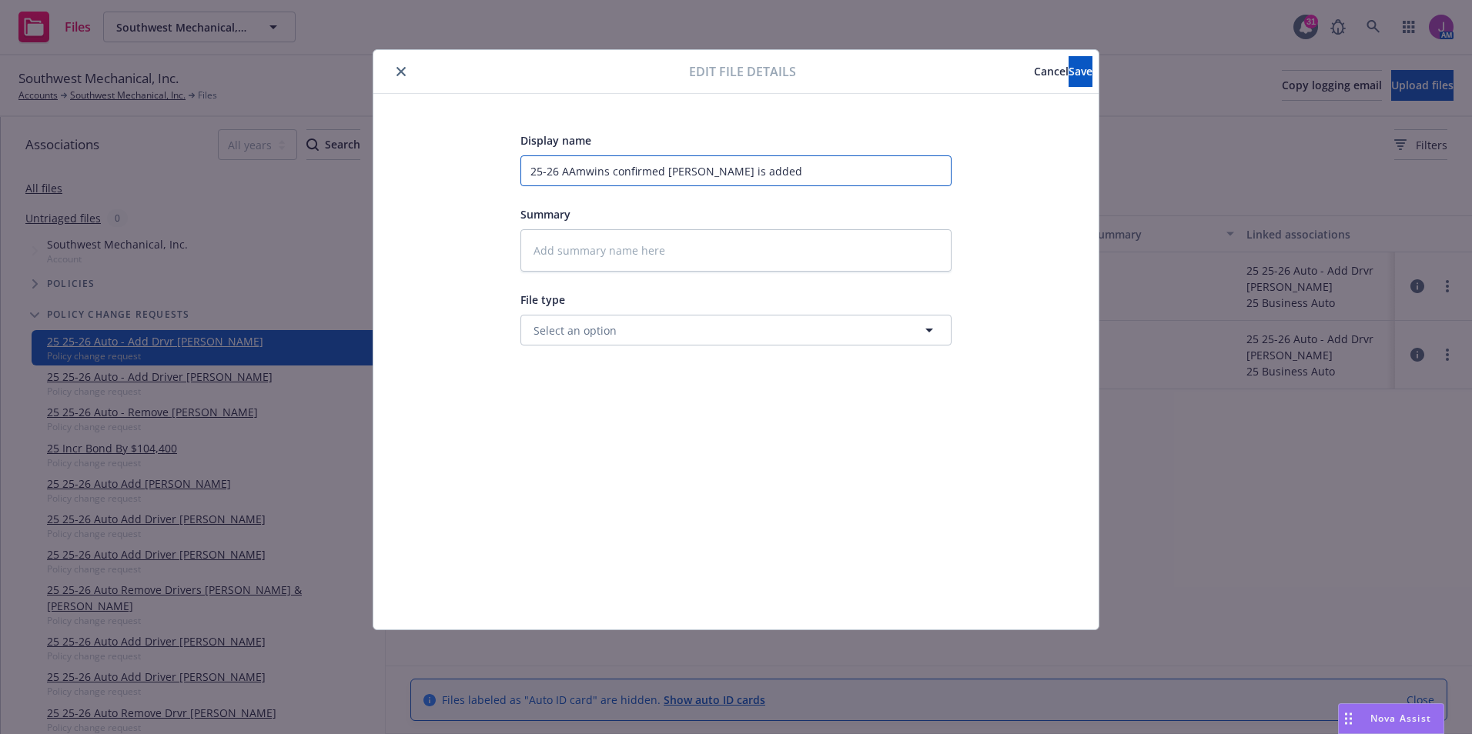
type textarea "x"
type input "25-26 AuAmwins confirmed Kevin Kazlo is added"
type textarea "x"
type input "25-26 AutAmwins confirmed Kevin Kazlo is added"
type textarea "x"
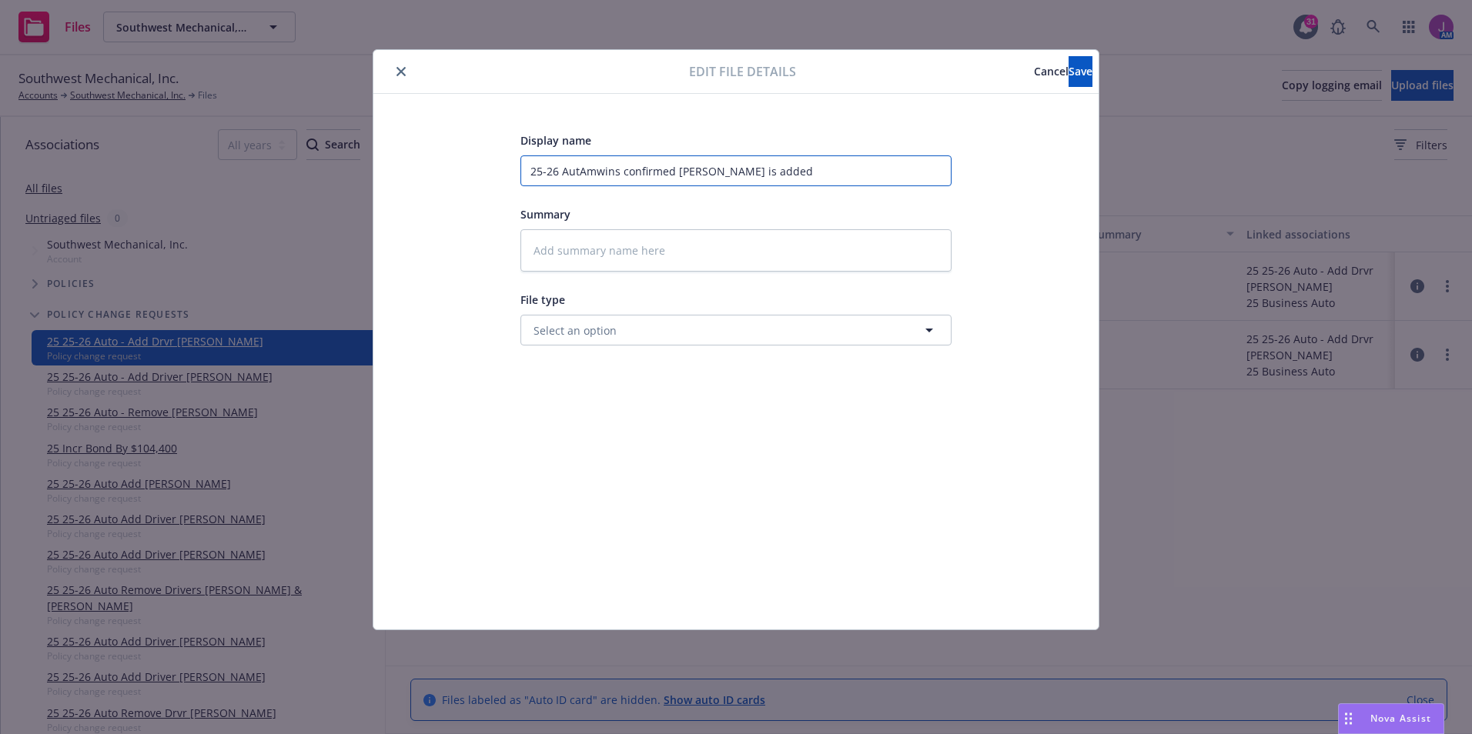
type input "25-26 AutoAmwins confirmed Kevin Kazlo is added"
type textarea "x"
type input "25-26 Auto Amwins confirmed Kevin Kazlo is added"
type textarea "x"
type input "25-26 Auto -Amwins confirmed Kevin Kazlo is added"
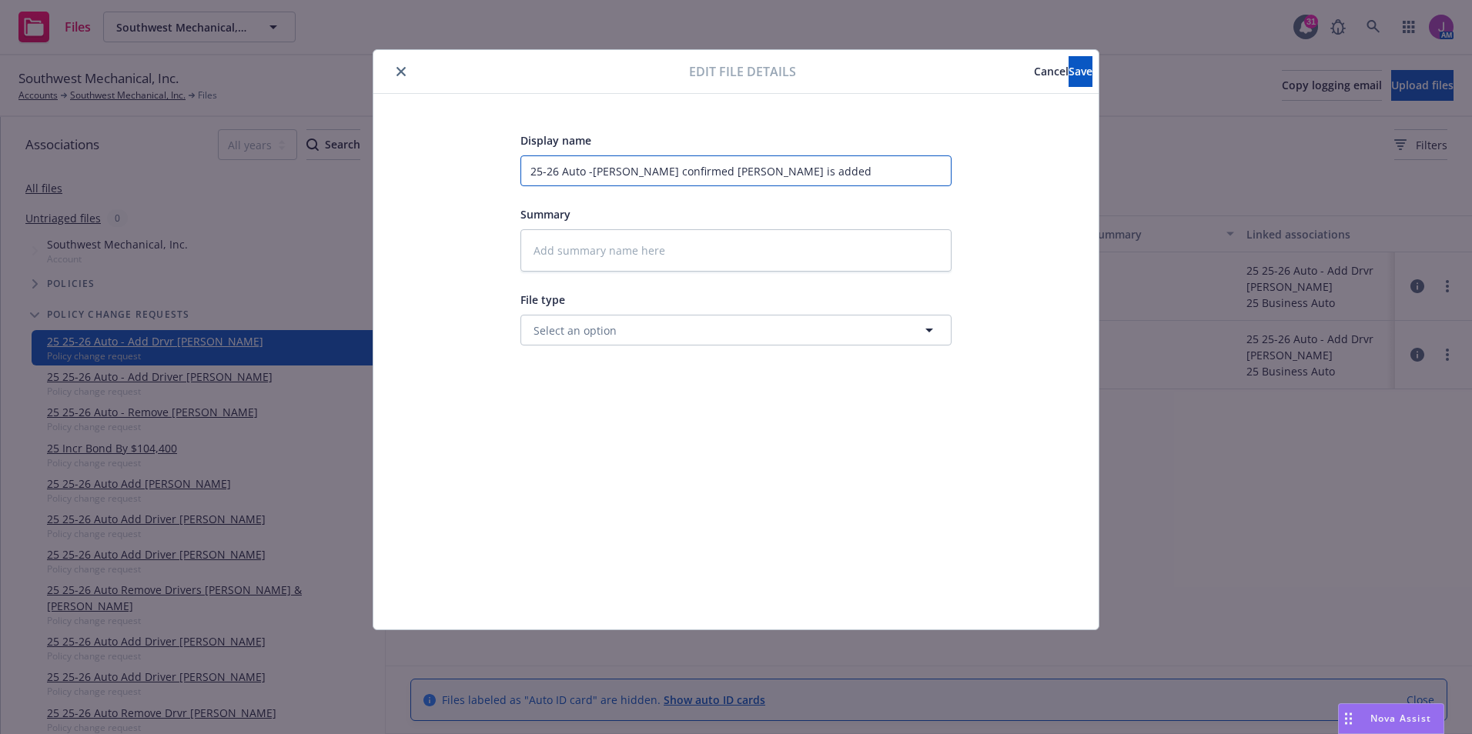
type textarea "x"
type input "25-26 Auto - Amwins confirmed Kevin Kazlo is added"
click at [585, 326] on span "Select an option" at bounding box center [574, 331] width 83 height 16
type input "email"
click at [590, 369] on div "Email" at bounding box center [735, 373] width 411 height 22
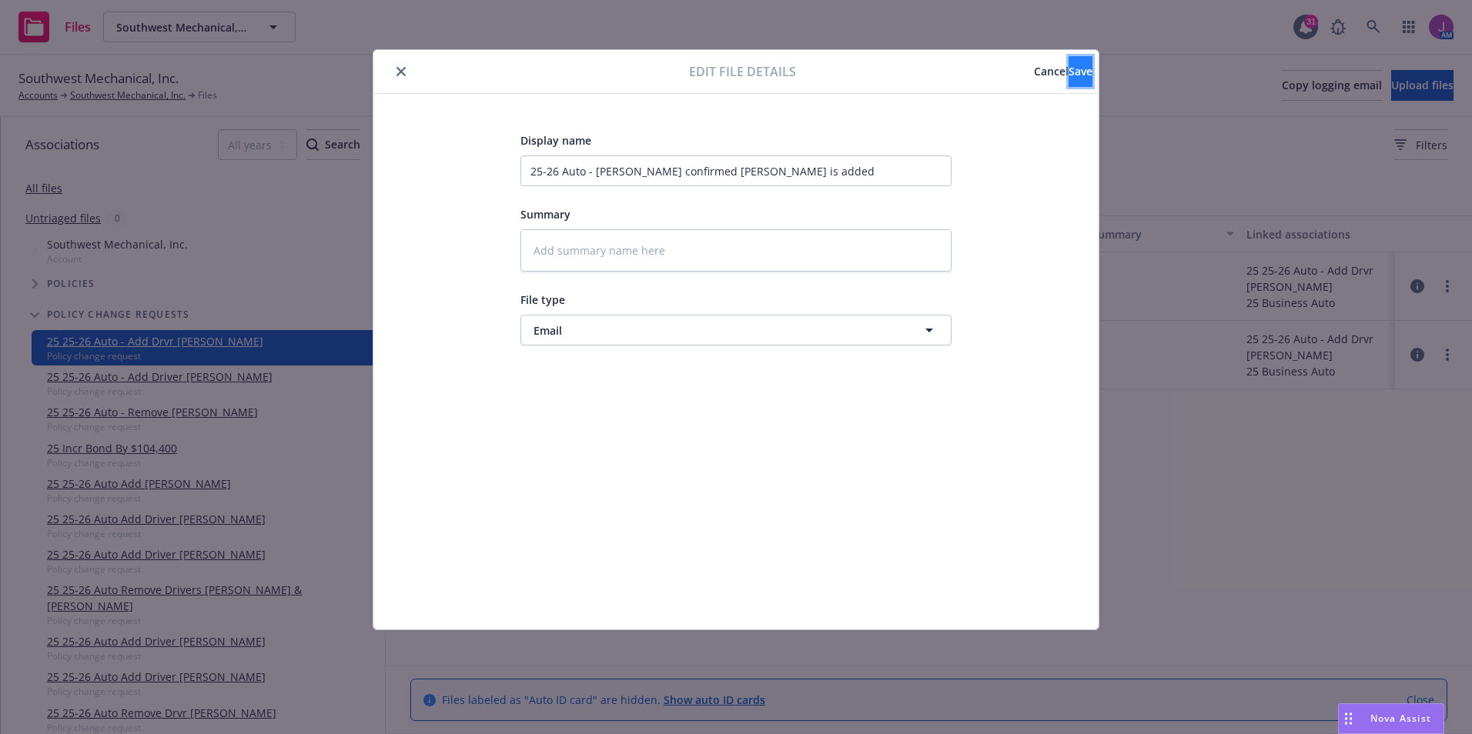
click at [1068, 79] on button "Save" at bounding box center [1080, 71] width 24 height 31
type textarea "x"
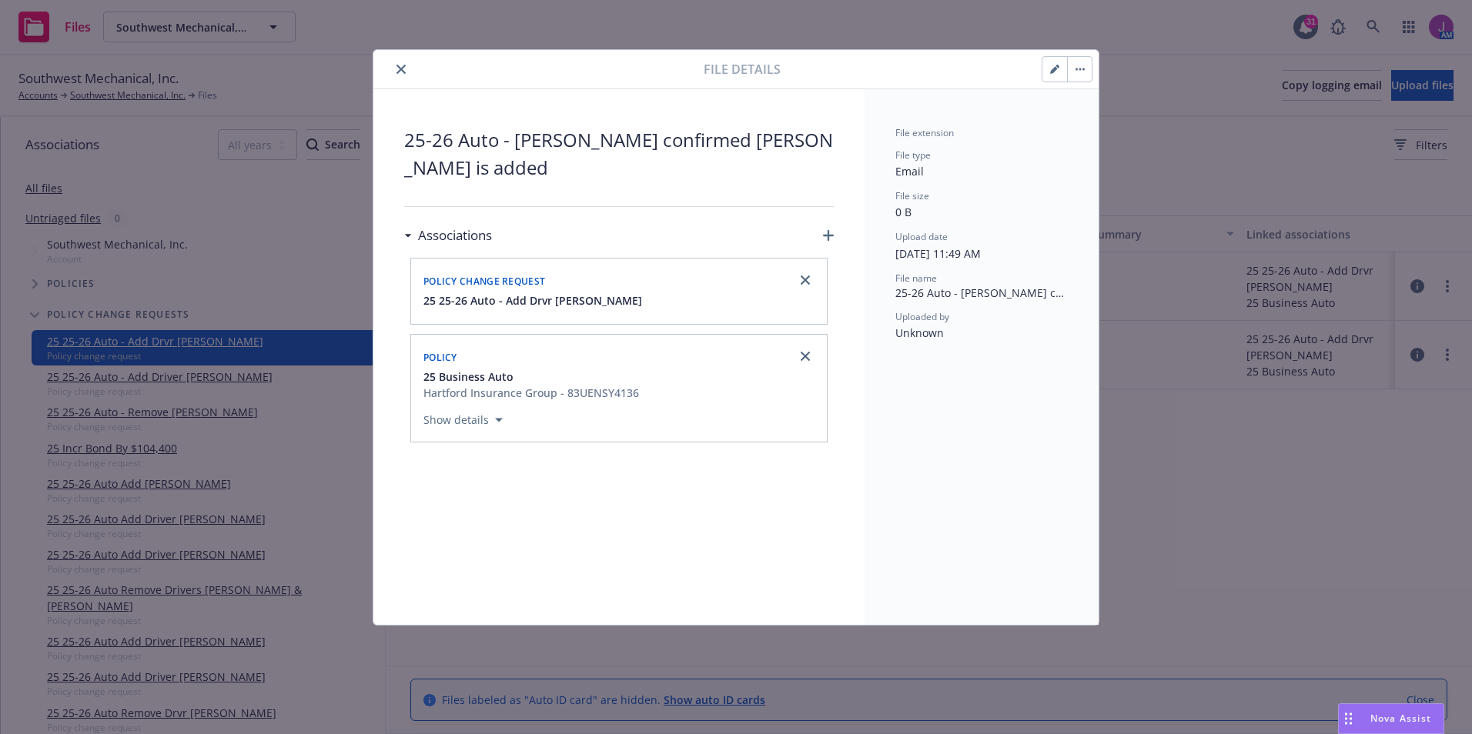
click at [403, 69] on icon "close" at bounding box center [400, 69] width 9 height 9
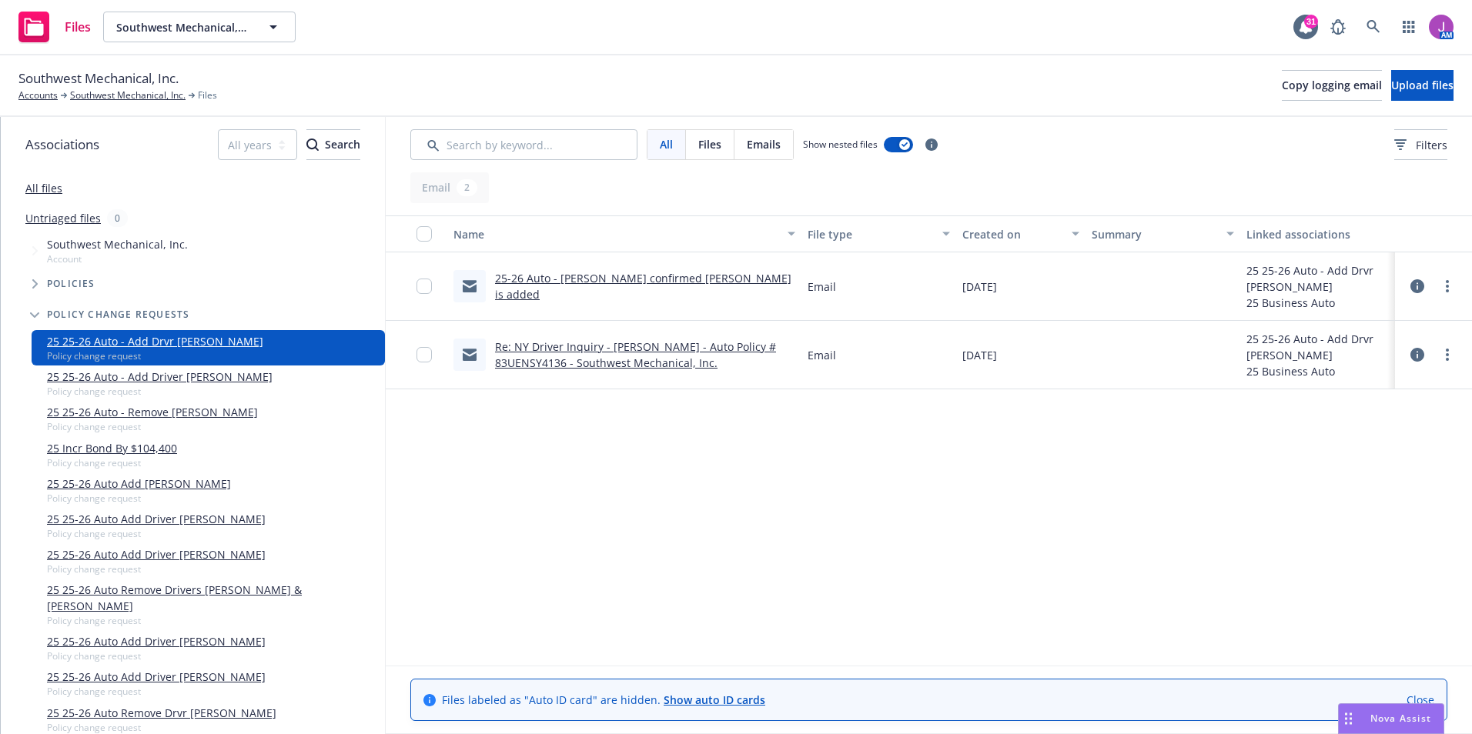
click at [1008, 558] on div "Name File type Created on Summary Linked associations 25-26 Auto - Amwins confi…" at bounding box center [929, 441] width 1086 height 450
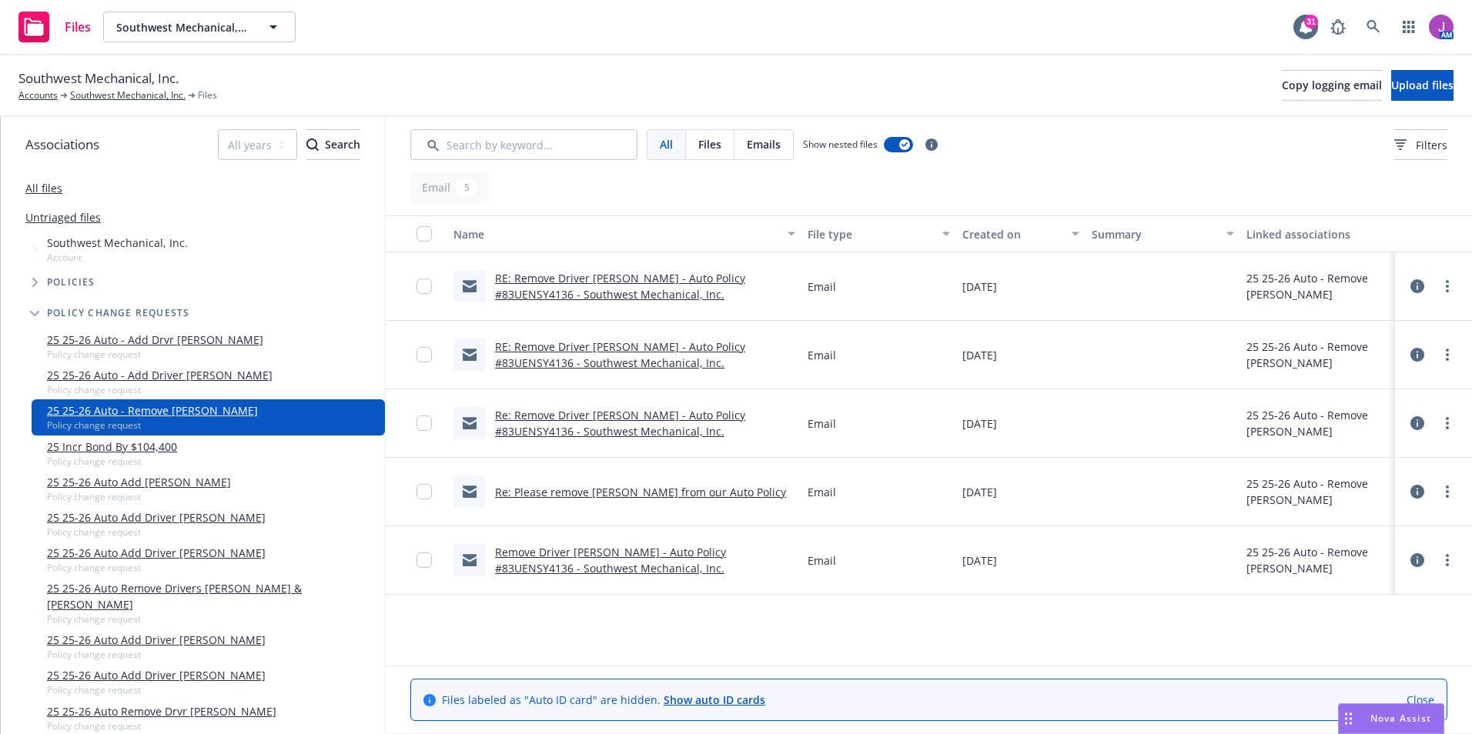
click at [569, 277] on link "RE: Remove Driver [PERSON_NAME] - Auto Policy #83UENSY4136 - Southwest Mechanic…" at bounding box center [620, 286] width 250 height 31
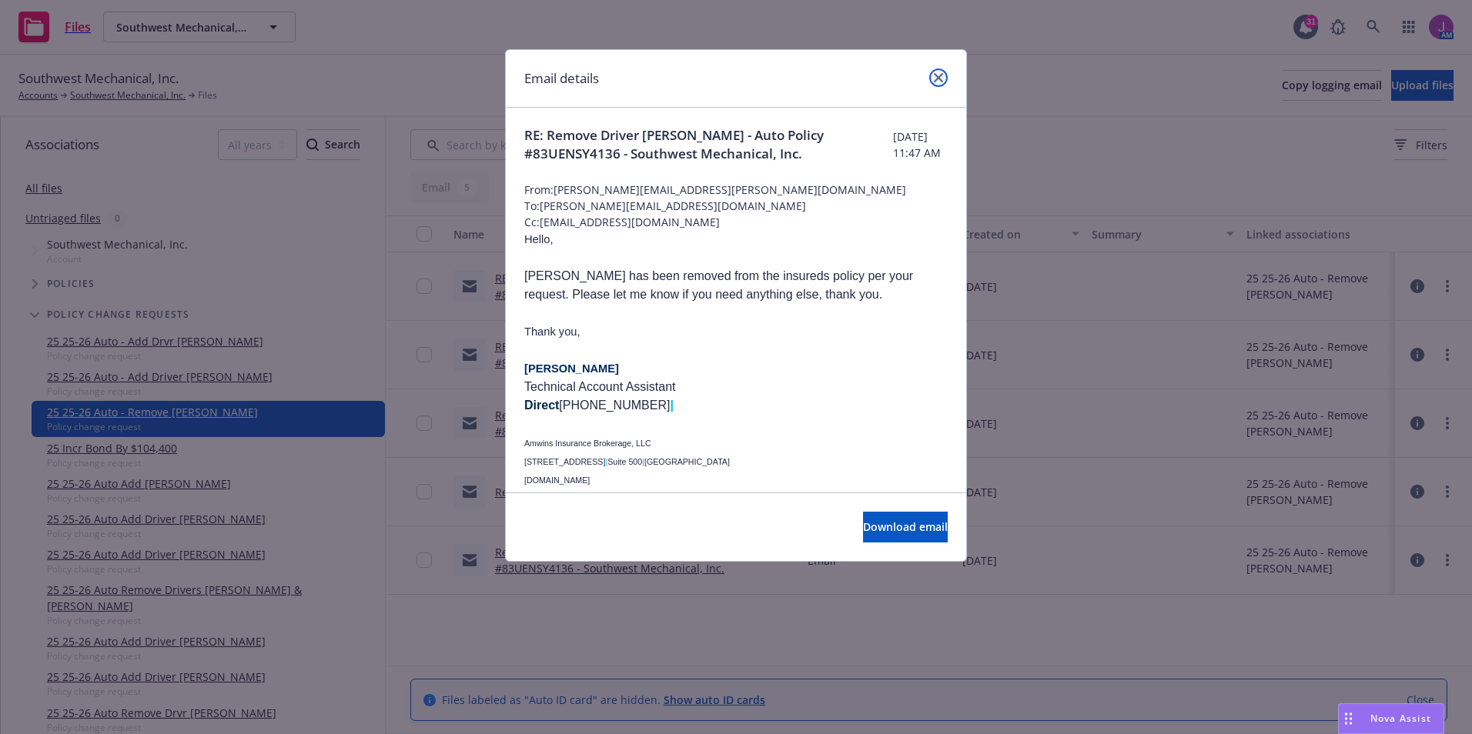
click at [935, 72] on link "close" at bounding box center [938, 78] width 18 height 18
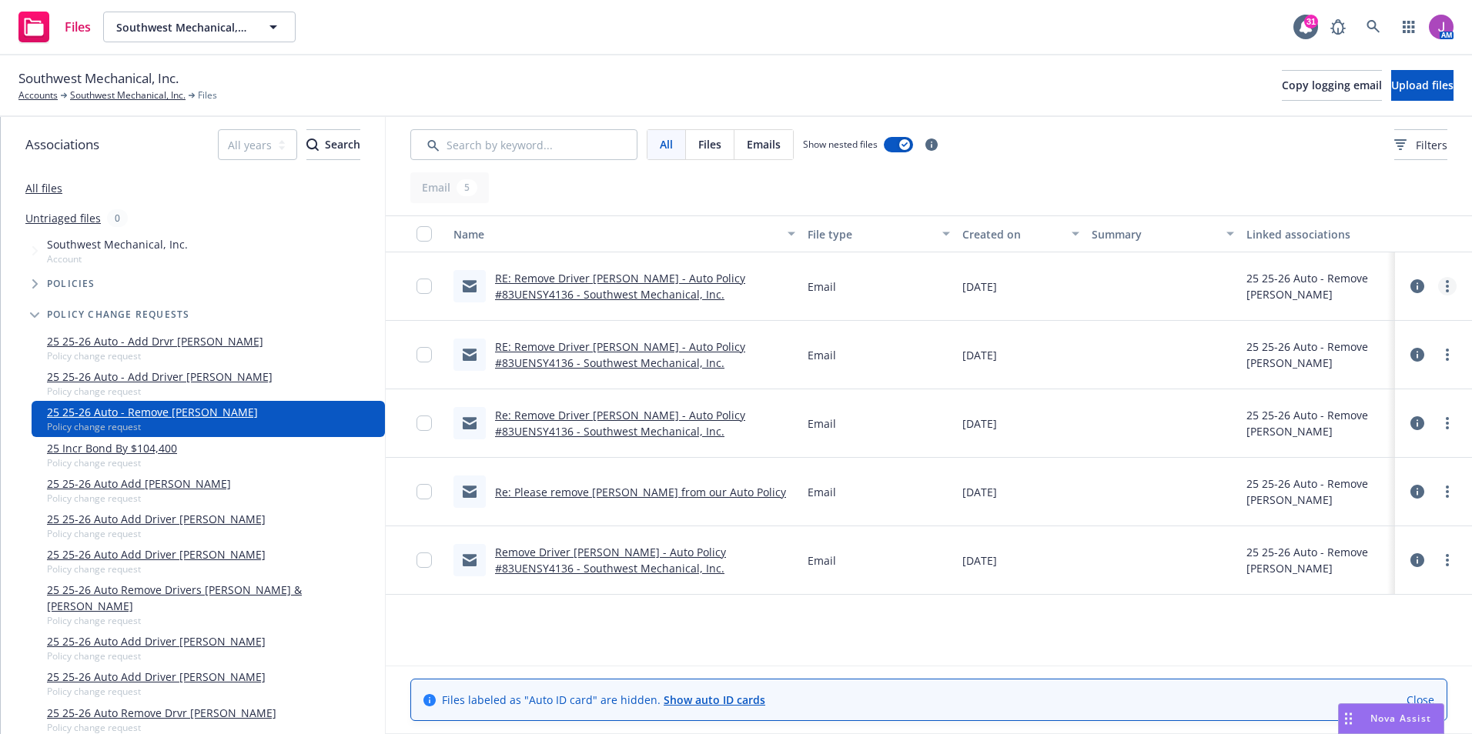
click at [1447, 287] on circle "more" at bounding box center [1447, 286] width 3 height 3
click at [1332, 383] on link "Edit" at bounding box center [1378, 379] width 153 height 31
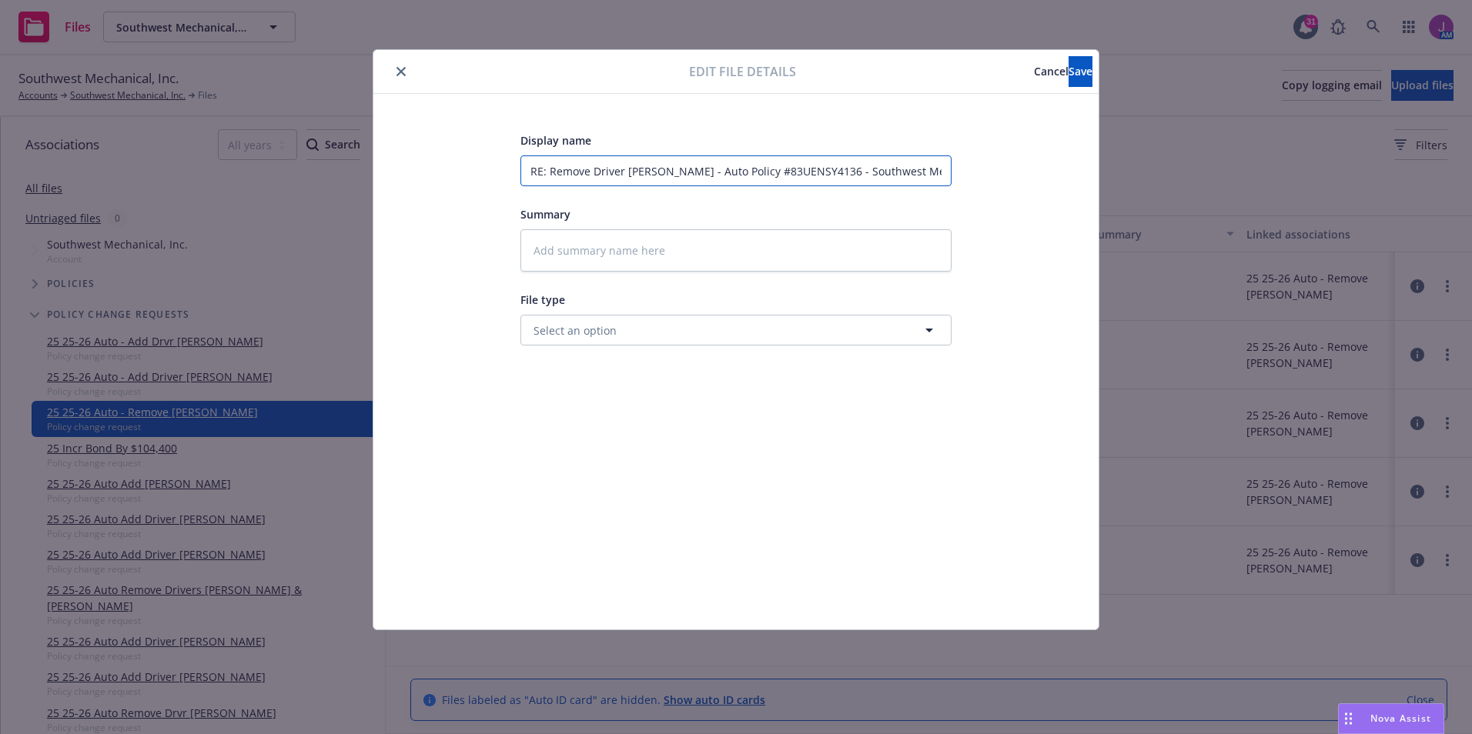
drag, startPoint x: 917, startPoint y: 175, endPoint x: 156, endPoint y: 171, distance: 760.5
click at [157, 171] on div "Edit file details Cancel Save Display name RE: Remove Driver [PERSON_NAME] - Au…" at bounding box center [736, 367] width 1472 height 734
type textarea "x"
type input "hanical, Inc."
drag, startPoint x: 630, startPoint y: 177, endPoint x: 382, endPoint y: 181, distance: 248.6
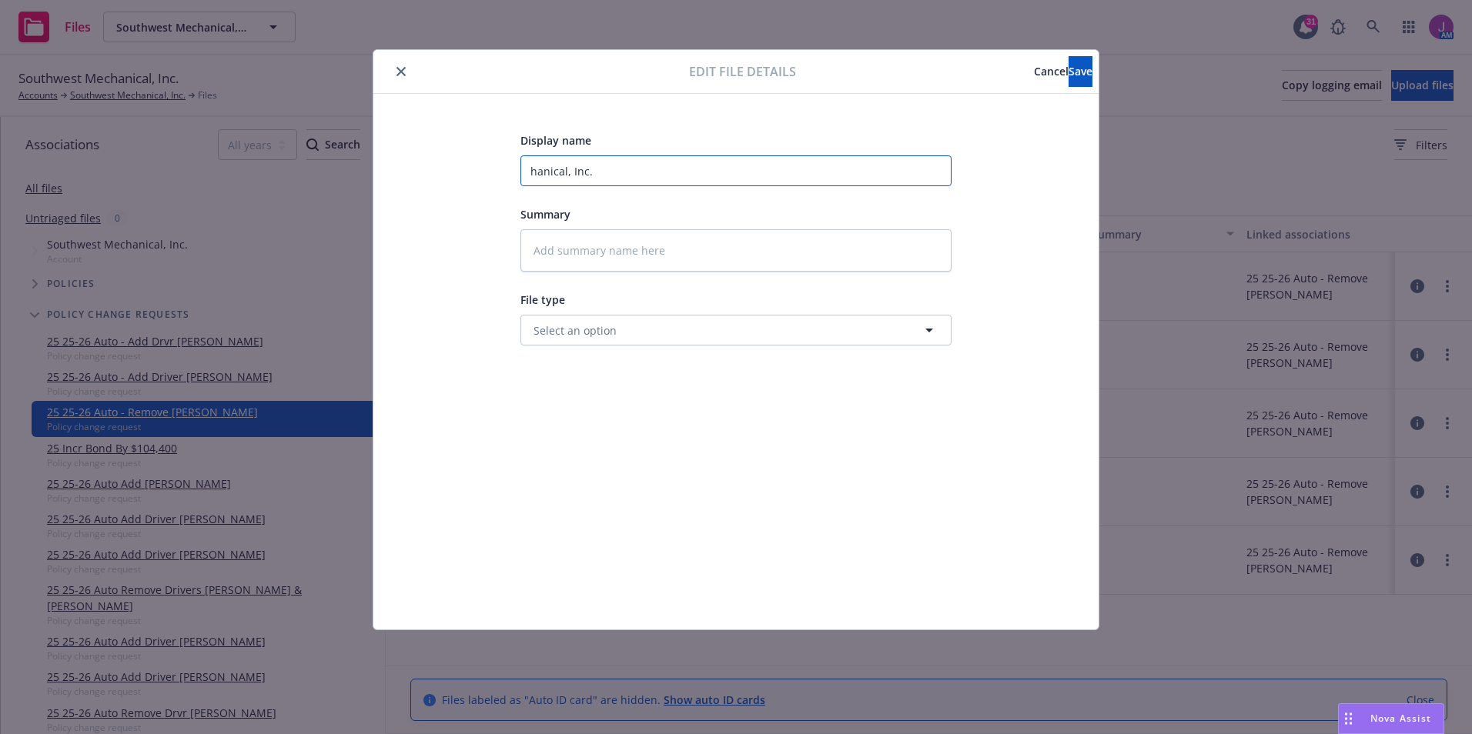
click at [382, 181] on div "Display name hanical, Inc. Summary File type Select an option" at bounding box center [735, 362] width 725 height 536
type textarea "x"
type input "2"
type textarea "x"
type input "25"
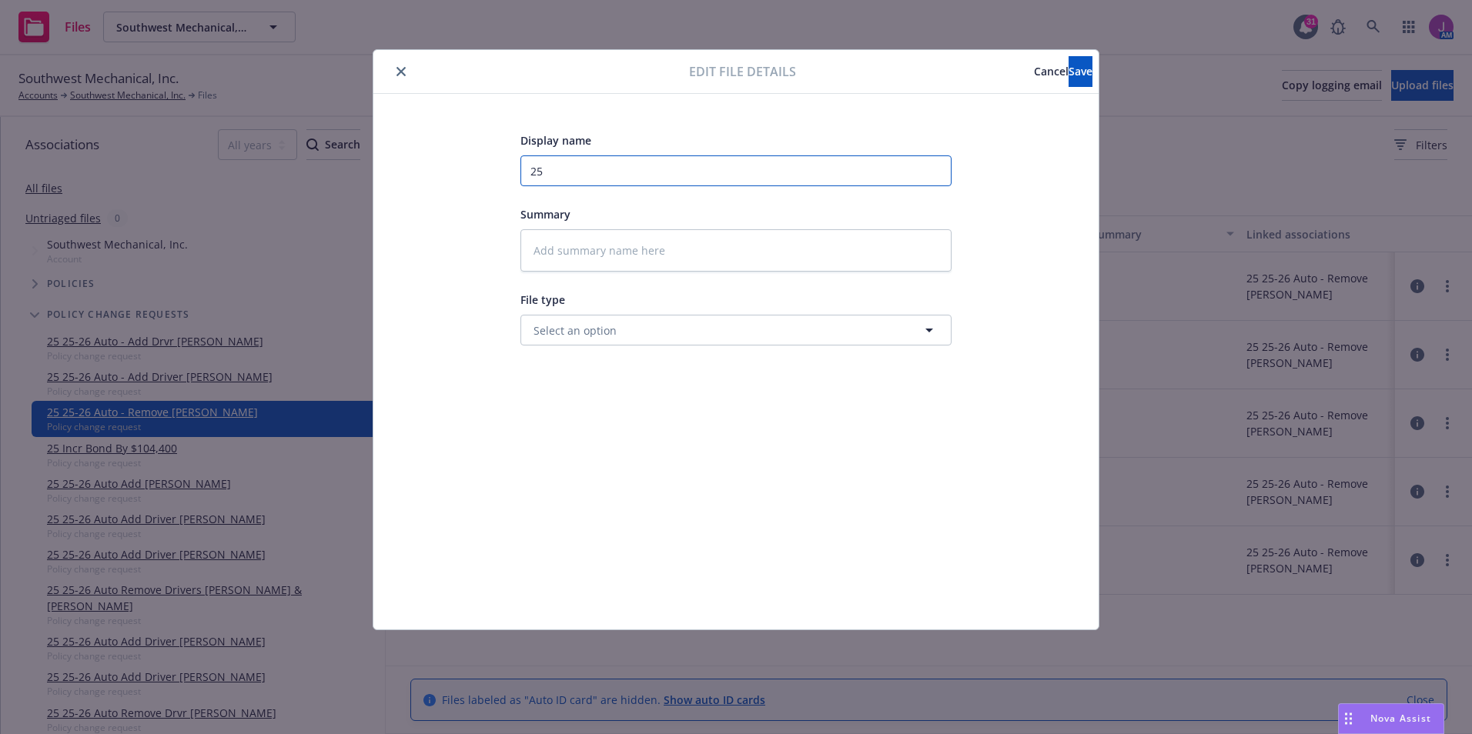
type textarea "x"
type input "25-"
type textarea "x"
type input "25-2"
type textarea "x"
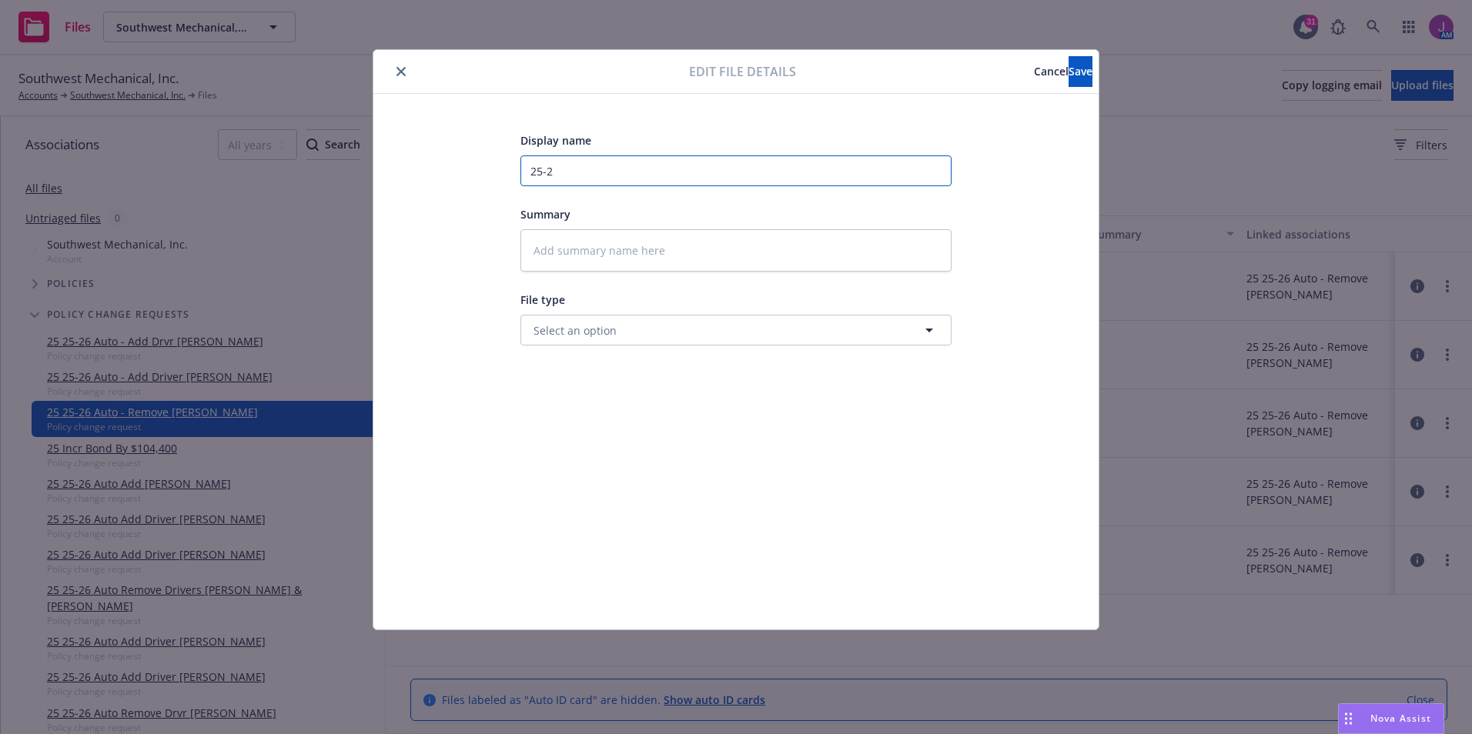
type input "25-26"
type textarea "x"
type input "25-26"
type textarea "x"
type input "25-26 A"
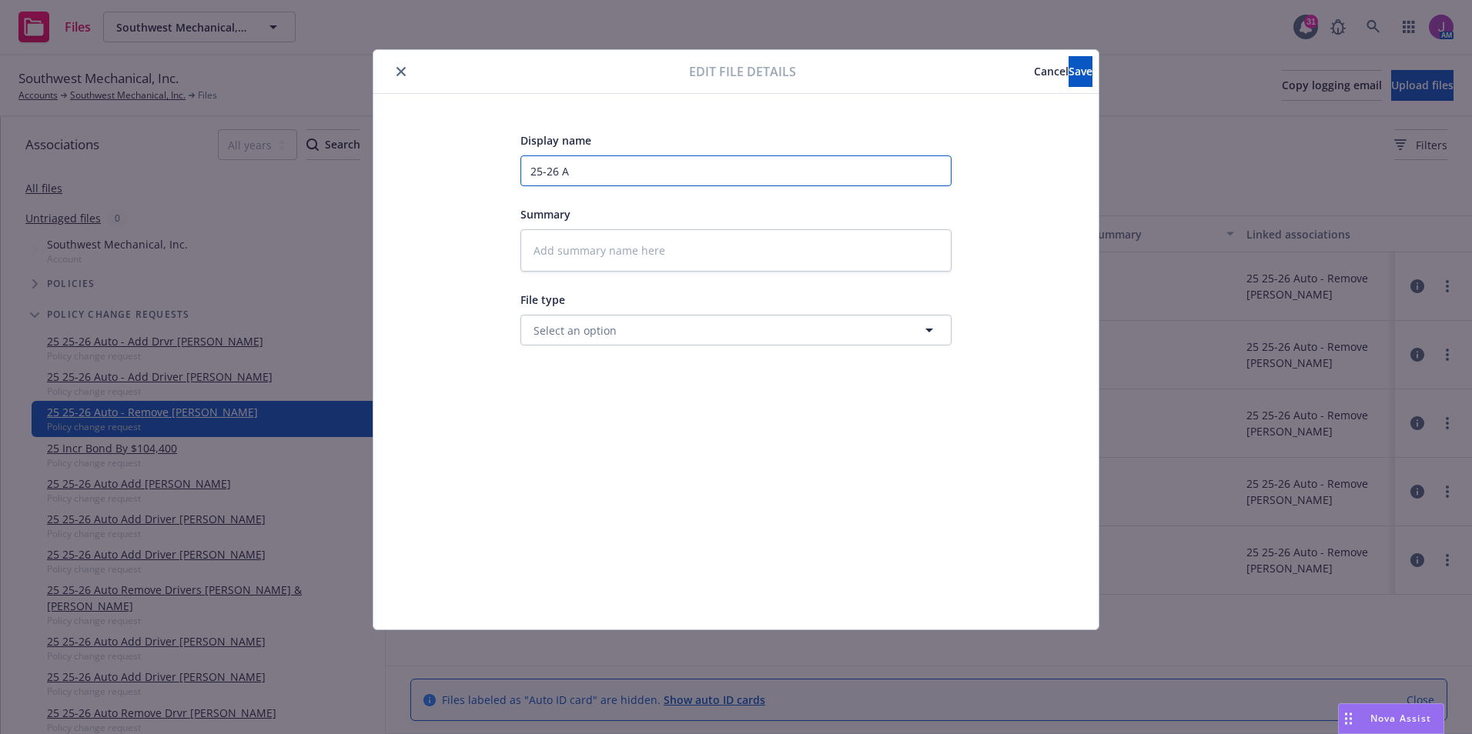
type textarea "x"
type input "25-26 Au"
type textarea "x"
type input "25-26 Aut"
type textarea "x"
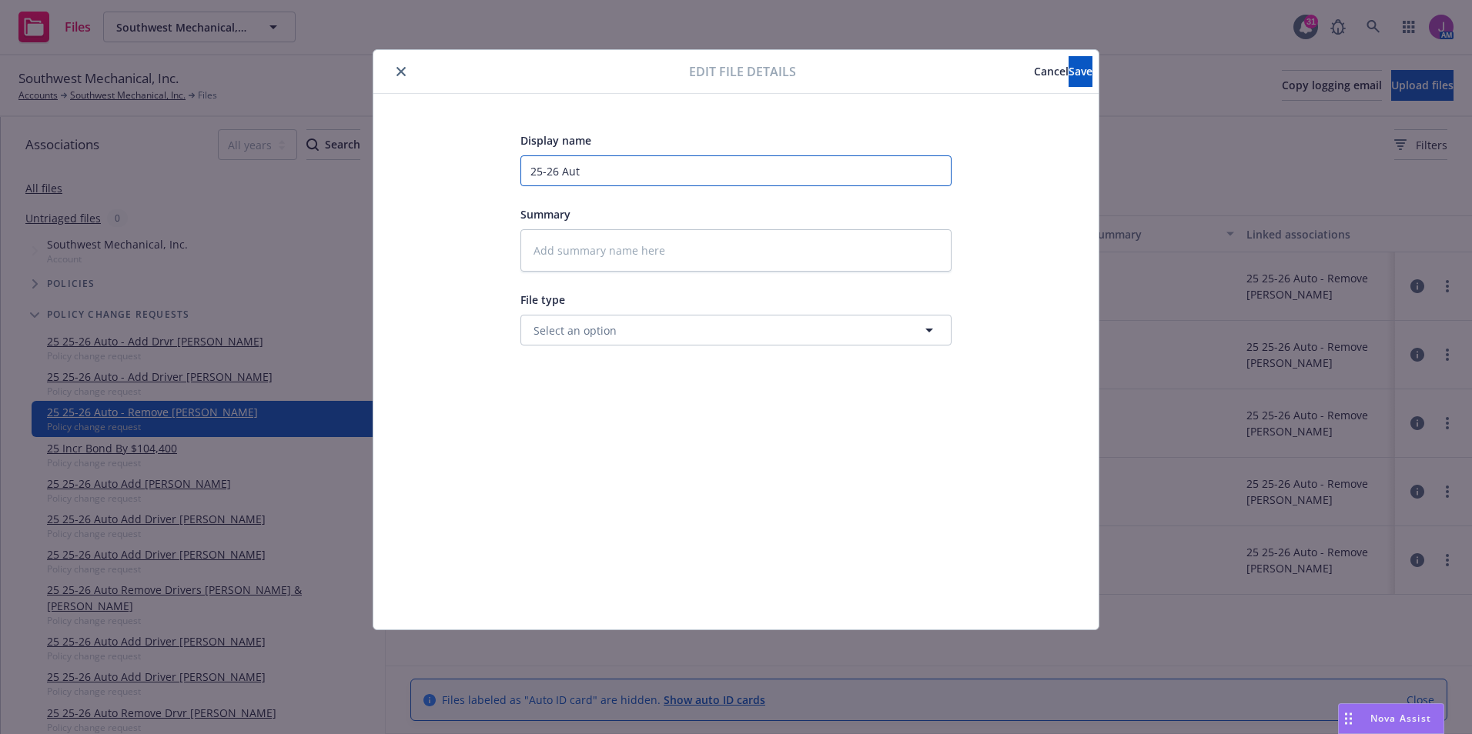
type input "25-26 Auto"
type textarea "x"
type input "25-26 Auto"
type textarea "x"
type input "25-26 Auto -"
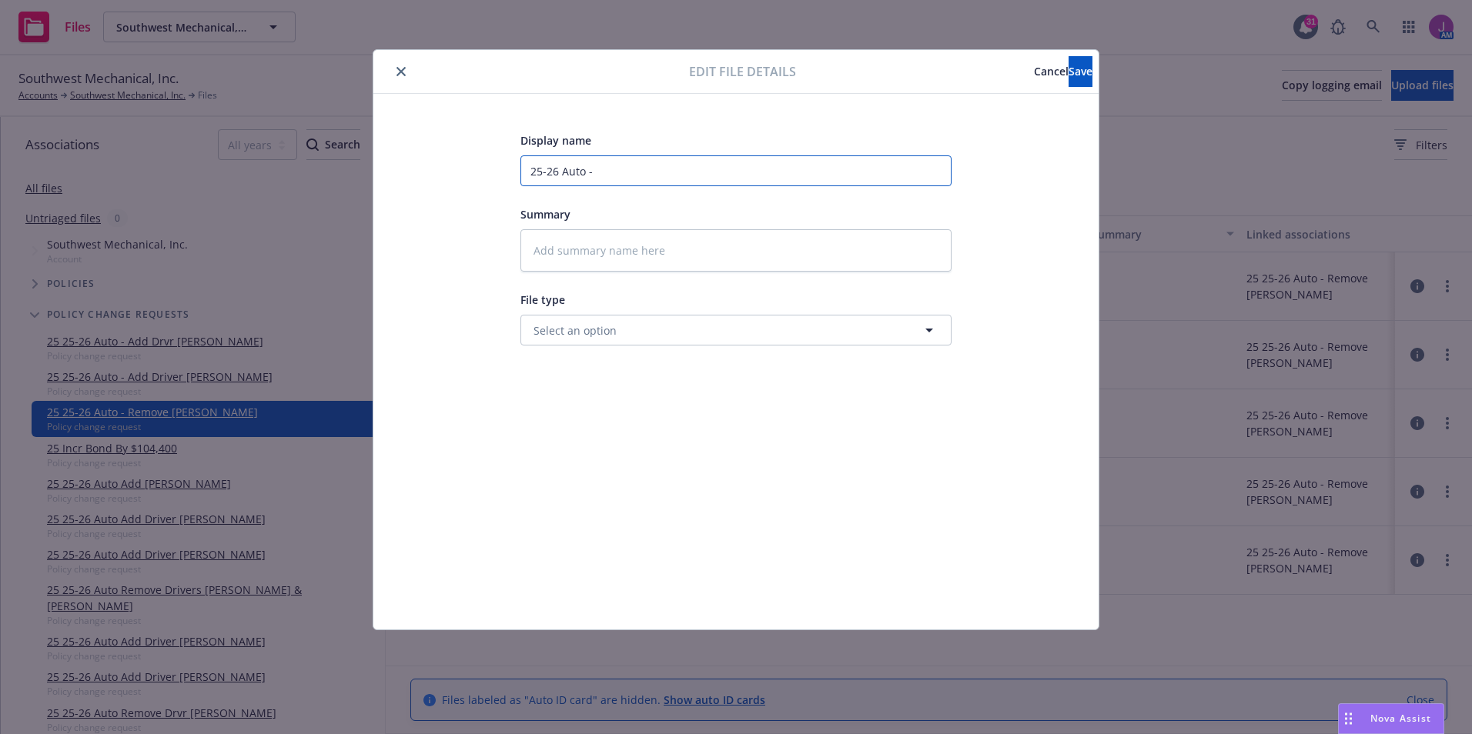
type textarea "x"
type input "25-26 Auto -"
type textarea "x"
type input "25-26 Auto - A"
type textarea "x"
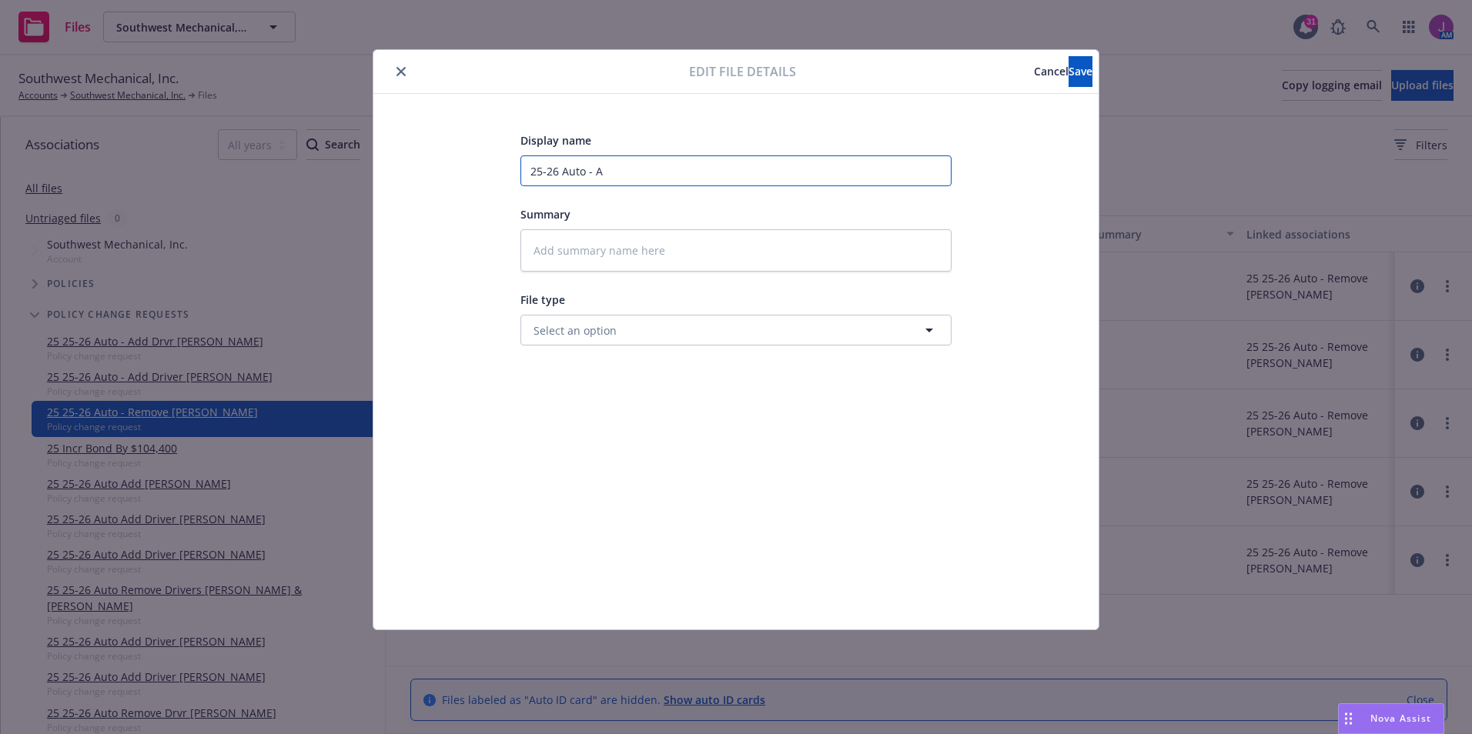
type input "25-26 Auto - AA"
type textarea "x"
type input "25-26 Auto - A"
type textarea "x"
type input "25-26 Auto -"
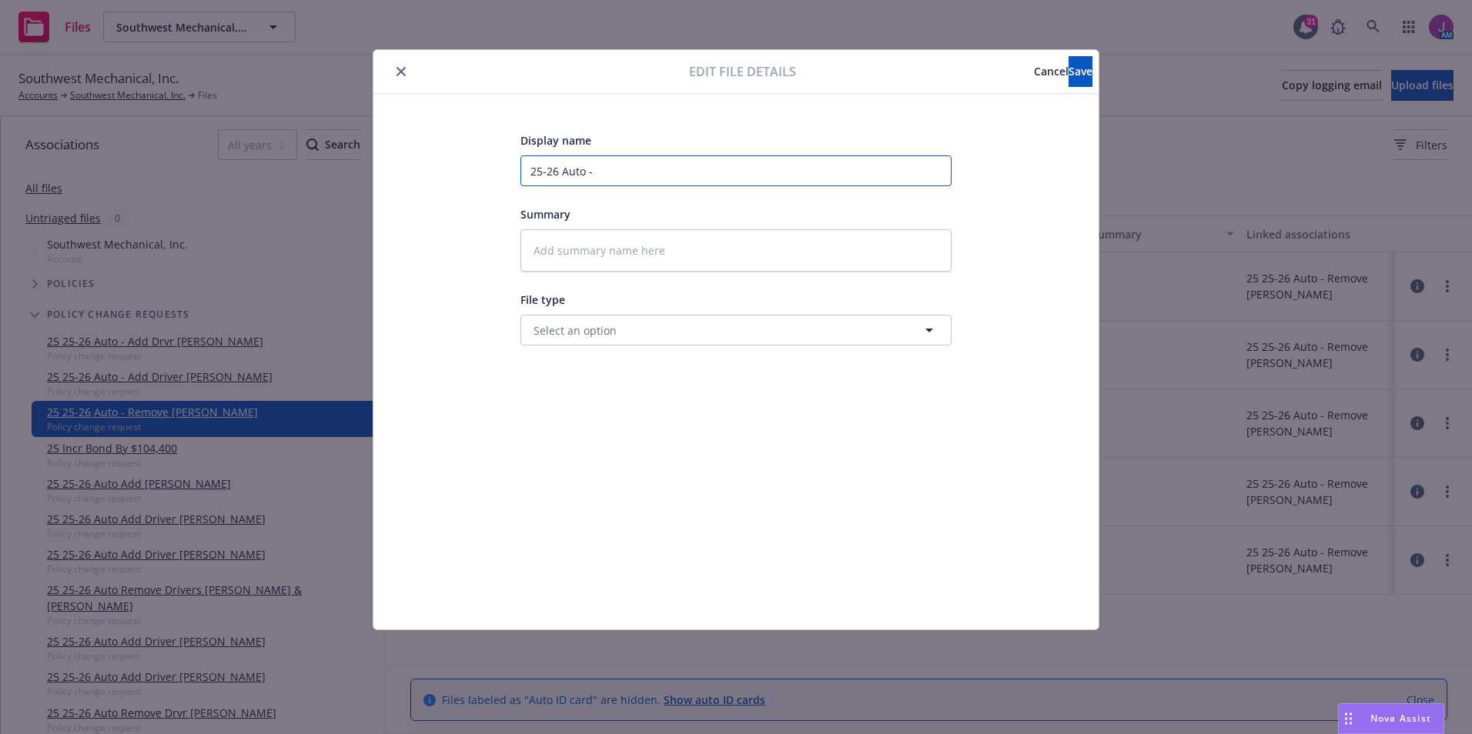
type textarea "x"
type input "25-26 Auto - A"
type textarea "x"
type input "25-26 Auto - Am"
type textarea "x"
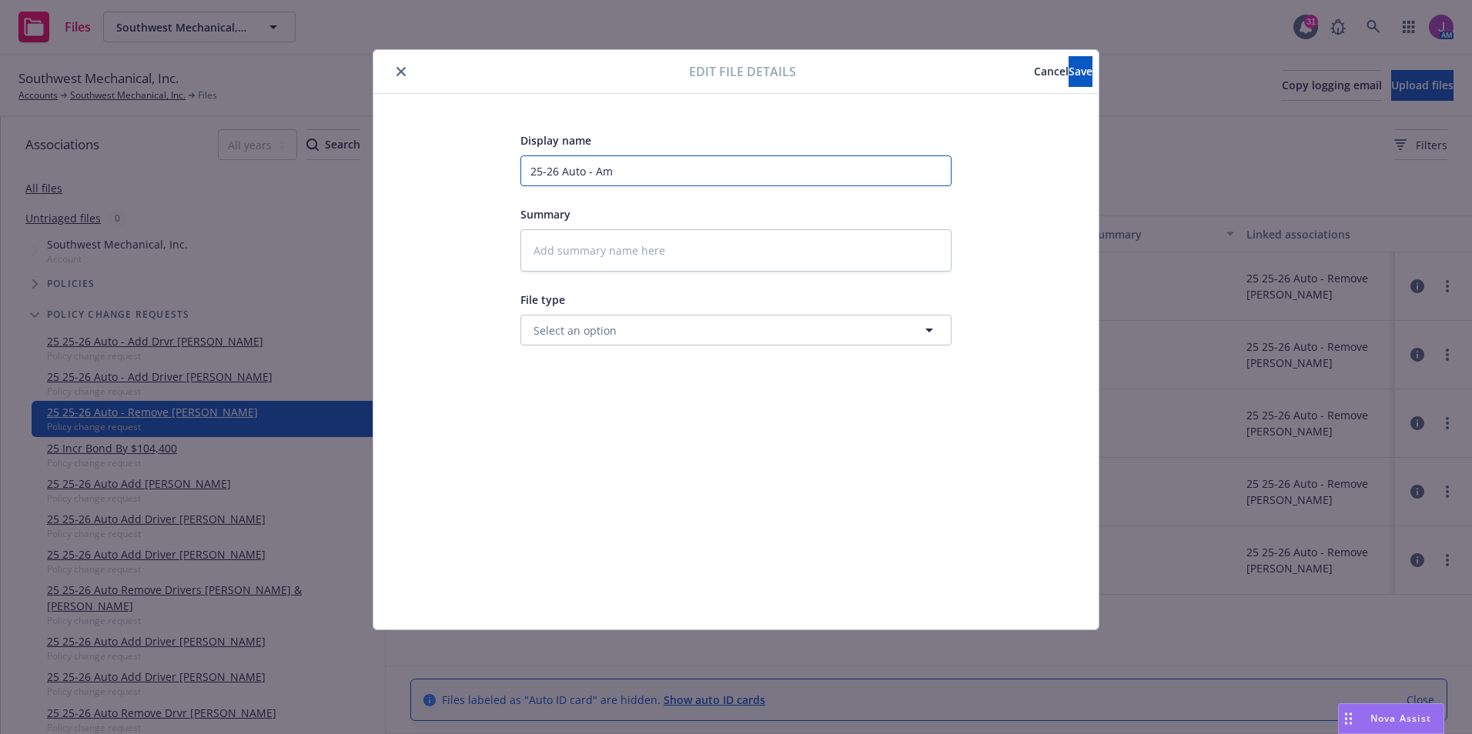
type input "25-26 Auto - Amw"
type textarea "x"
type input "25-26 Auto - Amwi"
type textarea "x"
type input "25-26 Auto - Amwin"
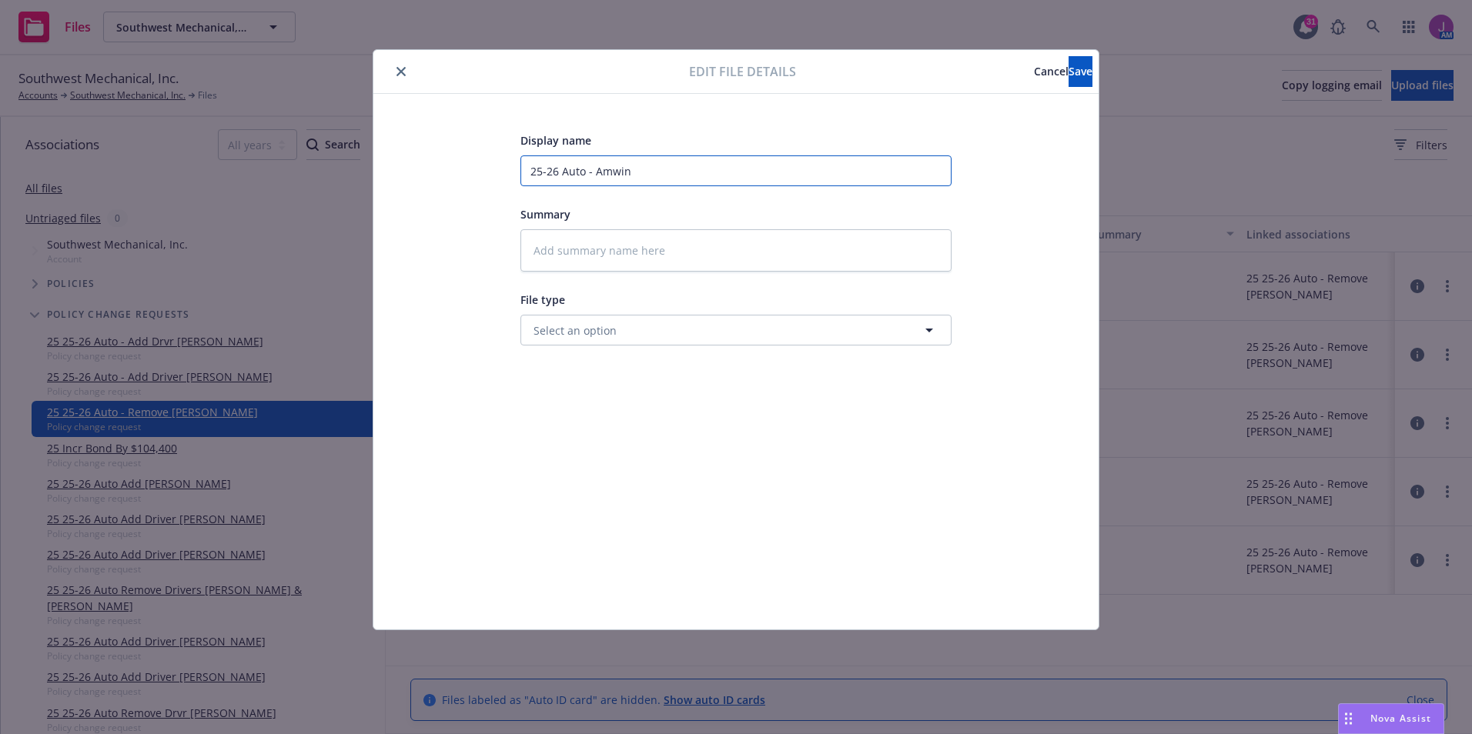
type textarea "x"
type input "25-26 Auto - Amwins"
type textarea "x"
type input "25-26 Auto - Amwins"
type textarea "x"
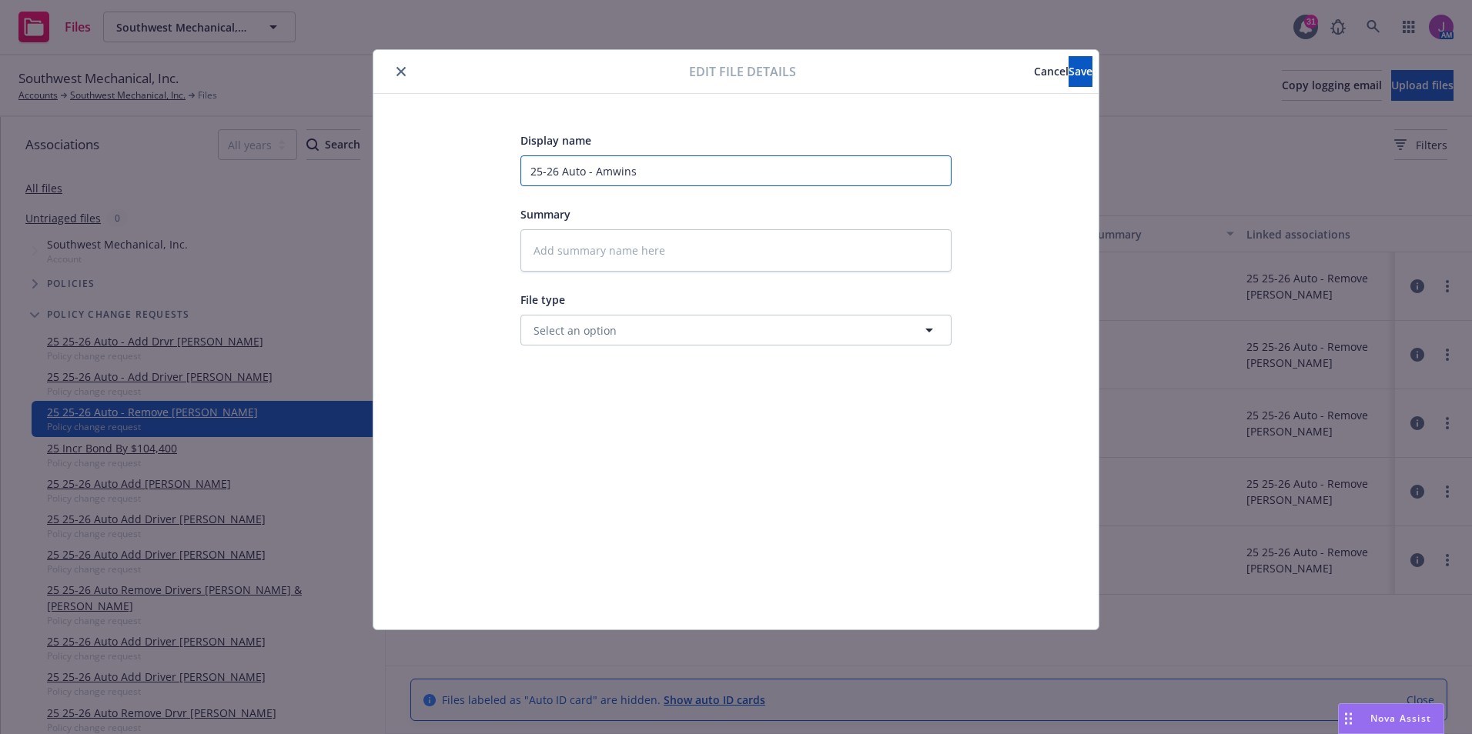
type input "25-26 Auto - Amwins c"
type textarea "x"
type input "25-26 Auto - Amwins co"
type textarea "x"
type input "25-26 Auto - Amwins con"
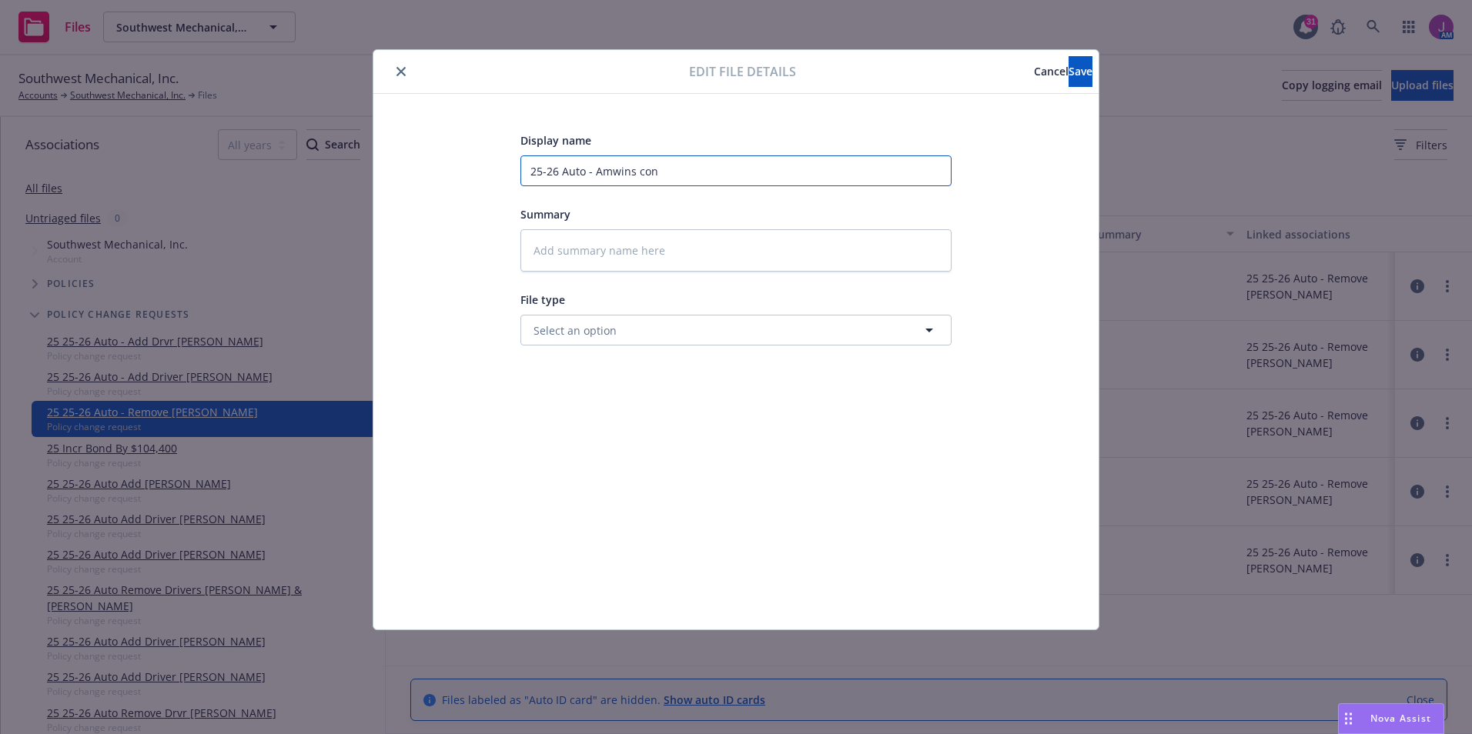
type textarea "x"
type input "25-26 Auto - Amwins conf"
type textarea "x"
type input "25-26 Auto - Amwins confi"
type textarea "x"
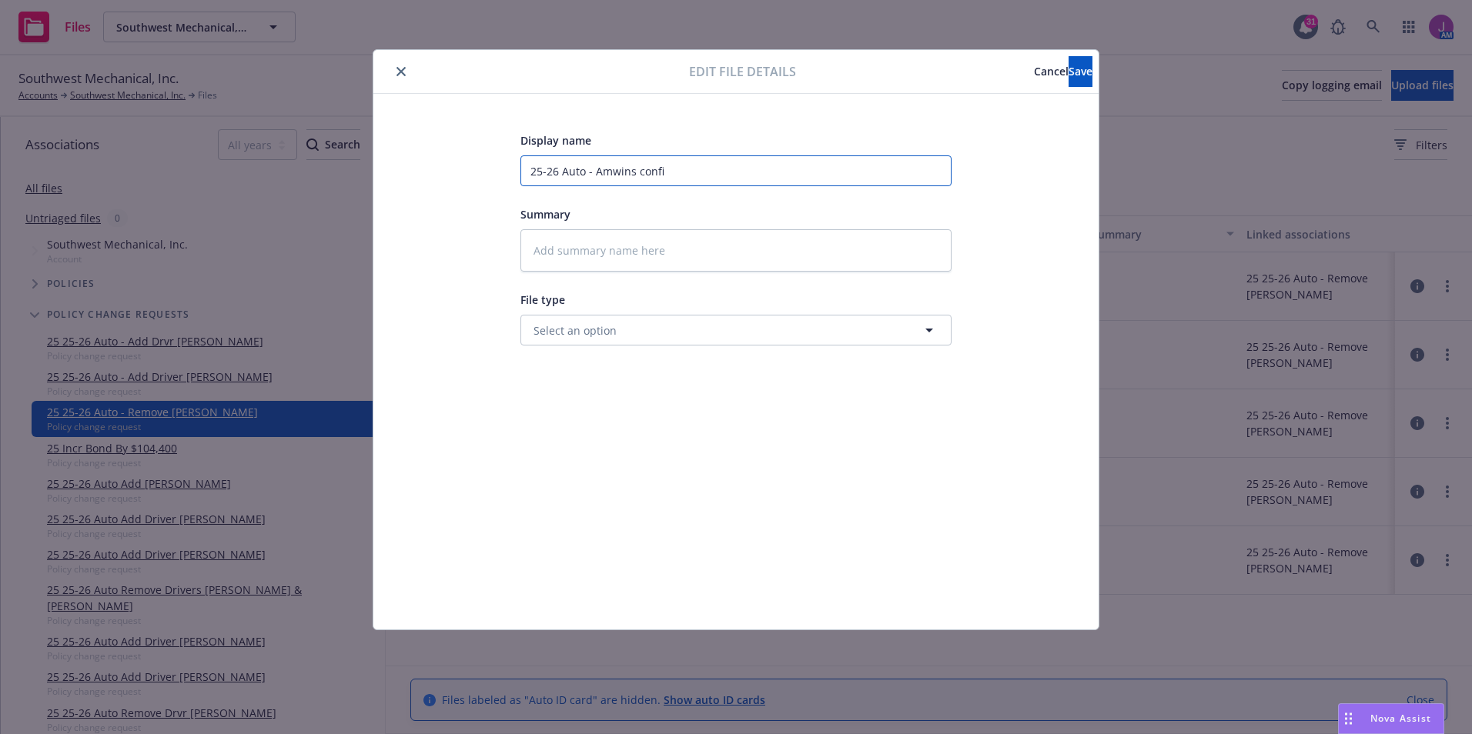
type input "25-26 Auto - Amwins confim"
type textarea "x"
type input "25-26 Auto - Amwins confi"
type textarea "x"
type input "25-26 Auto - Amwins confir"
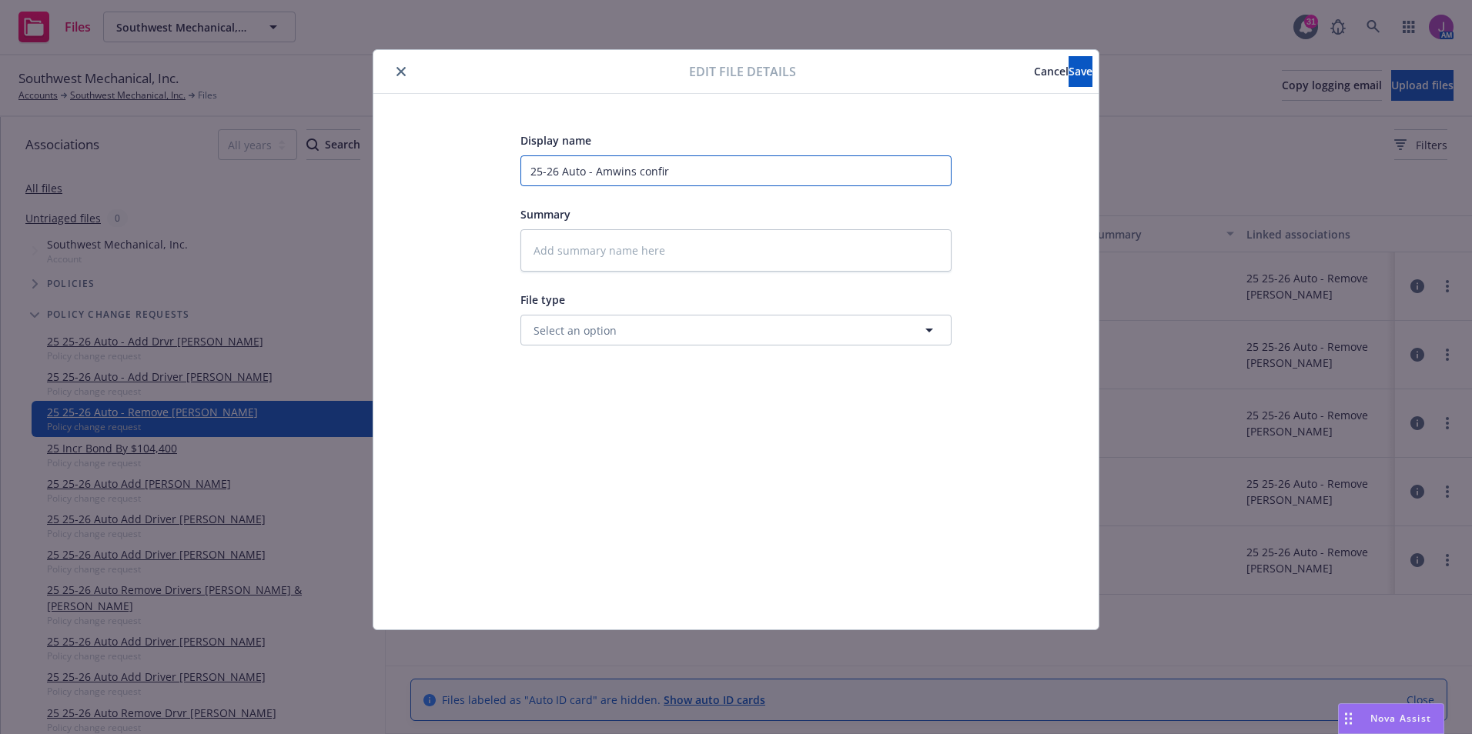
type textarea "x"
type input "25-26 Auto - Amwins confirm"
type textarea "x"
type input "25-26 Auto - Amwins confirme"
type textarea "x"
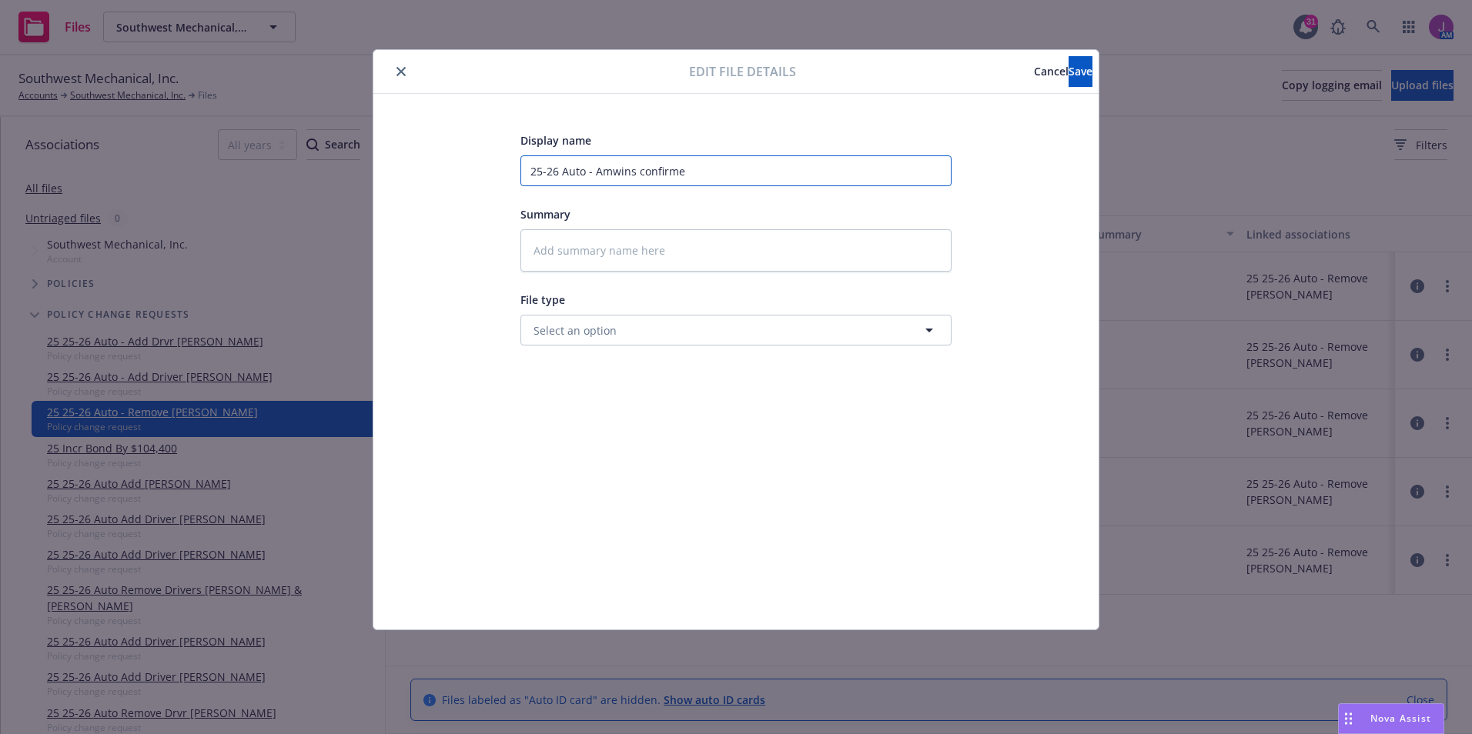
type input "25-26 Auto - Amwins confirmed"
type textarea "x"
type input "25-26 Auto - Amwins confirmed"
type textarea "x"
type input "25-26 Auto - Amwins confirmed J"
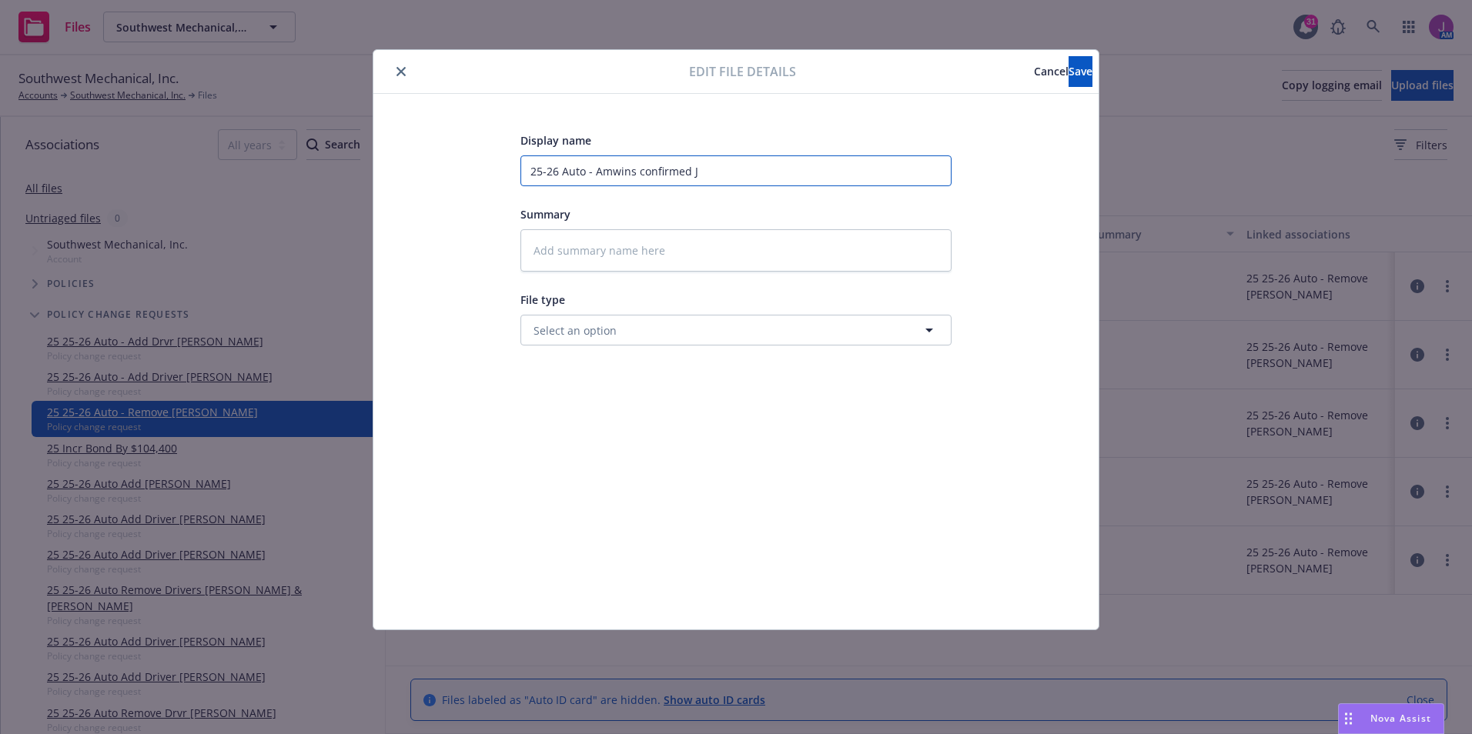
type textarea "x"
type input "25-26 Auto - [PERSON_NAME] confirmed [PERSON_NAME]"
type textarea "x"
type input "25-26 Auto - [PERSON_NAME] confirmed Joh"
type textarea "x"
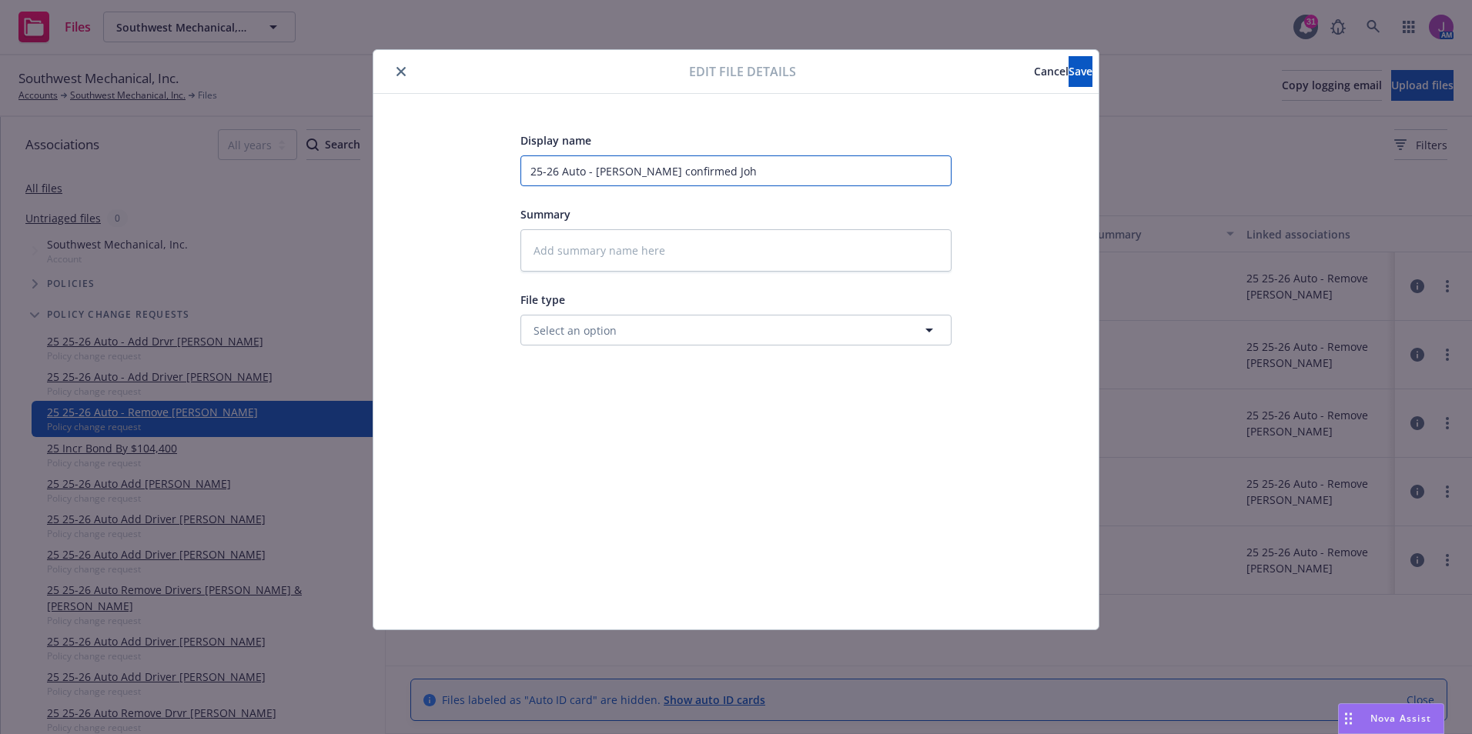
type input "25-26 Auto - [PERSON_NAME] confirmed [PERSON_NAME]"
type textarea "x"
type input "25-26 Auto - [PERSON_NAME] confirmed [PERSON_NAME]"
type textarea "x"
type input "25-26 Auto - [PERSON_NAME] confirmed [PERSON_NAME]"
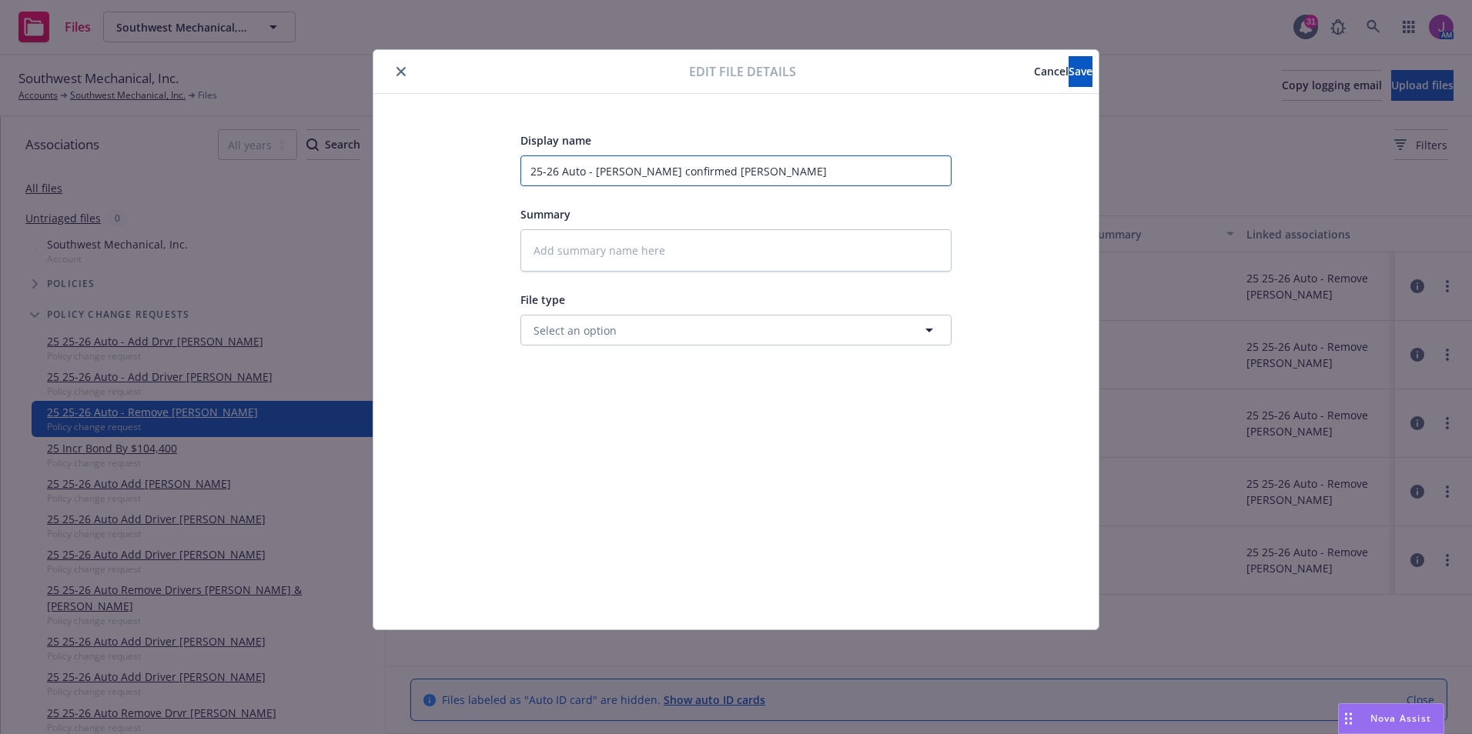
type textarea "x"
type input "25-26 Auto - [PERSON_NAME] confirmed [PERSON_NAME]"
type textarea "x"
type input "25-26 Auto - [PERSON_NAME] confirmed [PERSON_NAME]"
type textarea "x"
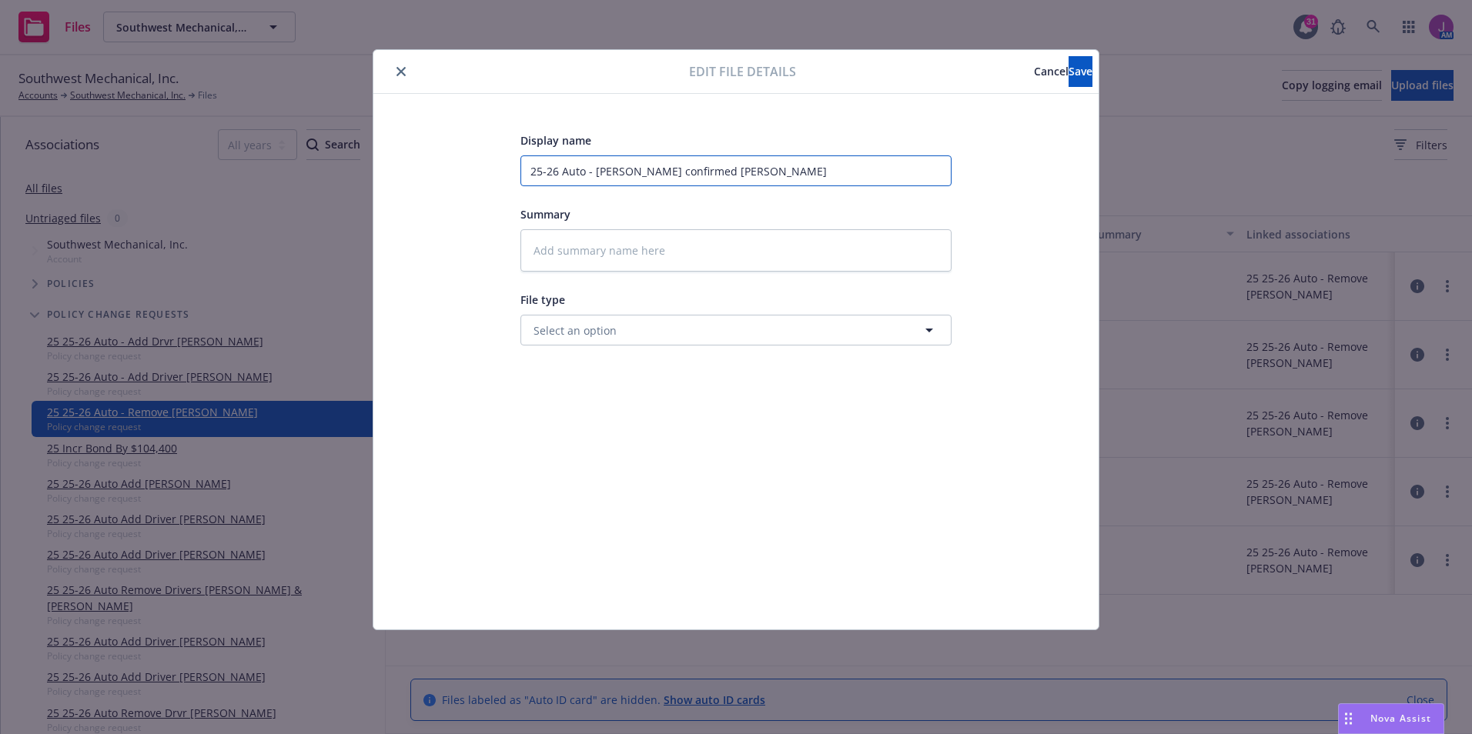
type input "25-26 Auto - [PERSON_NAME] confirmed [PERSON_NAME]"
type textarea "x"
type input "25-26 Auto - [PERSON_NAME] confirmed [PERSON_NAME] has"
type textarea "x"
type input "25-26 Auto - [PERSON_NAME] confirmed [PERSON_NAME] has"
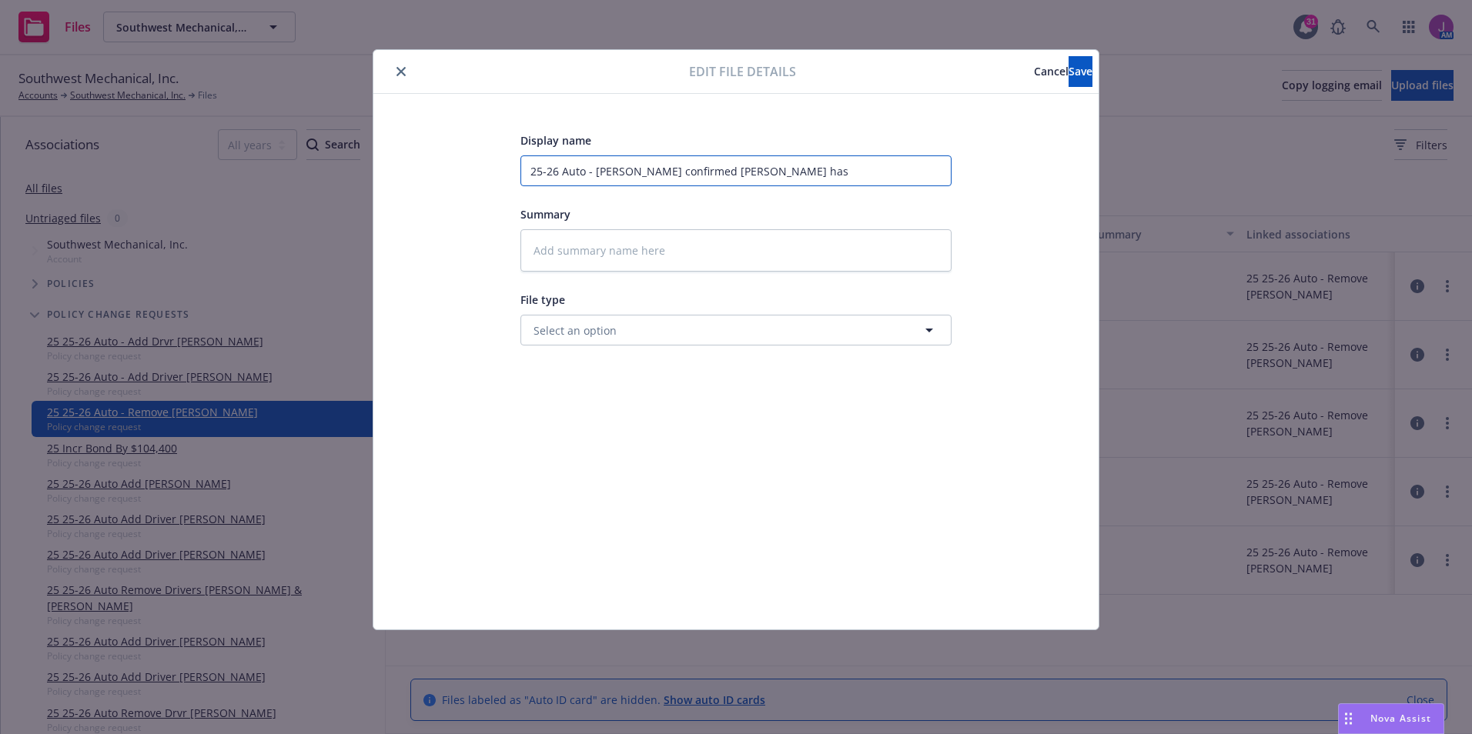
type textarea "x"
type input "25-26 Auto - [PERSON_NAME] confirmed [PERSON_NAME] has b"
type textarea "x"
type input "25-26 Auto - [PERSON_NAME] confirmed [PERSON_NAME] has be"
type textarea "x"
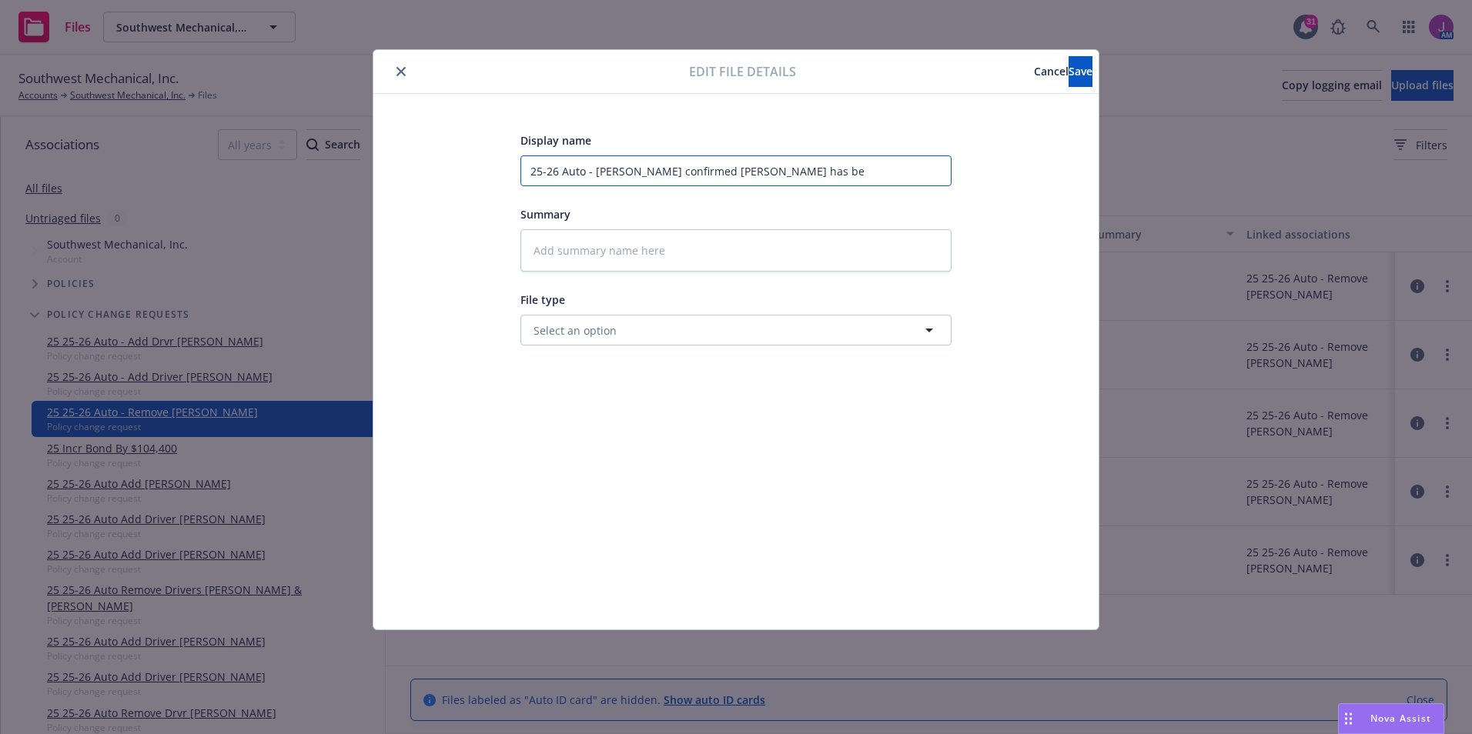
type input "25-26 Auto - [PERSON_NAME] confirmed [PERSON_NAME] has bee"
type textarea "x"
type input "25-26 Auto - [PERSON_NAME] confirmed [PERSON_NAME] has been"
type textarea "x"
type input "25-26 Auto - [PERSON_NAME] confirmed [PERSON_NAME] has been"
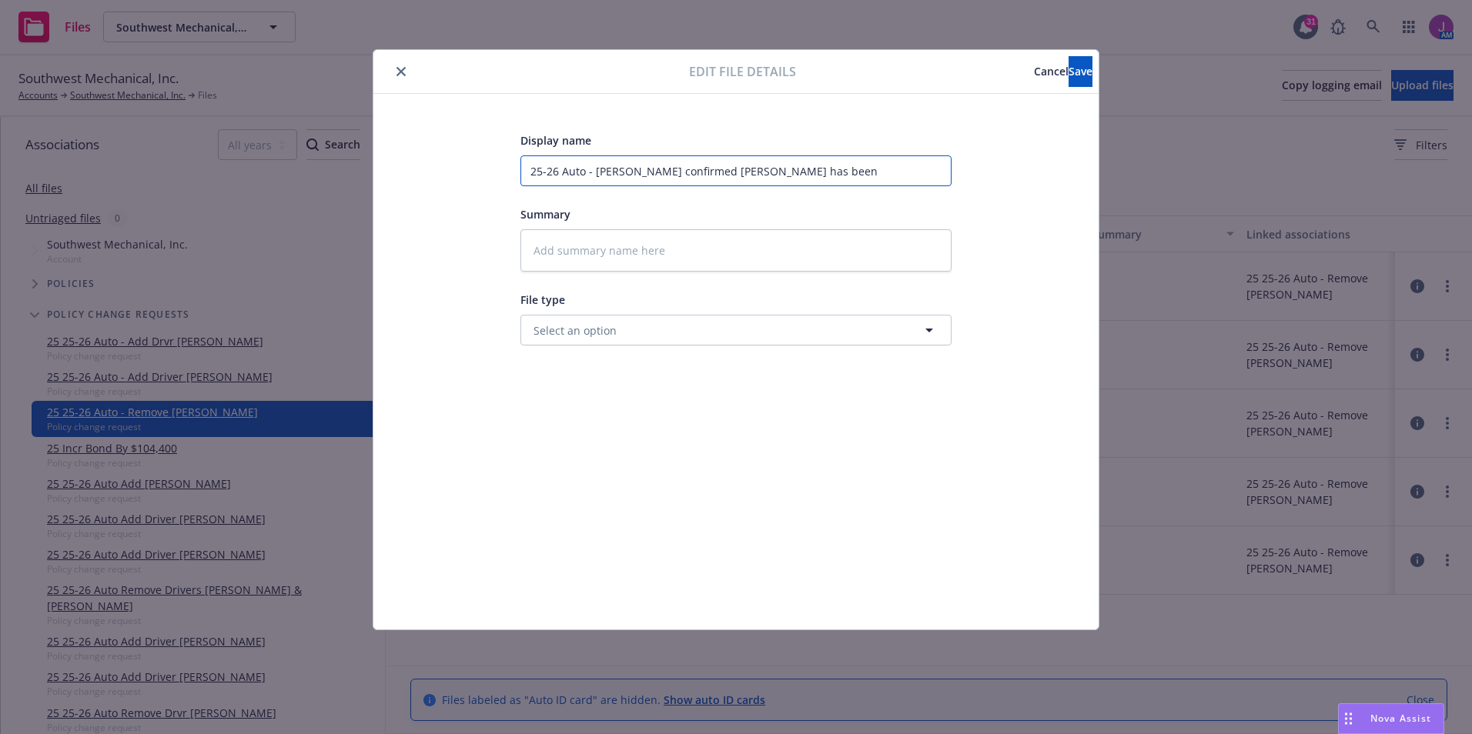
type textarea "x"
type input "25-26 Auto - [PERSON_NAME] confirmed [PERSON_NAME] has been r"
type textarea "x"
type input "25-26 Auto - [PERSON_NAME] confirmed [PERSON_NAME] has been re"
type textarea "x"
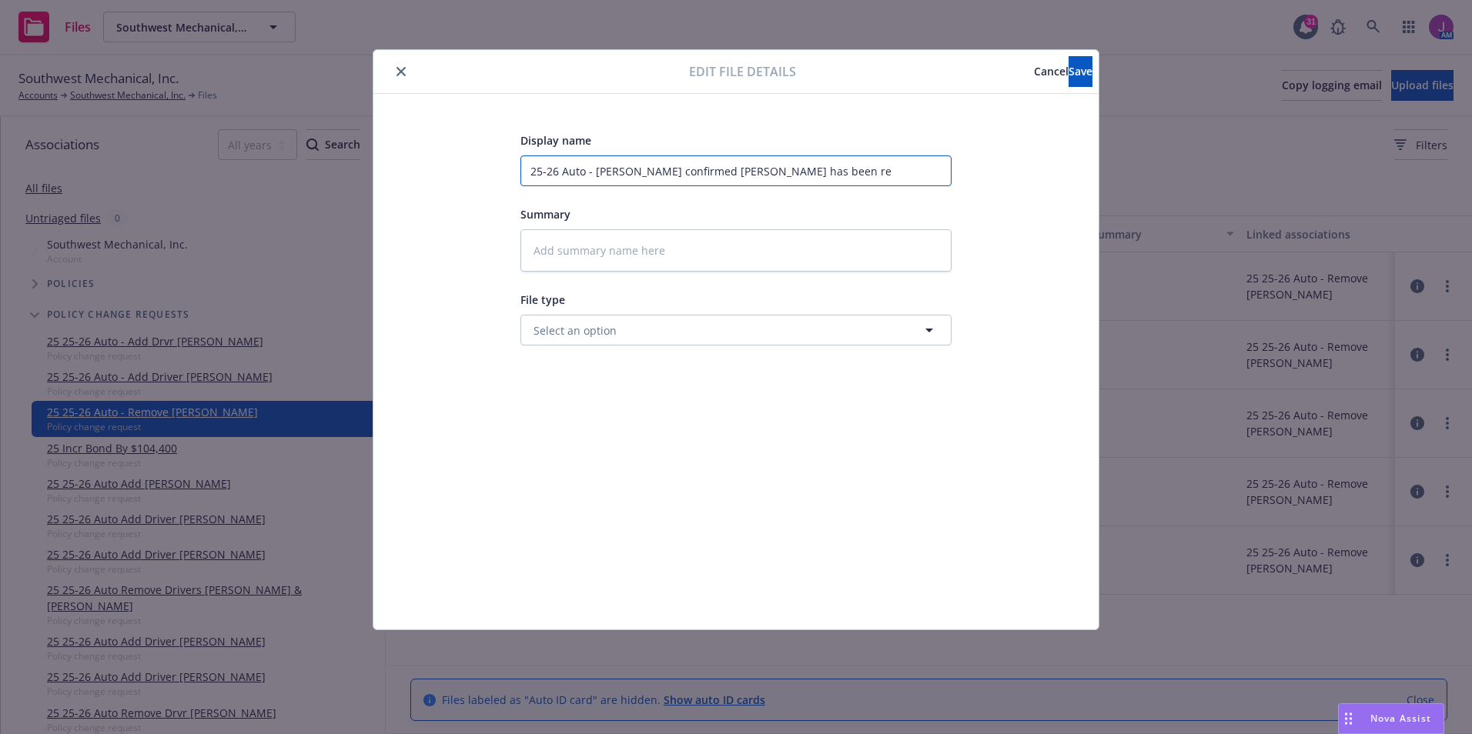
type input "25-26 Auto - [PERSON_NAME] confirmed [PERSON_NAME] has been rem"
type textarea "x"
type input "25-26 Auto - [PERSON_NAME] confirmed [PERSON_NAME] has been remo"
type textarea "x"
type input "25-26 Auto - [PERSON_NAME] confirmed [PERSON_NAME] has been remov"
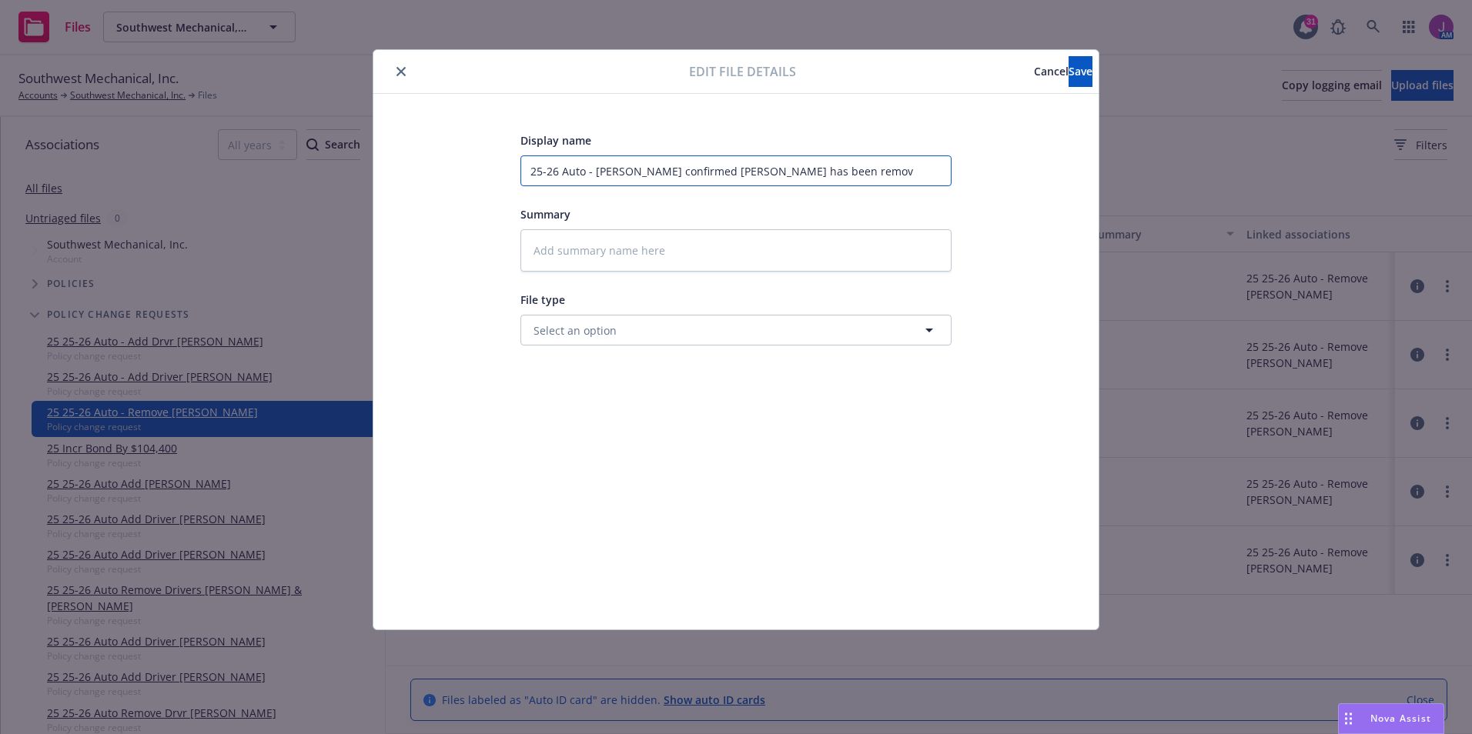
type textarea "x"
type input "25-26 Auto - [PERSON_NAME] confirmed [PERSON_NAME] has been remove"
type textarea "x"
type input "25-26 Auto - [PERSON_NAME] confirmed [PERSON_NAME] has been removed"
click at [607, 333] on span "Select an option" at bounding box center [574, 331] width 83 height 16
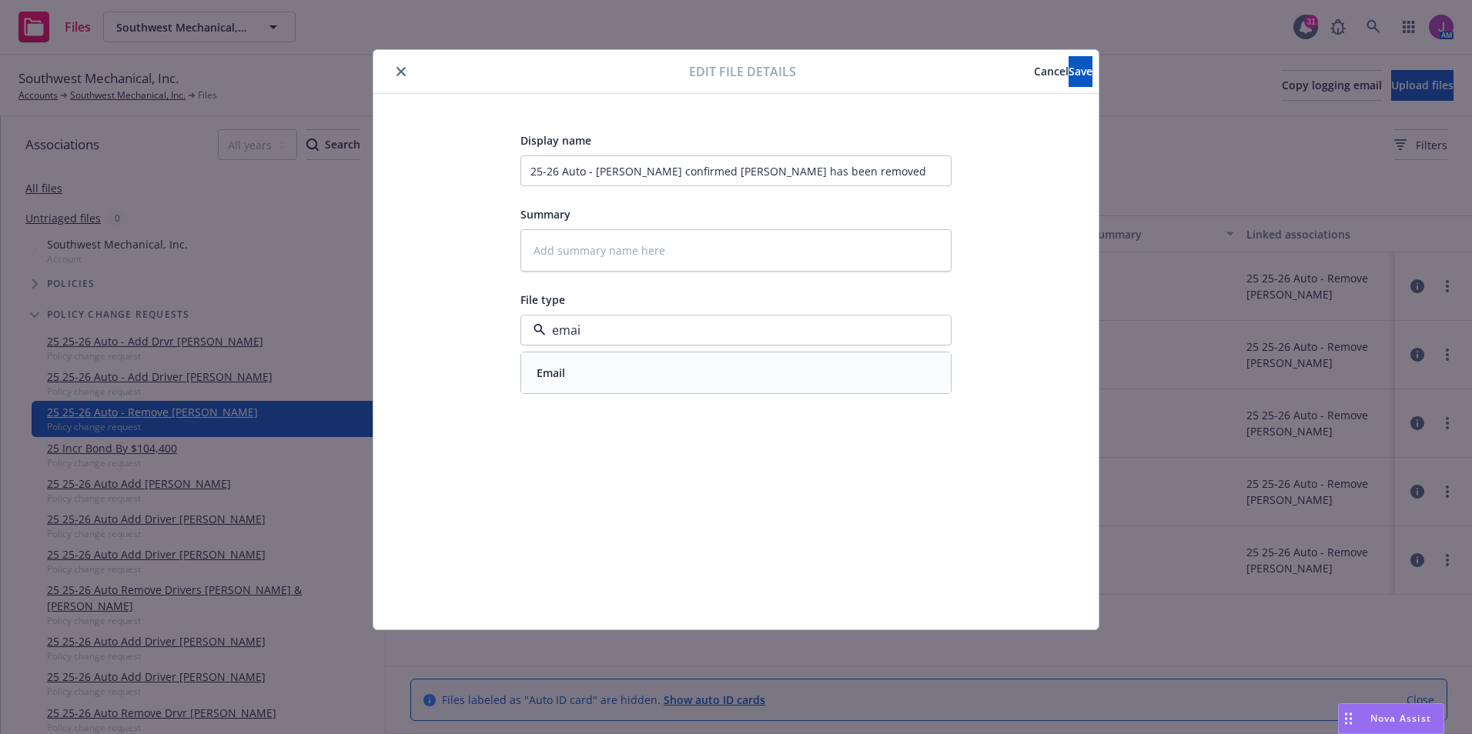
type input "email"
click at [576, 379] on div "Email" at bounding box center [735, 373] width 411 height 22
click at [1068, 72] on span "Save" at bounding box center [1080, 71] width 24 height 15
type textarea "x"
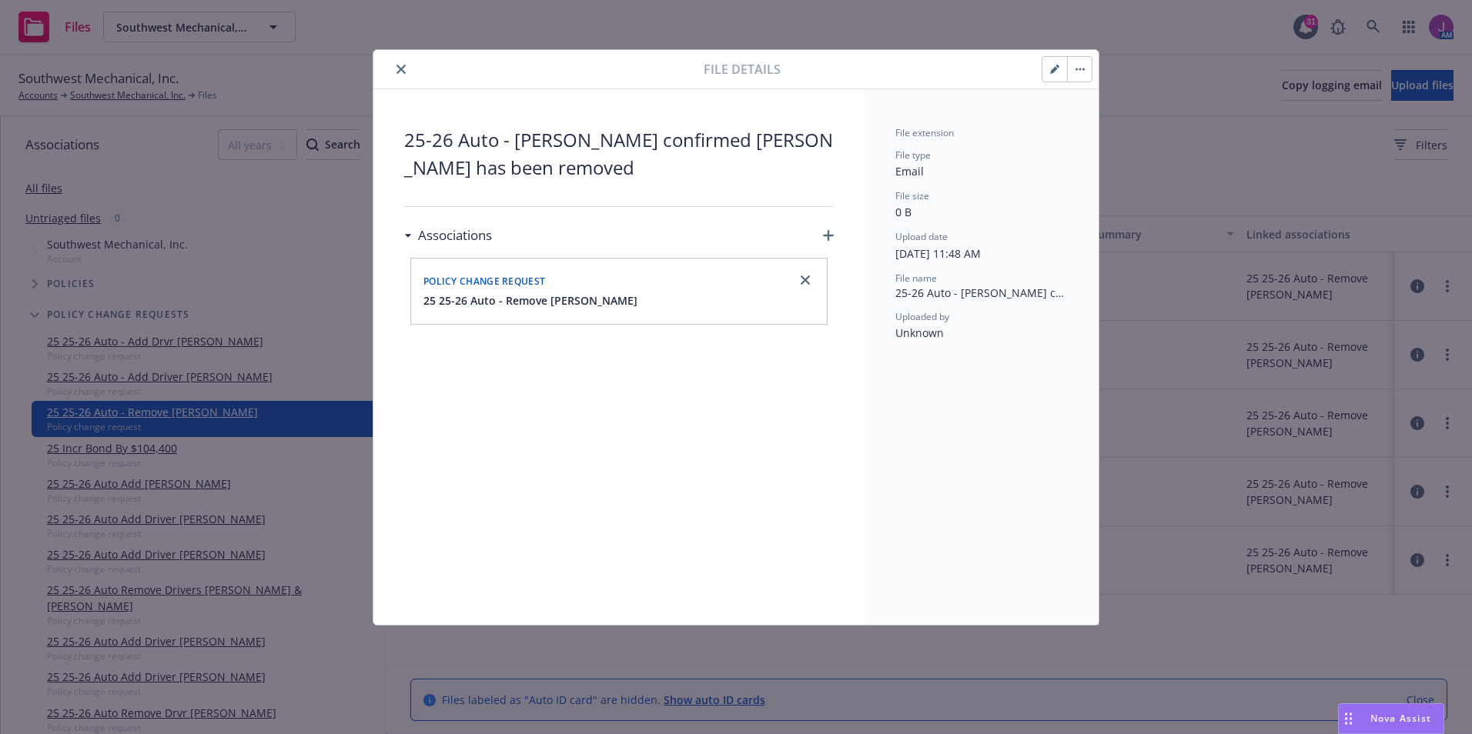
click at [403, 75] on button "close" at bounding box center [401, 69] width 18 height 18
